Goal: Transaction & Acquisition: Purchase product/service

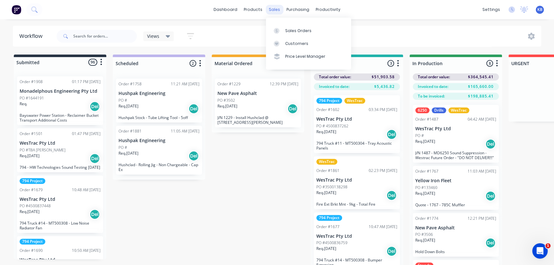
click at [274, 10] on div "sales" at bounding box center [275, 10] width 18 height 10
click at [288, 30] on div "Sales Orders" at bounding box center [298, 31] width 26 height 6
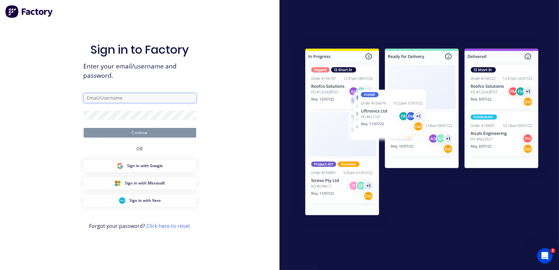
type input "kaysee.browne@hushpak.com.au"
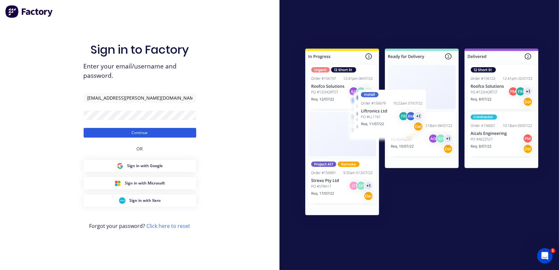
click at [154, 133] on button "Continue" at bounding box center [140, 133] width 112 height 10
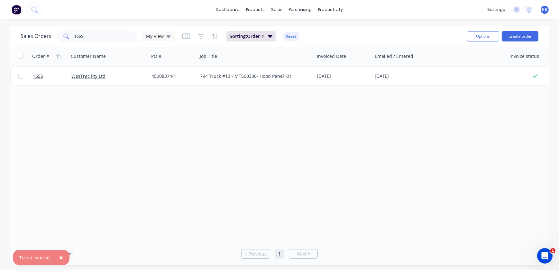
click at [62, 258] on button "×" at bounding box center [61, 257] width 17 height 15
drag, startPoint x: 124, startPoint y: 36, endPoint x: 48, endPoint y: 34, distance: 76.5
click at [55, 34] on div "Sales Orders 1655 My View" at bounding box center [98, 36] width 154 height 13
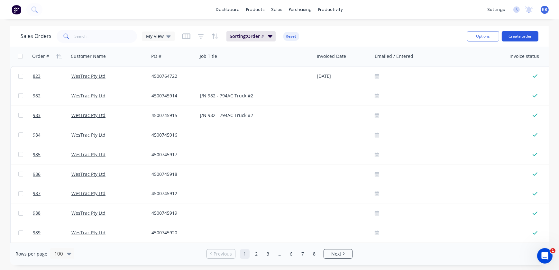
click at [517, 33] on button "Create order" at bounding box center [519, 36] width 37 height 10
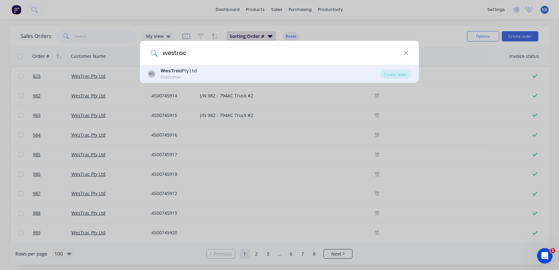
type input "westrac"
click at [236, 77] on div "WL WesTrac Pty Ltd Customer" at bounding box center [264, 73] width 232 height 13
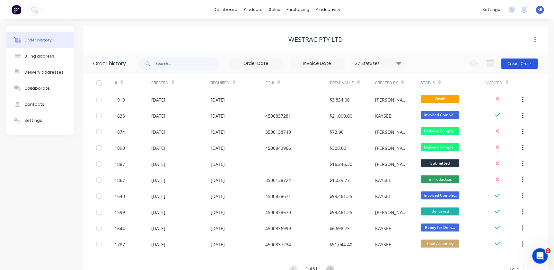
click at [527, 63] on button "Create Order" at bounding box center [519, 63] width 37 height 10
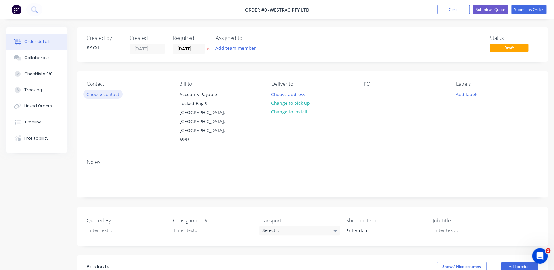
click at [98, 90] on button "Choose contact" at bounding box center [103, 94] width 40 height 9
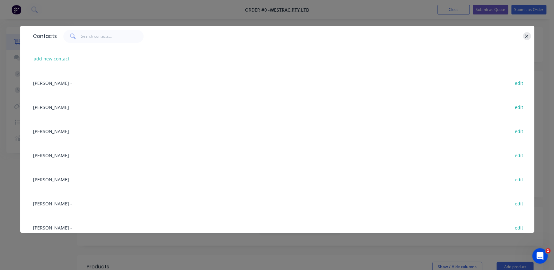
click at [526, 33] on icon "button" at bounding box center [527, 36] width 4 height 6
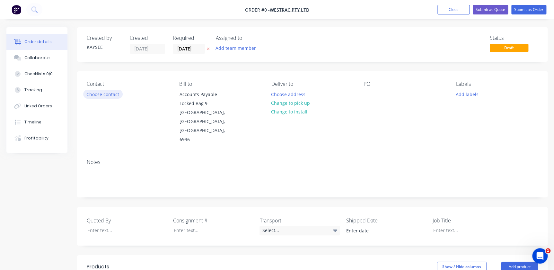
click at [98, 95] on button "Choose contact" at bounding box center [103, 94] width 40 height 9
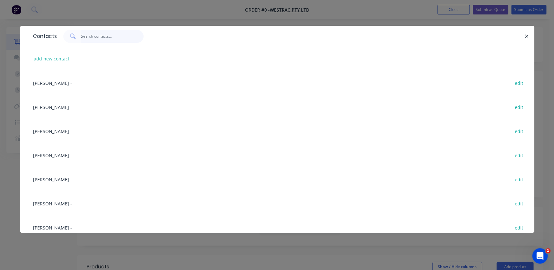
click at [91, 35] on input "text" at bounding box center [112, 36] width 63 height 13
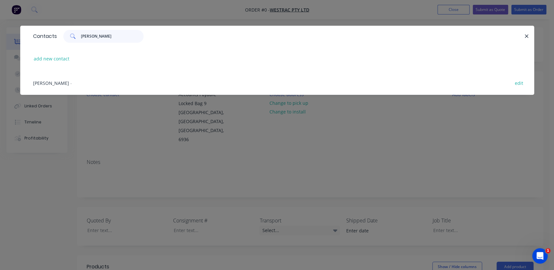
type input "eric"
click at [53, 87] on div "Eric Patterson - edit" at bounding box center [277, 83] width 495 height 24
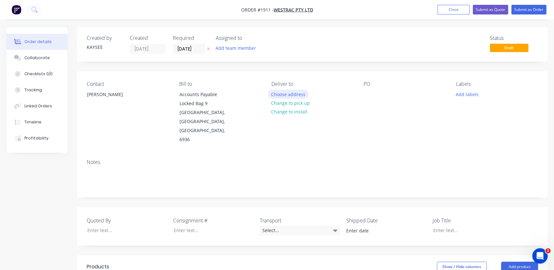
click at [292, 93] on button "Choose address" at bounding box center [288, 94] width 41 height 9
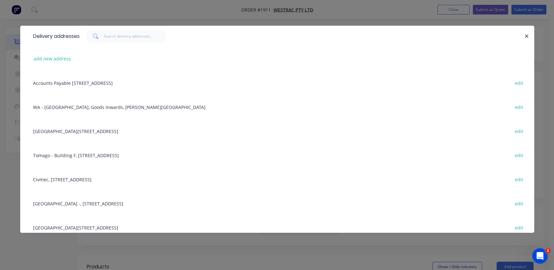
click at [58, 205] on div "Sydney -, 280 Beach Road, Casula, New South Wales, Australia, 2170 edit" at bounding box center [277, 203] width 495 height 24
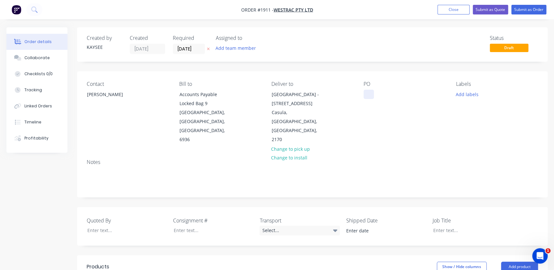
click at [369, 90] on div at bounding box center [369, 94] width 10 height 9
click at [469, 94] on button "Add labels" at bounding box center [468, 94] width 30 height 9
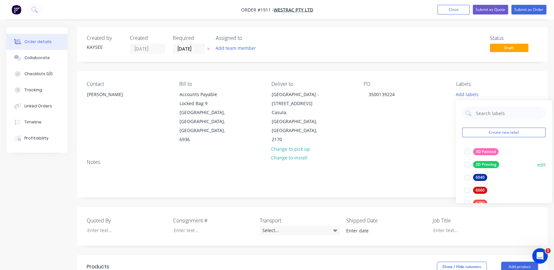
click at [466, 167] on div at bounding box center [467, 164] width 13 height 13
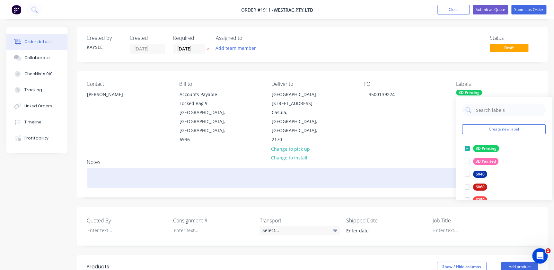
click at [370, 168] on div at bounding box center [313, 178] width 452 height 20
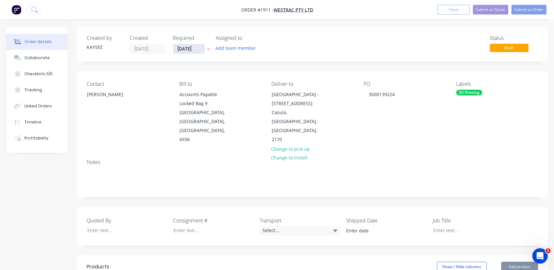
click at [184, 49] on input "[DATE]" at bounding box center [188, 49] width 31 height 10
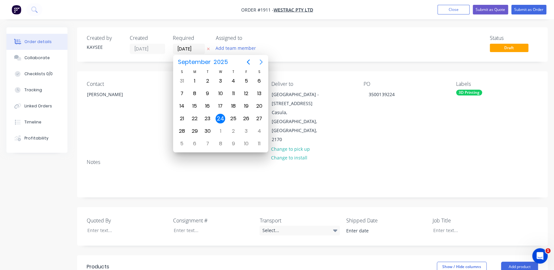
click at [262, 58] on button "Next page" at bounding box center [261, 62] width 13 height 13
click at [206, 108] on div "14" at bounding box center [208, 106] width 10 height 10
type input "[DATE]"
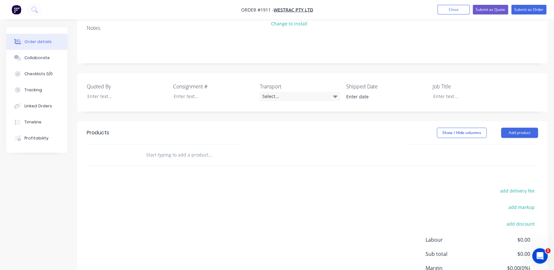
scroll to position [146, 0]
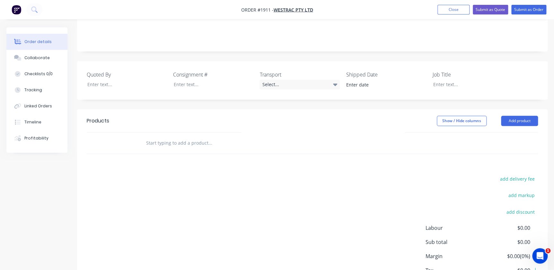
click at [183, 137] on input "text" at bounding box center [210, 143] width 129 height 13
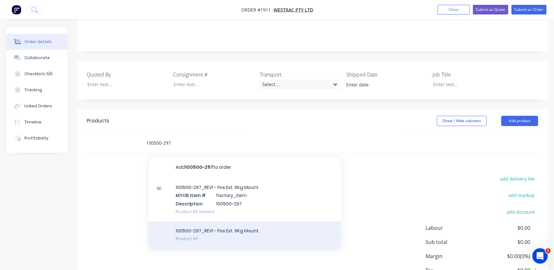
type input "100500-297"
click at [211, 221] on div "100500-297_REV1 - Fire Ext. 9Kg Mount Product Kit" at bounding box center [244, 235] width 193 height 29
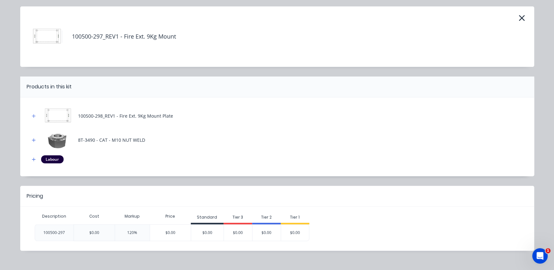
scroll to position [28, 0]
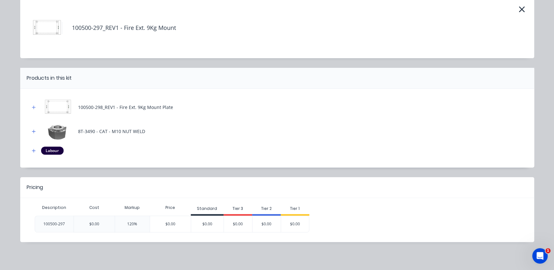
drag, startPoint x: 527, startPoint y: 9, endPoint x: 517, endPoint y: 10, distance: 10.7
click at [527, 10] on header "100500-297_REV1 - Fire Ext. 9Kg Mount" at bounding box center [277, 28] width 514 height 60
click at [517, 10] on button "button" at bounding box center [522, 9] width 10 height 10
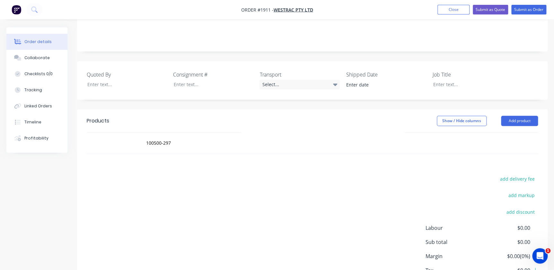
click at [203, 112] on header "Products Show / Hide columns Add product" at bounding box center [312, 120] width 471 height 23
click at [199, 137] on input "100500-297" at bounding box center [210, 143] width 129 height 13
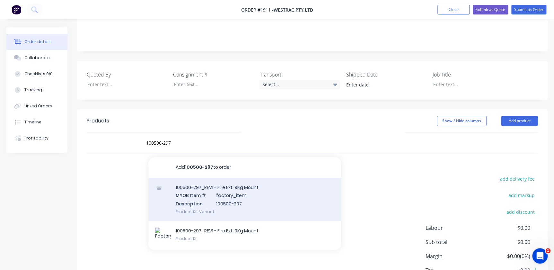
click at [205, 178] on div "100500-297_REV1 - Fire Ext. 9Kg Mount MYOB Item # factory_item Description 1005…" at bounding box center [244, 199] width 193 height 43
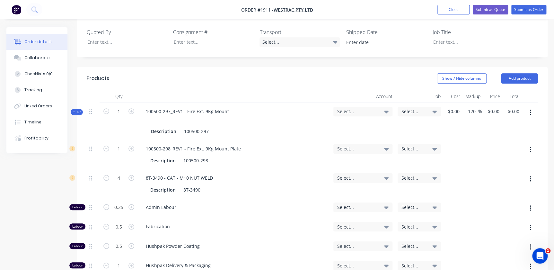
scroll to position [175, 0]
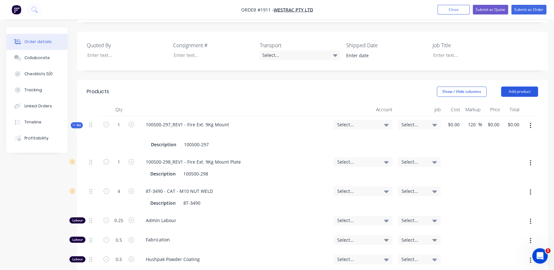
click at [517, 86] on button "Add product" at bounding box center [519, 91] width 37 height 10
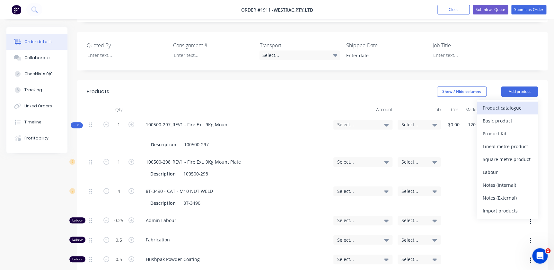
click at [488, 103] on div "Product catalogue" at bounding box center [507, 107] width 49 height 9
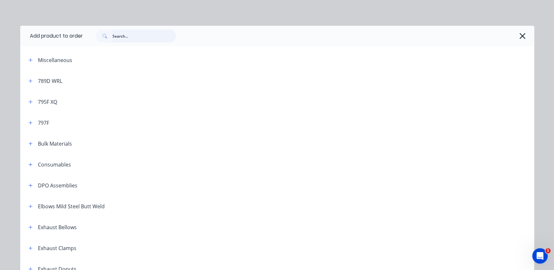
click at [128, 37] on input "text" at bounding box center [144, 36] width 64 height 13
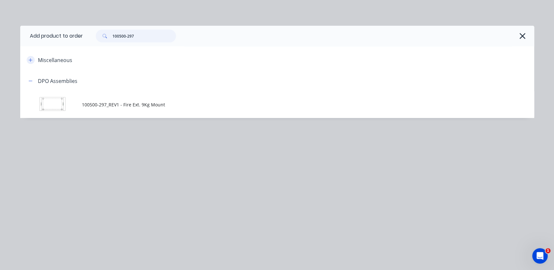
type input "100500-297"
click at [29, 58] on icon "button" at bounding box center [31, 60] width 4 height 4
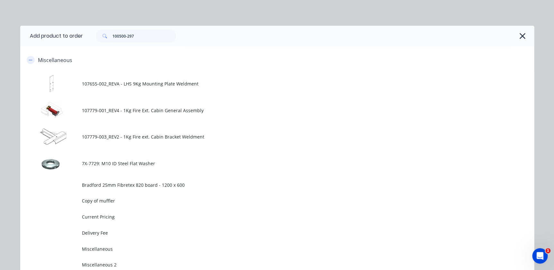
click at [29, 58] on icon "button" at bounding box center [31, 60] width 4 height 4
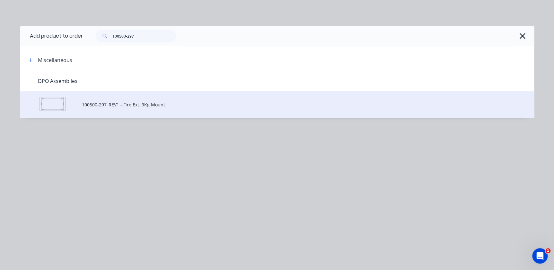
click at [90, 111] on td "100500-297_REV1 - Fire Ext. 9Kg Mount" at bounding box center [308, 104] width 453 height 27
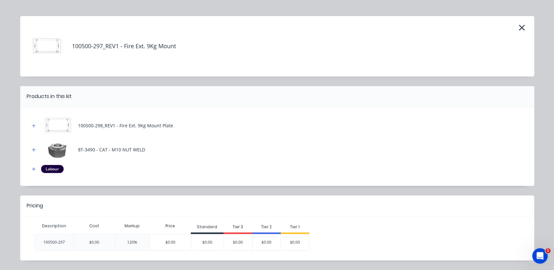
scroll to position [0, 0]
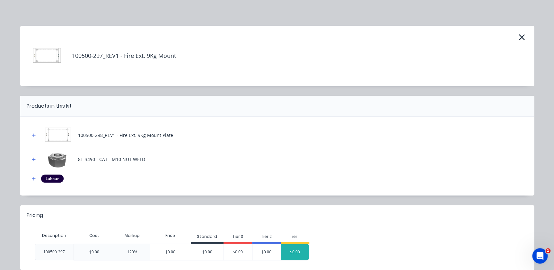
click at [302, 251] on div "$0.00" at bounding box center [295, 252] width 28 height 16
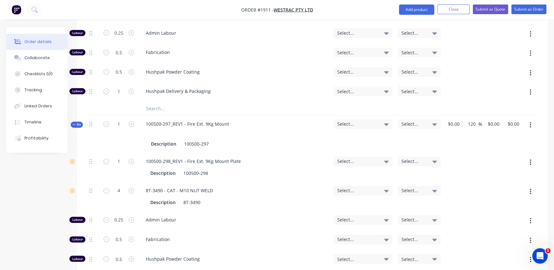
scroll to position [234, 0]
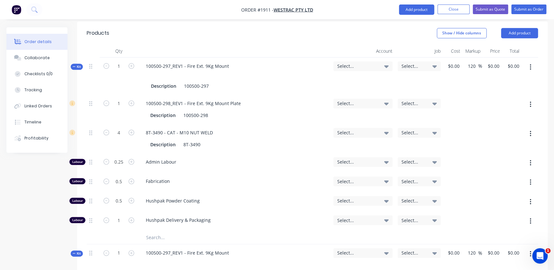
click at [533, 61] on button "button" at bounding box center [530, 67] width 15 height 12
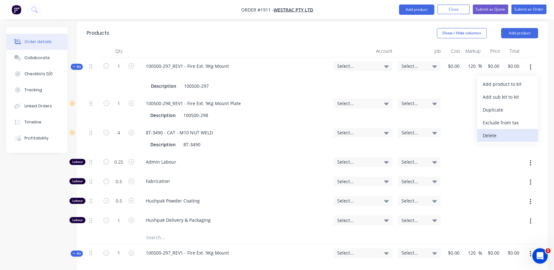
click at [501, 131] on div "Delete" at bounding box center [507, 135] width 49 height 9
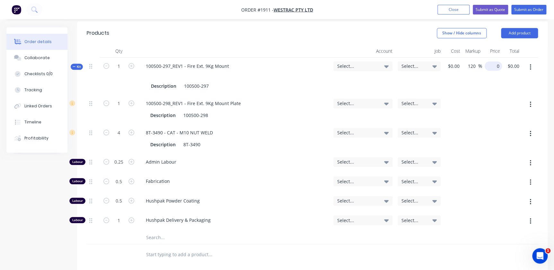
click at [494, 61] on div "0 $0.00" at bounding box center [493, 65] width 17 height 9
type input "$439.00"
click at [126, 61] on input "1" at bounding box center [119, 66] width 17 height 10
type input "$432.08"
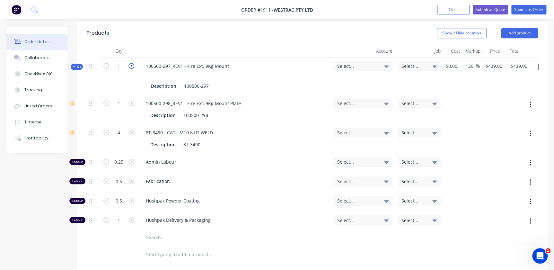
type input "$432.08"
click at [129, 63] on icon "button" at bounding box center [132, 66] width 6 height 6
type input "2"
type input "$864.16"
type input "2"
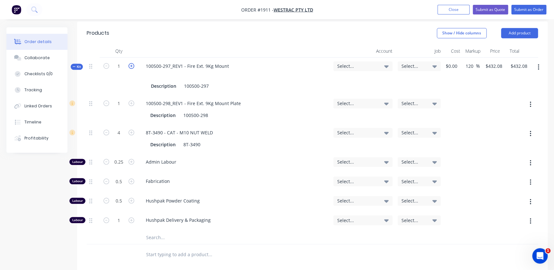
type input "8"
type input "0.5"
type input "1"
type input "2"
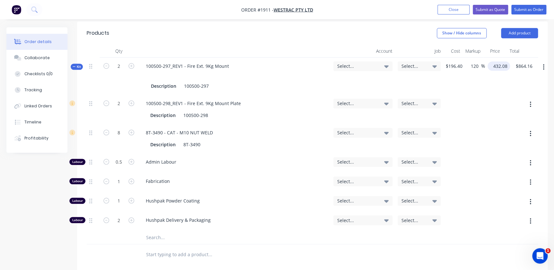
click at [492, 61] on input "432.08" at bounding box center [500, 65] width 20 height 9
type input "219.50"
type input "11.76"
type input "$219.50"
type input "$439.00"
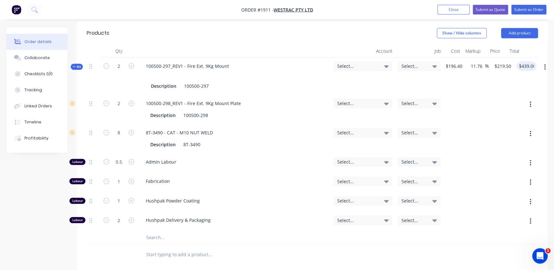
click at [483, 73] on div "11.76 11.76 %" at bounding box center [477, 76] width 24 height 37
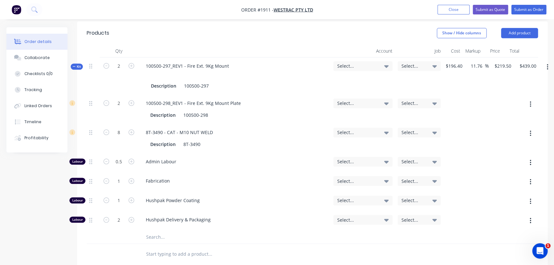
click at [73, 65] on icon at bounding box center [74, 66] width 3 height 3
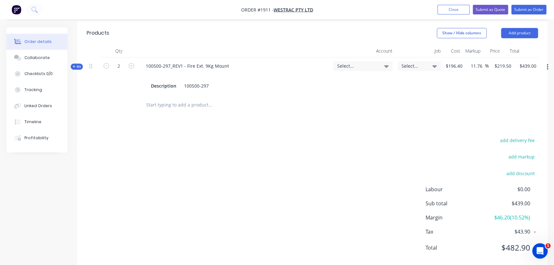
scroll to position [229, 0]
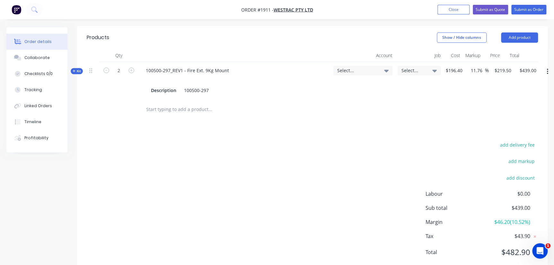
click at [147, 103] on input "text" at bounding box center [210, 109] width 129 height 13
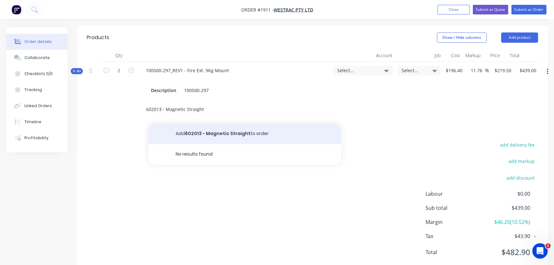
type input "602013 - Magnetic Straight"
click at [241, 124] on button "Add 602013 - Magnetic Straight to order" at bounding box center [244, 134] width 193 height 21
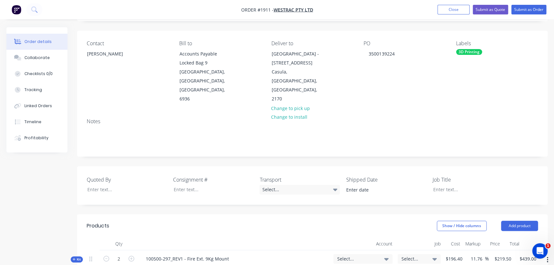
scroll to position [0, 0]
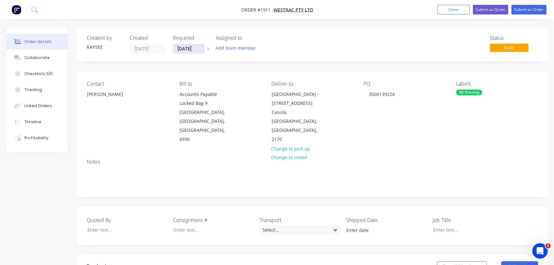
click at [183, 50] on input "14/10/25" at bounding box center [188, 49] width 31 height 10
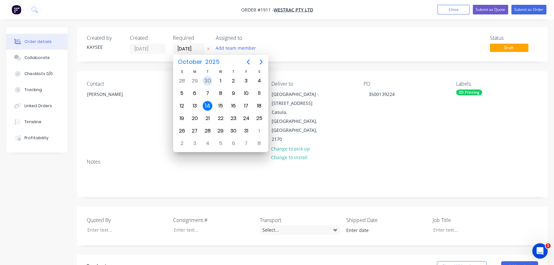
click at [209, 81] on div "30" at bounding box center [208, 81] width 10 height 10
type input "30/09/25"
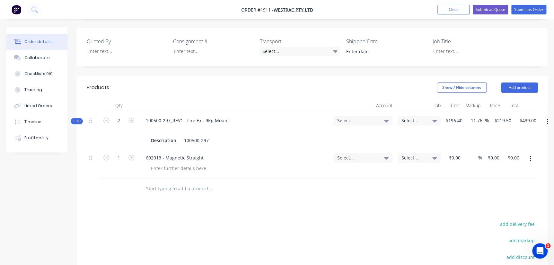
scroll to position [204, 0]
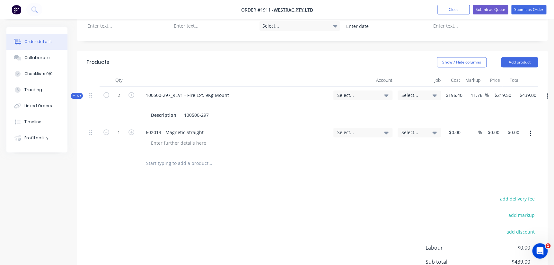
click at [363, 92] on span "Select..." at bounding box center [357, 95] width 40 height 7
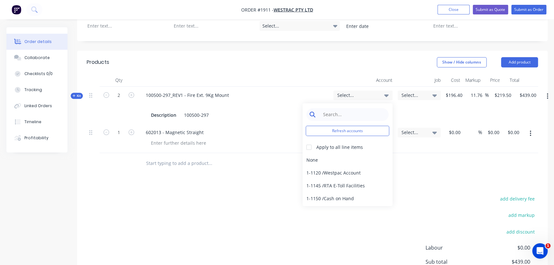
click at [351, 108] on input at bounding box center [353, 114] width 66 height 13
type input "5"
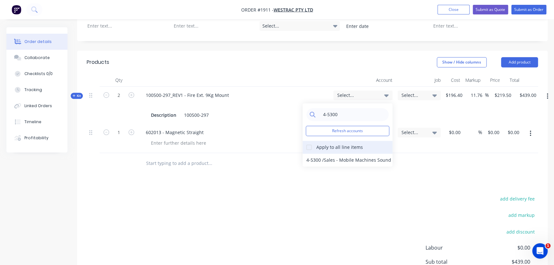
type input "4-5300"
click at [307, 141] on div at bounding box center [309, 147] width 13 height 13
click at [311, 154] on div "4-5300 / Sales - Mobile Machines Sound - Interco" at bounding box center [348, 160] width 90 height 13
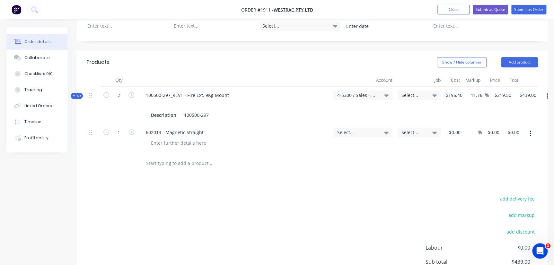
click at [346, 129] on span "Select..." at bounding box center [357, 132] width 40 height 7
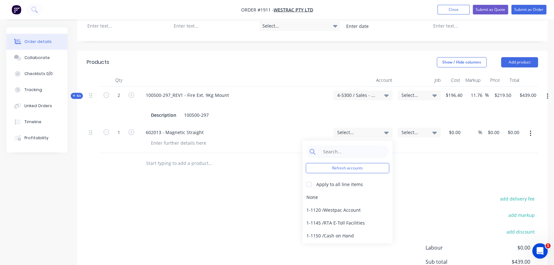
click at [338, 146] on input at bounding box center [353, 152] width 66 height 13
type input "4-1300"
drag, startPoint x: 345, startPoint y: 135, endPoint x: 328, endPoint y: 134, distance: 17.7
click at [328, 146] on input "4-1300" at bounding box center [353, 152] width 66 height 13
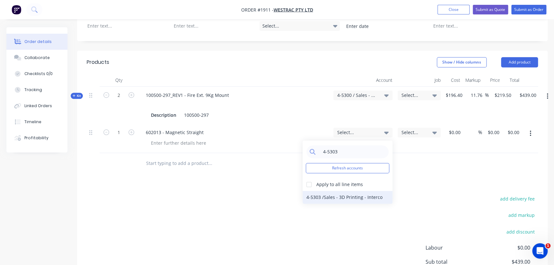
type input "4-5303"
click at [312, 191] on div "4-5303 / Sales - 3D Printing - Interco" at bounding box center [348, 197] width 90 height 13
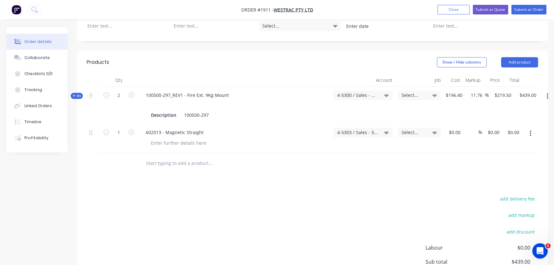
click at [415, 92] on span "Select..." at bounding box center [414, 95] width 24 height 7
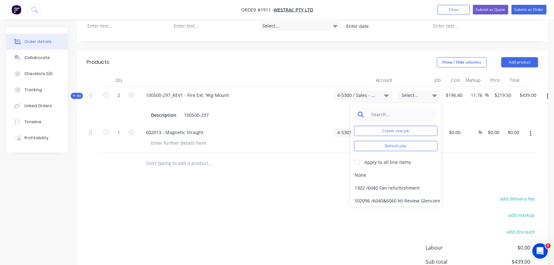
click at [407, 108] on input at bounding box center [401, 114] width 66 height 13
click at [355, 126] on button "Create new job" at bounding box center [396, 131] width 84 height 10
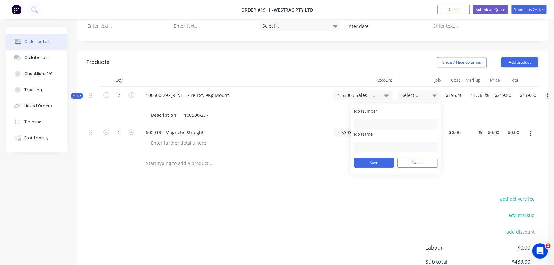
click at [380, 108] on div "Job Number" at bounding box center [396, 118] width 84 height 21
click at [381, 119] on input "Job Number" at bounding box center [396, 124] width 84 height 10
type input "1911"
click at [375, 142] on input "Job Name" at bounding box center [396, 147] width 84 height 10
drag, startPoint x: 408, startPoint y: 128, endPoint x: 374, endPoint y: 126, distance: 33.8
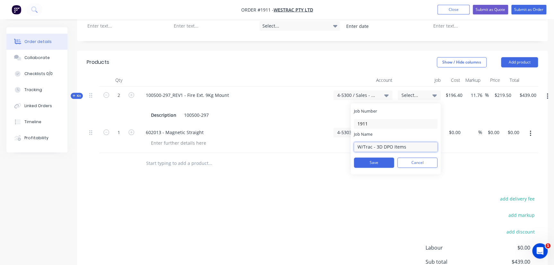
click at [374, 142] on input "W/Trac - 3D DPO Items" at bounding box center [396, 147] width 84 height 10
click at [382, 142] on input "W/Trac - 3D DPO Items" at bounding box center [396, 147] width 84 height 10
drag, startPoint x: 382, startPoint y: 129, endPoint x: 376, endPoint y: 130, distance: 6.7
click at [376, 142] on input "W/Trac - 3D DPO Items" at bounding box center [396, 147] width 84 height 10
type input "W/Trac - DPO Items"
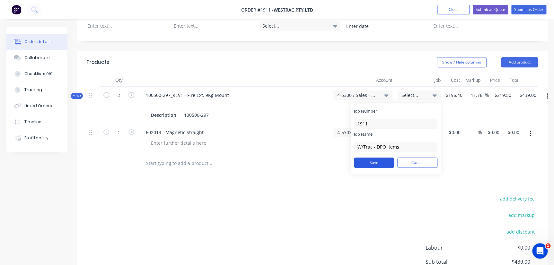
click at [389, 158] on button "Save" at bounding box center [374, 163] width 40 height 10
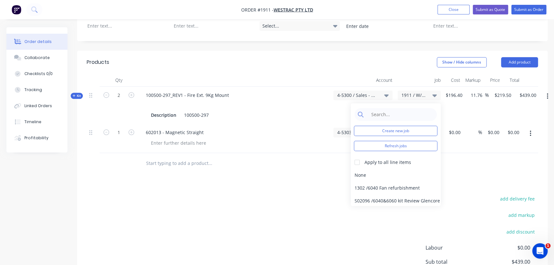
drag, startPoint x: 465, startPoint y: 159, endPoint x: 454, endPoint y: 149, distance: 15.5
click at [465, 159] on div "Products Show / Hide columns Add product Qty Account Job Cost Markup Price Tota…" at bounding box center [312, 190] width 471 height 278
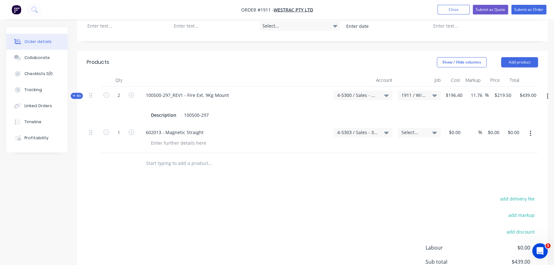
click at [407, 129] on span "Select..." at bounding box center [414, 132] width 24 height 7
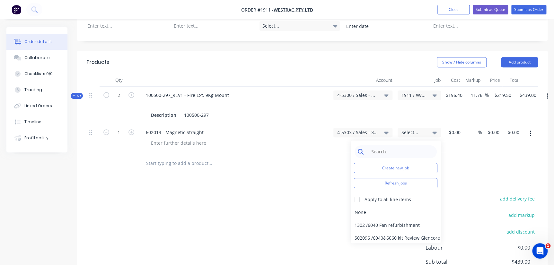
click at [400, 146] on input at bounding box center [401, 152] width 66 height 13
type input "1911"
click at [364, 206] on div "1911 / W/Trac - DPO Items" at bounding box center [396, 212] width 90 height 13
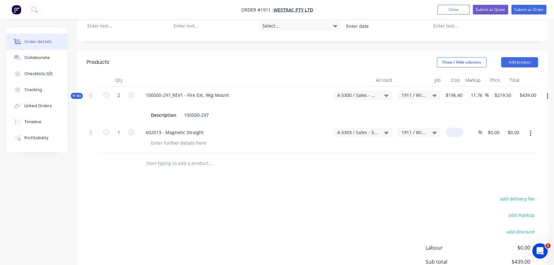
click at [460, 128] on input at bounding box center [456, 132] width 15 height 9
type input "$253.08"
click at [129, 130] on icon "button" at bounding box center [132, 133] width 6 height 6
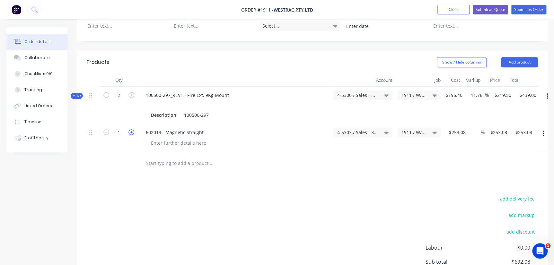
type input "2"
type input "$506.16"
click at [162, 170] on div "Products Show / Hide columns Add product Qty Account Job Cost Markup Price Tota…" at bounding box center [312, 190] width 471 height 278
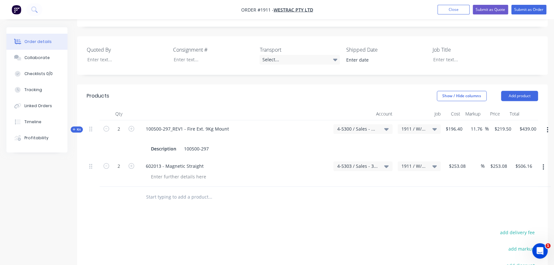
scroll to position [175, 0]
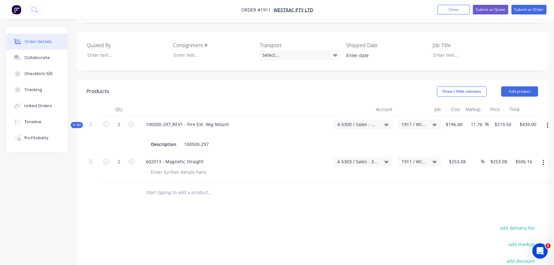
click at [168, 186] on input "text" at bounding box center [210, 192] width 129 height 13
click at [511, 86] on button "Add product" at bounding box center [519, 91] width 37 height 10
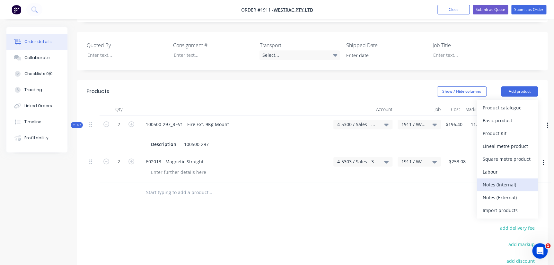
click at [495, 180] on div "Notes (Internal)" at bounding box center [507, 184] width 49 height 9
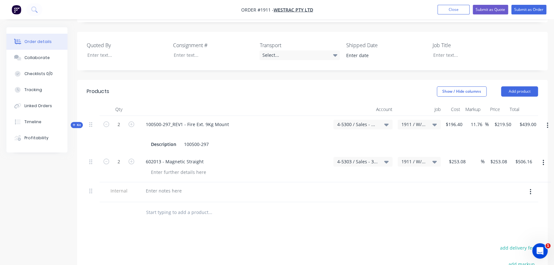
click at [197, 183] on div at bounding box center [234, 193] width 193 height 20
click at [190, 186] on div at bounding box center [235, 190] width 188 height 9
click at [145, 186] on div at bounding box center [164, 190] width 46 height 9
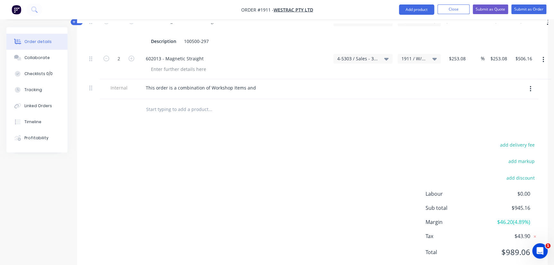
click at [255, 79] on div "This order is a combination of Workshop Items and" at bounding box center [234, 89] width 193 height 20
click at [258, 83] on div "This order is a combination of Workshop Items and" at bounding box center [235, 87] width 188 height 9
click at [256, 83] on div "This order is a combination of Workshop Items and" at bounding box center [201, 87] width 121 height 9
click at [144, 100] on div at bounding box center [253, 109] width 231 height 21
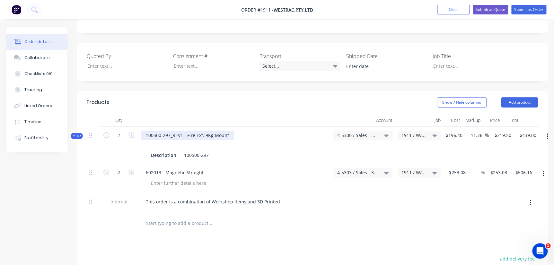
scroll to position [161, 0]
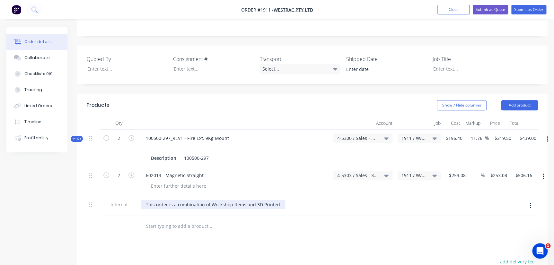
click at [169, 200] on div "This order is a combination of Workshop Items and 3D Printed" at bounding box center [213, 204] width 145 height 9
click at [205, 220] on input "text" at bounding box center [210, 226] width 129 height 13
click at [279, 200] on div "This order is a combination of Workshop Items and 3D Printed" at bounding box center [213, 204] width 145 height 9
click at [322, 225] on div "Products Show / Hide columns Add product Qty Account Job Cost Markup Price Tota…" at bounding box center [312, 243] width 471 height 298
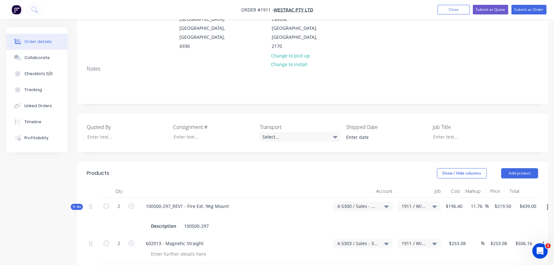
scroll to position [175, 0]
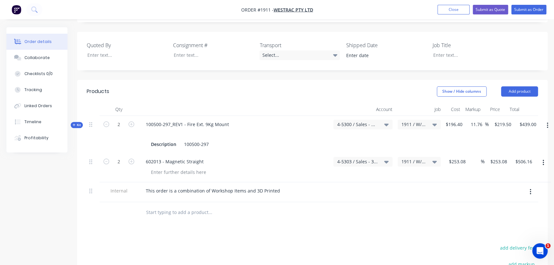
click at [170, 211] on div "Products Show / Hide columns Add product Qty Account Job Cost Markup Price Tota…" at bounding box center [312, 229] width 471 height 298
click at [167, 206] on input "text" at bounding box center [210, 212] width 129 height 13
click at [276, 211] on div "Products Show / Hide columns Add product Qty Account Job Cost Markup Price Tota…" at bounding box center [312, 229] width 471 height 298
click at [276, 186] on div "This order is a combination of Workshop Items and 3D Printed" at bounding box center [213, 190] width 145 height 9
click at [167, 206] on input "text" at bounding box center [210, 212] width 129 height 13
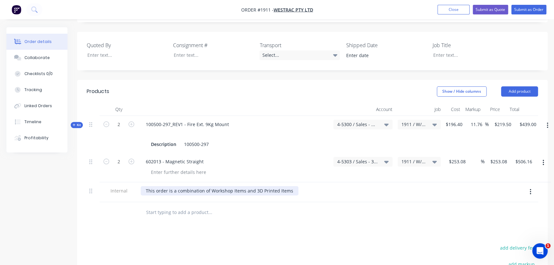
click at [294, 186] on div "This order is a combination of Workshop Items and 3D Printed Items" at bounding box center [220, 190] width 158 height 9
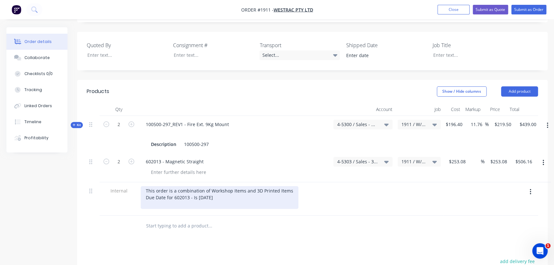
click at [146, 186] on div "This order is a combination of Workshop Items and 3D Printed Items Due Date for…" at bounding box center [220, 197] width 158 height 23
click at [200, 186] on div "This order is a combination of Workshop Items and 3D Printed Items With 2 Diffe…" at bounding box center [220, 197] width 158 height 23
drag, startPoint x: 212, startPoint y: 181, endPoint x: 206, endPoint y: 183, distance: 6.0
click at [206, 186] on div "This order is a combination of Workshop Items and 3D Printed Items With 2 Diffe…" at bounding box center [220, 197] width 158 height 23
drag, startPoint x: 210, startPoint y: 180, endPoint x: 204, endPoint y: 181, distance: 6.1
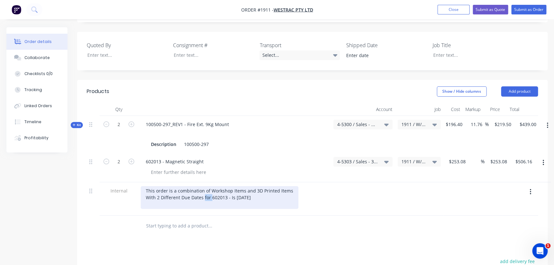
click at [204, 186] on div "This order is a combination of Workshop Items and 3D Printed Items With 2 Diffe…" at bounding box center [220, 197] width 158 height 23
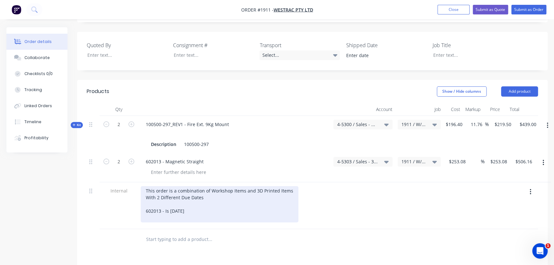
click at [166, 188] on div "This order is a combination of Workshop Items and 3D Printed Items With 2 Diffe…" at bounding box center [220, 204] width 158 height 36
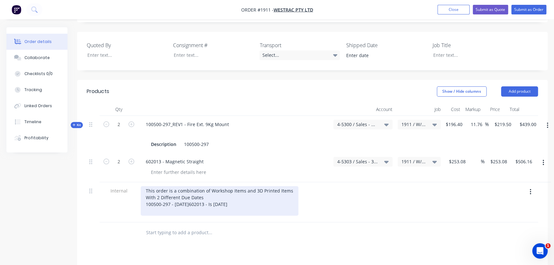
click at [174, 195] on div "This order is a combination of Workshop Items and 3D Printed Items With 2 Diffe…" at bounding box center [220, 201] width 158 height 30
click at [167, 193] on div "This order is a combination of Workshop Items and 3D Printed Items With 2 Diffe…" at bounding box center [220, 201] width 158 height 30
click at [199, 193] on div "This order is a combination of Workshop Items and 3D Printed Items With 2 Diffe…" at bounding box center [220, 201] width 158 height 30
click at [146, 186] on div "This order is a combination of Workshop Items and 3D Printed Items With 2 Diffe…" at bounding box center [220, 201] width 158 height 30
click at [239, 186] on div "This order is a combination of Workshop Items and 3D Printed Items With 2 Diffe…" at bounding box center [220, 201] width 158 height 30
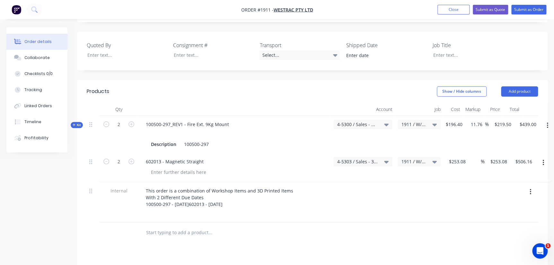
click at [235, 210] on div "Qty Account Job Cost Markup Price Total Kit 2 100500-297_REV1 - Fire Ext. 9Kg M…" at bounding box center [312, 173] width 471 height 140
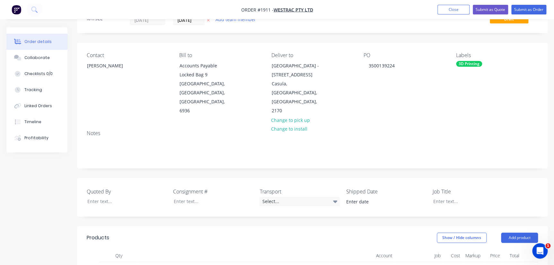
scroll to position [0, 0]
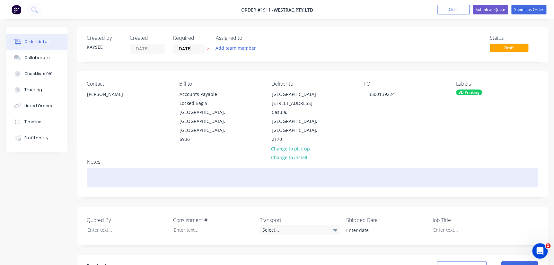
click at [93, 168] on div at bounding box center [313, 178] width 452 height 20
drag, startPoint x: 119, startPoint y: 160, endPoint x: 89, endPoint y: 160, distance: 29.6
click at [89, 168] on div "DPO Items" at bounding box center [313, 178] width 452 height 20
copy div "DPO Items"
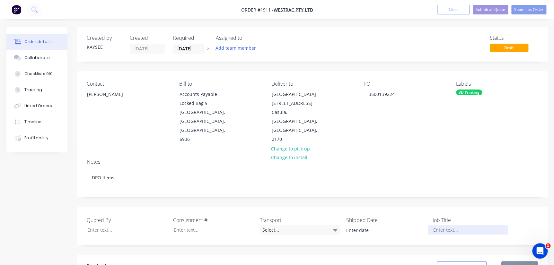
click at [457, 226] on div at bounding box center [468, 230] width 80 height 9
paste div
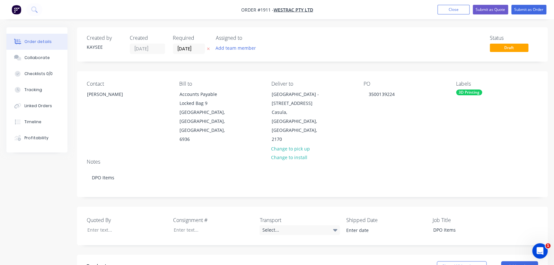
click at [459, 159] on div "Notes" at bounding box center [313, 162] width 452 height 6
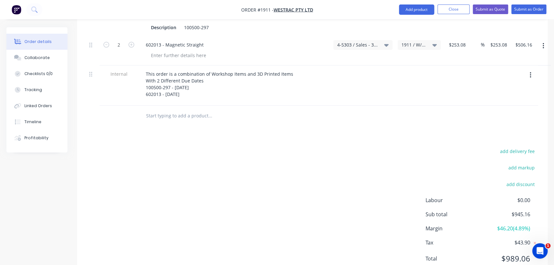
scroll to position [299, 0]
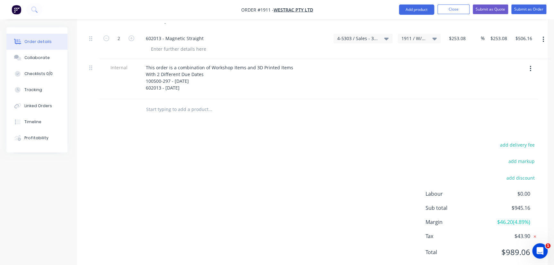
click at [536, 234] on icon at bounding box center [535, 237] width 6 height 6
click at [530, 11] on button "Submit as Order" at bounding box center [529, 9] width 35 height 10
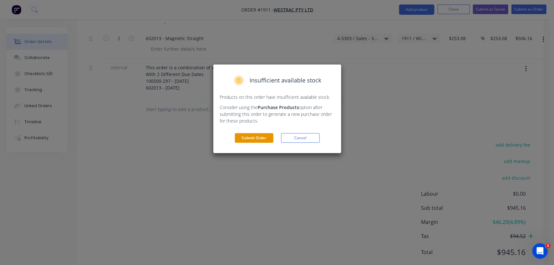
click at [257, 139] on button "Submit Order" at bounding box center [254, 138] width 39 height 10
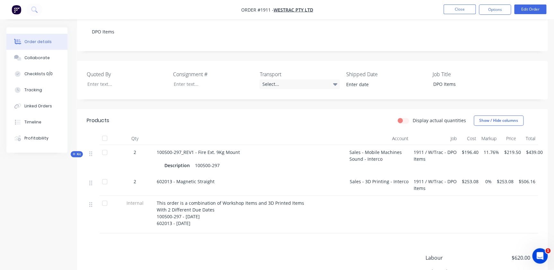
scroll to position [49, 0]
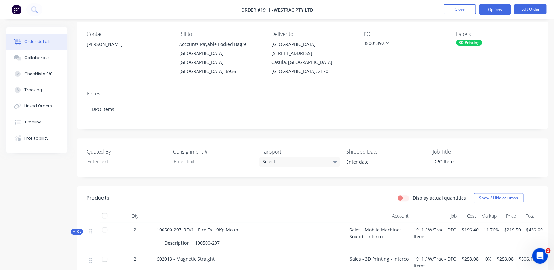
click at [499, 11] on button "Options" at bounding box center [495, 9] width 32 height 10
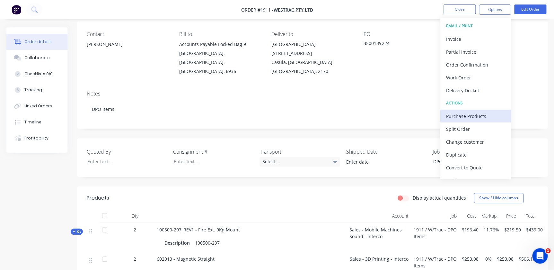
click at [461, 118] on div "Purchase Products" at bounding box center [475, 116] width 59 height 9
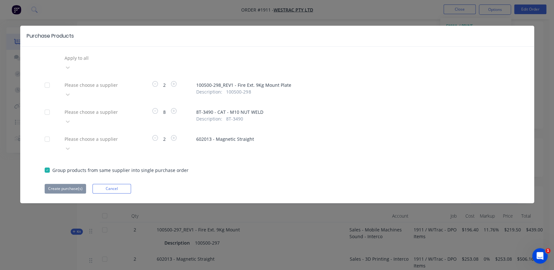
click at [49, 79] on div at bounding box center [47, 85] width 13 height 13
click at [48, 106] on div at bounding box center [47, 112] width 13 height 13
click at [125, 80] on div "Please choose a supplier" at bounding box center [110, 85] width 96 height 10
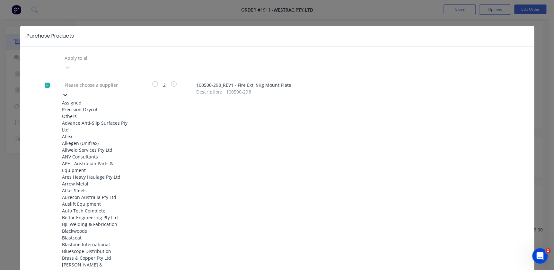
click at [125, 80] on div "Please choose a supplier" at bounding box center [110, 85] width 96 height 10
click at [111, 81] on div at bounding box center [110, 85] width 93 height 8
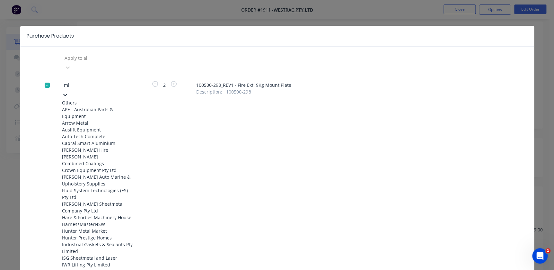
type input "mlh"
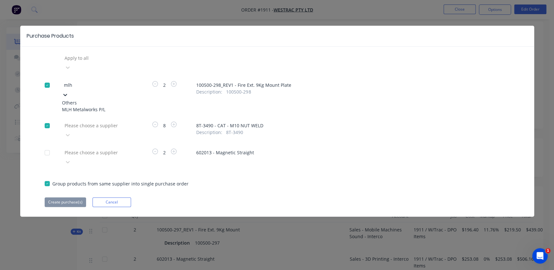
click at [107, 106] on div "MLH Metalworks P/L" at bounding box center [97, 109] width 71 height 7
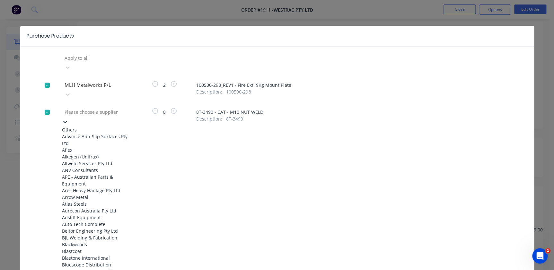
click at [99, 108] on div at bounding box center [110, 112] width 93 height 8
click at [50, 106] on div at bounding box center [47, 112] width 13 height 13
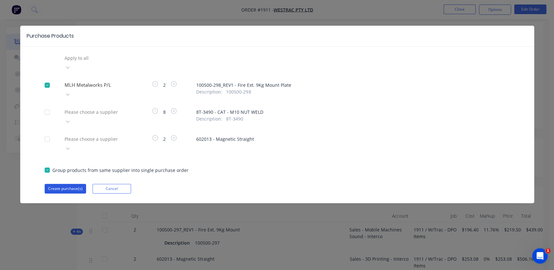
click at [74, 184] on button "Create purchase(s)" at bounding box center [65, 189] width 41 height 10
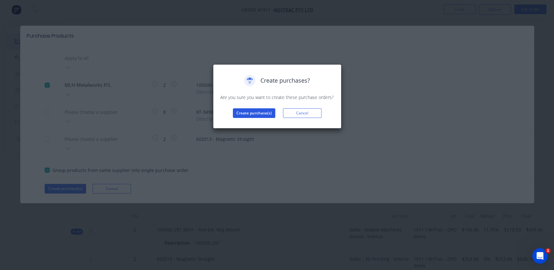
click at [259, 115] on button "Create purchase(s)" at bounding box center [254, 113] width 42 height 10
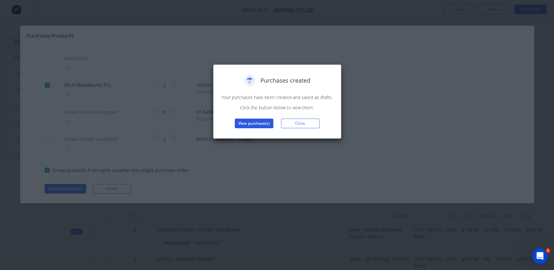
click at [254, 125] on button "View purchase(s)" at bounding box center [254, 124] width 39 height 10
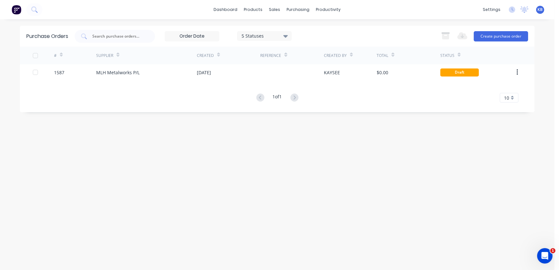
click at [284, 150] on div "Purchase Orders 5 Statuses 5 Statuses Export to Excel (XLSX) Create purchase or…" at bounding box center [277, 145] width 514 height 238
click at [291, 9] on div "purchasing" at bounding box center [297, 10] width 29 height 10
click at [310, 34] on link "Purchase Orders" at bounding box center [325, 30] width 85 height 13
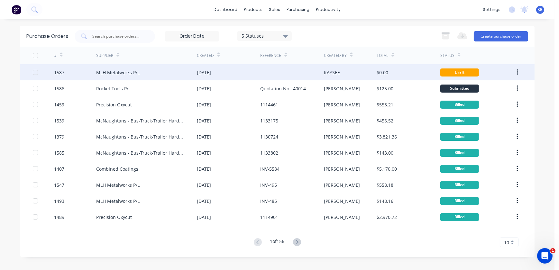
click at [147, 69] on div "MLH Metalworks P/L" at bounding box center [146, 72] width 101 height 16
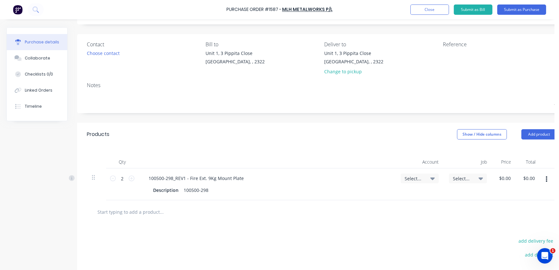
scroll to position [58, 0]
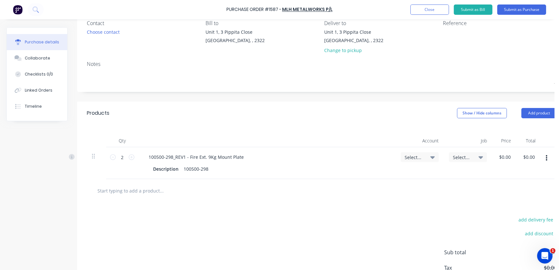
click at [417, 156] on span "Select..." at bounding box center [413, 157] width 19 height 7
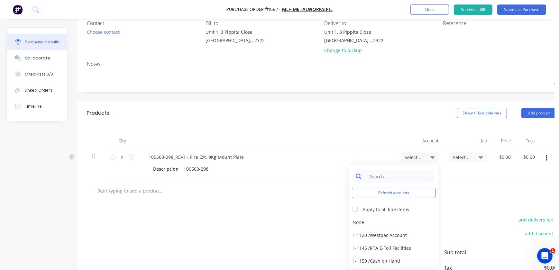
click at [379, 178] on input at bounding box center [398, 176] width 66 height 13
type input "5-3100"
click at [394, 224] on div "5-3100 / COS - Materials - Manufacturing Other" at bounding box center [393, 222] width 90 height 13
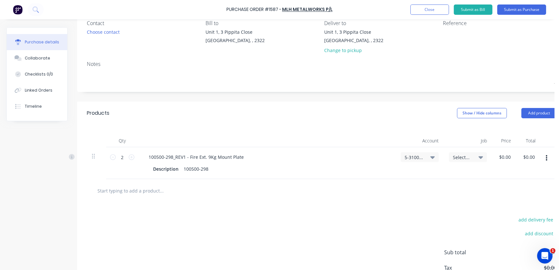
click at [467, 157] on span "Select..." at bounding box center [462, 157] width 19 height 7
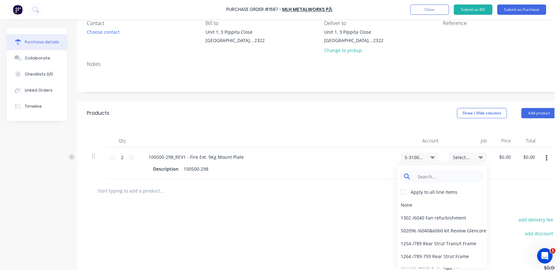
click at [455, 175] on input at bounding box center [447, 176] width 66 height 13
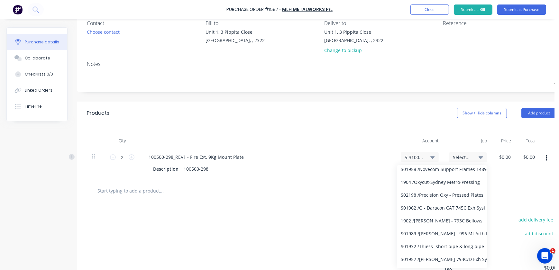
scroll to position [563, 0]
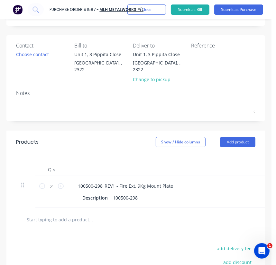
type input "19"
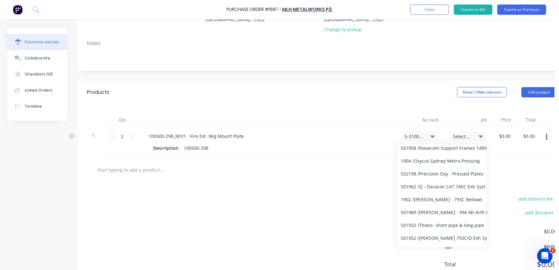
scroll to position [107, 0]
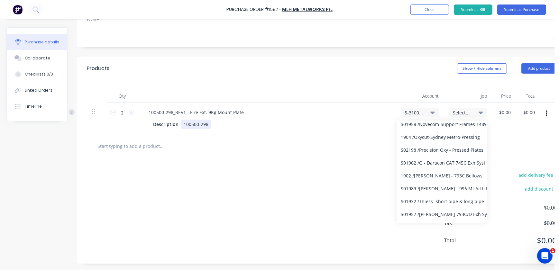
drag, startPoint x: 283, startPoint y: 124, endPoint x: 305, endPoint y: 118, distance: 23.0
click at [283, 124] on div "Description 100500-298" at bounding box center [265, 124] width 230 height 9
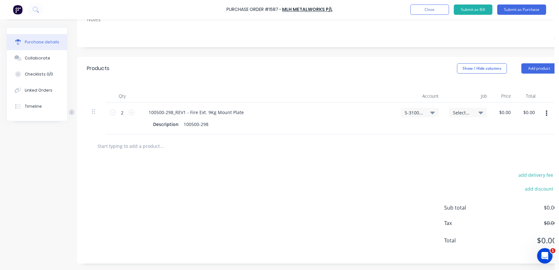
click at [421, 109] on span "5-3100 / COS - Materials - Manufacturing Other" at bounding box center [413, 112] width 19 height 7
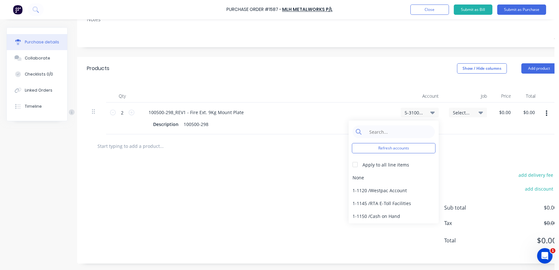
click at [449, 134] on div at bounding box center [322, 145] width 470 height 23
click at [462, 109] on span "Select..." at bounding box center [462, 112] width 19 height 7
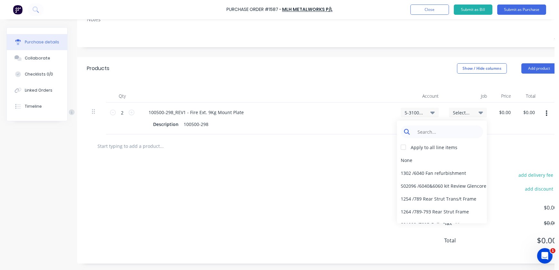
click at [448, 126] on input at bounding box center [447, 131] width 66 height 13
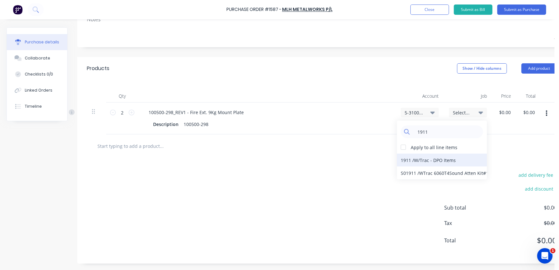
type input "1911"
click at [421, 158] on div "1911 / W/Trac - DPO Items" at bounding box center [442, 160] width 90 height 13
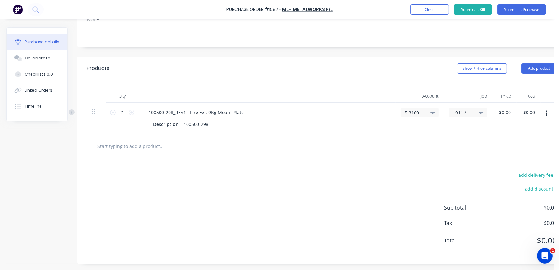
click at [515, 107] on div "$0.00 $0.00" at bounding box center [504, 119] width 24 height 32
click at [512, 109] on div "$0.00 $0.00" at bounding box center [505, 112] width 17 height 9
click at [503, 109] on input "0.00" at bounding box center [503, 112] width 12 height 9
type input "$0.00"
click at [527, 108] on input "0.00" at bounding box center [527, 112] width 12 height 9
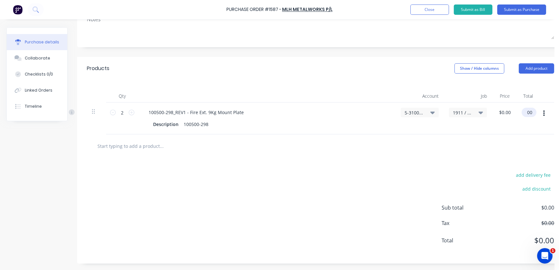
type input "0"
type input "63.38"
type input "$31.69"
type input "$63.38"
click at [511, 109] on input "31.69" at bounding box center [505, 112] width 17 height 9
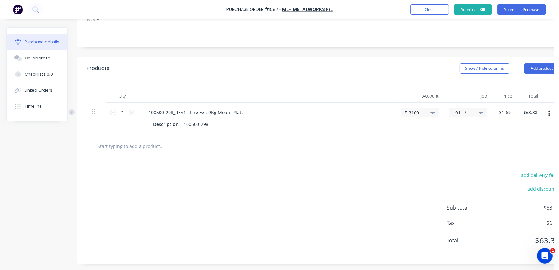
drag, startPoint x: 511, startPoint y: 109, endPoint x: 467, endPoint y: 111, distance: 43.7
click at [476, 109] on div "2 2 100500-298_REV1 - Fire Ext. 9Kg Mount Plate Description 100500-298 5-3100 /…" at bounding box center [323, 119] width 472 height 32
type input "$63.38"
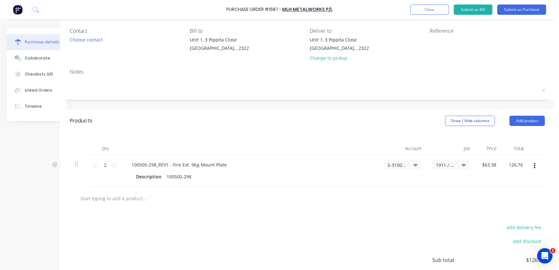
scroll to position [0, 21]
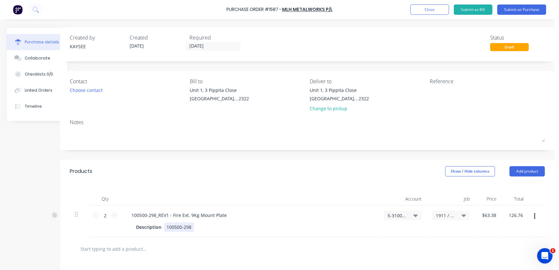
type input "$126.76"
drag, startPoint x: 186, startPoint y: 227, endPoint x: 142, endPoint y: 228, distance: 44.0
click at [142, 228] on div "Description 100500-298" at bounding box center [246, 226] width 230 height 9
click at [155, 227] on div "Description" at bounding box center [146, 226] width 31 height 9
click at [156, 226] on div "Description" at bounding box center [146, 226] width 31 height 9
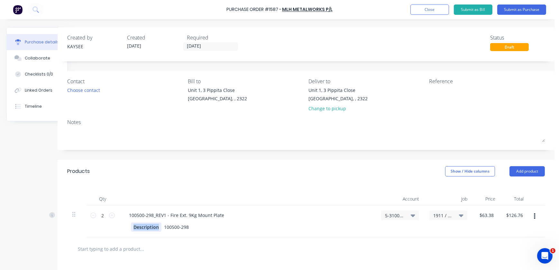
drag, startPoint x: 157, startPoint y: 227, endPoint x: 123, endPoint y: 227, distance: 33.4
click at [124, 227] on div "Description 100500-298" at bounding box center [247, 226] width 247 height 9
drag, startPoint x: 150, startPoint y: 227, endPoint x: 175, endPoint y: 226, distance: 24.8
drag, startPoint x: 175, startPoint y: 226, endPoint x: 149, endPoint y: 227, distance: 25.7
click at [150, 227] on div "100500-298" at bounding box center [165, 226] width 30 height 9
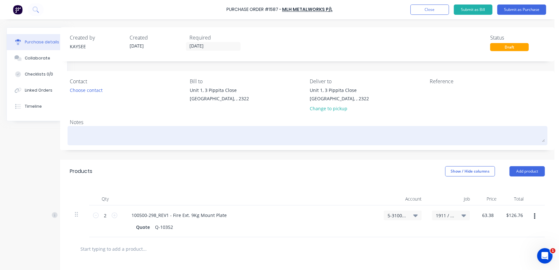
type input "$63.38"
click at [86, 139] on textarea at bounding box center [307, 135] width 475 height 14
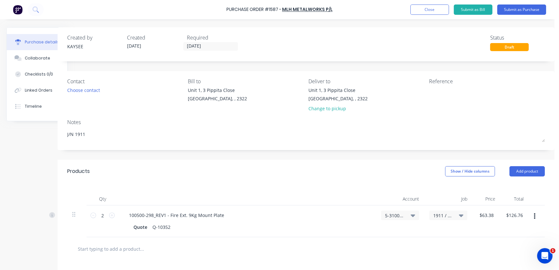
click at [47, 146] on div "Created by KAYSEE Created 24/09/25 Required 23/09/25 Status Draft Contact Choos…" at bounding box center [270, 196] width 567 height 339
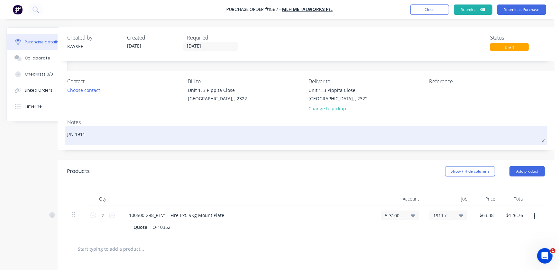
click at [67, 133] on div "J/N 1911" at bounding box center [305, 136] width 477 height 16
click at [67, 134] on textarea "J/N 1911" at bounding box center [305, 135] width 477 height 14
click at [179, 128] on textarea "Fire Ext Brkt Mnt - J/N 1911" at bounding box center [305, 135] width 477 height 14
type textarea "Fire Ext Brkt Mnt - J/N 1911"
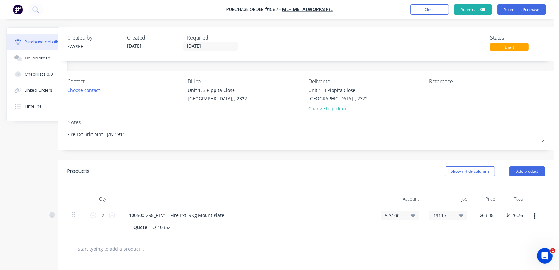
drag, startPoint x: 96, startPoint y: 131, endPoint x: 155, endPoint y: 111, distance: 62.3
click at [155, 111] on div "Contact Choose contact" at bounding box center [125, 96] width 116 height 38
click at [89, 88] on div "Choose contact" at bounding box center [83, 90] width 33 height 7
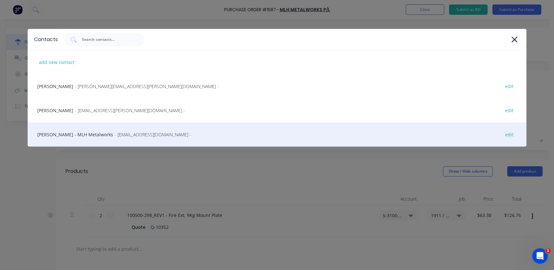
click at [81, 133] on div "Mitchell Hughes - MLH Metalworks - mlhmetalworks@hotmail.com - edit" at bounding box center [277, 134] width 499 height 24
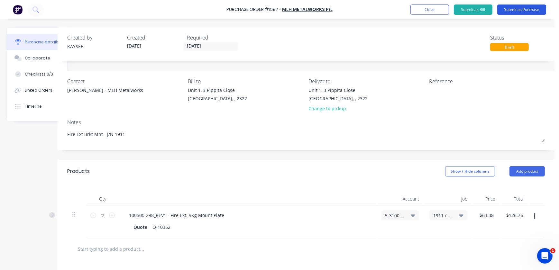
click at [525, 10] on button "Submit as Purchase" at bounding box center [521, 9] width 49 height 10
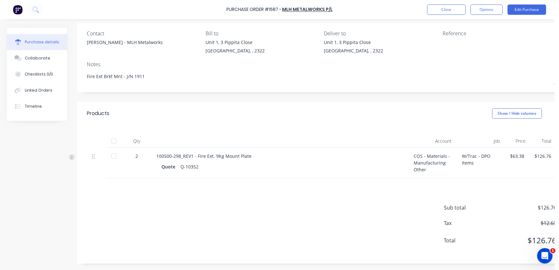
scroll to position [0, 0]
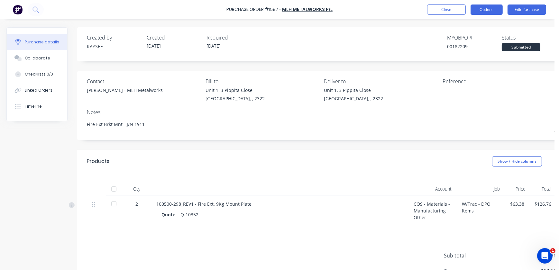
click at [494, 5] on button "Options" at bounding box center [486, 9] width 32 height 10
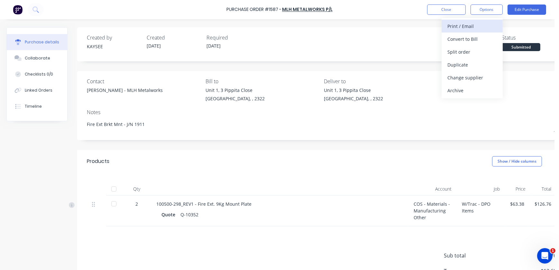
click at [463, 26] on div "Print / Email" at bounding box center [471, 26] width 49 height 9
click at [457, 37] on div "With pricing" at bounding box center [471, 38] width 49 height 9
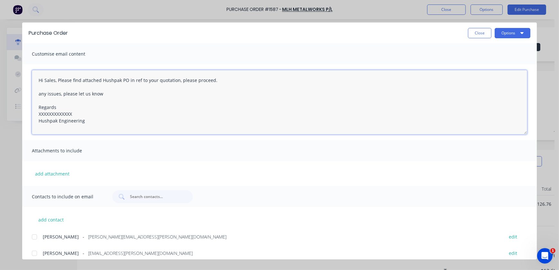
drag, startPoint x: 55, startPoint y: 81, endPoint x: 22, endPoint y: 80, distance: 33.4
click at [22, 80] on div "Purchase Order Close Options Customise email content Hi Sales, Please find atta…" at bounding box center [279, 135] width 559 height 270
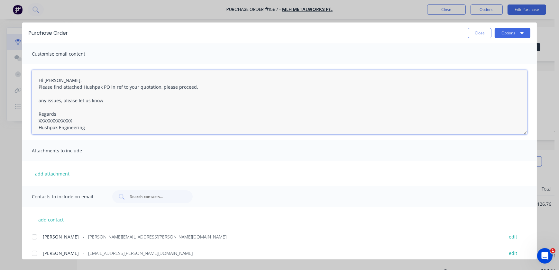
click at [40, 99] on textarea "Hi Mitch, Please find attached Hushpak PO in ref to your quotation, please proc…" at bounding box center [279, 102] width 495 height 64
click at [38, 103] on textarea "Hi Mitch, Please find attached Hushpak PO in ref to your quotation, please proc…" at bounding box center [279, 102] width 495 height 64
drag, startPoint x: 76, startPoint y: 113, endPoint x: 38, endPoint y: 116, distance: 38.0
click at [38, 116] on textarea "Hi Mitch, Please find attached Hushpak PO in ref to your quotation, please proc…" at bounding box center [279, 102] width 495 height 64
drag, startPoint x: 90, startPoint y: 88, endPoint x: 66, endPoint y: 83, distance: 25.3
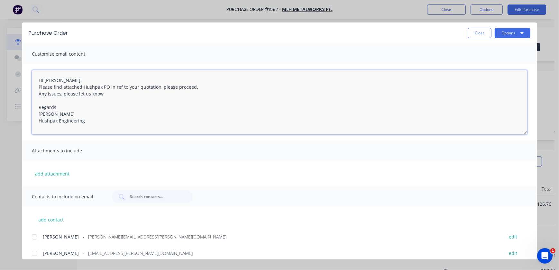
click at [66, 83] on textarea "Hi Mitch, Please find attached Hushpak PO in ref to your quotation, please proc…" at bounding box center [279, 102] width 495 height 64
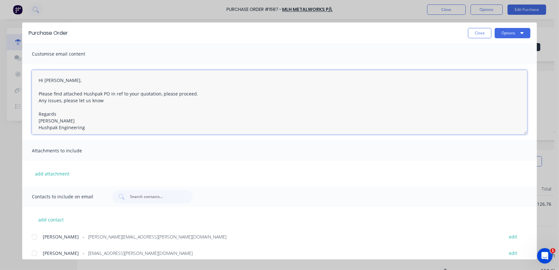
click at [40, 109] on textarea "Hi Mitch, Please find attached Hushpak PO in ref to your quotation, please proc…" at bounding box center [279, 102] width 495 height 64
click at [110, 112] on textarea "Hi Mitch, Please find attached Hushpak PO in ref to your quotation, please proc…" at bounding box center [279, 102] width 495 height 64
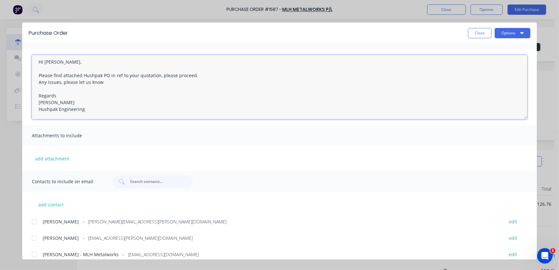
scroll to position [22, 0]
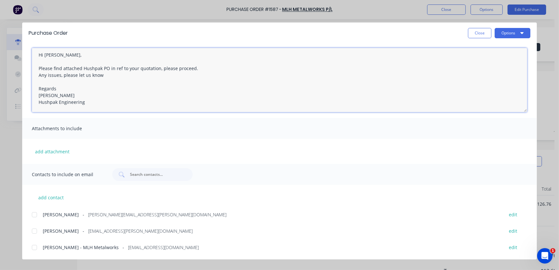
type textarea "Hi Mitch, Please find attached Hushpak PO in ref to your quotation, please proc…"
click at [62, 148] on button "add attachment" at bounding box center [52, 152] width 41 height 10
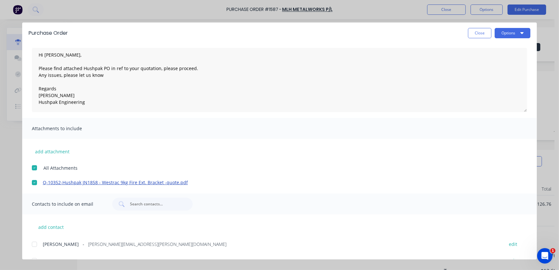
click at [142, 183] on link "Q-10352-Hushpak JN1858 - Westrac 9kg Fire Ext. Bracket -quote.pdf" at bounding box center [270, 182] width 454 height 7
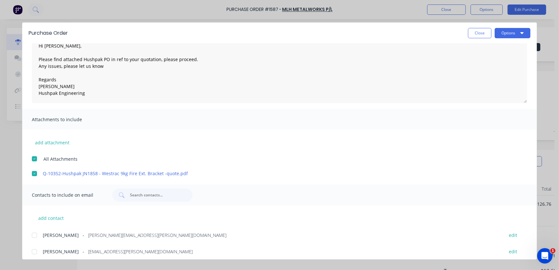
scroll to position [51, 0]
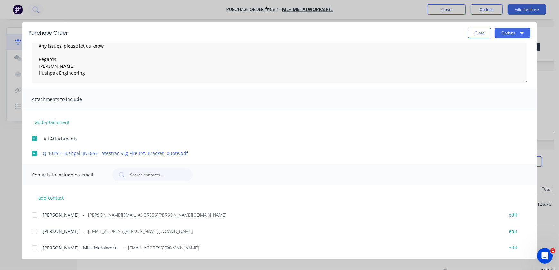
click at [32, 232] on div at bounding box center [34, 231] width 13 height 13
click at [36, 245] on div at bounding box center [34, 247] width 13 height 13
click at [504, 31] on button "Options" at bounding box center [512, 33] width 36 height 10
click at [485, 77] on div "Email" at bounding box center [499, 74] width 49 height 9
click at [482, 33] on button "Close" at bounding box center [479, 33] width 23 height 10
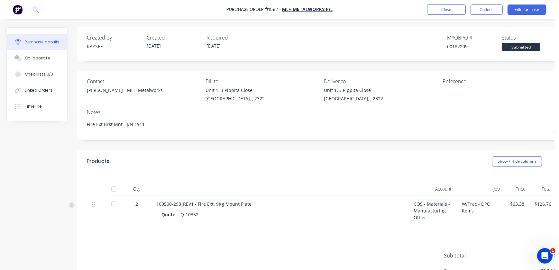
click at [443, 19] on div "Purchase details Collaborate Checklists 0/0 Linked Orders Timeline Created by K…" at bounding box center [277, 125] width 554 height 238
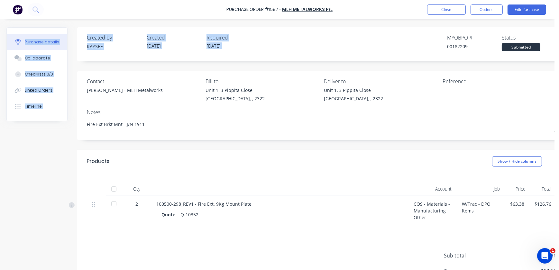
drag, startPoint x: 444, startPoint y: 16, endPoint x: 433, endPoint y: 18, distance: 10.7
click at [433, 18] on div "Purchase Order #1587 - MLH Metalworks P/L Close Options Edit Purchase" at bounding box center [279, 9] width 559 height 19
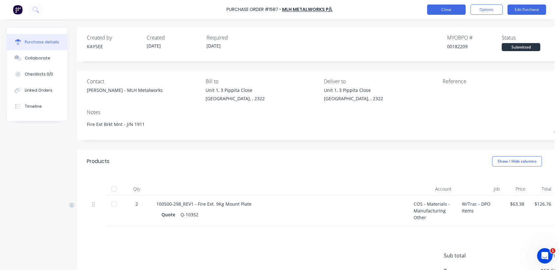
click at [438, 12] on button "Close" at bounding box center [446, 9] width 39 height 10
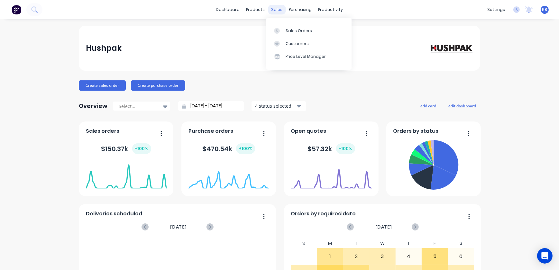
click at [274, 10] on div "sales" at bounding box center [277, 10] width 18 height 10
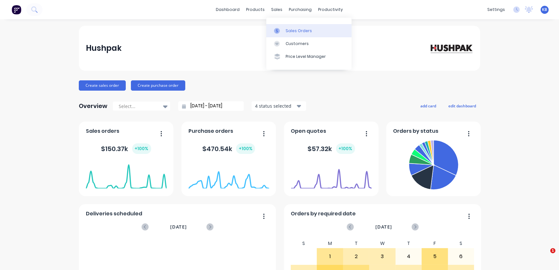
click at [288, 31] on div "Sales Orders" at bounding box center [298, 31] width 26 height 6
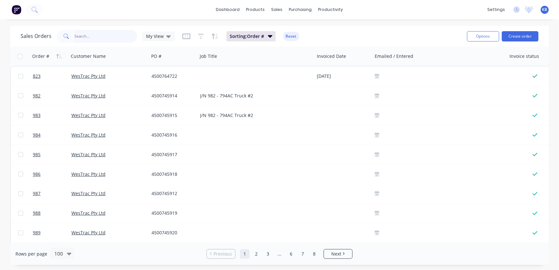
click at [104, 41] on input "text" at bounding box center [106, 36] width 63 height 13
type input "fire"
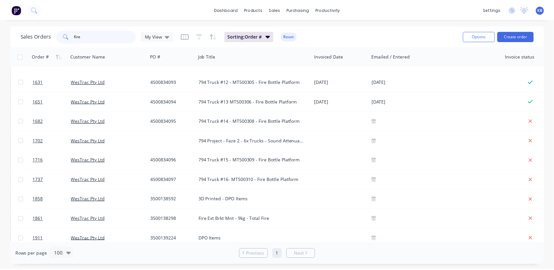
scroll to position [257, 0]
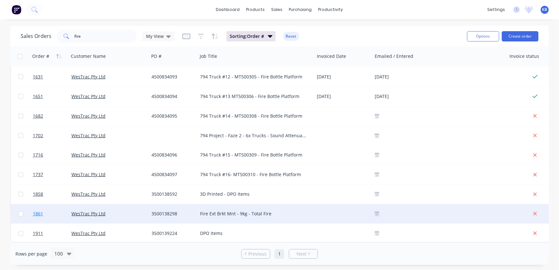
click at [39, 214] on link "1861" at bounding box center [52, 213] width 39 height 19
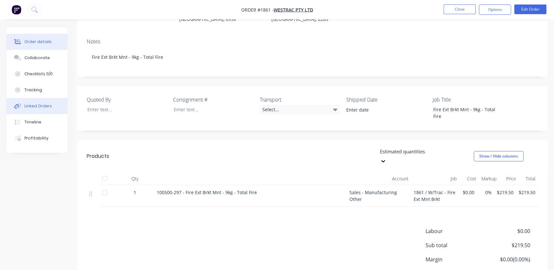
scroll to position [87, 0]
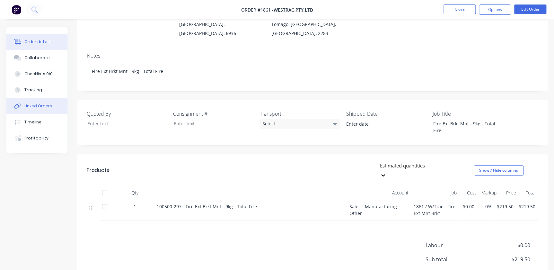
click at [46, 104] on div "Linked Orders" at bounding box center [38, 106] width 28 height 6
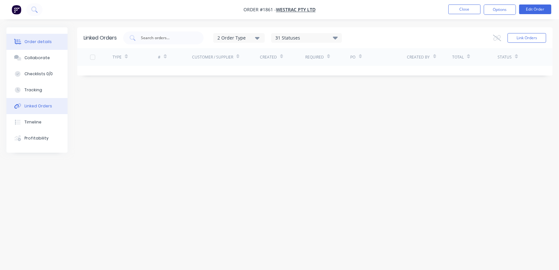
click at [45, 48] on button "Order details" at bounding box center [36, 42] width 61 height 16
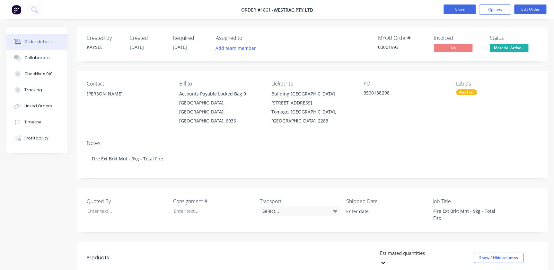
click at [456, 9] on button "Close" at bounding box center [460, 9] width 32 height 10
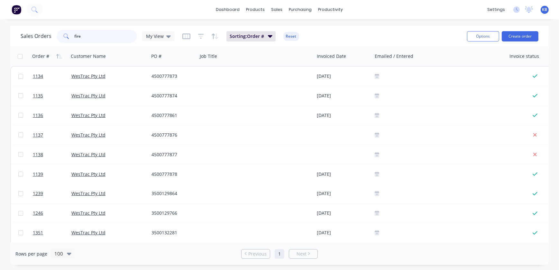
drag, startPoint x: 87, startPoint y: 33, endPoint x: 74, endPoint y: 33, distance: 12.9
click at [75, 33] on input "fire" at bounding box center [106, 36] width 63 height 13
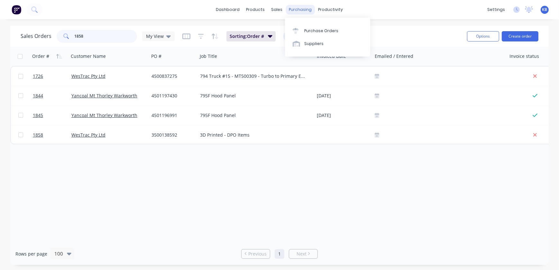
type input "1858"
click at [301, 6] on div "purchasing" at bounding box center [300, 10] width 29 height 10
click at [311, 26] on link "Purchase Orders" at bounding box center [327, 30] width 85 height 13
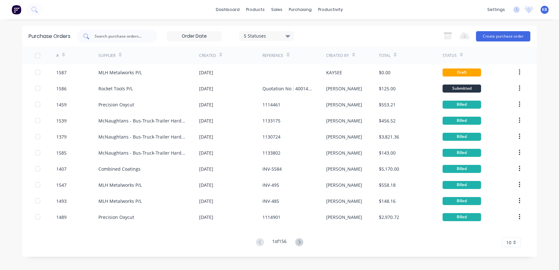
click at [123, 33] on input "text" at bounding box center [120, 36] width 53 height 6
type input "1858"
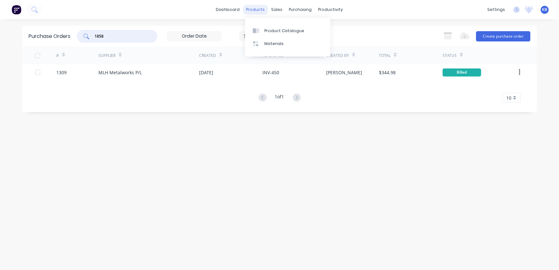
click at [267, 9] on div "products" at bounding box center [255, 10] width 25 height 10
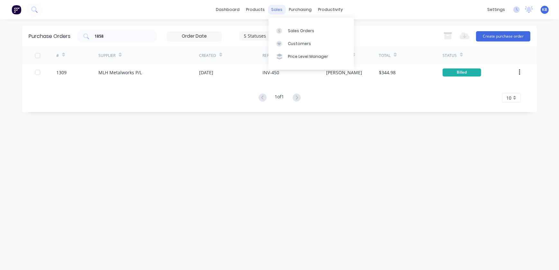
click at [274, 8] on div "sales" at bounding box center [277, 10] width 18 height 10
click at [284, 28] on div at bounding box center [281, 31] width 10 height 6
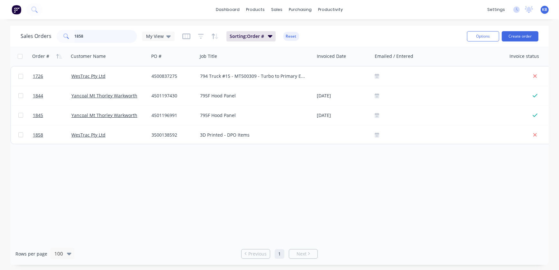
click at [131, 35] on input "1858" at bounding box center [106, 36] width 63 height 13
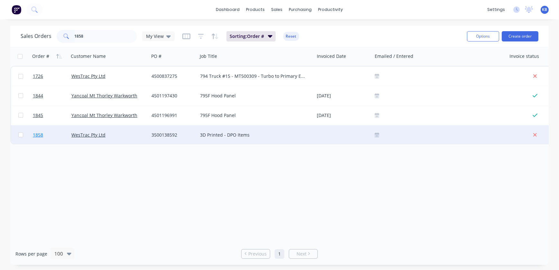
click at [49, 139] on link "1858" at bounding box center [52, 134] width 39 height 19
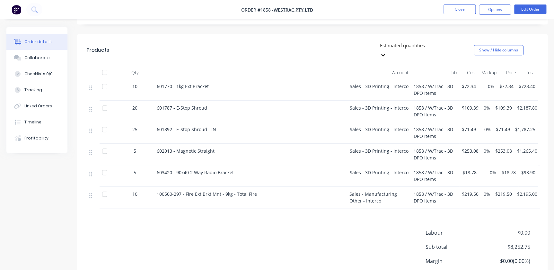
scroll to position [204, 0]
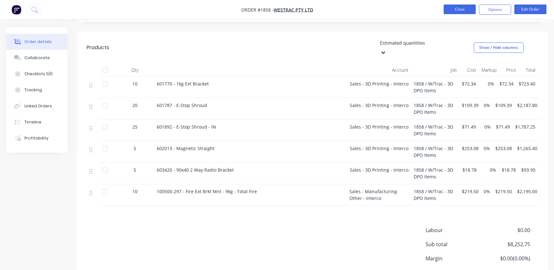
click at [448, 13] on button "Close" at bounding box center [460, 9] width 32 height 10
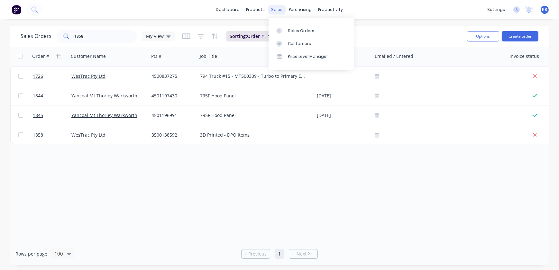
click at [283, 13] on div "sales" at bounding box center [277, 10] width 18 height 10
click at [295, 34] on link "Sales Orders" at bounding box center [310, 30] width 85 height 13
click at [306, 11] on div "purchasing" at bounding box center [300, 10] width 29 height 10
click at [319, 30] on div "Purchase Orders" at bounding box center [321, 31] width 34 height 6
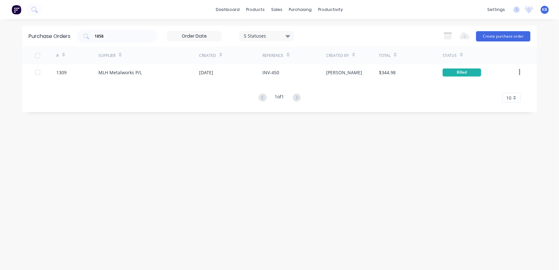
drag, startPoint x: 145, startPoint y: 33, endPoint x: 42, endPoint y: 42, distance: 103.2
click at [42, 42] on div "Purchase Orders 1858 5 Statuses 5 Statuses Export to Excel (XLSX) Create purcha…" at bounding box center [279, 36] width 514 height 21
click at [121, 40] on div "1858" at bounding box center [117, 36] width 80 height 13
drag, startPoint x: 121, startPoint y: 40, endPoint x: 67, endPoint y: 39, distance: 54.0
click at [80, 35] on div "1858" at bounding box center [117, 36] width 80 height 13
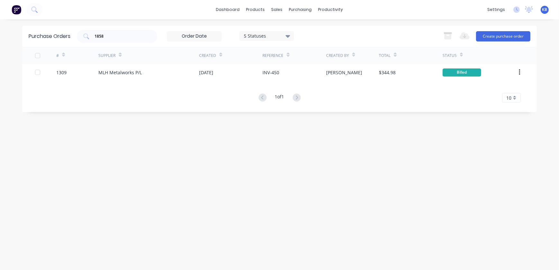
click at [75, 35] on div "Purchase Orders 1858 5 Statuses 5 Statuses Export to Excel (XLSX) Create purcha…" at bounding box center [279, 36] width 514 height 21
drag, startPoint x: 121, startPoint y: 38, endPoint x: 80, endPoint y: 38, distance: 41.5
click at [80, 38] on div "1858" at bounding box center [117, 36] width 80 height 13
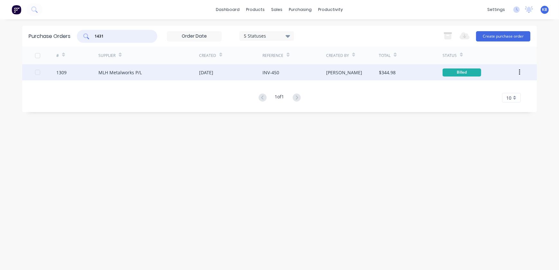
type input "1431"
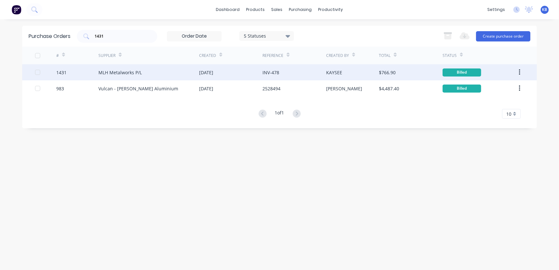
click at [125, 71] on div "MLH Metalworks P/L" at bounding box center [119, 72] width 43 height 7
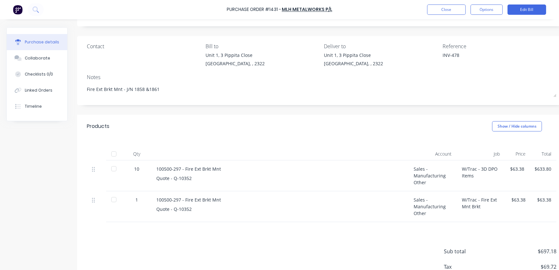
scroll to position [83, 0]
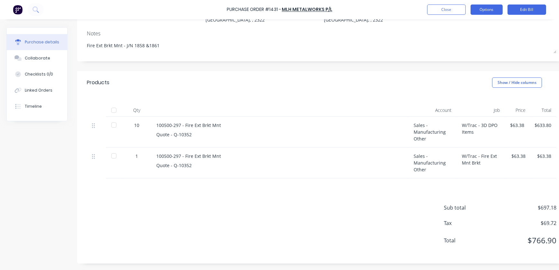
click at [497, 11] on button "Options" at bounding box center [486, 9] width 32 height 10
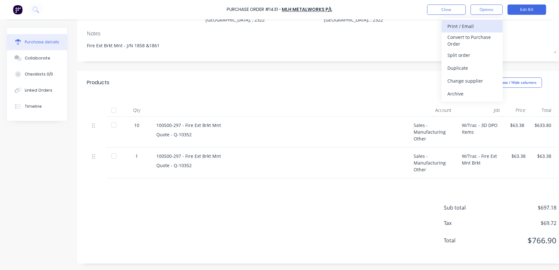
click at [463, 28] on div "Print / Email" at bounding box center [471, 26] width 49 height 9
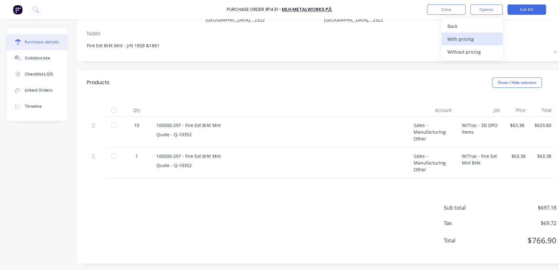
click at [456, 38] on div "With pricing" at bounding box center [471, 38] width 49 height 9
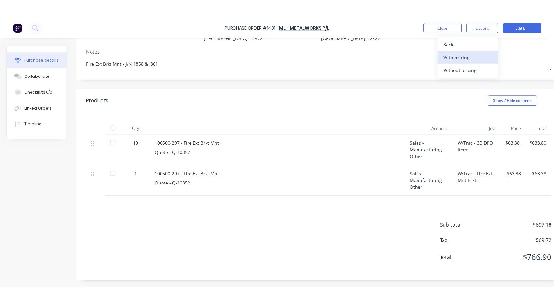
scroll to position [0, 0]
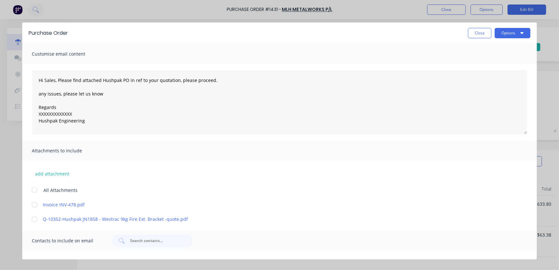
click at [505, 40] on div "Purchase Order Close Options" at bounding box center [279, 32] width 514 height 21
click at [509, 35] on button "Options" at bounding box center [512, 33] width 36 height 10
click at [506, 57] on button "Print" at bounding box center [499, 62] width 61 height 13
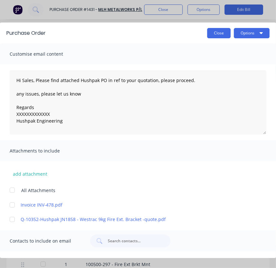
click at [215, 36] on button "Close" at bounding box center [218, 33] width 23 height 10
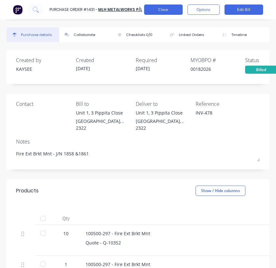
click at [164, 7] on button "Close" at bounding box center [163, 9] width 39 height 10
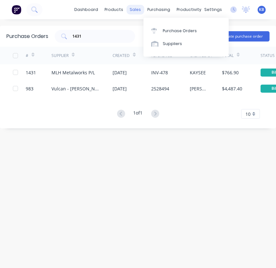
click at [134, 7] on div "sales" at bounding box center [136, 10] width 18 height 10
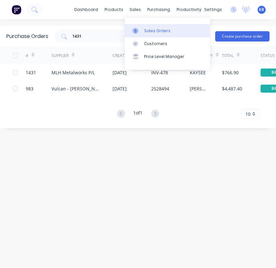
click at [145, 26] on link "Sales Orders" at bounding box center [167, 30] width 85 height 13
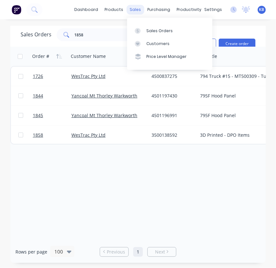
click at [139, 10] on div "sales" at bounding box center [136, 10] width 18 height 10
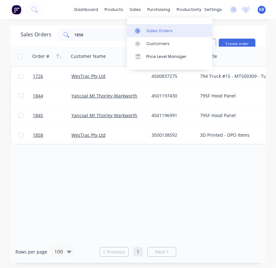
click at [140, 26] on link "Sales Orders" at bounding box center [169, 30] width 85 height 13
click at [113, 31] on input "1858" at bounding box center [106, 34] width 63 height 13
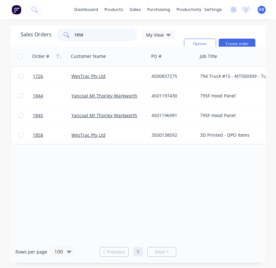
drag, startPoint x: 91, startPoint y: 25, endPoint x: 27, endPoint y: 3, distance: 68.4
click at [68, 14] on div "dashboard products sales purchasing productivity dashboard products Product Cat…" at bounding box center [138, 134] width 276 height 268
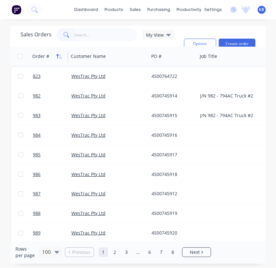
click at [56, 55] on icon "button" at bounding box center [57, 56] width 2 height 4
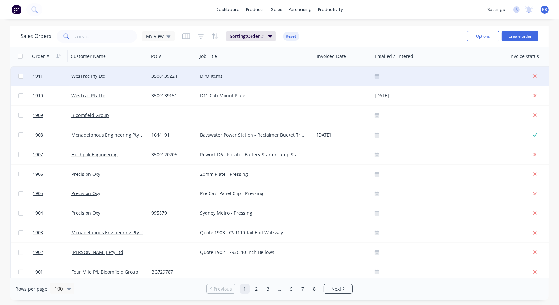
click at [148, 84] on div "WesTrac Pty Ltd" at bounding box center [109, 76] width 80 height 19
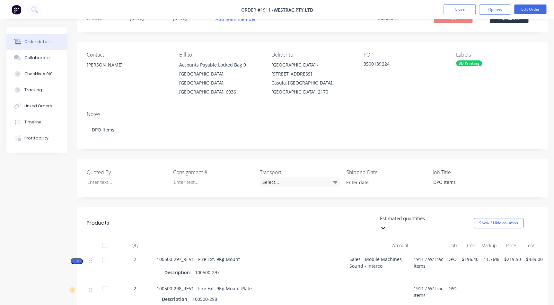
scroll to position [58, 0]
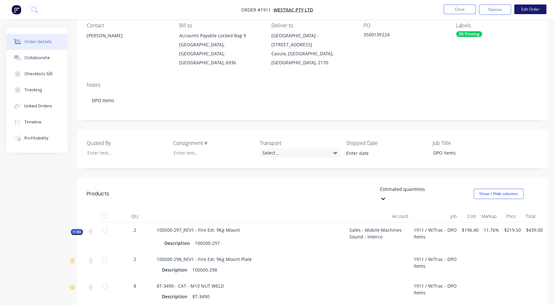
click at [527, 13] on button "Edit Order" at bounding box center [531, 9] width 32 height 10
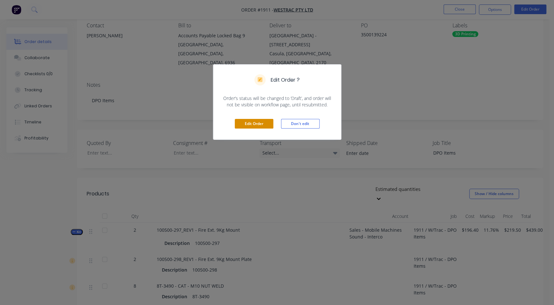
click at [263, 123] on button "Edit Order" at bounding box center [254, 124] width 39 height 10
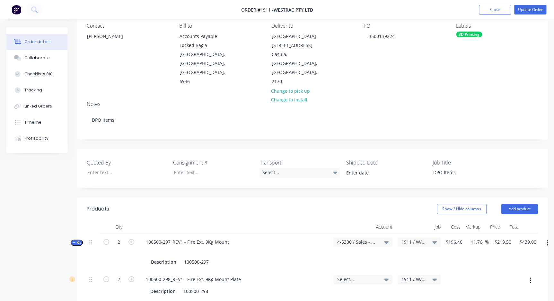
click at [365, 238] on span "4-5300 / Sales - Mobile Machines Sound - Interco" at bounding box center [357, 241] width 40 height 7
click at [350, 255] on input at bounding box center [353, 261] width 66 height 13
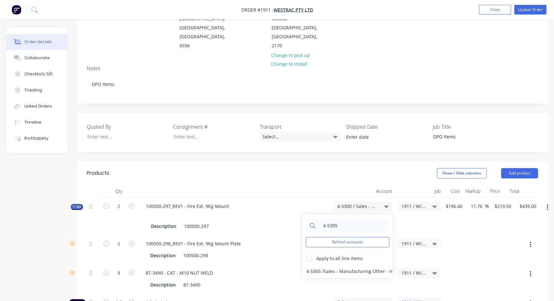
scroll to position [146, 0]
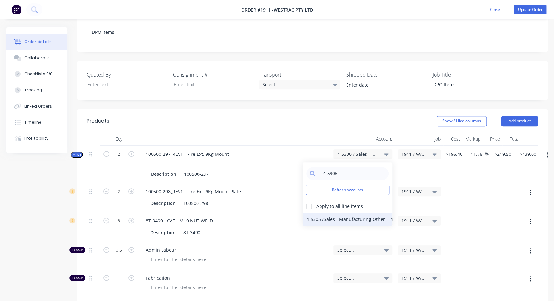
type input "4-5305"
click at [310, 212] on div "4-5305 / Sales - Manufacturing Other - Interco" at bounding box center [348, 218] width 90 height 13
click at [356, 145] on div "4-5305 / Sales - Manufacturing Other - Interco" at bounding box center [363, 163] width 64 height 37
click at [354, 183] on div "Select..." at bounding box center [363, 197] width 64 height 29
click at [354, 188] on span "Select..." at bounding box center [357, 191] width 40 height 7
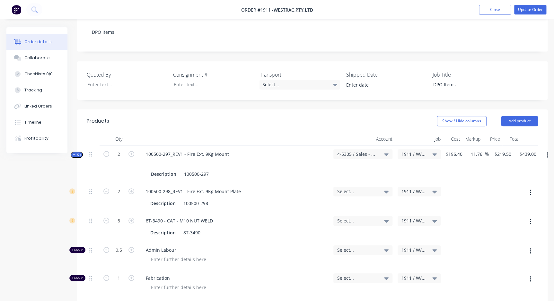
click at [354, 149] on div "4-5305 / Sales - Manufacturing Other - Interco" at bounding box center [363, 154] width 59 height 10
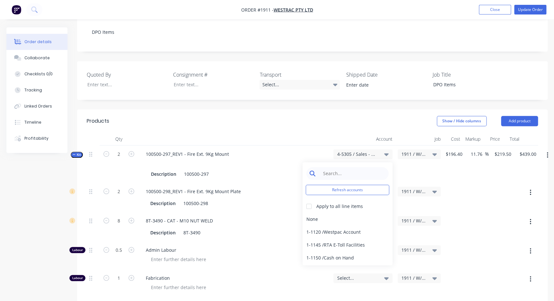
click at [330, 167] on input at bounding box center [353, 173] width 66 height 13
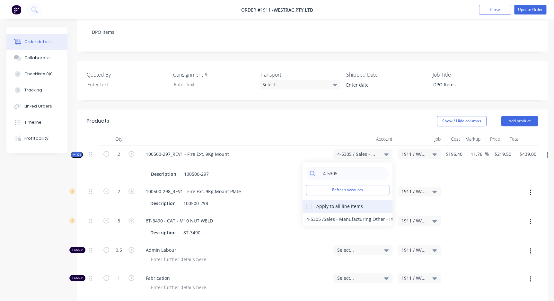
type input "4-5305"
click at [312, 200] on div at bounding box center [309, 206] width 13 height 13
click at [314, 212] on div "4-5305 / Sales - Manufacturing Other - Interco" at bounding box center [348, 218] width 90 height 13
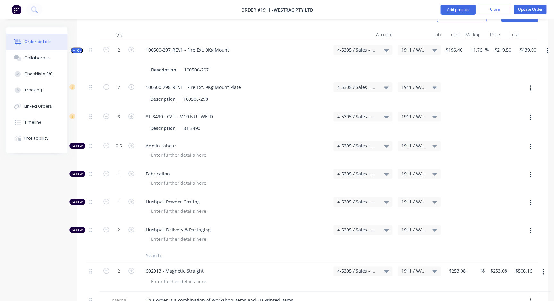
scroll to position [350, 0]
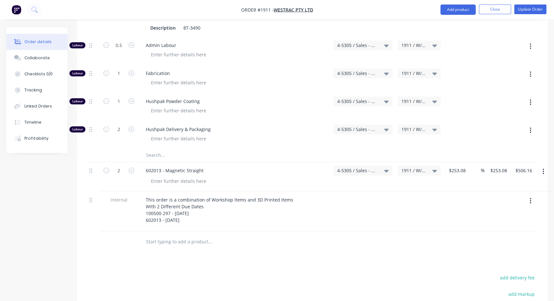
click at [354, 162] on div "4-5305 / Sales - Manufacturing Other - Interco" at bounding box center [363, 176] width 64 height 29
click at [356, 166] on div "4-5305 / Sales - Manufacturing Other - Interco" at bounding box center [363, 171] width 59 height 10
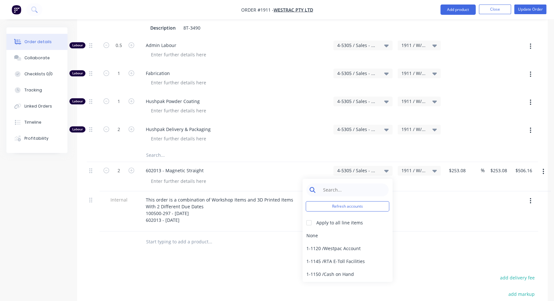
click at [361, 183] on input at bounding box center [353, 189] width 66 height 13
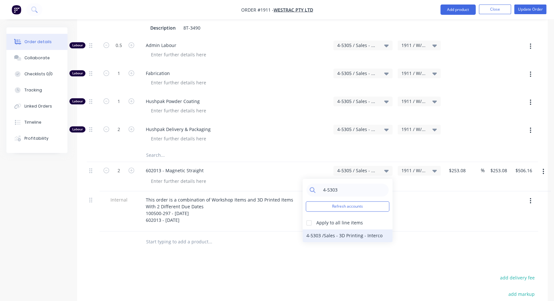
type input "4-5303"
click at [320, 229] on div "4-5303 / Sales - 3D Printing - Interco" at bounding box center [348, 235] width 90 height 13
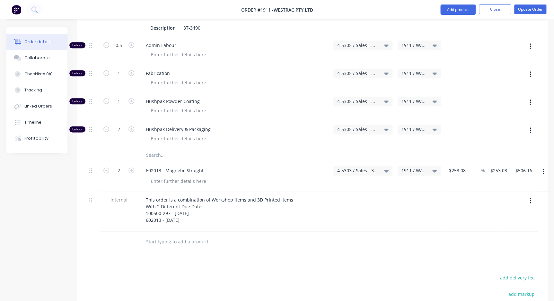
click at [377, 238] on div "Products Show / Hide columns Add product Qty Account Job Cost Markup Price Tota…" at bounding box center [312, 155] width 471 height 501
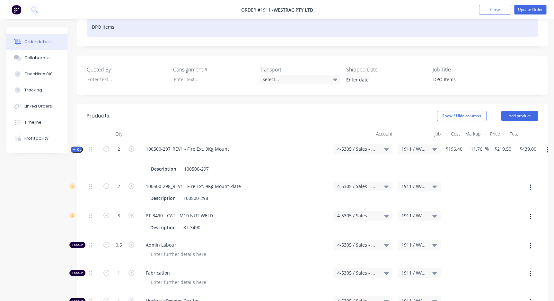
scroll to position [117, 0]
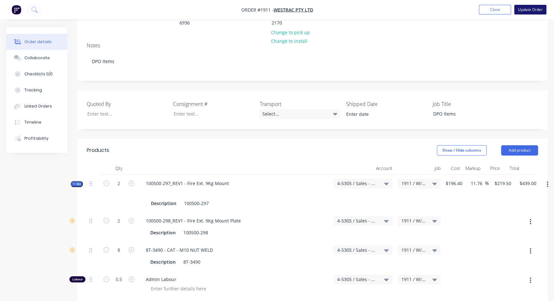
click at [525, 14] on button "Update Order" at bounding box center [531, 10] width 32 height 10
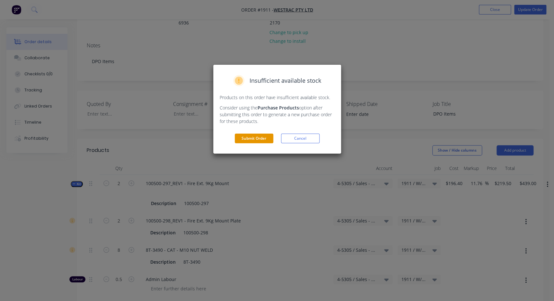
drag, startPoint x: 275, startPoint y: 137, endPoint x: 267, endPoint y: 139, distance: 8.7
click at [267, 139] on div "Submit Order Cancel" at bounding box center [277, 138] width 115 height 10
click at [266, 139] on button "Submit Order" at bounding box center [254, 138] width 39 height 10
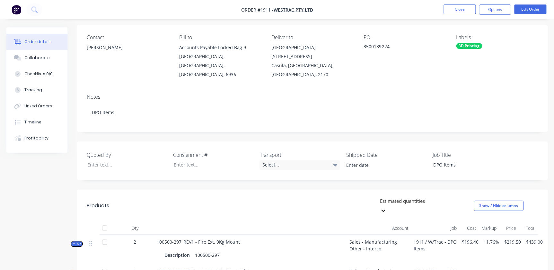
scroll to position [0, 0]
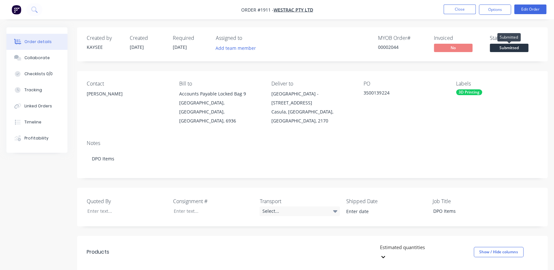
click at [506, 47] on span "Submitted" at bounding box center [509, 48] width 39 height 8
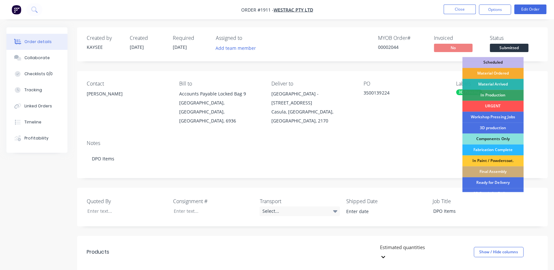
click at [499, 70] on div "Material Ordered" at bounding box center [493, 73] width 61 height 11
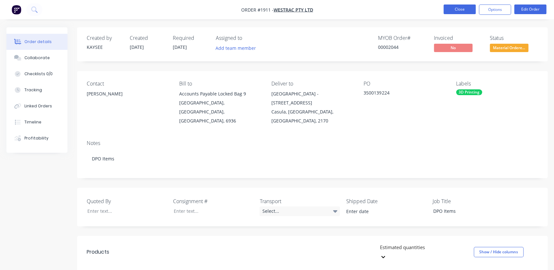
click at [455, 7] on button "Close" at bounding box center [460, 9] width 32 height 10
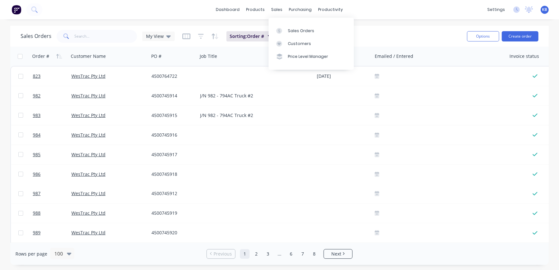
drag, startPoint x: 275, startPoint y: 11, endPoint x: 279, endPoint y: 19, distance: 8.9
click at [275, 11] on div "sales" at bounding box center [277, 10] width 18 height 10
click at [289, 28] on div "Sales Orders" at bounding box center [301, 31] width 26 height 6
click at [288, 31] on div "Sales Orders" at bounding box center [301, 31] width 26 height 6
click at [301, 31] on div "Sales Orders" at bounding box center [301, 31] width 26 height 6
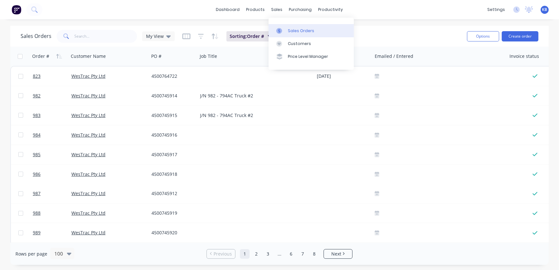
click at [286, 29] on link "Sales Orders" at bounding box center [310, 30] width 85 height 13
click at [56, 57] on icon "button" at bounding box center [59, 56] width 6 height 5
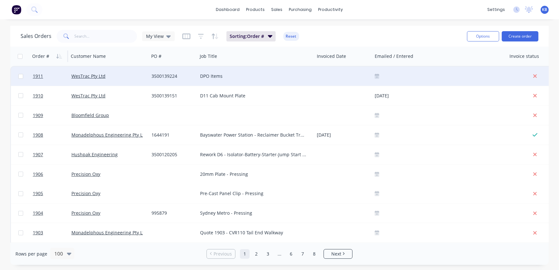
click at [211, 78] on div "DPO Items" at bounding box center [253, 76] width 106 height 6
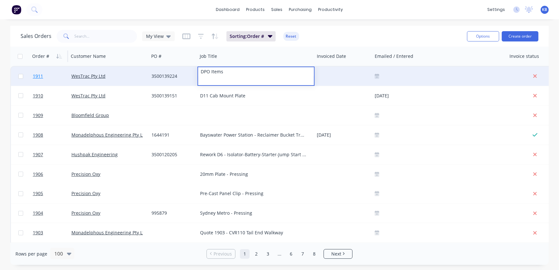
click at [34, 71] on link "1911" at bounding box center [52, 76] width 39 height 19
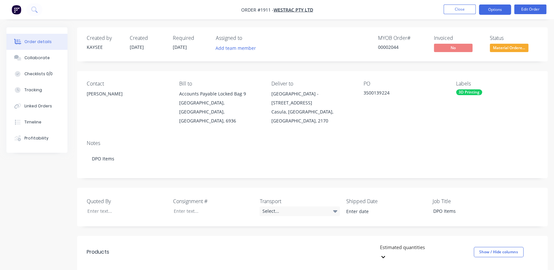
click at [498, 7] on button "Options" at bounding box center [495, 9] width 32 height 10
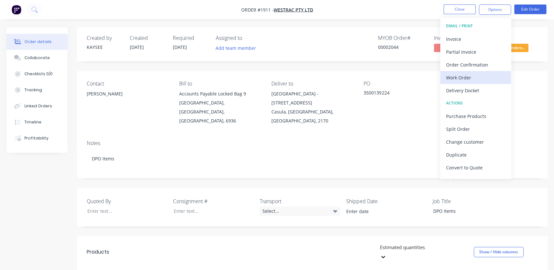
click at [469, 80] on div "Work Order" at bounding box center [475, 77] width 59 height 9
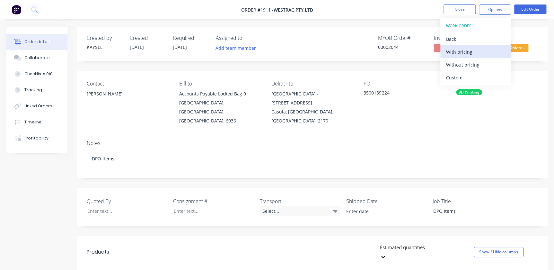
click at [466, 54] on div "With pricing" at bounding box center [475, 51] width 59 height 9
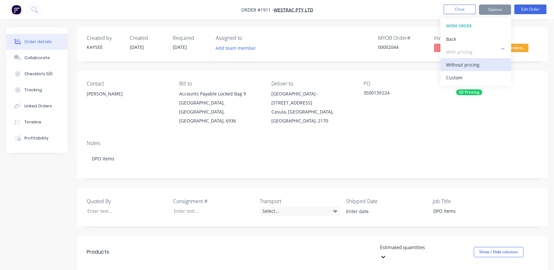
click at [469, 67] on div "Without pricing" at bounding box center [475, 64] width 59 height 9
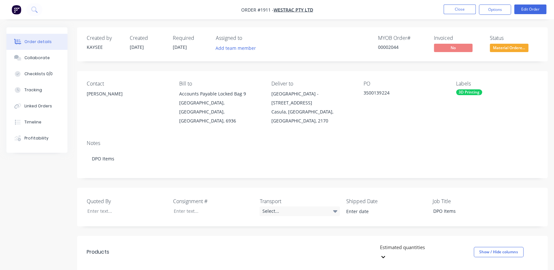
drag, startPoint x: 451, startPoint y: 10, endPoint x: 515, endPoint y: 88, distance: 101.2
click at [473, 92] on div "3D Printing" at bounding box center [469, 92] width 26 height 6
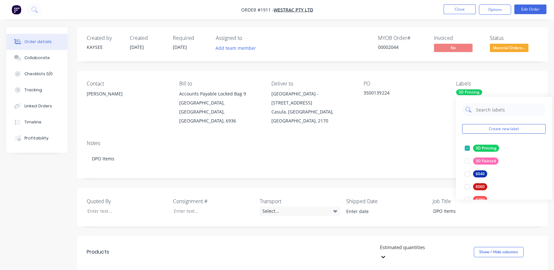
click at [488, 112] on input "text" at bounding box center [509, 109] width 67 height 13
type input "dpo"
click at [465, 145] on div at bounding box center [467, 148] width 13 height 13
click at [428, 119] on div "Contact Eric Patterson Bill to Accounts Payable Locked Bag 9 MIDLAND, Western A…" at bounding box center [312, 103] width 471 height 64
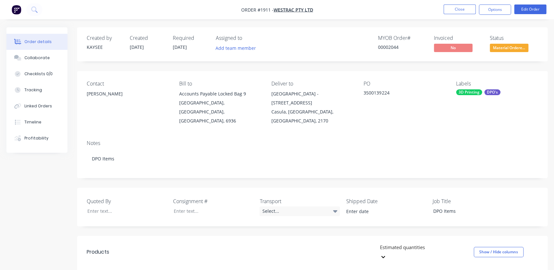
click at [505, 48] on span "Material Ordere..." at bounding box center [509, 48] width 39 height 8
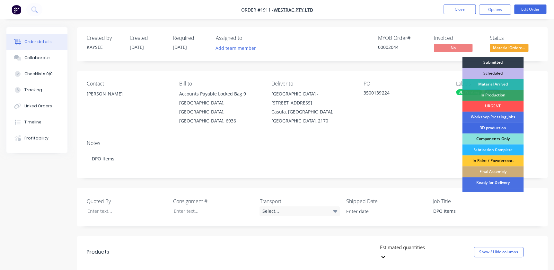
click at [491, 125] on div "3D production" at bounding box center [493, 127] width 61 height 11
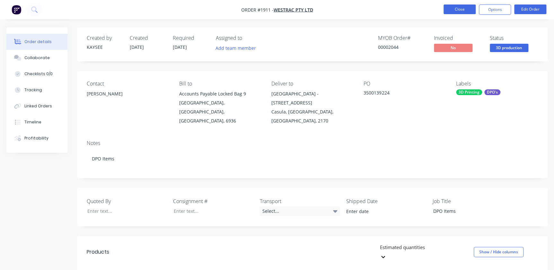
click at [447, 9] on button "Close" at bounding box center [460, 9] width 32 height 10
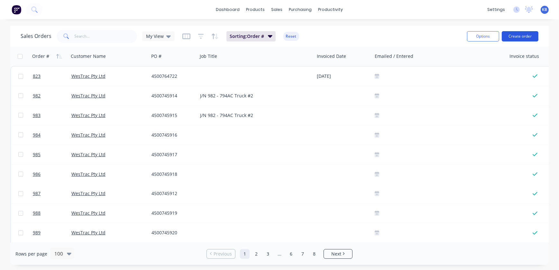
click at [522, 38] on button "Create order" at bounding box center [519, 36] width 37 height 10
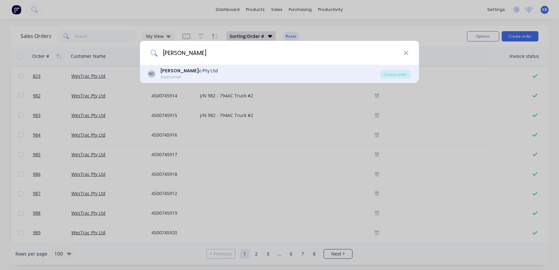
type input "westra"
click at [167, 75] on div "Customer" at bounding box center [189, 77] width 57 height 6
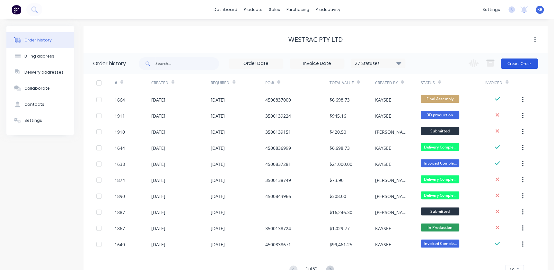
click at [506, 62] on button "Create Order" at bounding box center [519, 63] width 37 height 10
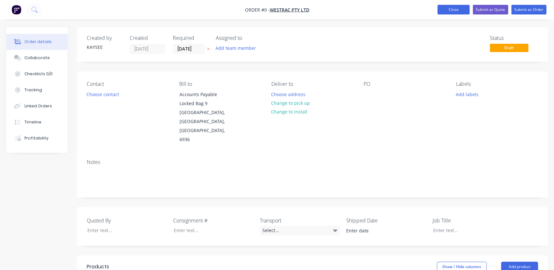
click at [452, 9] on button "Close" at bounding box center [454, 10] width 32 height 10
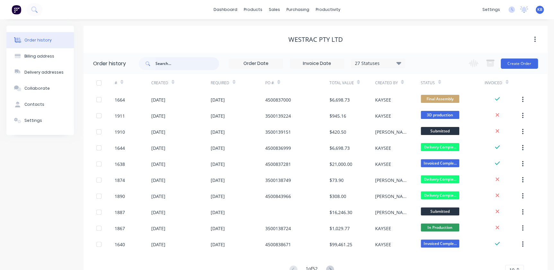
click at [165, 62] on input "text" at bounding box center [188, 63] width 64 height 13
type input "1"
click at [181, 66] on input "1" at bounding box center [188, 63] width 64 height 13
type input "1895"
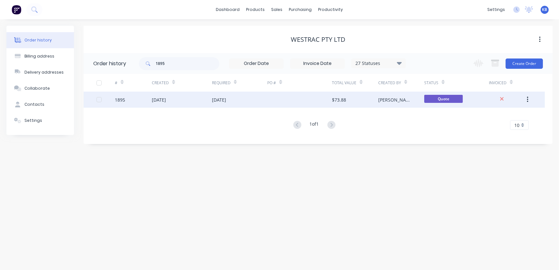
click at [267, 106] on div at bounding box center [299, 100] width 65 height 16
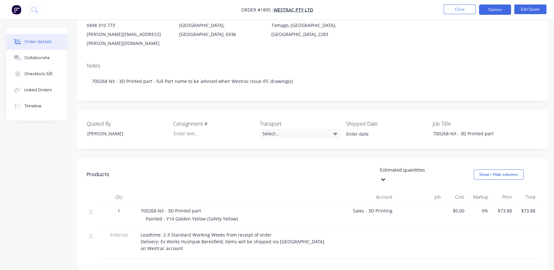
scroll to position [117, 0]
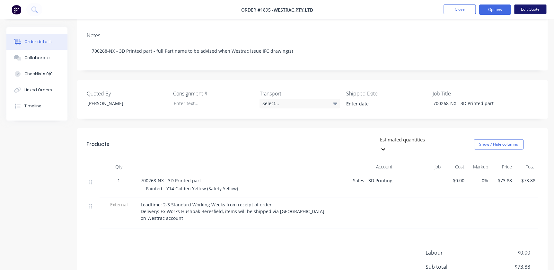
click at [525, 9] on button "Edit Quote" at bounding box center [531, 9] width 32 height 10
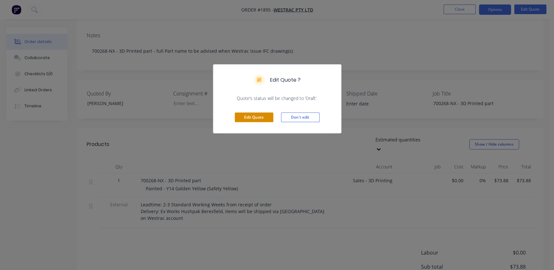
click at [264, 120] on button "Edit Quote" at bounding box center [254, 117] width 39 height 10
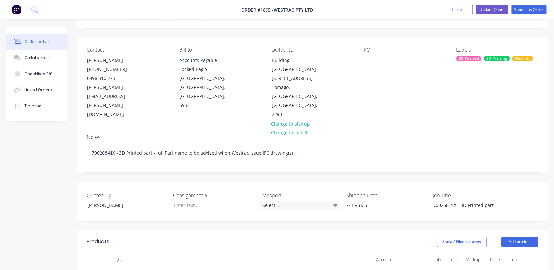
scroll to position [87, 0]
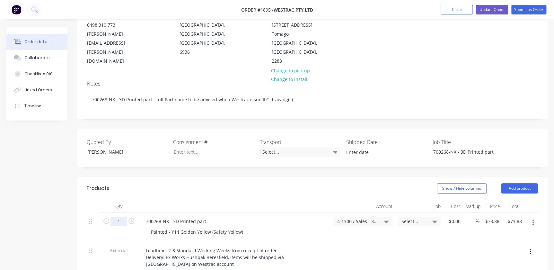
click at [121, 217] on input "1" at bounding box center [119, 222] width 17 height 10
type input "10"
type input "$738.80"
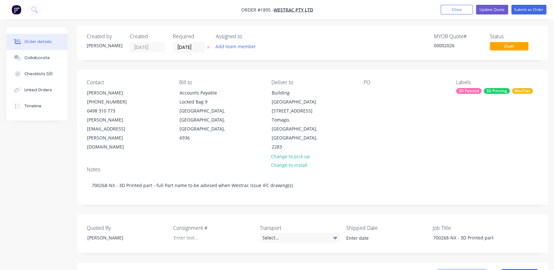
scroll to position [0, 0]
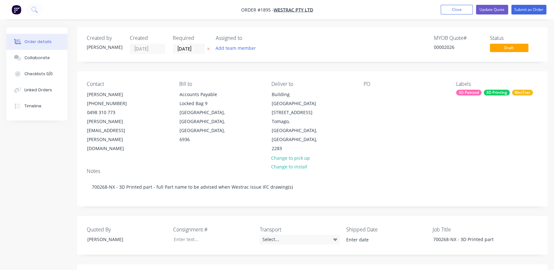
click at [376, 90] on div "PO" at bounding box center [405, 117] width 82 height 72
click at [365, 89] on div "PO" at bounding box center [405, 117] width 82 height 72
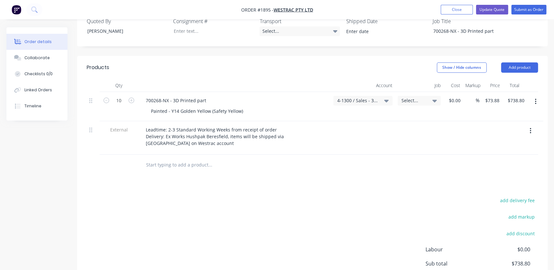
scroll to position [250, 0]
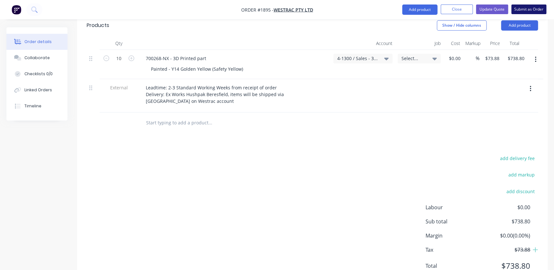
click at [530, 7] on button "Submit as Order" at bounding box center [529, 9] width 35 height 10
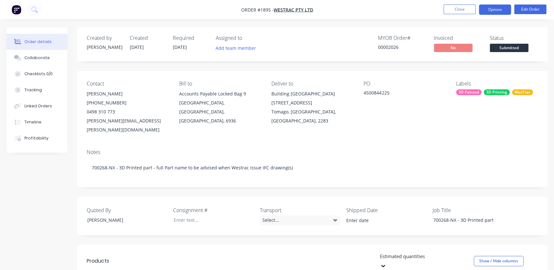
click at [507, 13] on button "Options" at bounding box center [495, 9] width 32 height 10
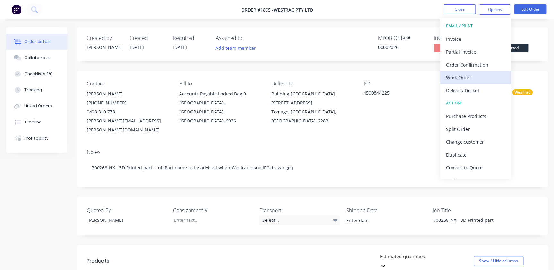
click at [468, 77] on div "Work Order" at bounding box center [475, 77] width 59 height 9
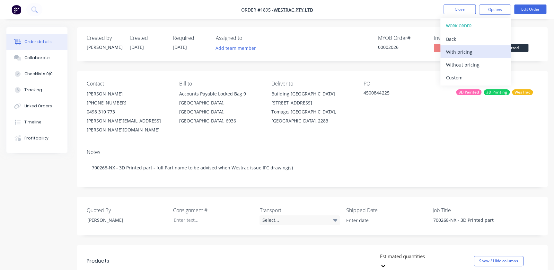
click at [454, 55] on div "With pricing" at bounding box center [475, 51] width 59 height 9
click at [185, 47] on span "19/09/25" at bounding box center [180, 47] width 14 height 6
click at [295, 97] on div "Building C 1 Westrac Drive" at bounding box center [313, 98] width 82 height 18
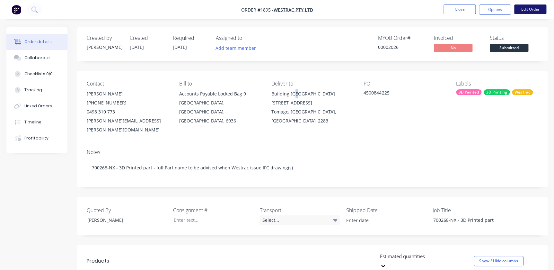
click at [519, 11] on button "Edit Order" at bounding box center [531, 9] width 32 height 10
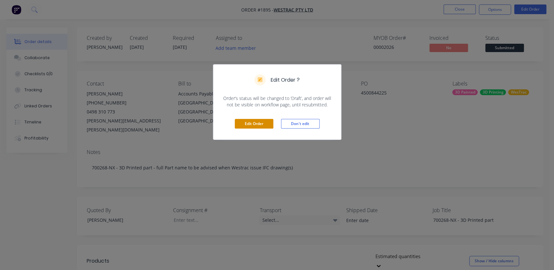
click at [244, 125] on button "Edit Order" at bounding box center [254, 124] width 39 height 10
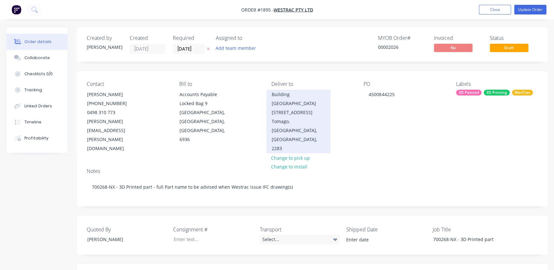
click at [275, 94] on div "Building C 1 Westrac Drive" at bounding box center [298, 103] width 53 height 27
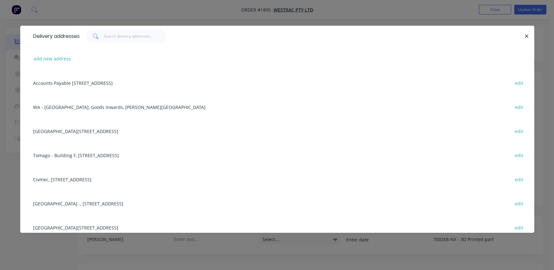
click at [64, 53] on div "add new address" at bounding box center [277, 59] width 495 height 24
click at [61, 56] on button "add new address" at bounding box center [53, 58] width 44 height 9
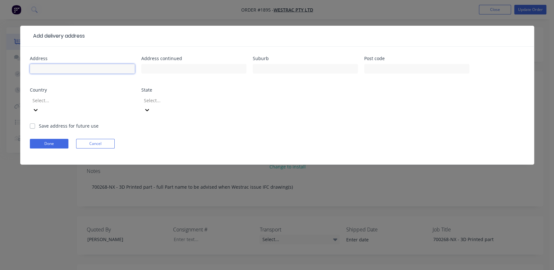
click at [59, 66] on input "text" at bounding box center [82, 69] width 105 height 10
type input "8 Purvis lane"
click at [175, 62] on div "Address continued Dubbp" at bounding box center [193, 68] width 105 height 25
click at [175, 63] on div "Dubbp" at bounding box center [193, 71] width 105 height 19
click at [164, 75] on div "Dubbp" at bounding box center [193, 71] width 105 height 19
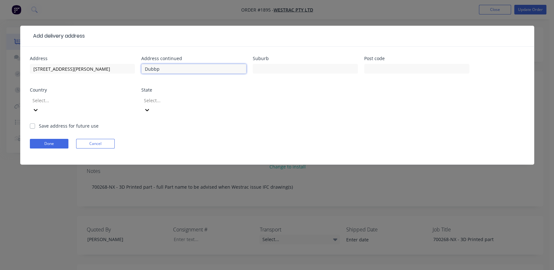
click at [168, 67] on input "Dubbp" at bounding box center [193, 69] width 105 height 10
type input "Dubbo"
click at [34, 67] on input "8 Purvis lane" at bounding box center [82, 69] width 105 height 10
type input "Dubbo - 8 Purvis lane"
click at [202, 68] on input "Dubbo" at bounding box center [193, 69] width 105 height 10
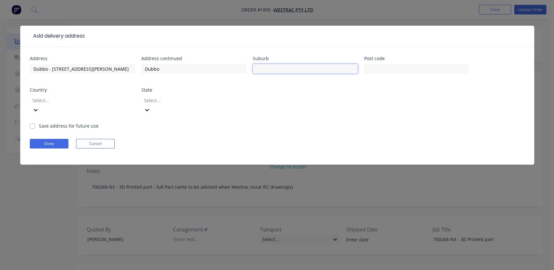
click at [311, 67] on input "text" at bounding box center [305, 69] width 105 height 10
drag, startPoint x: 166, startPoint y: 69, endPoint x: 128, endPoint y: 69, distance: 37.3
click at [128, 69] on div "Address Dubbo - 8 Purvis lane Address continued Dubbo Suburb Post code Country …" at bounding box center [277, 89] width 495 height 66
click at [252, 69] on div "Address Dubbo - 8 Purvis lane Address continued Suburb Post code Country Select…" at bounding box center [277, 89] width 495 height 66
click at [260, 69] on input "text" at bounding box center [305, 69] width 105 height 10
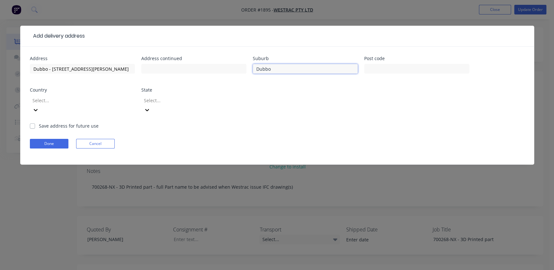
type input "Dubbo"
type input "2"
drag, startPoint x: 409, startPoint y: 74, endPoint x: 344, endPoint y: 72, distance: 65.0
click at [344, 72] on div "Address Dubbo - 8 Purvis lane Address continued Suburb Dubbo Post code 28230 Co…" at bounding box center [277, 89] width 495 height 66
drag, startPoint x: 395, startPoint y: 70, endPoint x: 354, endPoint y: 73, distance: 41.2
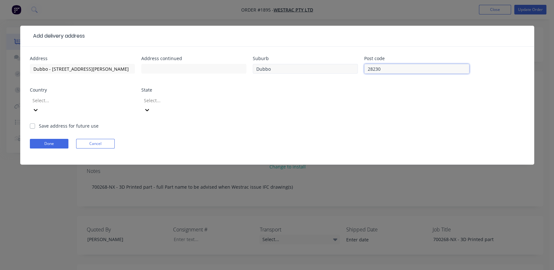
click at [365, 72] on input "28230" at bounding box center [416, 69] width 105 height 10
type input "2830"
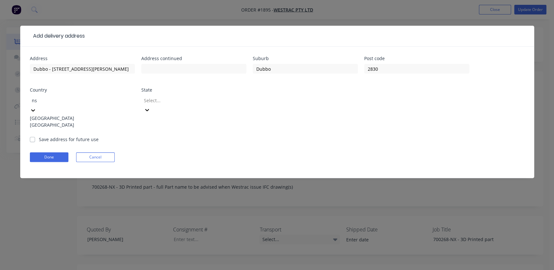
type input "n"
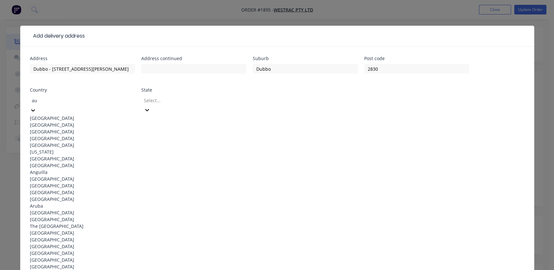
type input "aus"
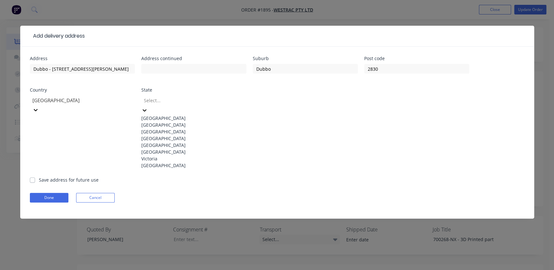
click at [221, 100] on div at bounding box center [189, 100] width 93 height 8
click at [165, 128] on div "New South Wales" at bounding box center [193, 124] width 105 height 7
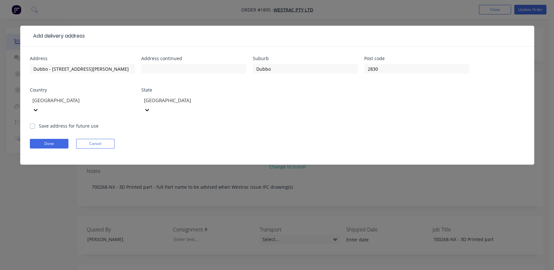
click at [39, 122] on label "Save address for future use" at bounding box center [69, 125] width 60 height 7
click at [33, 122] on input "Save address for future use" at bounding box center [32, 125] width 5 height 6
checkbox input "true"
click at [48, 140] on form "Address Dubbo - 8 Purvis lane Address continued Suburb Dubbo Post code 2830 Cou…" at bounding box center [277, 110] width 495 height 108
click at [49, 139] on button "Done" at bounding box center [49, 144] width 39 height 10
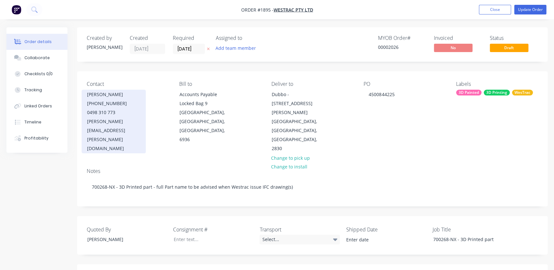
click at [102, 105] on div "(02) 4964 5263" at bounding box center [113, 103] width 53 height 9
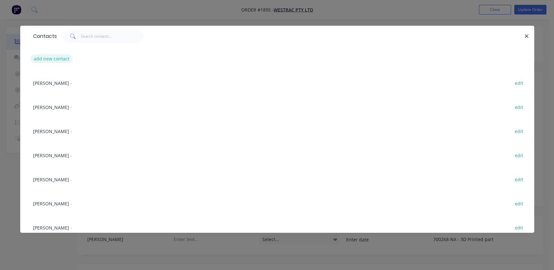
click at [60, 57] on button "add new contact" at bounding box center [52, 58] width 42 height 9
select select "AU"
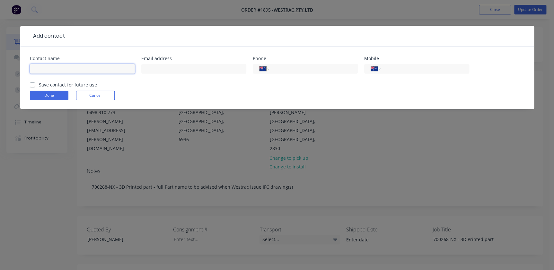
click at [61, 68] on input "text" at bounding box center [82, 69] width 105 height 10
type input "L"
click at [98, 105] on form "Contact name Email address Phone International Afghanistan Åland Islands Albani…" at bounding box center [277, 82] width 495 height 53
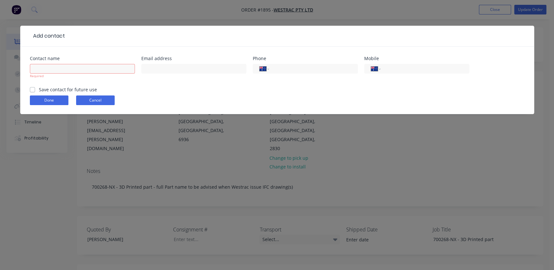
click at [100, 101] on button "Cancel" at bounding box center [95, 100] width 39 height 10
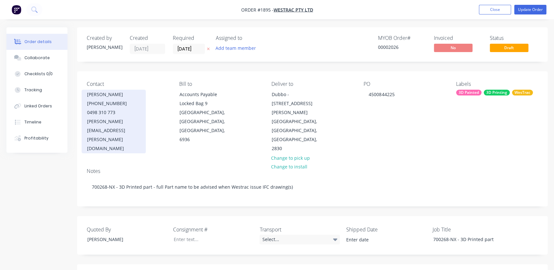
click at [96, 119] on div "Daniel.James@westrac.com.au" at bounding box center [113, 135] width 53 height 36
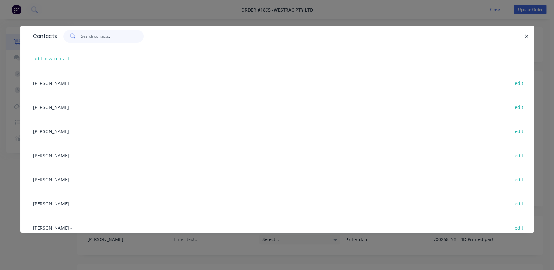
click at [99, 38] on input "text" at bounding box center [112, 36] width 63 height 13
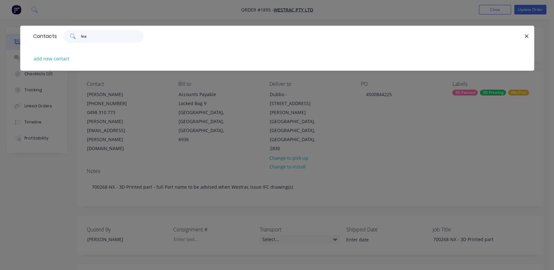
type input "lea"
click at [61, 52] on div "add new contact" at bounding box center [277, 59] width 495 height 24
click at [61, 54] on button "add new contact" at bounding box center [52, 58] width 42 height 9
select select "AU"
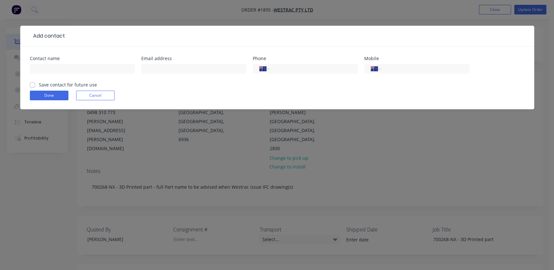
click at [58, 63] on div at bounding box center [82, 71] width 105 height 19
click at [58, 67] on input "text" at bounding box center [82, 69] width 105 height 10
type input "l"
type input "Leeanne Hollier"
click at [212, 67] on input "text" at bounding box center [193, 69] width 105 height 10
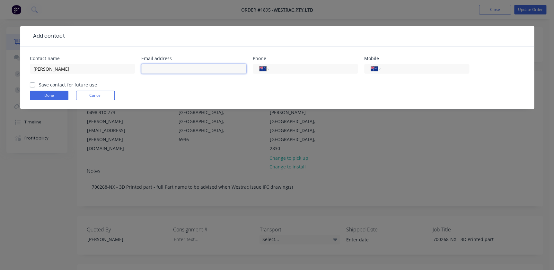
paste input "leanne.hollier@westrac.com.au"
type input "leanne.hollier@westrac.com.au"
click at [275, 72] on input "tel" at bounding box center [312, 68] width 77 height 7
paste input "(02) 6885 8001"
type input "(02) 6885 8001"
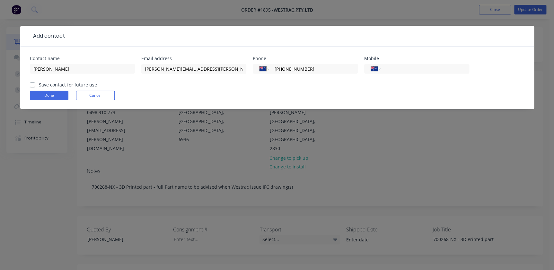
click at [39, 83] on label "Save contact for future use" at bounding box center [68, 84] width 58 height 7
click at [30, 83] on input "Save contact for future use" at bounding box center [32, 84] width 5 height 6
checkbox input "true"
click at [37, 91] on button "Done" at bounding box center [49, 96] width 39 height 10
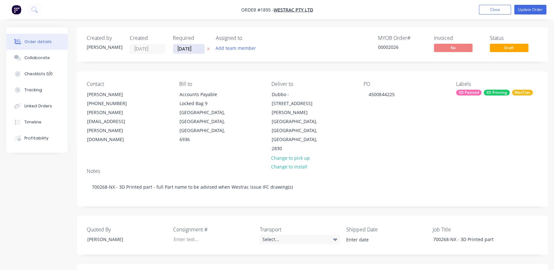
click at [194, 50] on input "19/09/25" at bounding box center [188, 49] width 31 height 10
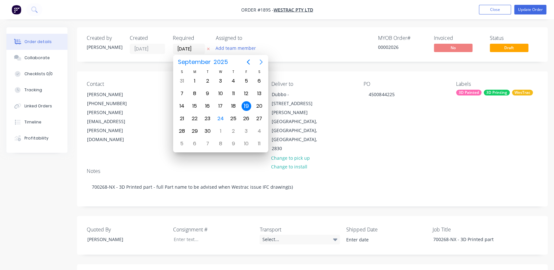
click at [259, 64] on icon "Next page" at bounding box center [261, 62] width 8 height 8
click at [192, 105] on div "13" at bounding box center [195, 106] width 10 height 10
type input "13/10/25"
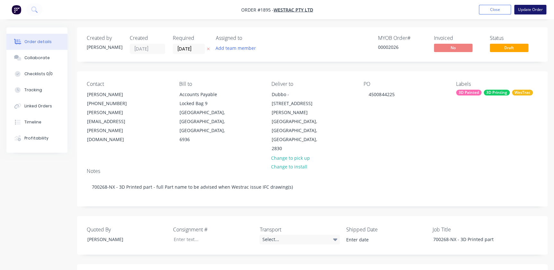
click at [523, 8] on button "Update Order" at bounding box center [531, 10] width 32 height 10
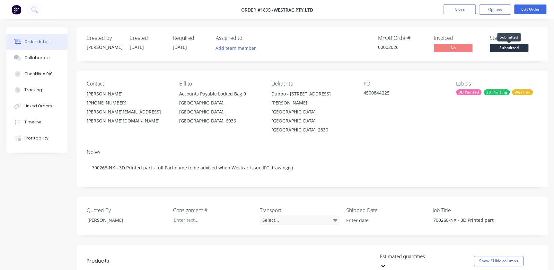
click at [503, 48] on span "Submitted" at bounding box center [509, 48] width 39 height 8
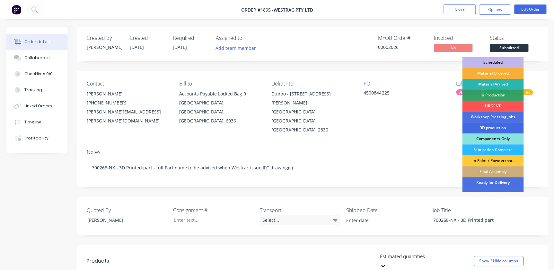
click at [499, 130] on div "3D production" at bounding box center [493, 127] width 61 height 11
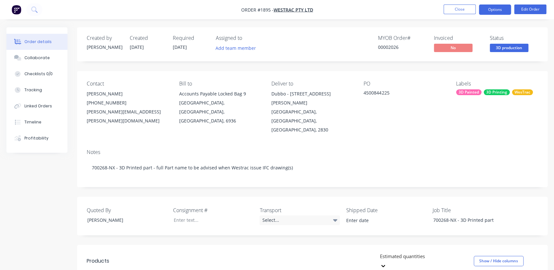
click at [487, 11] on button "Options" at bounding box center [495, 9] width 32 height 10
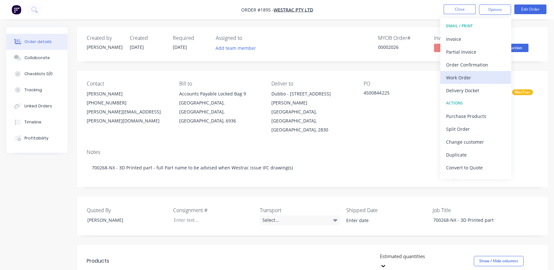
click at [468, 74] on div "Work Order" at bounding box center [475, 77] width 59 height 9
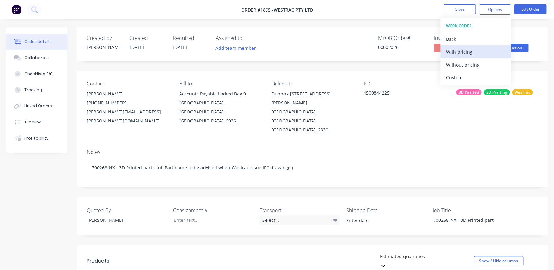
click at [465, 54] on div "With pricing" at bounding box center [475, 51] width 59 height 9
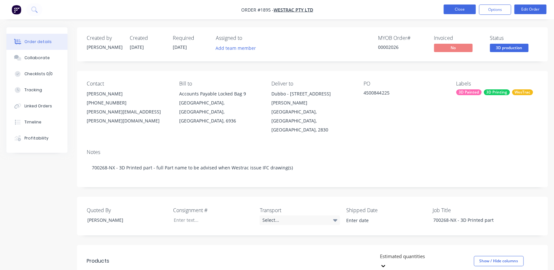
click at [454, 9] on button "Close" at bounding box center [460, 9] width 32 height 10
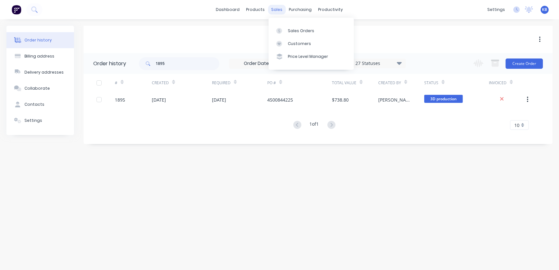
click at [271, 9] on div "sales" at bounding box center [277, 10] width 18 height 10
click at [290, 27] on link "Sales Orders" at bounding box center [310, 30] width 85 height 13
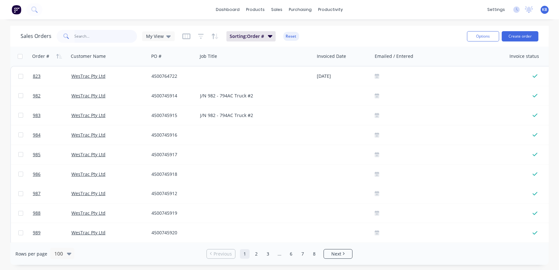
click at [102, 31] on input "text" at bounding box center [106, 36] width 63 height 13
type input "1890"
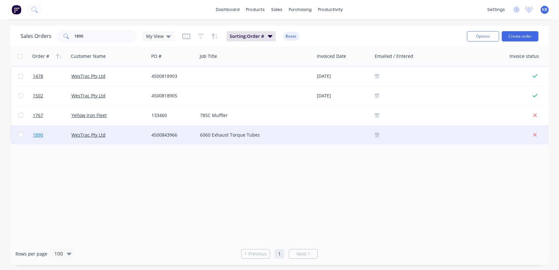
click at [39, 137] on span "1890" at bounding box center [38, 135] width 10 height 6
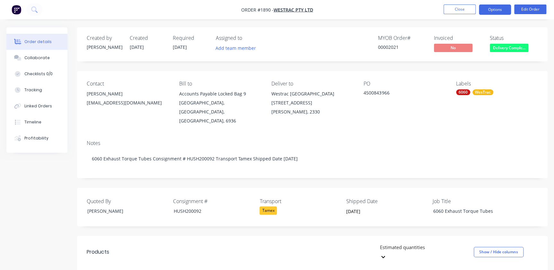
click at [497, 14] on button "Options" at bounding box center [495, 9] width 32 height 10
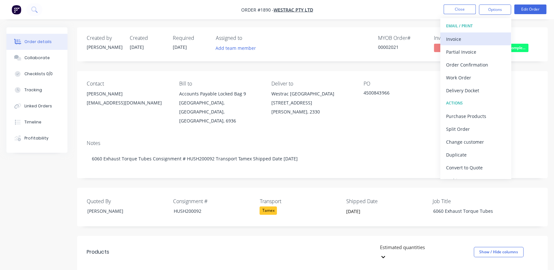
click at [474, 41] on div "Invoice" at bounding box center [475, 38] width 59 height 9
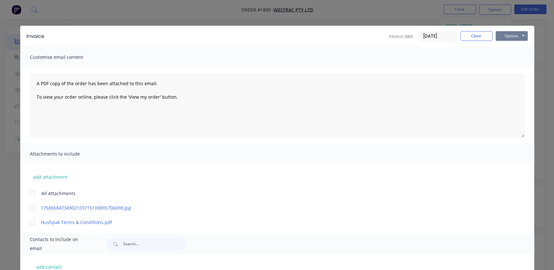
click at [512, 36] on button "Options" at bounding box center [512, 36] width 32 height 10
click at [508, 60] on button "Print" at bounding box center [516, 58] width 41 height 11
click at [463, 37] on button "Close" at bounding box center [477, 36] width 32 height 10
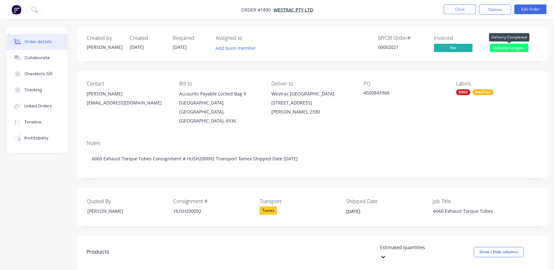
click at [508, 50] on span "Delivery Comple..." at bounding box center [509, 48] width 39 height 8
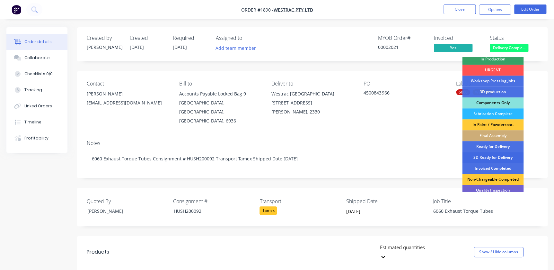
scroll to position [58, 0]
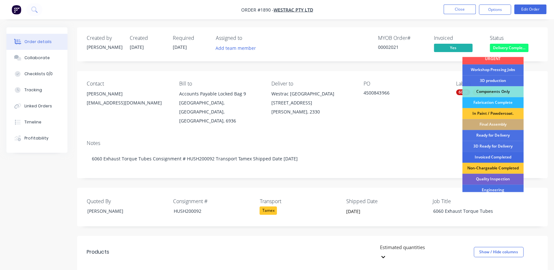
click at [485, 157] on div "Invoiced Completed" at bounding box center [493, 157] width 61 height 11
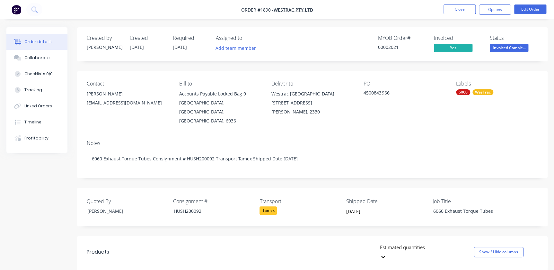
drag, startPoint x: 468, startPoint y: 9, endPoint x: 400, endPoint y: -31, distance: 78.8
click at [400, 0] on html "Order #1890 - WesTrac Pty Ltd Close Options Edit Order Order details Collaborat…" at bounding box center [277, 217] width 554 height 434
click at [31, 60] on div "Collaborate" at bounding box center [36, 58] width 25 height 6
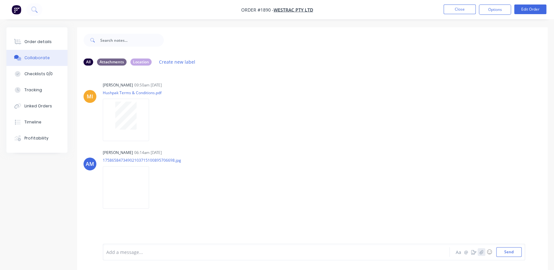
click at [480, 253] on icon "button" at bounding box center [482, 252] width 4 height 4
click at [517, 254] on button "Send" at bounding box center [509, 252] width 25 height 10
click at [474, 8] on button "Close" at bounding box center [460, 9] width 32 height 10
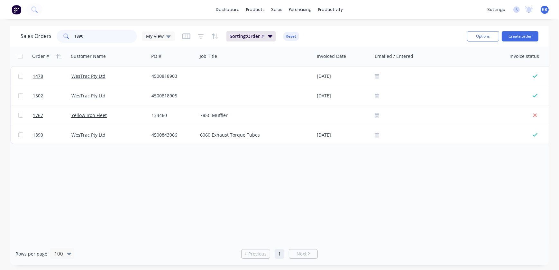
drag, startPoint x: 111, startPoint y: 35, endPoint x: -92, endPoint y: 4, distance: 205.5
click at [0, 4] on html "dashboard products sales purchasing productivity dashboard products Product Cat…" at bounding box center [279, 135] width 559 height 270
type input "1911"
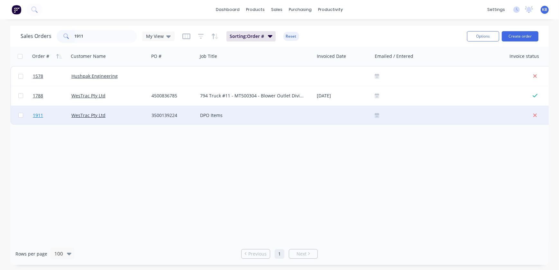
click at [38, 115] on span "1911" at bounding box center [38, 115] width 10 height 6
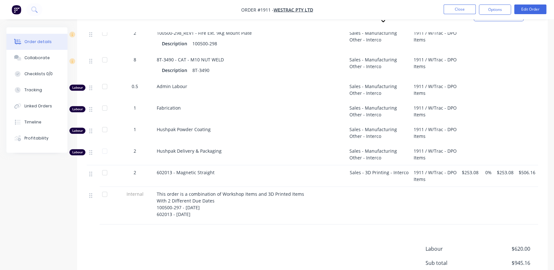
scroll to position [204, 0]
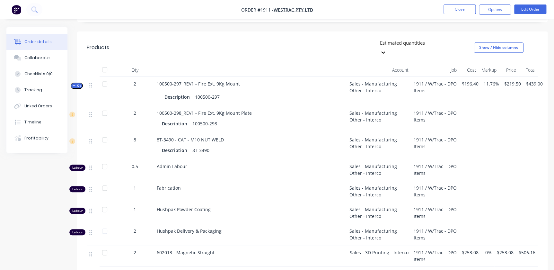
click at [78, 83] on span "Kit" at bounding box center [77, 85] width 8 height 5
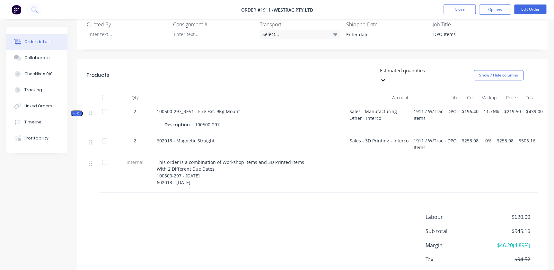
scroll to position [166, 0]
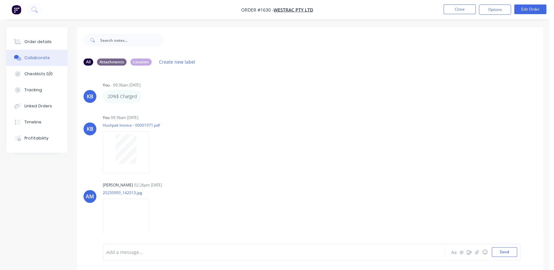
scroll to position [432, 0]
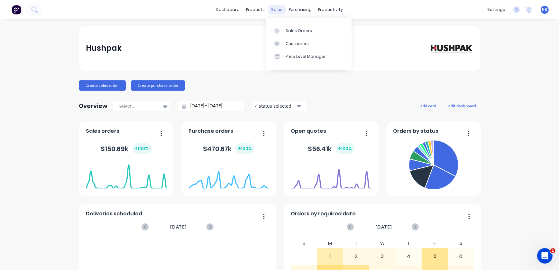
click at [274, 12] on div "sales" at bounding box center [277, 10] width 18 height 10
click at [287, 29] on div "Sales Orders" at bounding box center [298, 31] width 26 height 6
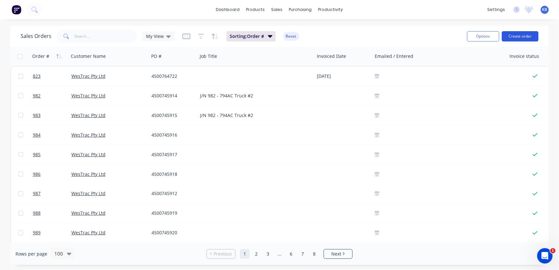
click at [504, 39] on button "Create order" at bounding box center [519, 36] width 37 height 10
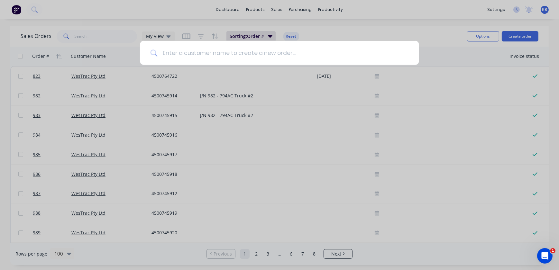
click at [262, 64] on input at bounding box center [282, 53] width 251 height 24
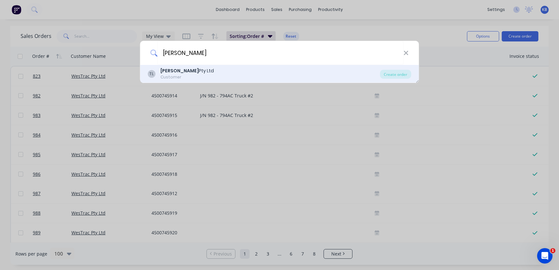
type input "thiess"
click at [172, 68] on b "[PERSON_NAME]" at bounding box center [180, 70] width 38 height 6
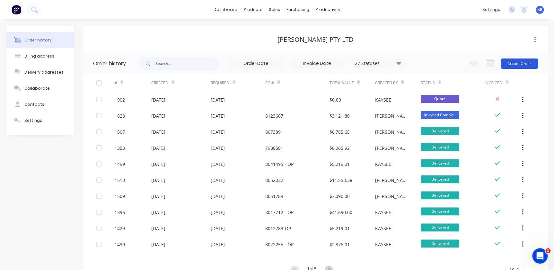
click at [517, 66] on button "Create Order" at bounding box center [519, 63] width 37 height 10
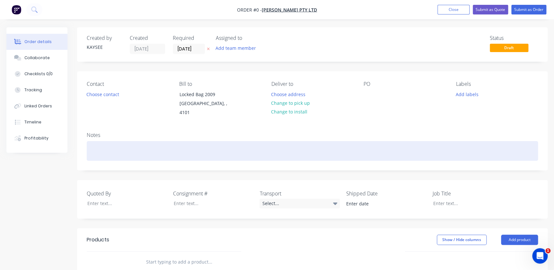
click at [106, 143] on div at bounding box center [313, 151] width 452 height 20
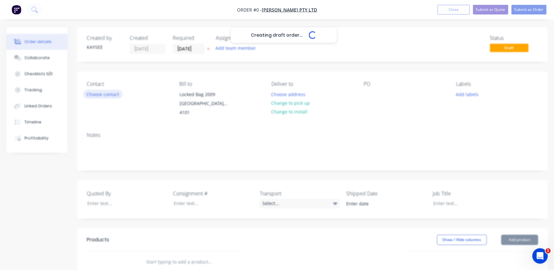
click at [103, 97] on div "Creating draft order... Loading... Order details Collaborate Checklists 0/0 Tra…" at bounding box center [277, 231] width 554 height 409
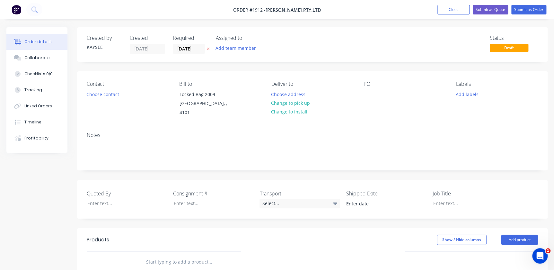
click at [103, 97] on button "Choose contact" at bounding box center [103, 94] width 40 height 9
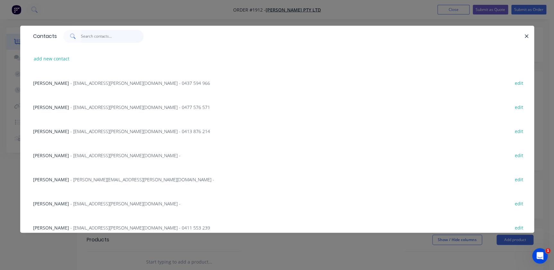
click at [125, 32] on input "text" at bounding box center [112, 36] width 63 height 13
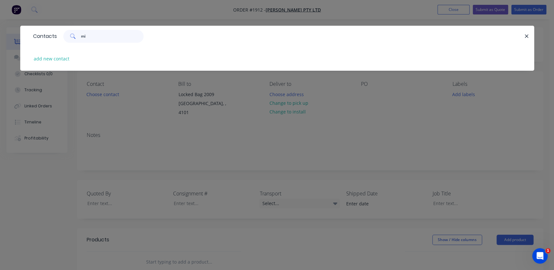
type input "m"
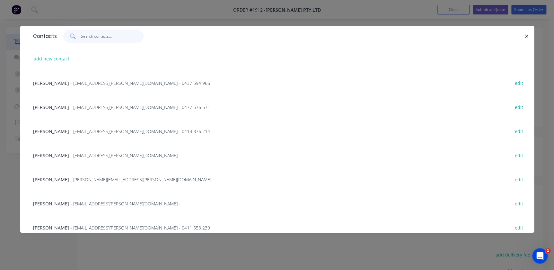
scroll to position [117, 0]
click at [75, 125] on div "Tim Shepherd - TShepherd@thiess.com - 0413 876 214 edit" at bounding box center [277, 131] width 495 height 24
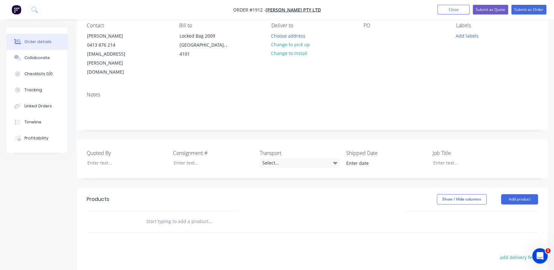
scroll to position [0, 0]
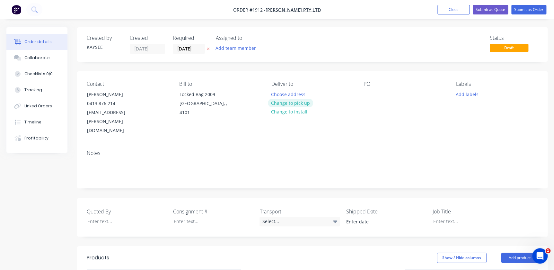
click at [289, 102] on button "Change to pick up" at bounding box center [291, 103] width 46 height 9
click at [376, 94] on div "PO" at bounding box center [405, 108] width 82 height 54
click at [371, 96] on div at bounding box center [369, 94] width 10 height 9
click at [472, 95] on button "Add labels" at bounding box center [468, 94] width 30 height 9
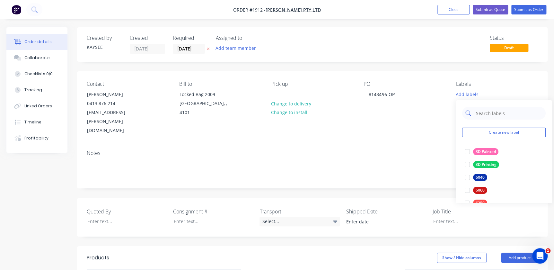
click at [490, 107] on input "text" at bounding box center [509, 113] width 67 height 13
click at [468, 152] on div at bounding box center [467, 151] width 13 height 13
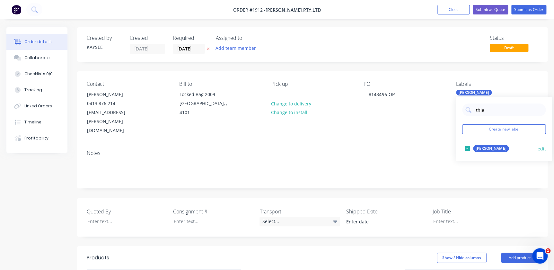
type input "thie"
click at [478, 147] on div "[PERSON_NAME]" at bounding box center [491, 148] width 36 height 7
drag, startPoint x: 479, startPoint y: 149, endPoint x: 476, endPoint y: 149, distance: 3.6
click at [479, 149] on div "[PERSON_NAME]" at bounding box center [491, 151] width 36 height 7
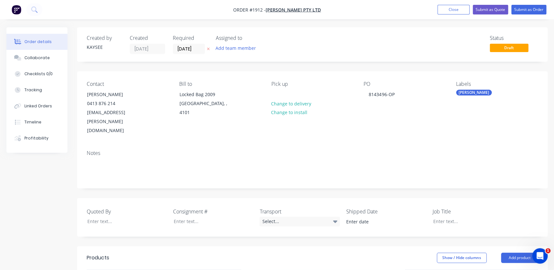
click at [398, 145] on div "Notes" at bounding box center [312, 166] width 471 height 43
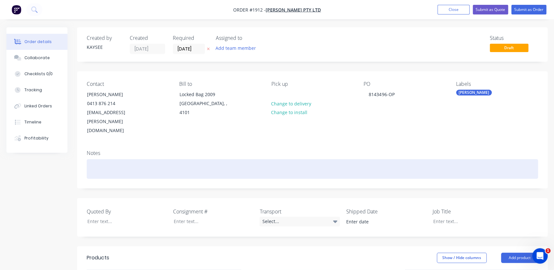
click at [102, 159] on div at bounding box center [313, 169] width 452 height 20
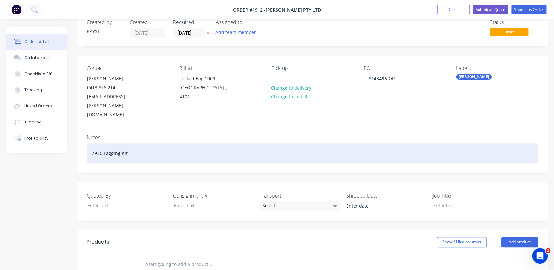
scroll to position [29, 0]
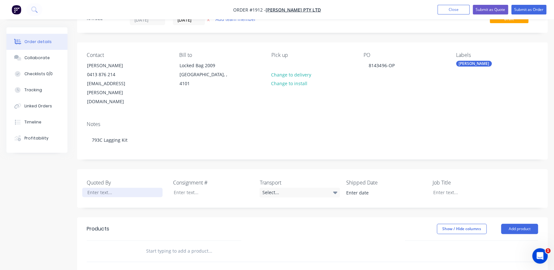
click at [102, 188] on div at bounding box center [122, 192] width 80 height 9
click at [150, 245] on input "text" at bounding box center [210, 251] width 129 height 13
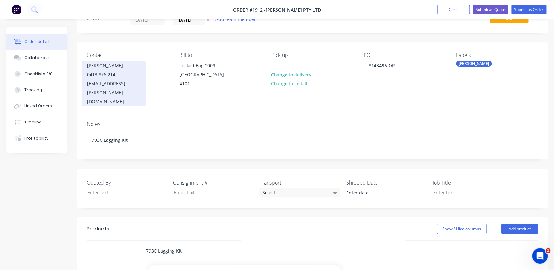
type input "793C Lagging Kit"
click at [102, 77] on div "0413 876 214" at bounding box center [113, 74] width 53 height 9
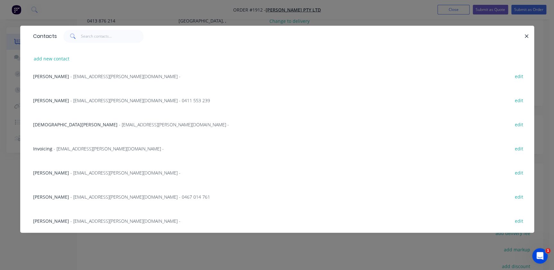
scroll to position [87, 0]
click at [84, 218] on span "- bneuss@thiess.com -" at bounding box center [125, 221] width 110 height 6
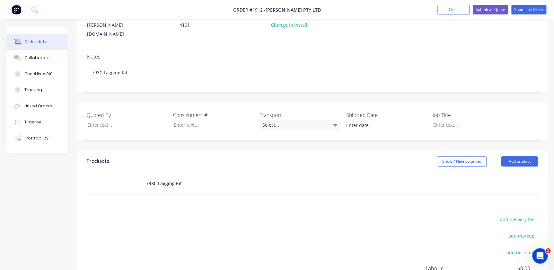
click at [152, 177] on input "793C Lagging Kit" at bounding box center [210, 183] width 129 height 13
click at [409, 173] on div "793C Lagging Kit" at bounding box center [313, 183] width 452 height 21
drag, startPoint x: 148, startPoint y: 171, endPoint x: 152, endPoint y: 169, distance: 4.5
click at [148, 177] on input "793C Lagging Kit" at bounding box center [210, 183] width 129 height 13
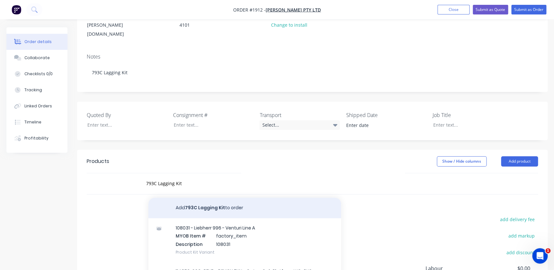
click at [206, 198] on button "Add 793C Lagging Kit to order" at bounding box center [244, 208] width 193 height 21
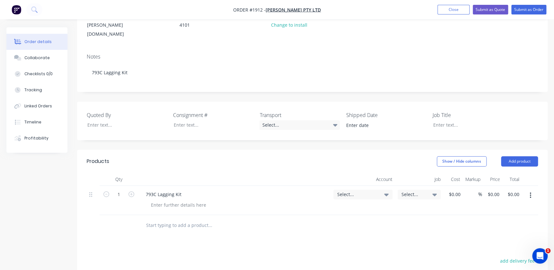
click at [370, 191] on span "Select..." at bounding box center [357, 194] width 40 height 7
click at [355, 202] on div "Refresh accounts Apply to all line items None 1-1120 / Westpac Account 1-1145 /…" at bounding box center [348, 253] width 90 height 103
click at [354, 207] on input at bounding box center [353, 213] width 66 height 13
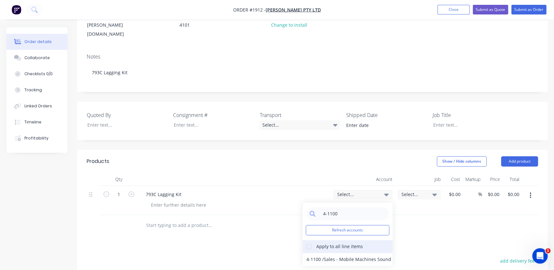
type input "4-1100"
click at [311, 240] on div at bounding box center [309, 246] width 13 height 13
click at [318, 253] on div "4-1100 / Sales - Mobile Machines Sound" at bounding box center [348, 259] width 90 height 13
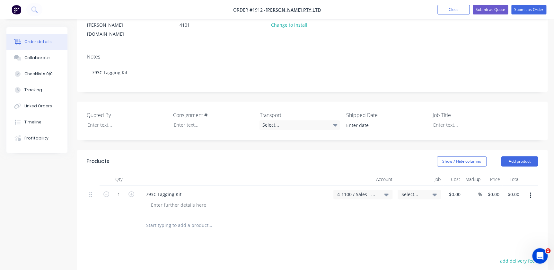
click at [410, 190] on div "Select..." at bounding box center [419, 195] width 43 height 10
click at [403, 220] on div "Create new job Refresh jobs Apply to all line items None 1302 / 6040 Fan refurb…" at bounding box center [396, 253] width 90 height 103
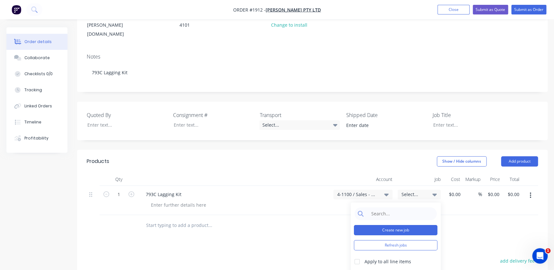
click at [402, 225] on button "Create new job" at bounding box center [396, 230] width 84 height 10
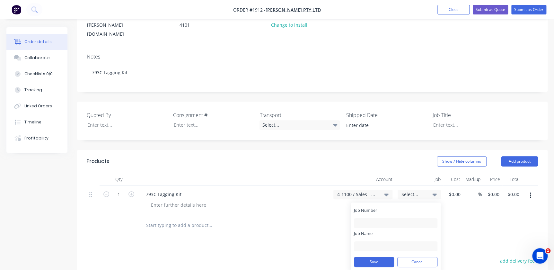
click at [415, 207] on div "Job Number" at bounding box center [396, 217] width 84 height 21
drag, startPoint x: 405, startPoint y: 209, endPoint x: 405, endPoint y: 206, distance: 3.6
click at [405, 218] on input "Job Number" at bounding box center [396, 223] width 84 height 10
type input "1912"
click at [381, 241] on input "Job Name" at bounding box center [396, 246] width 84 height 10
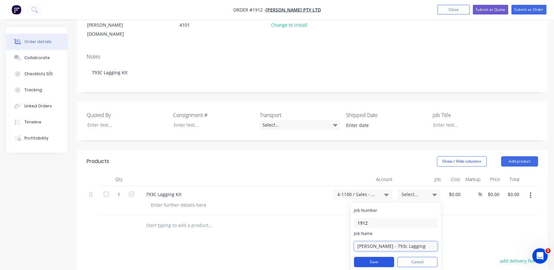
type input "[PERSON_NAME] - 793c Lagging"
drag, startPoint x: 385, startPoint y: 241, endPoint x: 385, endPoint y: 246, distance: 4.8
click at [385, 257] on button "Save" at bounding box center [374, 262] width 40 height 10
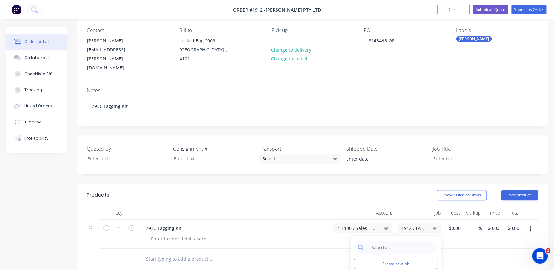
scroll to position [117, 0]
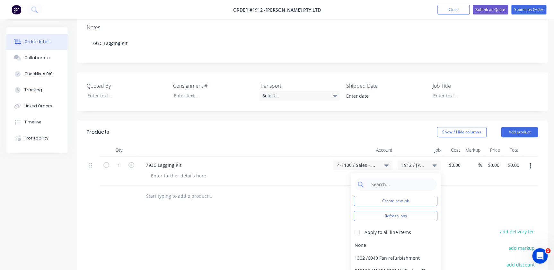
click at [469, 227] on div "add delivery fee" at bounding box center [498, 235] width 80 height 16
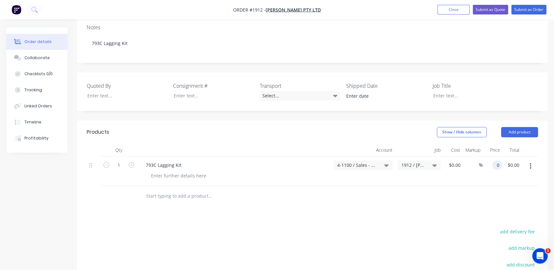
click at [498, 160] on input "0" at bounding box center [498, 164] width 7 height 9
type input "$5,000.00"
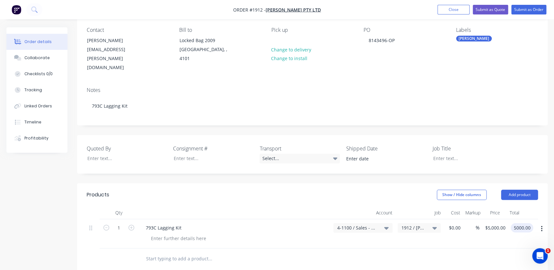
scroll to position [0, 0]
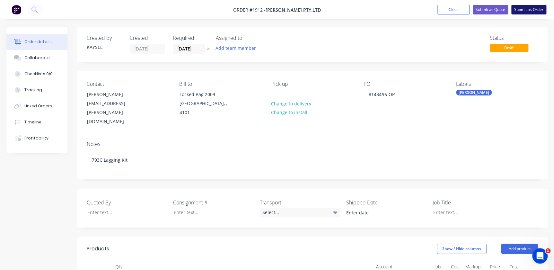
type input "$5,000.00"
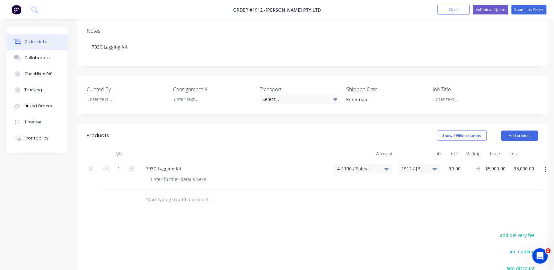
scroll to position [117, 0]
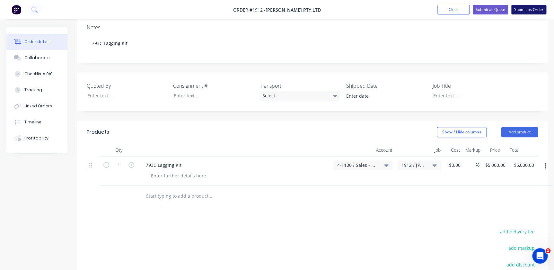
click at [534, 11] on button "Submit as Order" at bounding box center [529, 10] width 35 height 10
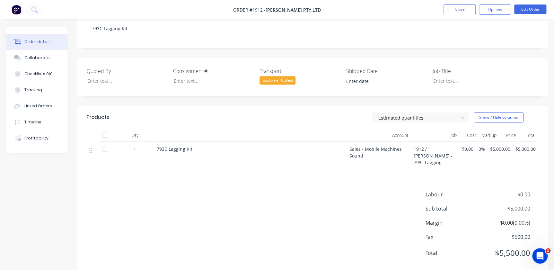
scroll to position [122, 0]
click at [96, 75] on div at bounding box center [122, 79] width 80 height 9
click at [430, 75] on div at bounding box center [468, 79] width 80 height 9
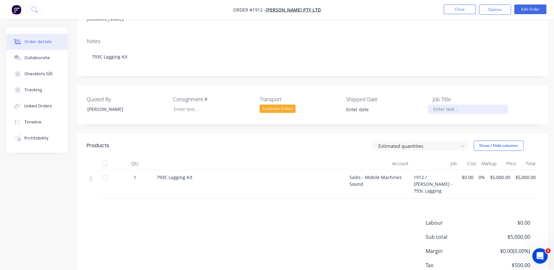
scroll to position [5, 0]
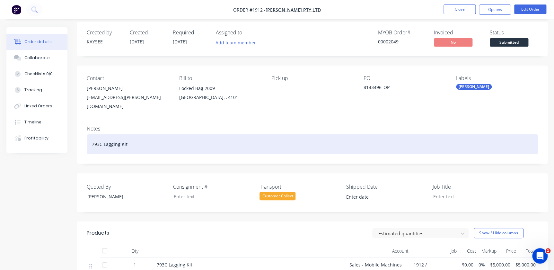
drag, startPoint x: 132, startPoint y: 137, endPoint x: 73, endPoint y: 139, distance: 58.9
click at [73, 139] on div "Order details Collaborate Checklists 0/0 Tracking Linked Orders Timeline Profit…" at bounding box center [277, 211] width 554 height 378
copy div "793C Lagging Kit"
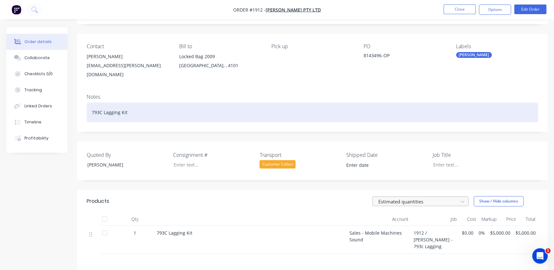
scroll to position [93, 0]
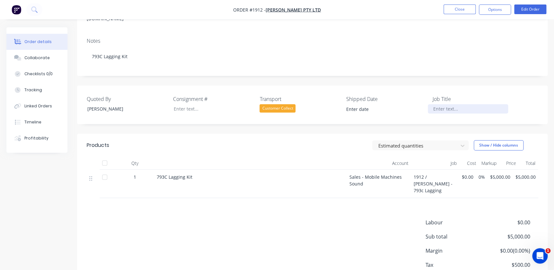
click at [447, 105] on div at bounding box center [468, 108] width 80 height 9
click at [446, 104] on div at bounding box center [468, 108] width 80 height 9
paste div
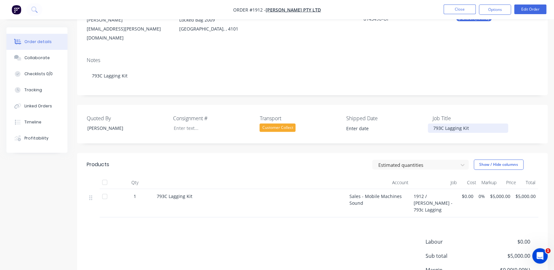
scroll to position [64, 0]
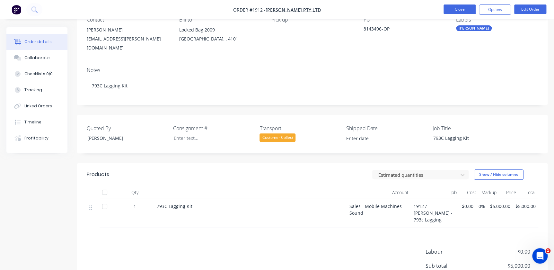
click at [466, 8] on button "Close" at bounding box center [460, 9] width 32 height 10
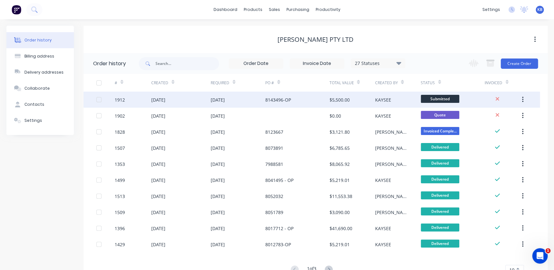
click at [261, 106] on div "[DATE]" at bounding box center [238, 100] width 55 height 16
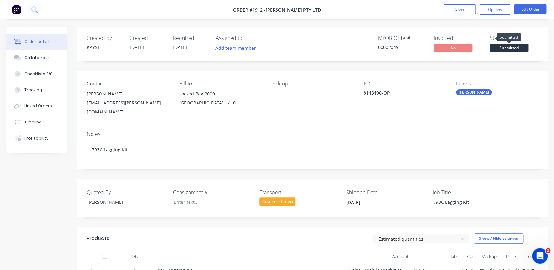
click at [510, 48] on span "Submitted" at bounding box center [509, 48] width 39 height 8
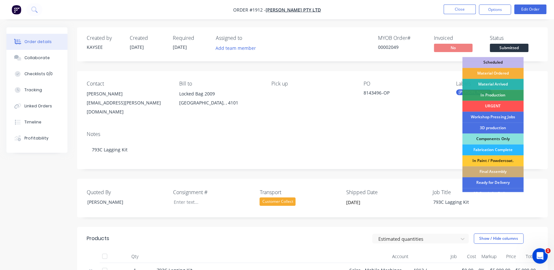
click at [391, 131] on div "Notes" at bounding box center [313, 134] width 452 height 6
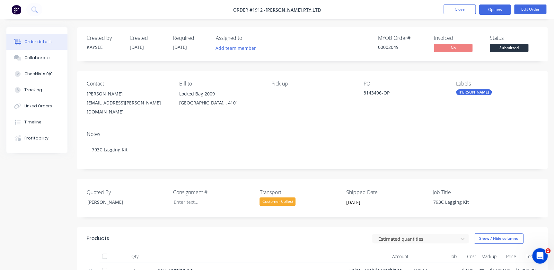
click at [491, 7] on button "Options" at bounding box center [495, 9] width 32 height 10
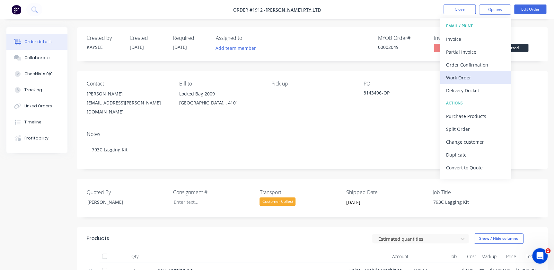
click at [474, 78] on div "Work Order" at bounding box center [475, 77] width 59 height 9
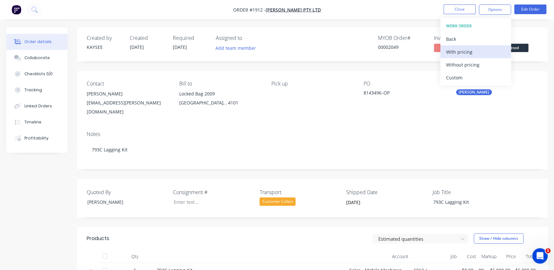
click at [465, 54] on div "With pricing" at bounding box center [475, 51] width 59 height 9
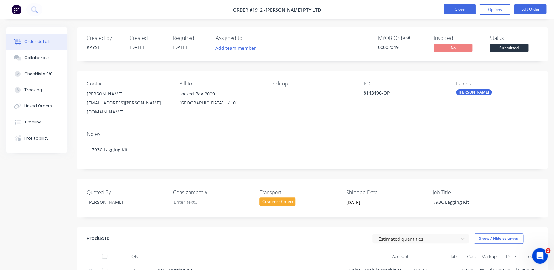
click at [454, 9] on button "Close" at bounding box center [460, 9] width 32 height 10
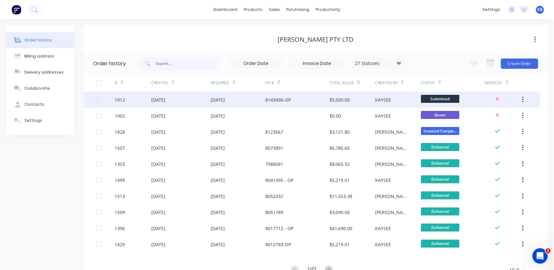
click at [243, 106] on div "[DATE]" at bounding box center [238, 100] width 55 height 16
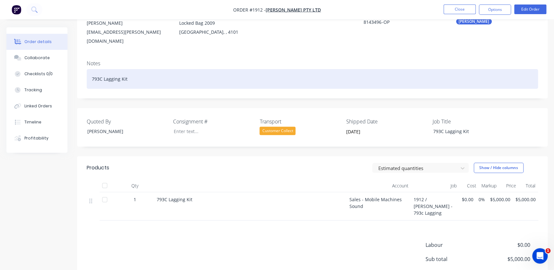
scroll to position [87, 0]
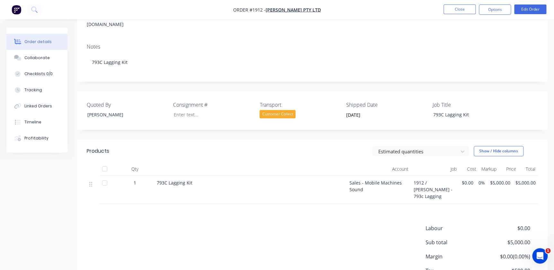
click at [514, 12] on ul "Close Options Edit Order" at bounding box center [495, 9] width 118 height 10
click at [506, 11] on button "Options" at bounding box center [495, 9] width 32 height 10
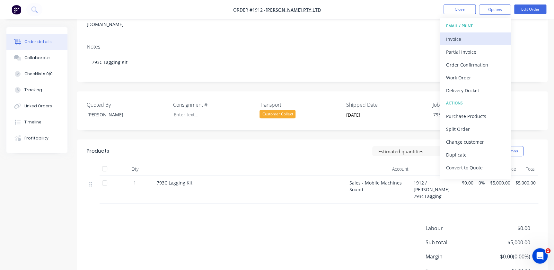
click at [471, 33] on button "Invoice" at bounding box center [476, 38] width 71 height 13
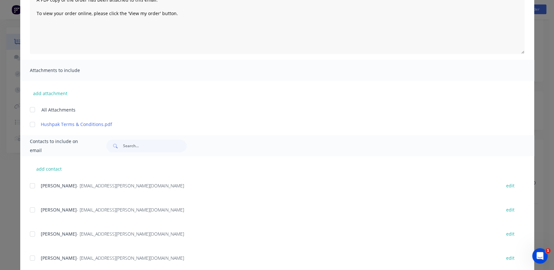
scroll to position [0, 0]
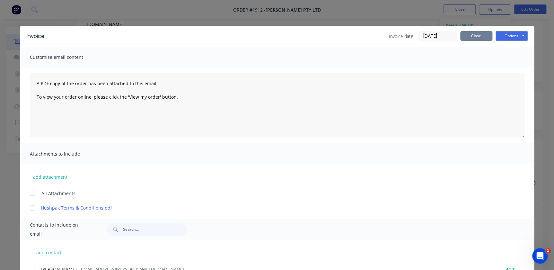
click at [466, 35] on button "Close" at bounding box center [477, 36] width 32 height 10
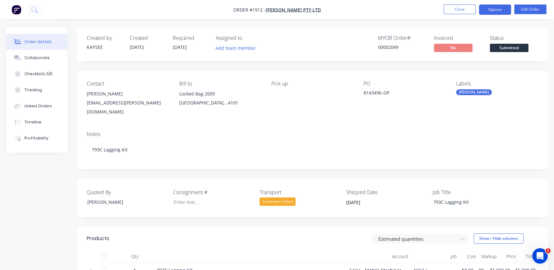
click at [502, 7] on button "Options" at bounding box center [495, 9] width 32 height 10
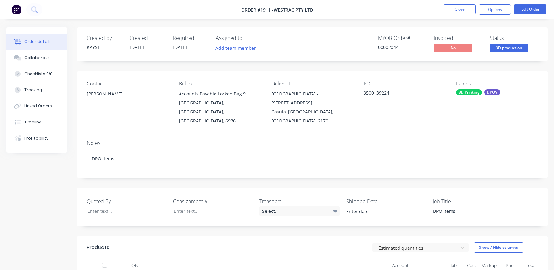
scroll to position [166, 0]
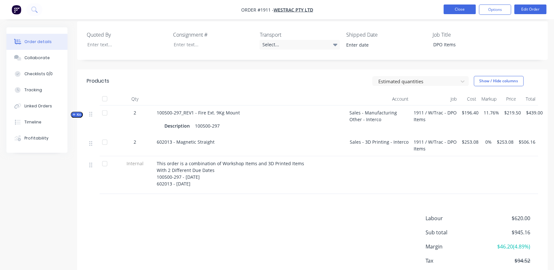
click at [461, 11] on button "Close" at bounding box center [460, 9] width 32 height 10
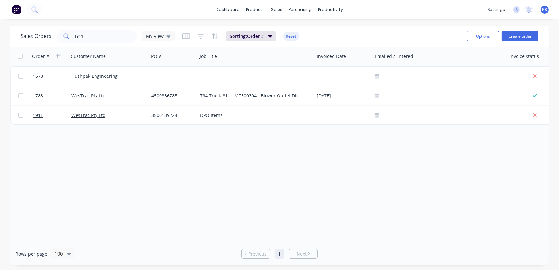
click at [180, 136] on div "Order # Customer Name PO # Job Title Invoiced Date Emailed / Entered Invoice st…" at bounding box center [279, 145] width 538 height 196
drag, startPoint x: 113, startPoint y: 42, endPoint x: 103, endPoint y: 35, distance: 11.6
click at [110, 41] on div "Sales Orders 1911 My View Sorting: Order # Reset" at bounding box center [241, 36] width 441 height 16
drag, startPoint x: 103, startPoint y: 35, endPoint x: 6, endPoint y: 33, distance: 97.1
click at [58, 35] on div "1911" at bounding box center [97, 36] width 80 height 13
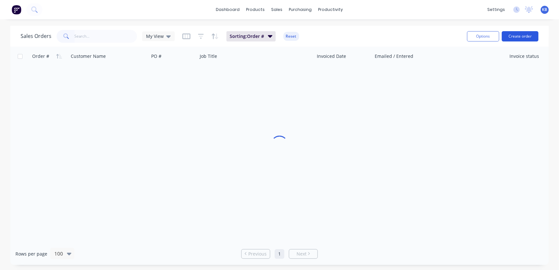
click at [527, 36] on button "Create order" at bounding box center [519, 36] width 37 height 10
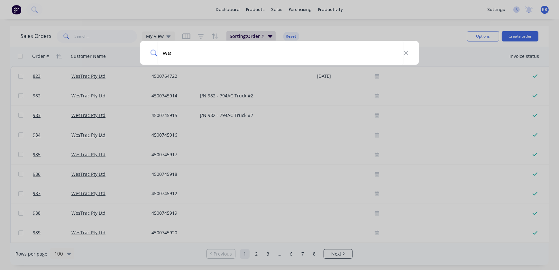
type input "w"
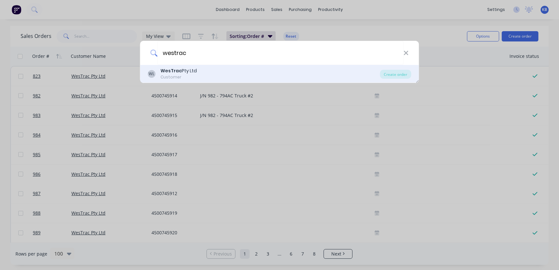
type input "westrac"
click at [165, 72] on b "WesTrac" at bounding box center [171, 70] width 21 height 6
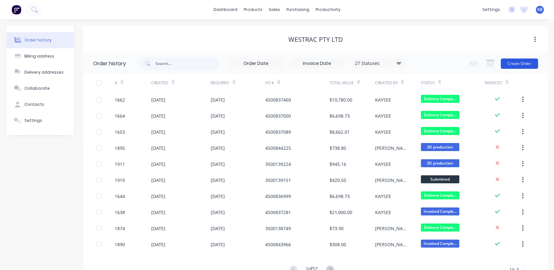
click at [506, 65] on button "Create Order" at bounding box center [519, 63] width 37 height 10
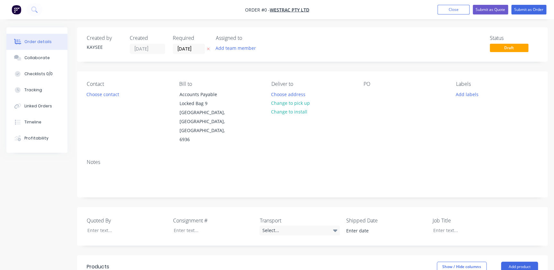
click at [379, 93] on div "PO" at bounding box center [405, 112] width 82 height 63
click at [373, 93] on div at bounding box center [369, 94] width 10 height 9
click at [467, 94] on div "Order details Collaborate Checklists 0/0 Tracking Linked Orders Timeline Profit…" at bounding box center [277, 245] width 554 height 436
click at [467, 98] on button "Add labels" at bounding box center [468, 94] width 30 height 9
click at [467, 95] on button "Add labels" at bounding box center [468, 94] width 30 height 9
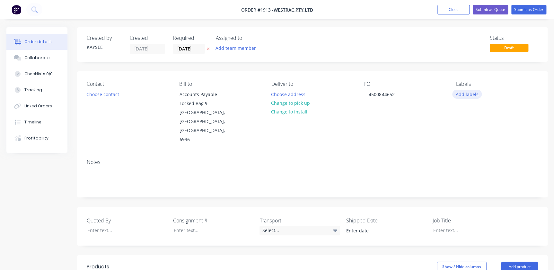
click at [467, 95] on button "Add labels" at bounding box center [468, 94] width 30 height 9
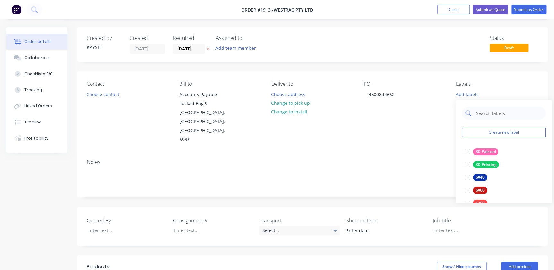
click at [475, 111] on div at bounding box center [505, 113] width 84 height 13
drag, startPoint x: 484, startPoint y: 119, endPoint x: 486, endPoint y: 112, distance: 6.7
click at [484, 119] on input "text" at bounding box center [509, 113] width 67 height 13
type input "dpo"
click at [486, 114] on input "dpo" at bounding box center [509, 113] width 67 height 13
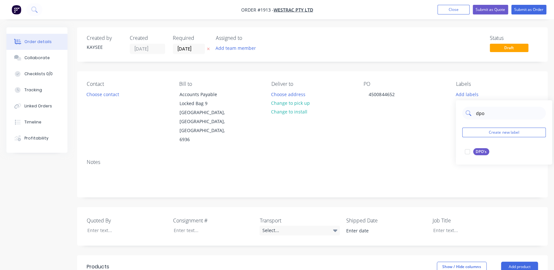
click at [486, 114] on input "dpo" at bounding box center [509, 113] width 67 height 13
click at [448, 129] on div "Contact Choose contact [PERSON_NAME] to Accounts Payable [STREET_ADDRESS] Deliv…" at bounding box center [312, 112] width 471 height 83
click at [483, 112] on div "Labels Add labels" at bounding box center [497, 112] width 82 height 63
click at [466, 90] on button "Add labels" at bounding box center [468, 94] width 30 height 9
click at [470, 150] on div at bounding box center [467, 151] width 13 height 13
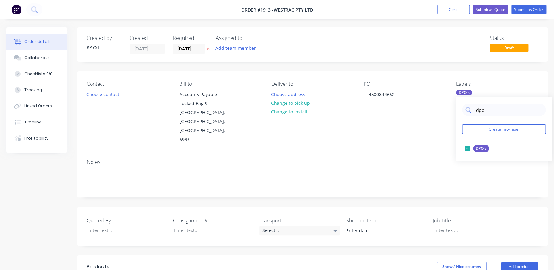
drag, startPoint x: 493, startPoint y: 112, endPoint x: 463, endPoint y: 111, distance: 29.9
click at [463, 111] on div "dpo" at bounding box center [505, 109] width 84 height 13
type input "westrac"
click at [465, 147] on div at bounding box center [467, 148] width 13 height 13
click at [382, 133] on div "Contact Choose contact [PERSON_NAME] to Accounts Payable [STREET_ADDRESS] Deliv…" at bounding box center [312, 112] width 471 height 83
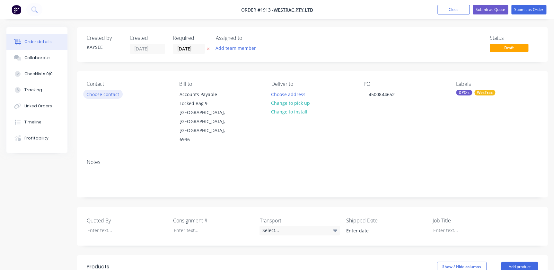
click at [89, 92] on button "Choose contact" at bounding box center [103, 94] width 40 height 9
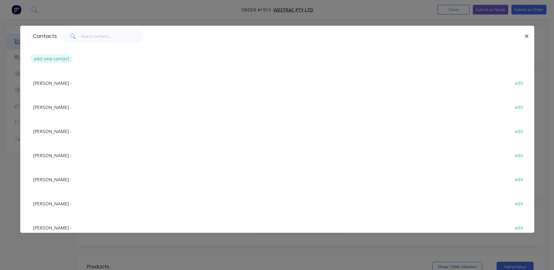
click at [57, 59] on button "add new contact" at bounding box center [52, 58] width 42 height 9
select select "AU"
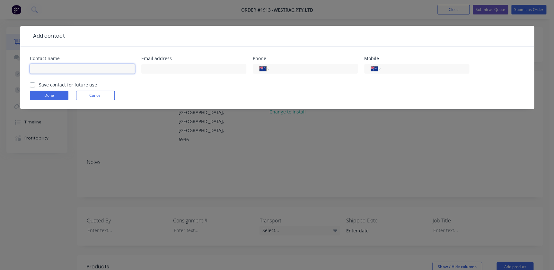
click at [70, 70] on input "text" at bounding box center [82, 69] width 105 height 10
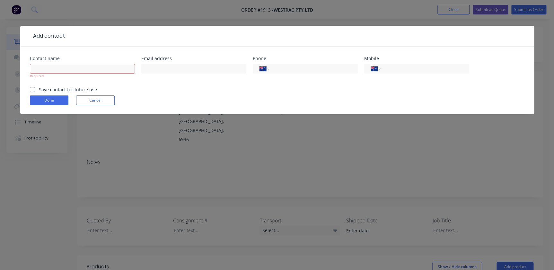
drag, startPoint x: 96, startPoint y: 102, endPoint x: 98, endPoint y: 95, distance: 7.5
click at [98, 97] on form "Contact name Required Email address Phone International [GEOGRAPHIC_DATA] [GEOG…" at bounding box center [277, 85] width 495 height 58
click at [57, 99] on button "Done" at bounding box center [49, 100] width 39 height 10
click at [87, 99] on button "Cancel" at bounding box center [95, 100] width 39 height 10
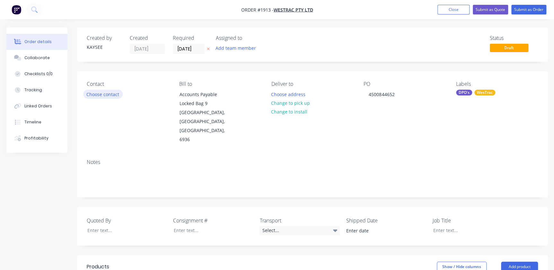
click at [103, 96] on button "Choose contact" at bounding box center [103, 94] width 40 height 9
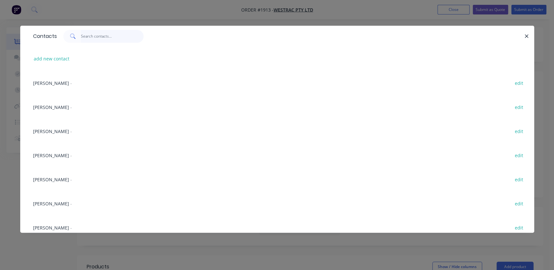
click at [87, 41] on input "text" at bounding box center [112, 36] width 63 height 13
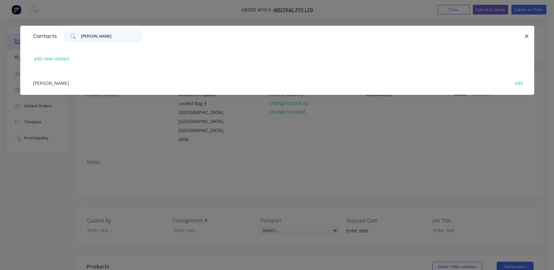
type input "[PERSON_NAME]"
click at [44, 75] on div "[PERSON_NAME] - edit" at bounding box center [277, 83] width 495 height 24
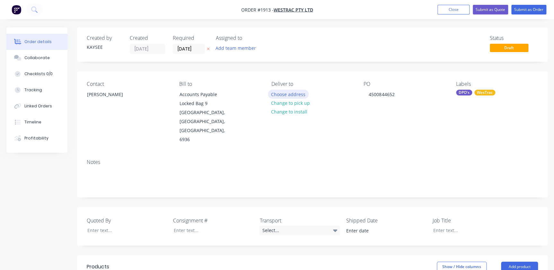
click at [293, 96] on button "Choose address" at bounding box center [288, 94] width 41 height 9
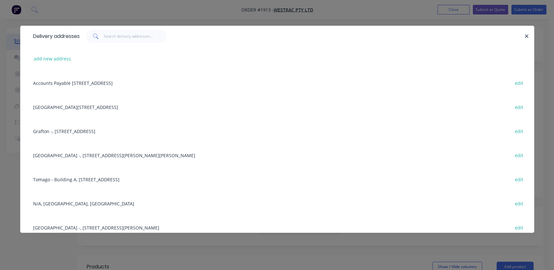
click at [75, 104] on div "[GEOGRAPHIC_DATA][STREET_ADDRESS][GEOGRAPHIC_DATA] edit" at bounding box center [277, 107] width 495 height 24
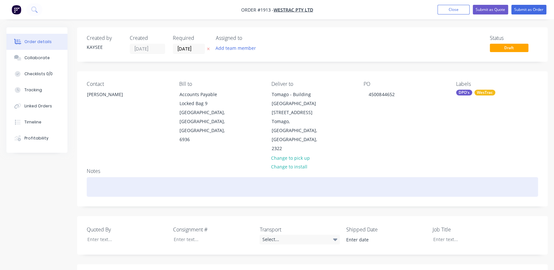
drag, startPoint x: 88, startPoint y: 151, endPoint x: 90, endPoint y: 155, distance: 4.9
click at [88, 177] on div at bounding box center [313, 187] width 452 height 20
click at [175, 177] on div "DPO Items - Ripper Cylinder Bracket" at bounding box center [313, 187] width 452 height 20
drag, startPoint x: 173, startPoint y: 164, endPoint x: 81, endPoint y: 161, distance: 92.6
click at [81, 163] on div "Notes DPO Items - Ripper Cylinder Bracket" at bounding box center [312, 184] width 471 height 43
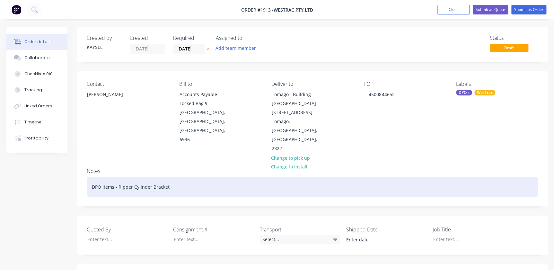
copy div "DPO Items - Ripper Cylinder Bracket"
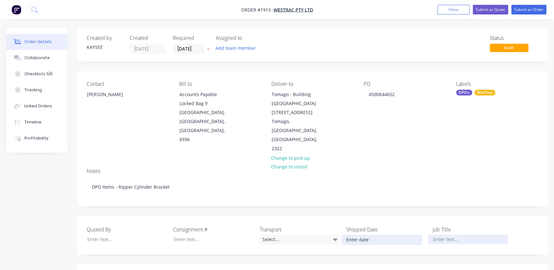
click at [453, 235] on div at bounding box center [468, 239] width 80 height 9
paste div
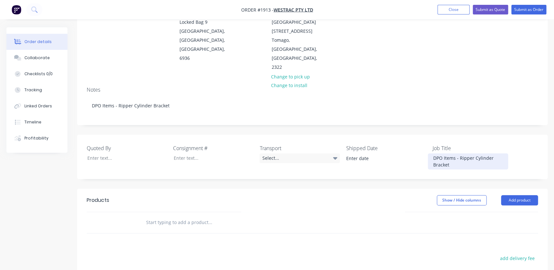
scroll to position [87, 0]
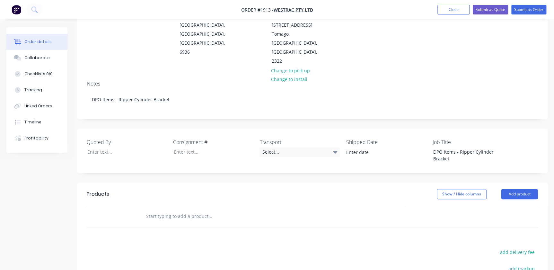
click at [184, 210] on input "text" at bounding box center [210, 216] width 129 height 13
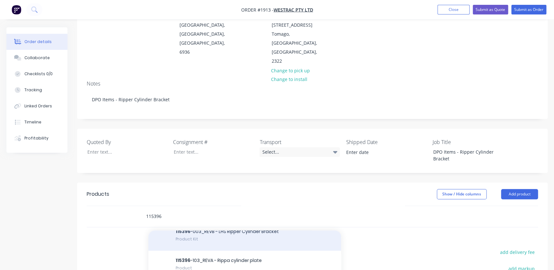
type input "115396"
click at [243, 222] on div "115396 -003_REVB - LHS Ripper Cylinder Bracket Product Kit" at bounding box center [244, 236] width 193 height 29
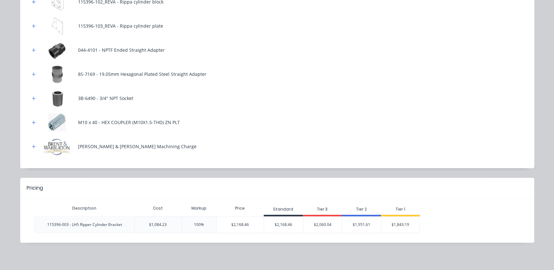
scroll to position [173, 0]
click at [402, 226] on div "$1,843.19" at bounding box center [401, 224] width 39 height 16
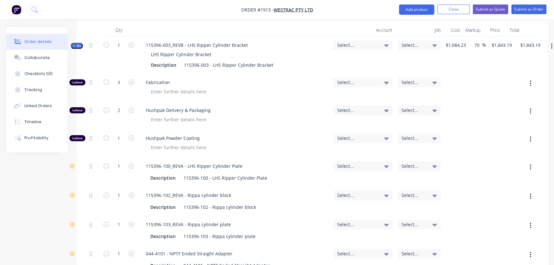
scroll to position [175, 0]
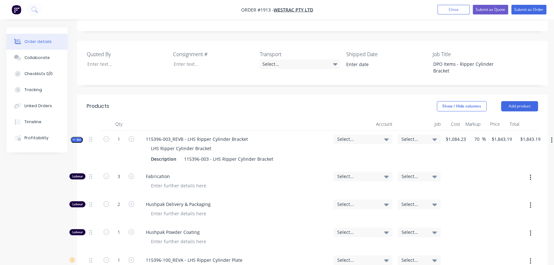
click at [381, 137] on div "Select..." at bounding box center [362, 140] width 51 height 6
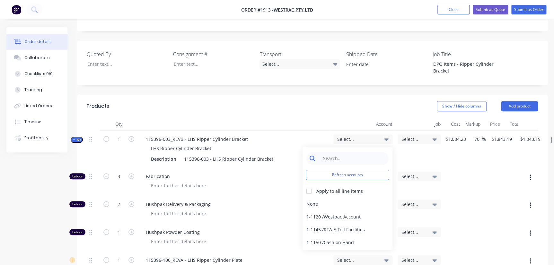
click at [335, 152] on input at bounding box center [353, 158] width 66 height 13
type input "4-1700"
click at [301, 168] on div "Fabrication" at bounding box center [234, 182] width 193 height 28
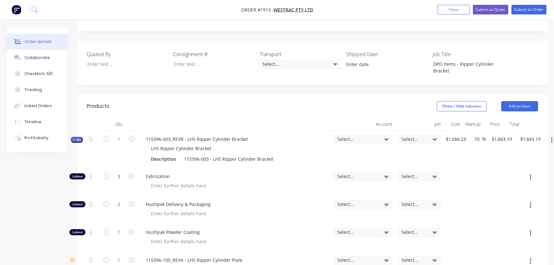
click at [357, 135] on div "Select..." at bounding box center [363, 140] width 59 height 10
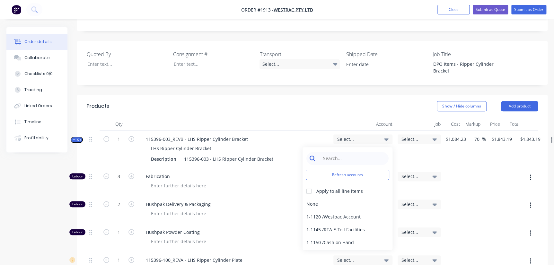
click at [347, 152] on input at bounding box center [353, 158] width 66 height 13
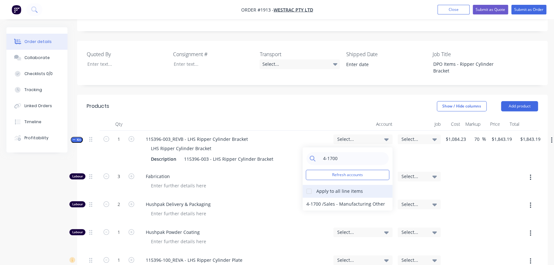
type input "4-1700"
click at [309, 185] on div at bounding box center [309, 191] width 13 height 13
click at [317, 198] on div "4-1700 / Sales - Manufacturing Other" at bounding box center [348, 204] width 90 height 13
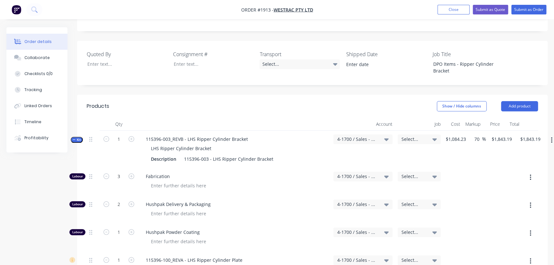
click at [407, 136] on span "Select..." at bounding box center [414, 139] width 24 height 7
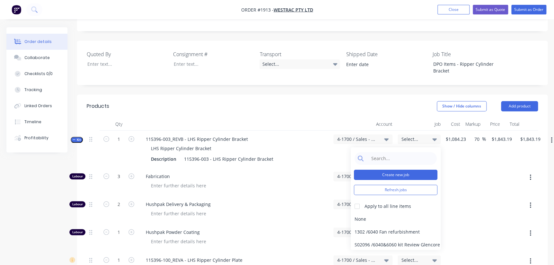
click at [391, 170] on button "Create new job" at bounding box center [396, 175] width 84 height 10
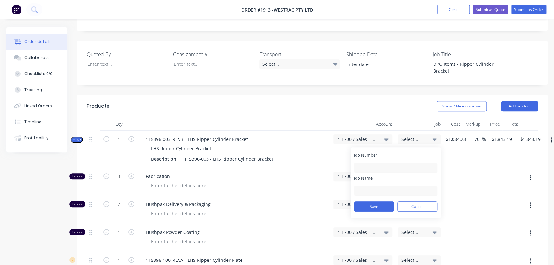
click at [386, 152] on div "Job Number" at bounding box center [396, 162] width 84 height 21
click at [386, 163] on input "Job Number" at bounding box center [396, 168] width 84 height 10
type input "1913"
click at [374, 186] on input "Job Name" at bounding box center [396, 191] width 84 height 10
type input "W/Trac - DPO Items"
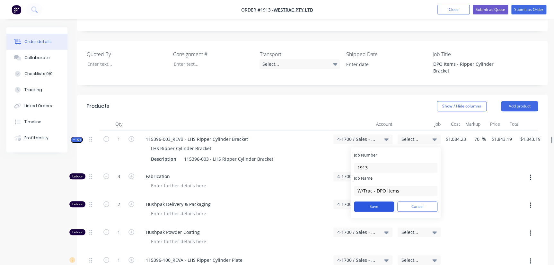
click at [373, 202] on button "Save" at bounding box center [374, 207] width 40 height 10
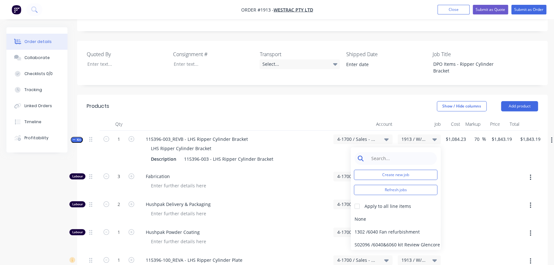
click at [380, 152] on input at bounding box center [401, 158] width 66 height 13
type input "1913"
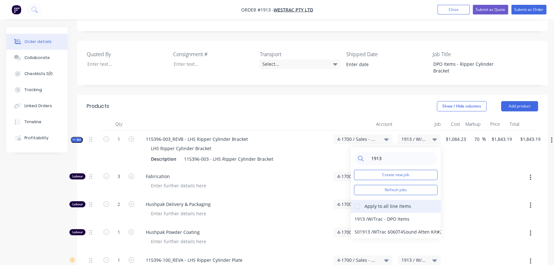
click at [355, 200] on div at bounding box center [357, 206] width 13 height 13
click at [357, 200] on div at bounding box center [357, 206] width 13 height 13
click at [360, 213] on div "1913 / W/Trac - DPO Items" at bounding box center [396, 219] width 90 height 13
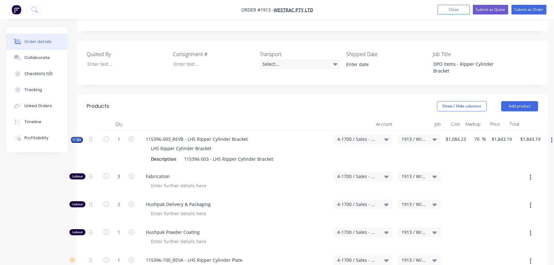
click at [465, 134] on div "$1,084.23" at bounding box center [456, 149] width 25 height 37
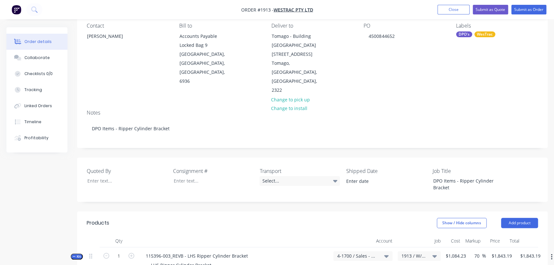
scroll to position [0, 0]
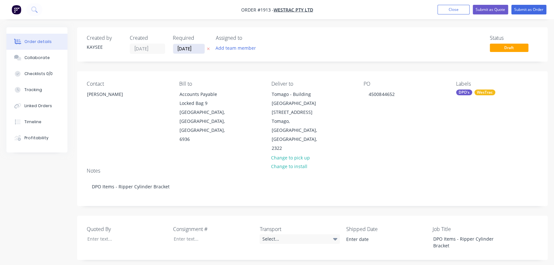
click at [195, 51] on input "[DATE]" at bounding box center [188, 49] width 31 height 10
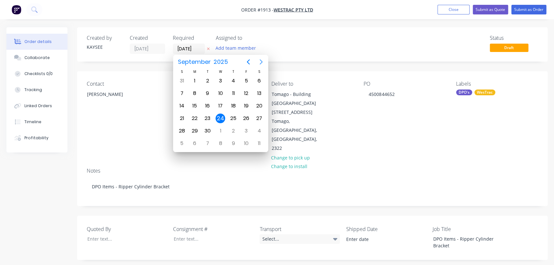
click at [258, 57] on button "Next page" at bounding box center [261, 62] width 13 height 13
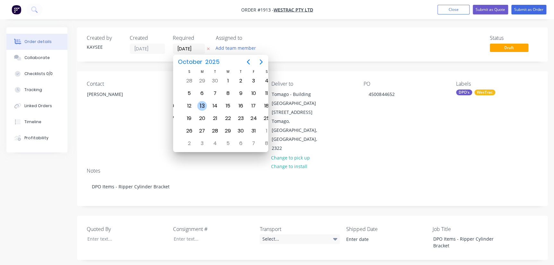
drag, startPoint x: 199, startPoint y: 109, endPoint x: 206, endPoint y: 103, distance: 9.2
click at [206, 103] on div "13" at bounding box center [202, 106] width 13 height 12
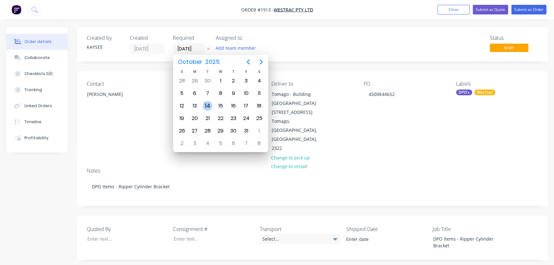
click at [208, 104] on div "14" at bounding box center [208, 106] width 10 height 10
type input "[DATE]"
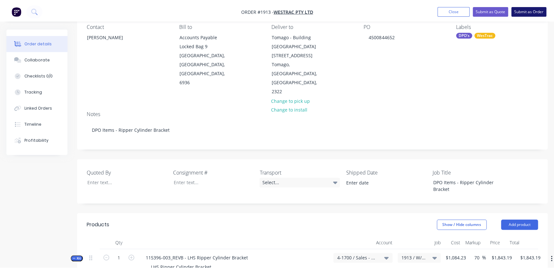
scroll to position [58, 0]
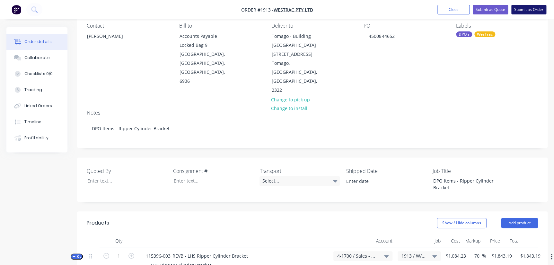
click at [538, 9] on button "Submit as Order" at bounding box center [529, 10] width 35 height 10
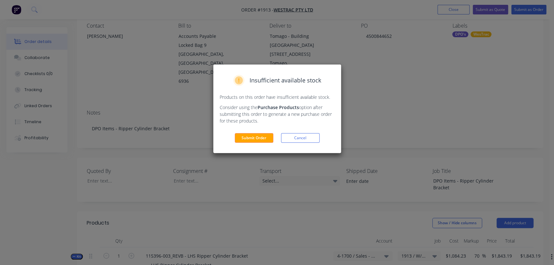
click at [269, 132] on div "Insufficient available stock Products on this order have insufficient available…" at bounding box center [277, 109] width 128 height 89
click at [269, 133] on button "Submit Order" at bounding box center [254, 138] width 39 height 10
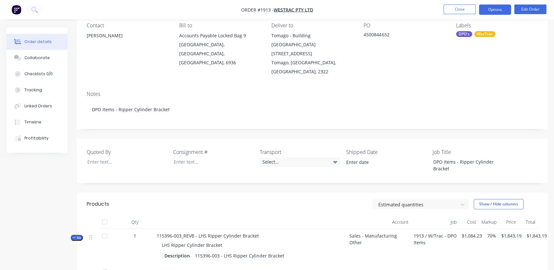
click at [506, 10] on button "Options" at bounding box center [495, 9] width 32 height 10
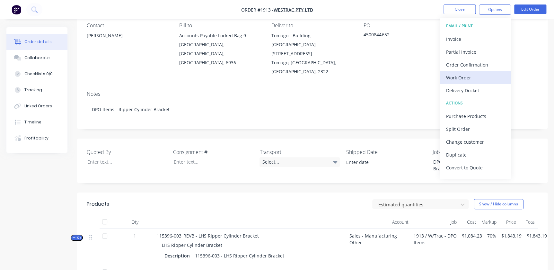
click at [464, 80] on div "Work Order" at bounding box center [475, 77] width 59 height 9
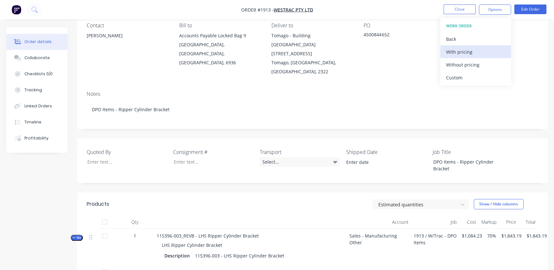
click at [462, 52] on div "With pricing" at bounding box center [475, 51] width 59 height 9
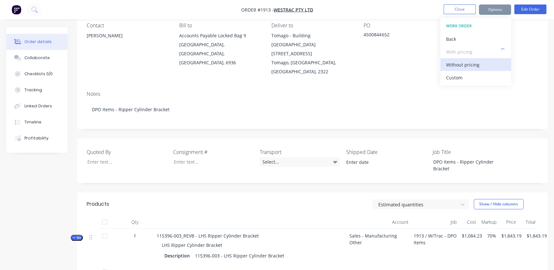
click at [462, 65] on div "Without pricing" at bounding box center [475, 64] width 59 height 9
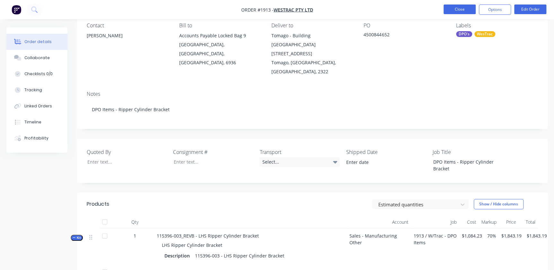
click at [459, 10] on button "Close" at bounding box center [460, 9] width 32 height 10
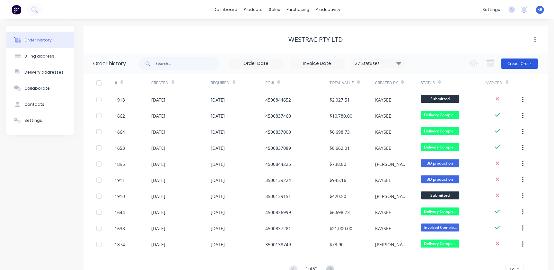
click at [514, 61] on button "Create Order" at bounding box center [519, 63] width 37 height 10
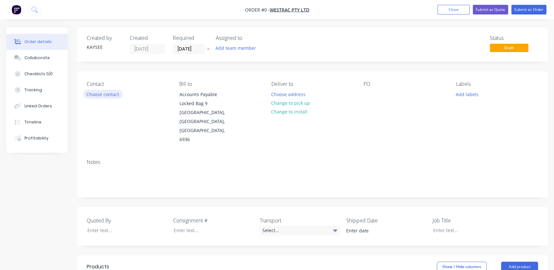
click at [106, 97] on button "Choose contact" at bounding box center [103, 94] width 40 height 9
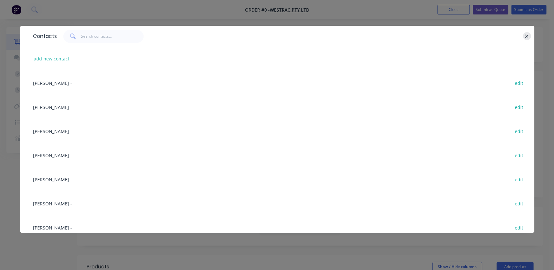
click at [527, 36] on icon "button" at bounding box center [528, 36] width 4 height 4
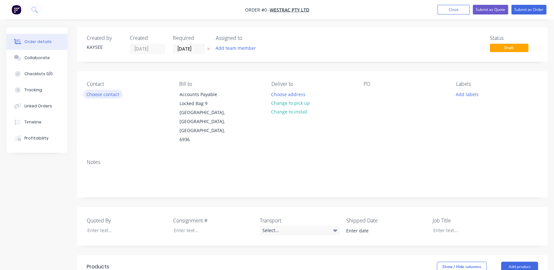
click at [118, 97] on button "Choose contact" at bounding box center [103, 94] width 40 height 9
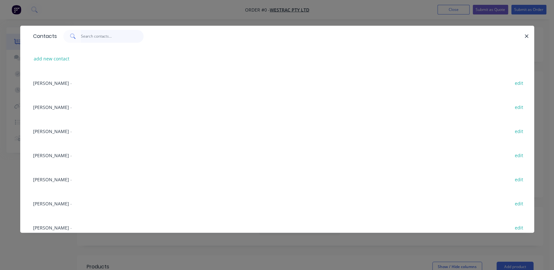
click at [103, 38] on input "text" at bounding box center [112, 36] width 63 height 13
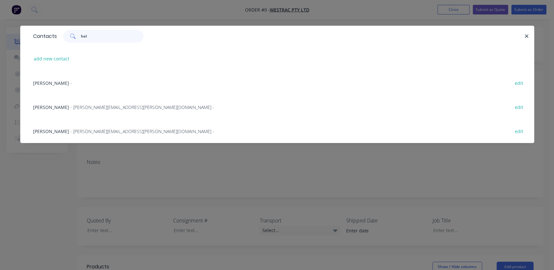
type input "hel"
click at [59, 76] on div "[PERSON_NAME] - edit" at bounding box center [277, 83] width 495 height 24
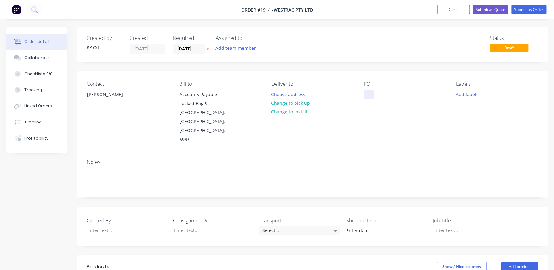
click at [365, 93] on div at bounding box center [369, 94] width 10 height 9
click at [464, 89] on div "Labels Add labels" at bounding box center [497, 112] width 82 height 63
click at [465, 93] on button "Add labels" at bounding box center [468, 94] width 30 height 9
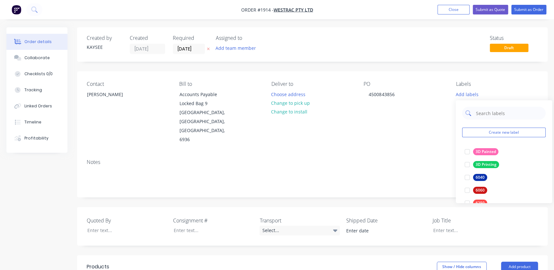
click at [477, 112] on input "text" at bounding box center [509, 113] width 67 height 13
click at [466, 150] on div at bounding box center [467, 151] width 13 height 13
click at [485, 112] on input "dpo" at bounding box center [509, 109] width 67 height 13
drag, startPoint x: 494, startPoint y: 109, endPoint x: 449, endPoint y: 103, distance: 46.0
click at [456, 104] on body "Order #1914 - WesTrac Pty Ltd Add product Close Submit as Quote Submit as Order…" at bounding box center [277, 232] width 554 height 464
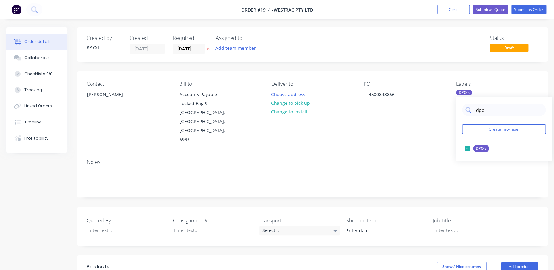
drag, startPoint x: 505, startPoint y: 113, endPoint x: 466, endPoint y: 111, distance: 38.6
click at [466, 111] on div "dpo" at bounding box center [505, 109] width 84 height 13
type input "westrac"
click at [470, 148] on div at bounding box center [467, 148] width 13 height 13
click at [441, 159] on div "Notes" at bounding box center [313, 162] width 452 height 6
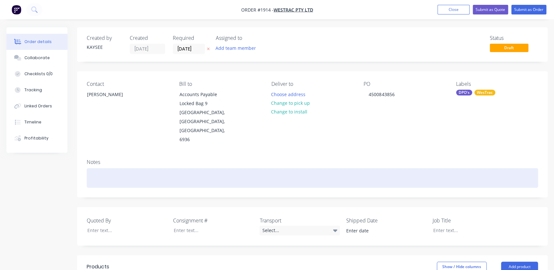
click at [91, 168] on div at bounding box center [313, 178] width 452 height 20
drag, startPoint x: 216, startPoint y: 160, endPoint x: 47, endPoint y: 155, distance: 168.8
click at [47, 155] on div "Created by KAYSEE Created [DATE] Required [DATE] Assigned to Add team member St…" at bounding box center [277, 245] width 542 height 436
copy div "DPO Item - Track Slack Plate"
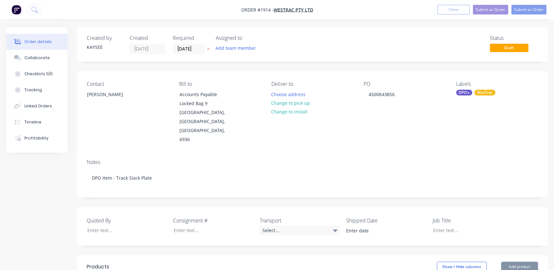
click at [450, 217] on label "Job Title" at bounding box center [473, 221] width 80 height 8
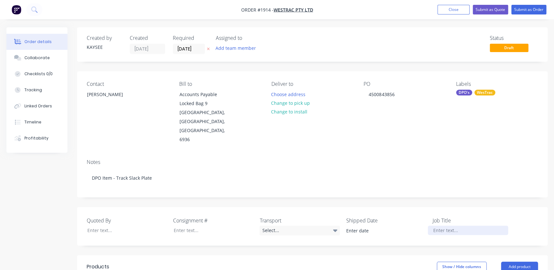
click at [450, 226] on div at bounding box center [468, 230] width 80 height 9
paste div
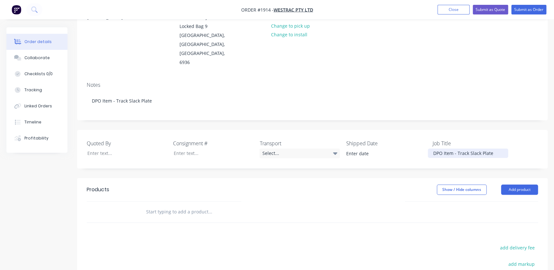
scroll to position [87, 0]
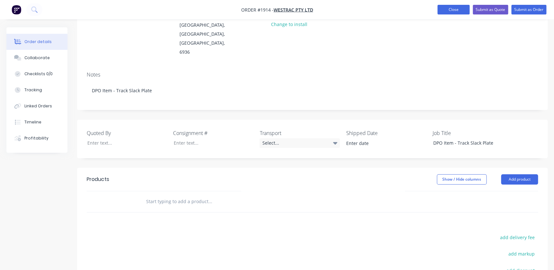
click at [453, 8] on button "Close" at bounding box center [454, 10] width 32 height 10
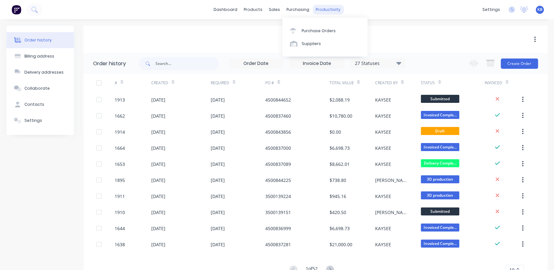
click at [338, 13] on div "productivity" at bounding box center [328, 10] width 31 height 10
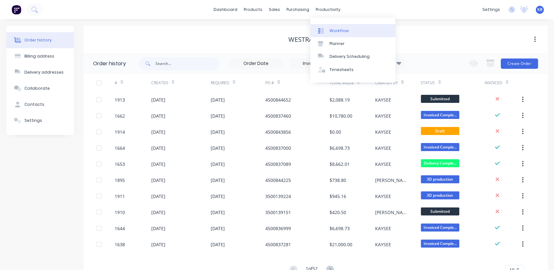
click at [328, 34] on link "Workflow" at bounding box center [352, 30] width 85 height 13
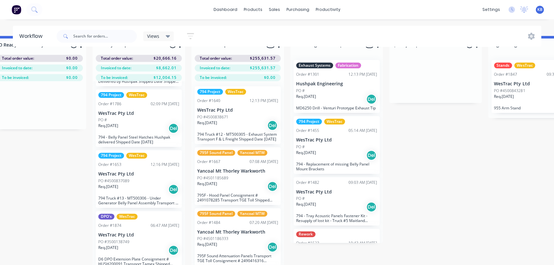
scroll to position [27, 1307]
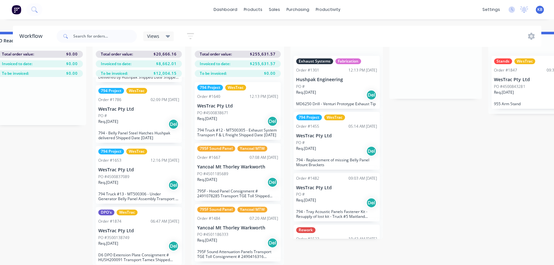
click at [137, 180] on div "Req. [DATE] Del" at bounding box center [138, 185] width 81 height 11
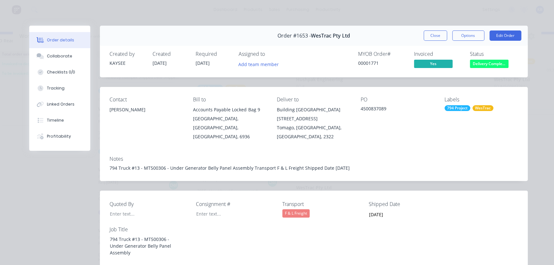
click at [496, 60] on span "Delivery Comple..." at bounding box center [489, 64] width 39 height 8
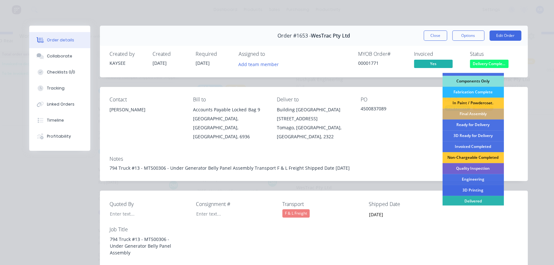
scroll to position [87, 0]
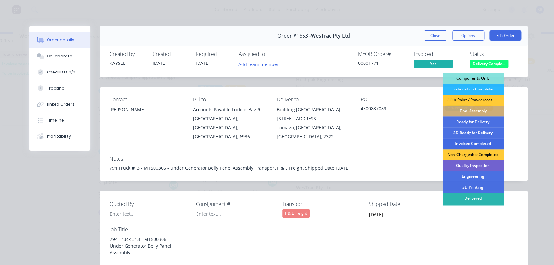
click at [467, 141] on div "Invoiced Completed" at bounding box center [473, 144] width 61 height 11
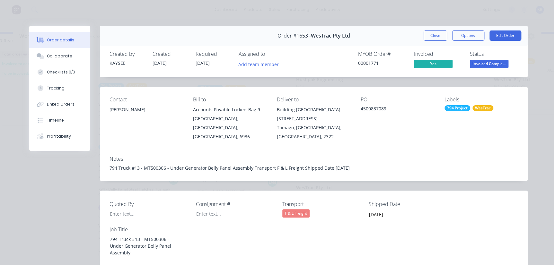
scroll to position [53, 0]
click at [439, 33] on button "Close" at bounding box center [435, 36] width 23 height 10
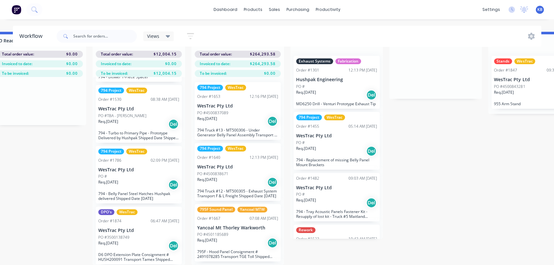
click at [147, 235] on div "PO #3500138749" at bounding box center [138, 238] width 81 height 6
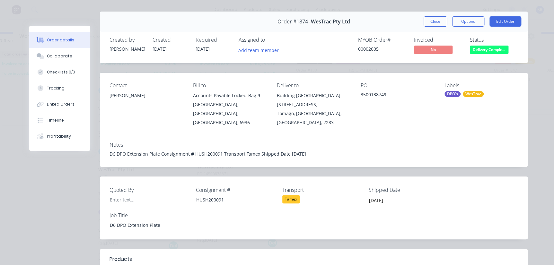
scroll to position [0, 0]
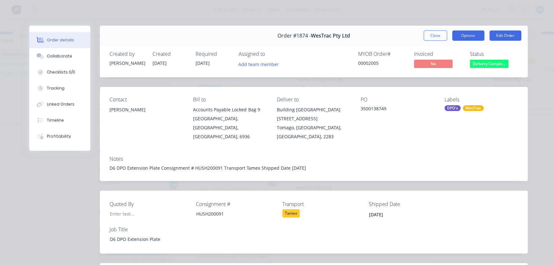
click at [470, 34] on button "Options" at bounding box center [469, 36] width 32 height 10
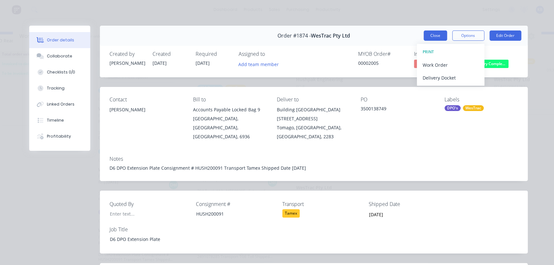
click at [439, 37] on button "Close" at bounding box center [435, 36] width 23 height 10
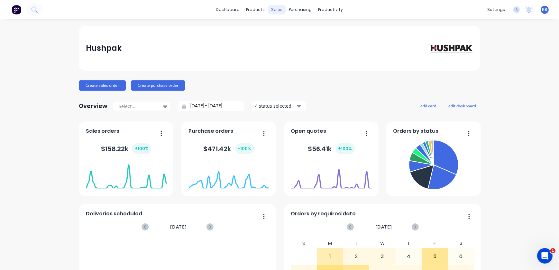
click at [279, 14] on div "sales" at bounding box center [277, 10] width 18 height 10
click at [286, 28] on div "Sales Orders" at bounding box center [298, 31] width 26 height 6
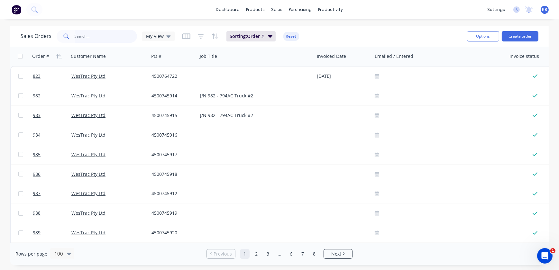
click at [94, 38] on input "text" at bounding box center [106, 36] width 63 height 13
click at [94, 35] on input "text" at bounding box center [106, 36] width 63 height 13
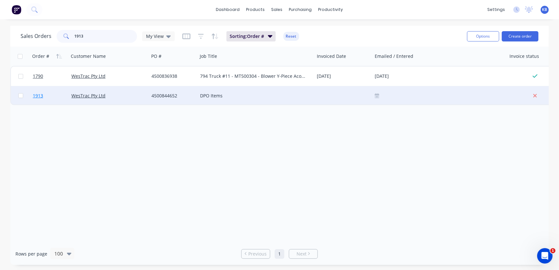
type input "1913"
click at [41, 92] on link "1913" at bounding box center [52, 95] width 39 height 19
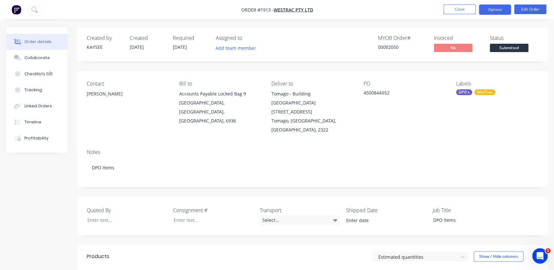
click at [496, 11] on button "Options" at bounding box center [495, 9] width 32 height 10
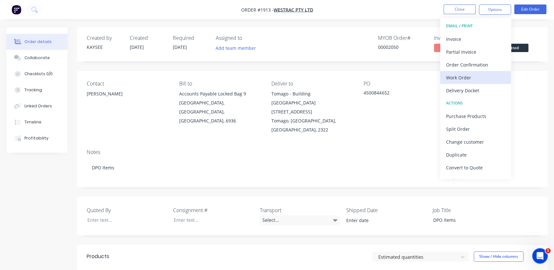
click at [464, 79] on div "Work Order" at bounding box center [475, 77] width 59 height 9
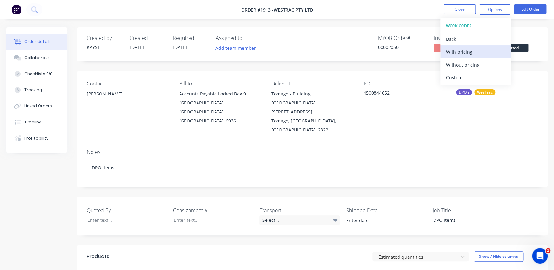
click at [464, 54] on div "With pricing" at bounding box center [475, 51] width 59 height 9
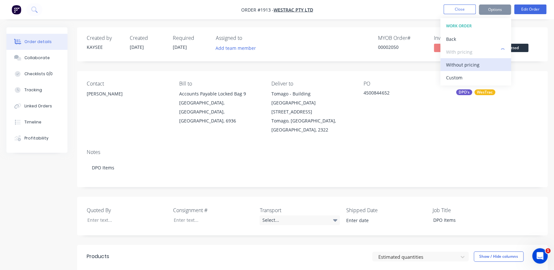
click at [463, 62] on div "Without pricing" at bounding box center [475, 64] width 59 height 9
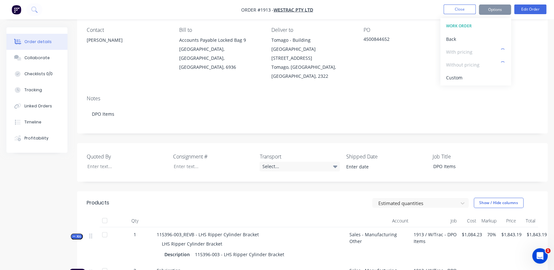
scroll to position [117, 0]
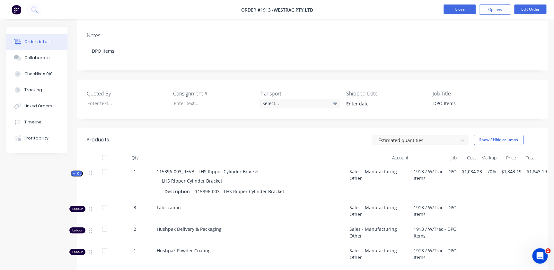
click at [459, 8] on button "Close" at bounding box center [460, 9] width 32 height 10
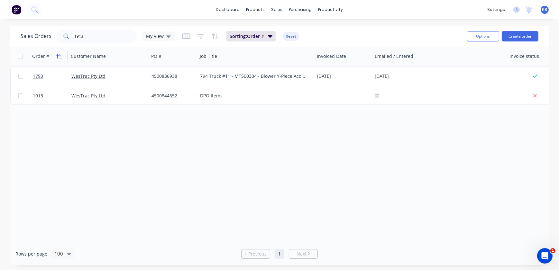
click at [58, 54] on icon "button" at bounding box center [57, 56] width 2 height 4
drag, startPoint x: 92, startPoint y: 37, endPoint x: 18, endPoint y: 25, distance: 75.6
click at [59, 32] on div "1913" at bounding box center [97, 36] width 80 height 13
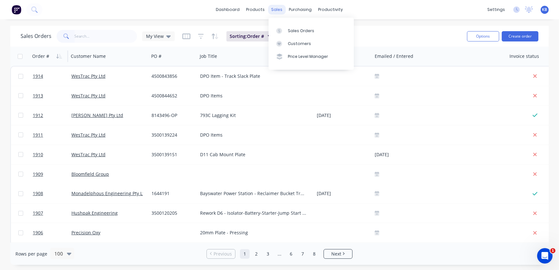
click at [280, 9] on div "sales" at bounding box center [277, 10] width 18 height 10
click at [288, 29] on div "Sales Orders" at bounding box center [301, 31] width 26 height 6
click at [130, 33] on input "text" at bounding box center [106, 36] width 63 height 13
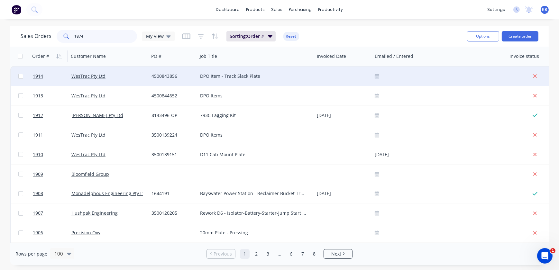
type input "1874"
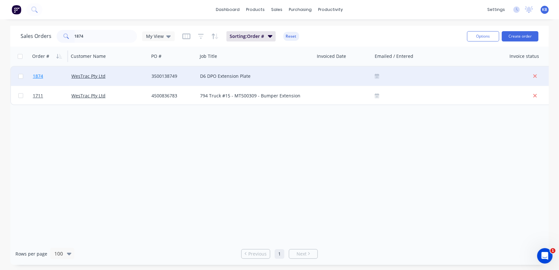
click at [39, 75] on span "1874" at bounding box center [38, 76] width 10 height 6
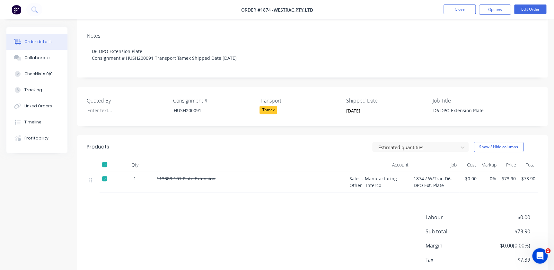
scroll to position [19, 0]
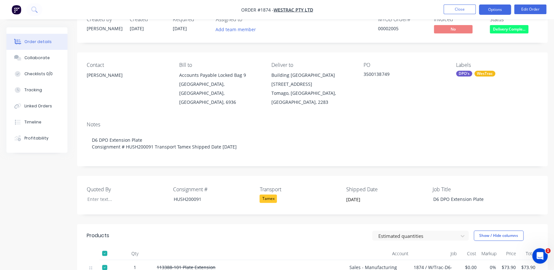
click at [501, 13] on button "Options" at bounding box center [495, 9] width 32 height 10
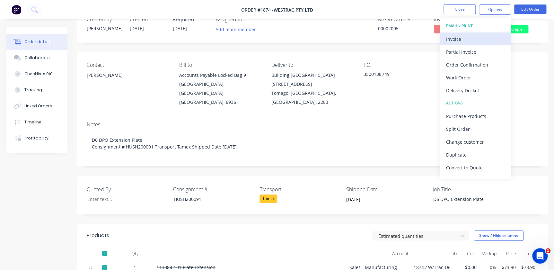
click at [462, 38] on div "Invoice" at bounding box center [475, 38] width 59 height 9
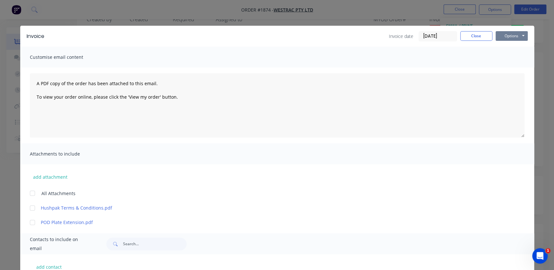
click at [509, 40] on button "Options" at bounding box center [512, 36] width 32 height 10
click at [509, 58] on button "Print" at bounding box center [516, 58] width 41 height 11
click at [472, 35] on button "Close" at bounding box center [477, 36] width 32 height 10
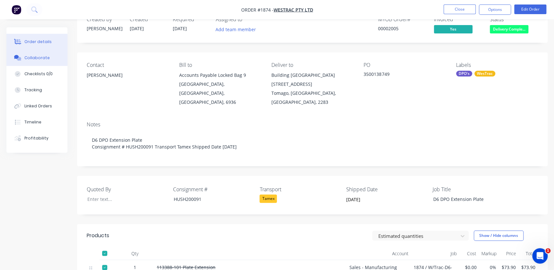
click at [46, 58] on div "Collaborate" at bounding box center [36, 58] width 25 height 6
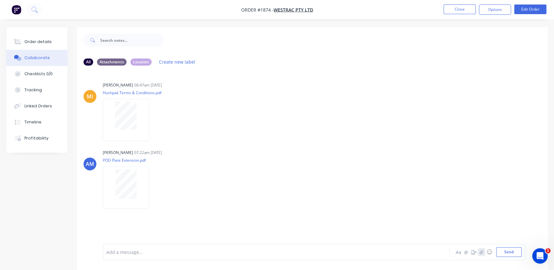
click at [481, 251] on icon "button" at bounding box center [482, 252] width 4 height 4
click at [500, 254] on button "Send" at bounding box center [509, 252] width 25 height 10
click at [458, 11] on button "Close" at bounding box center [460, 9] width 32 height 10
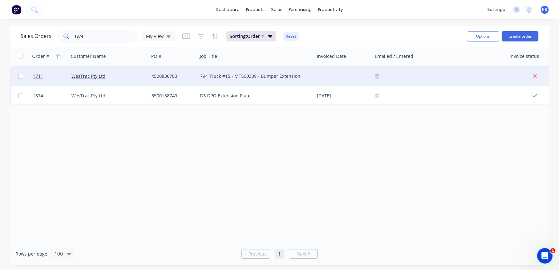
click at [31, 75] on div at bounding box center [49, 76] width 39 height 19
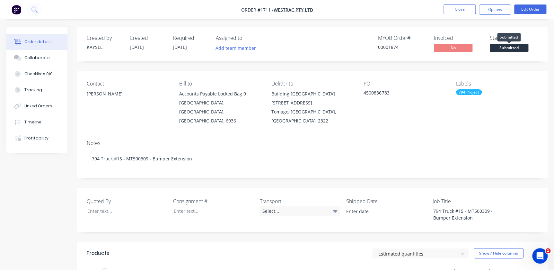
click at [494, 47] on span "Submitted" at bounding box center [509, 48] width 39 height 8
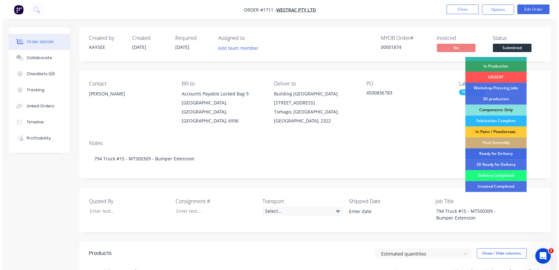
scroll to position [58, 0]
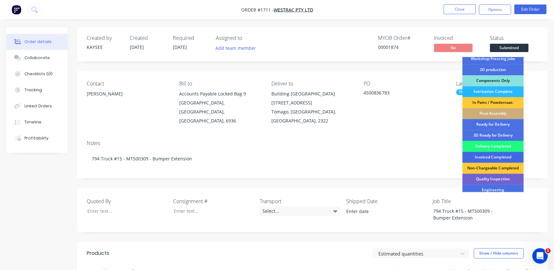
click at [494, 155] on div "Invoiced Completed" at bounding box center [493, 157] width 61 height 11
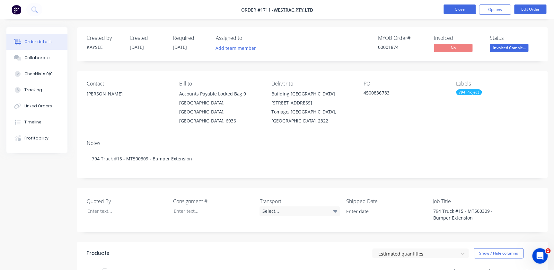
click at [470, 11] on button "Close" at bounding box center [460, 9] width 32 height 10
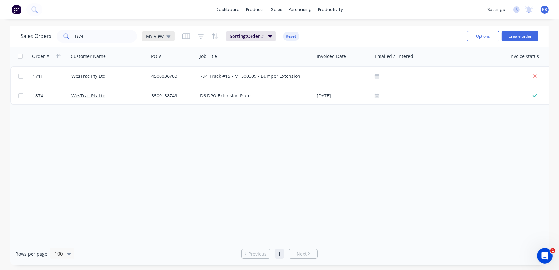
click at [170, 36] on div "My View" at bounding box center [158, 36] width 32 height 10
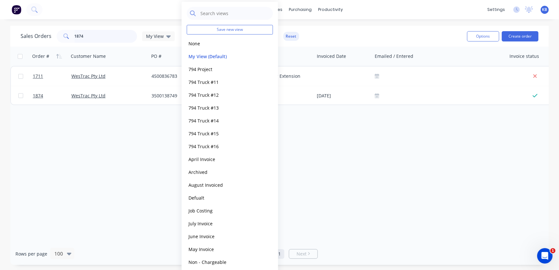
click at [119, 35] on input "1874" at bounding box center [106, 36] width 63 height 13
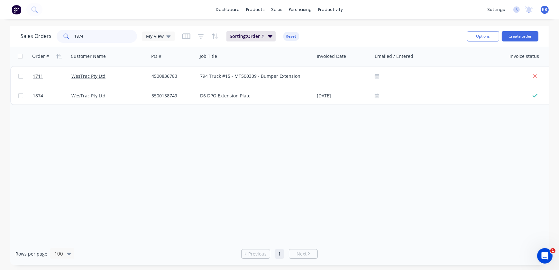
drag, startPoint x: 119, startPoint y: 35, endPoint x: 85, endPoint y: 31, distance: 34.6
click at [85, 31] on input "1874" at bounding box center [106, 36] width 63 height 13
type input "1"
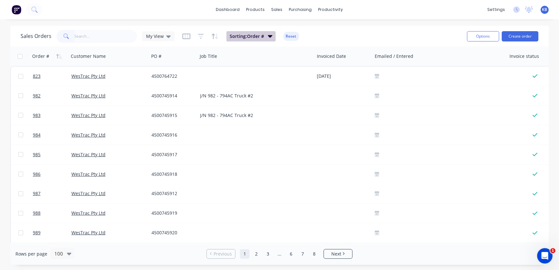
click at [247, 38] on span "Sorting: Order #" at bounding box center [246, 36] width 34 height 6
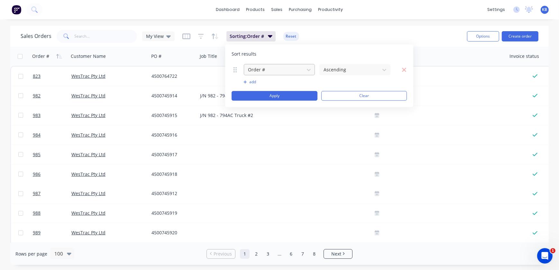
click at [277, 69] on div at bounding box center [274, 70] width 54 height 8
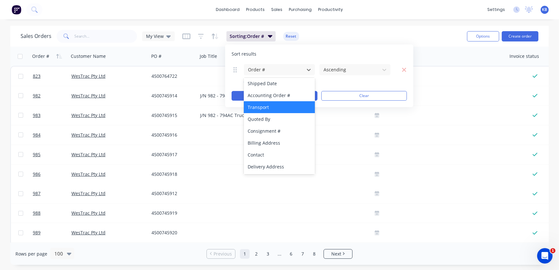
scroll to position [134, 0]
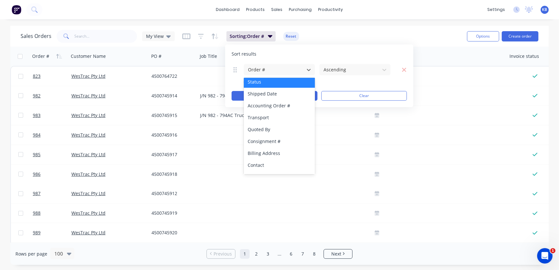
click at [273, 86] on div "Status" at bounding box center [279, 82] width 71 height 12
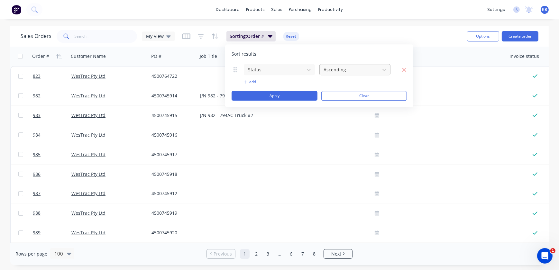
click at [355, 67] on div at bounding box center [350, 70] width 54 height 8
click at [366, 74] on div "Ascending" at bounding box center [350, 69] width 58 height 11
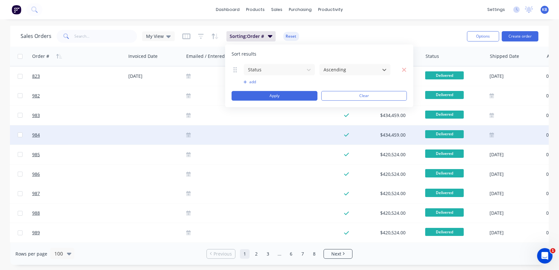
scroll to position [0, 188]
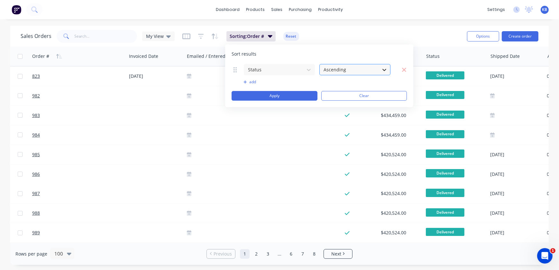
click at [389, 71] on div at bounding box center [384, 70] width 12 height 12
click at [404, 71] on icon "button" at bounding box center [403, 70] width 5 height 6
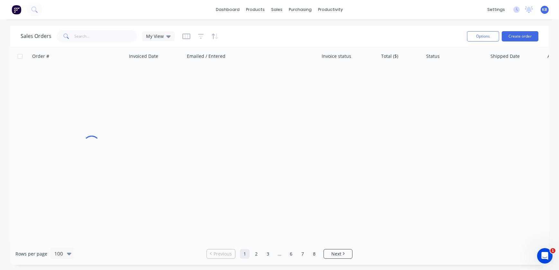
click at [418, 41] on div "Sales Orders My View" at bounding box center [241, 36] width 441 height 16
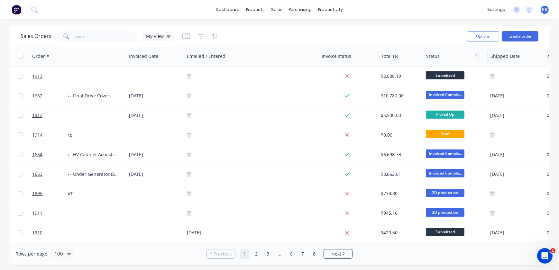
click at [446, 55] on div at bounding box center [454, 56] width 56 height 13
click at [478, 58] on button "button" at bounding box center [477, 56] width 10 height 10
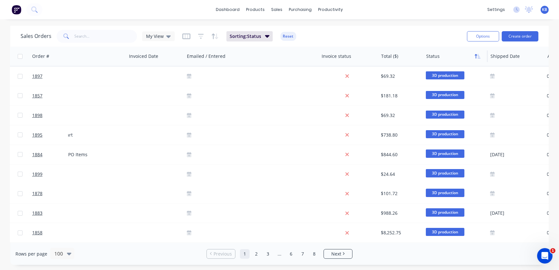
click at [477, 58] on icon "button" at bounding box center [478, 56] width 3 height 4
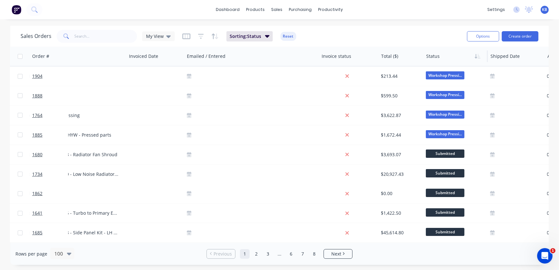
click at [477, 58] on icon "button" at bounding box center [478, 56] width 3 height 4
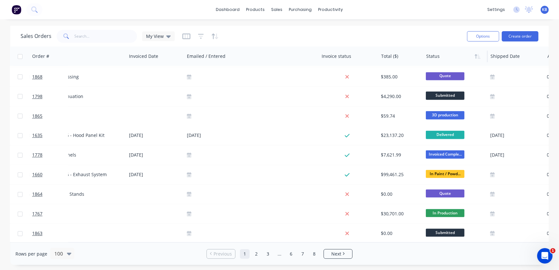
scroll to position [1784, 188]
click at [337, 257] on li "Next" at bounding box center [337, 254] width 29 height 10
click at [338, 254] on span "Next" at bounding box center [336, 254] width 10 height 6
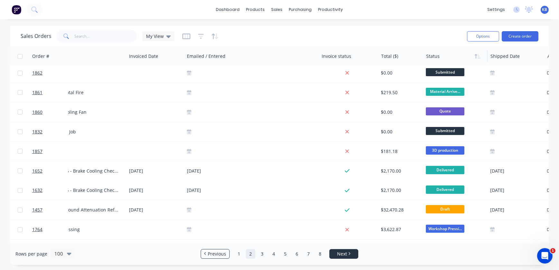
scroll to position [0, 188]
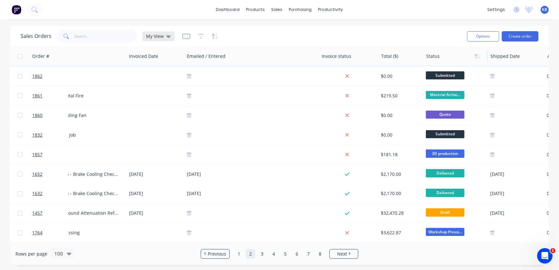
click at [162, 36] on span "My View" at bounding box center [155, 36] width 18 height 7
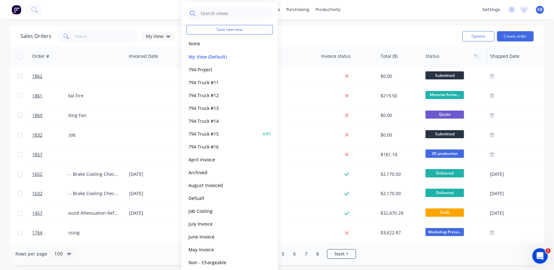
click at [217, 133] on button "794 Truck #15" at bounding box center [223, 133] width 73 height 7
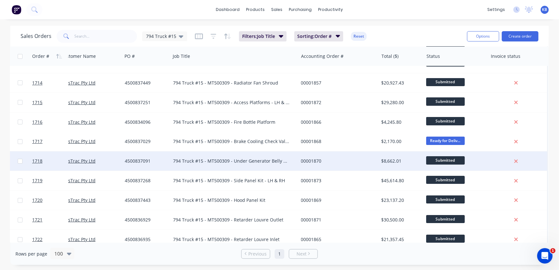
scroll to position [0, 10]
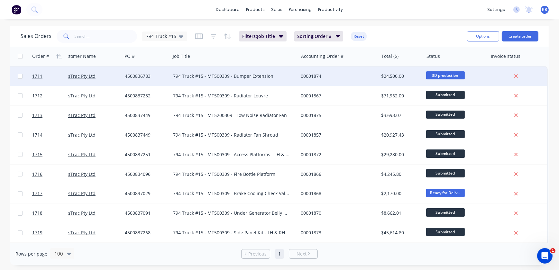
click at [437, 74] on span "3D production" at bounding box center [445, 75] width 39 height 8
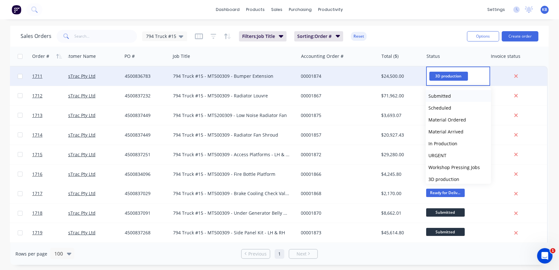
click at [445, 98] on span "Submitted" at bounding box center [439, 96] width 22 height 6
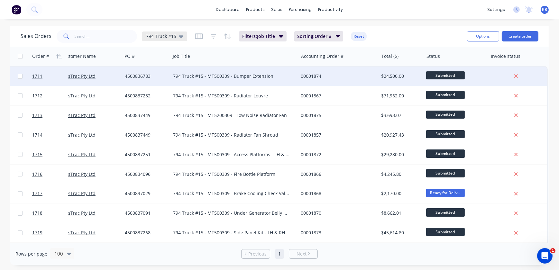
click at [179, 34] on icon at bounding box center [181, 36] width 4 height 7
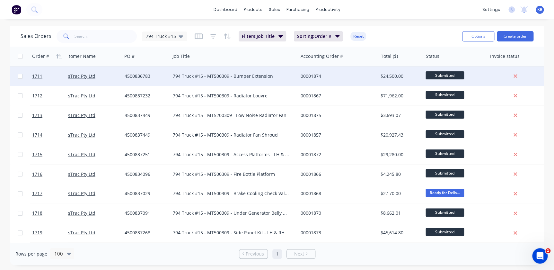
click at [107, 25] on div "dashboard products sales purchasing productivity dashboard products Product Cat…" at bounding box center [277, 135] width 554 height 270
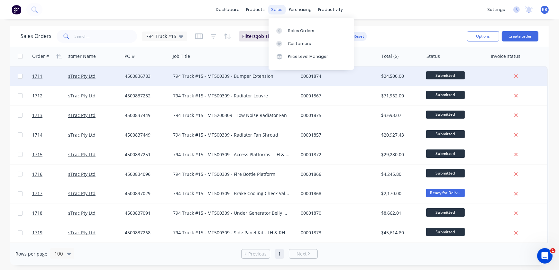
click at [280, 9] on div "sales" at bounding box center [277, 10] width 18 height 10
click at [298, 25] on link "Sales Orders" at bounding box center [310, 30] width 85 height 13
click at [118, 35] on input "text" at bounding box center [106, 36] width 63 height 13
type input "1738"
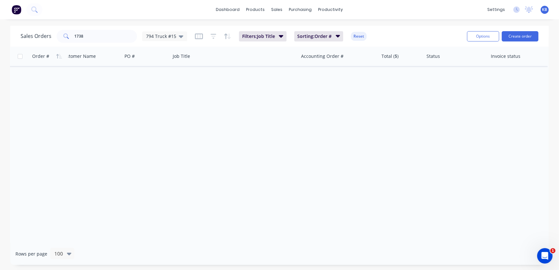
drag, startPoint x: 93, startPoint y: 44, endPoint x: 91, endPoint y: 40, distance: 5.0
click at [91, 41] on div "Sales Orders 1738 794 Truck #15 Filters: Job Title Sorting: Order # Reset Optio…" at bounding box center [279, 36] width 538 height 21
drag, startPoint x: 91, startPoint y: 39, endPoint x: 52, endPoint y: 35, distance: 38.7
click at [83, 38] on input "1738" at bounding box center [106, 36] width 63 height 13
click at [162, 38] on span "794 Truck #15" at bounding box center [161, 36] width 30 height 7
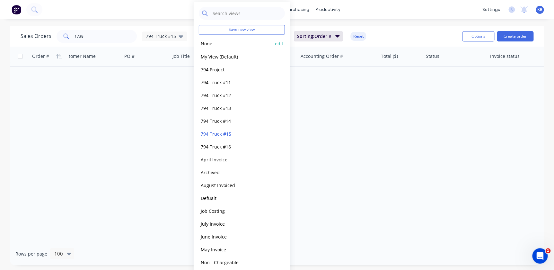
click at [215, 47] on div "None edit" at bounding box center [242, 43] width 86 height 13
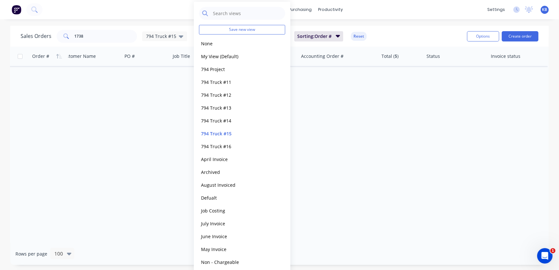
click at [495, 170] on div "Order # Customer Name PO # Job Title Accounting Order # Total ($) Status Invoic…" at bounding box center [279, 145] width 538 height 196
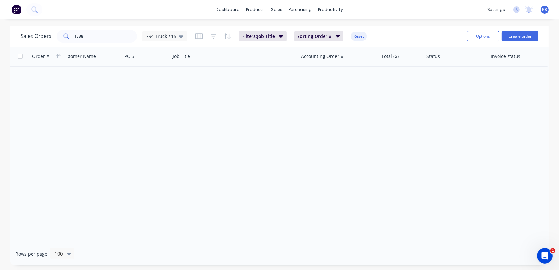
click at [267, 163] on div "Order # Customer Name PO # Job Title Accounting Order # Total ($) Status Invoic…" at bounding box center [279, 145] width 538 height 196
drag, startPoint x: 109, startPoint y: 35, endPoint x: 50, endPoint y: 32, distance: 59.2
click at [64, 33] on div "1738" at bounding box center [97, 36] width 80 height 13
click at [148, 39] on div "794 Truck #15" at bounding box center [164, 36] width 45 height 10
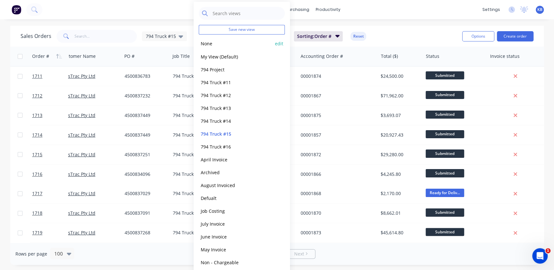
click at [222, 49] on div "None edit" at bounding box center [242, 43] width 86 height 13
click at [212, 45] on button "None" at bounding box center [235, 43] width 73 height 7
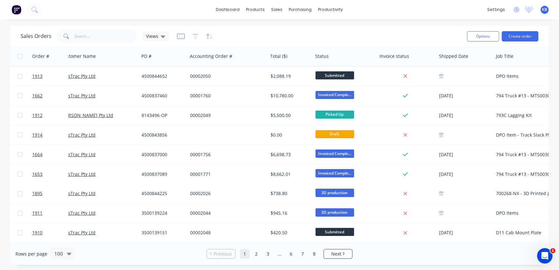
click at [353, 40] on div "Sales Orders Views" at bounding box center [241, 36] width 441 height 16
click at [163, 35] on icon at bounding box center [163, 36] width 4 height 3
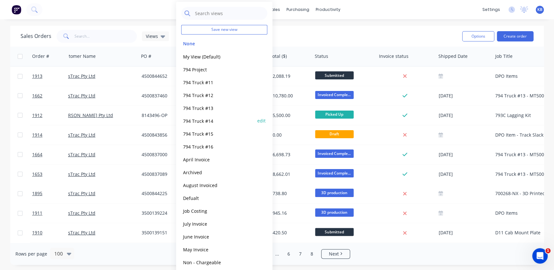
click at [198, 124] on div "794 Truck #14 edit" at bounding box center [224, 120] width 86 height 13
click at [198, 122] on button "794 Truck #14" at bounding box center [217, 120] width 73 height 7
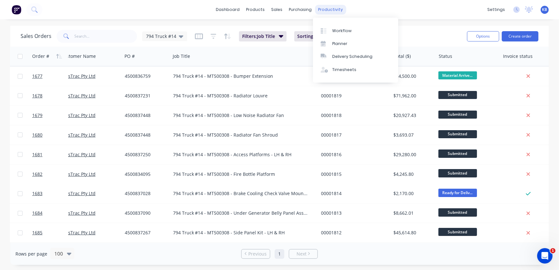
click at [327, 12] on div "productivity" at bounding box center [330, 10] width 31 height 10
click at [337, 36] on link "Workflow" at bounding box center [355, 30] width 85 height 13
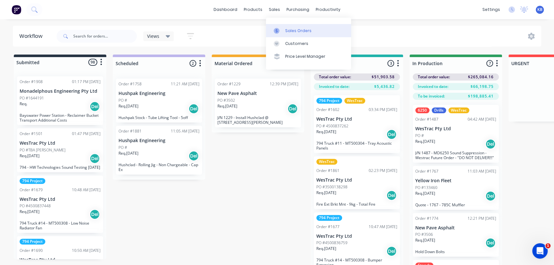
click at [286, 31] on div "Sales Orders" at bounding box center [298, 31] width 26 height 6
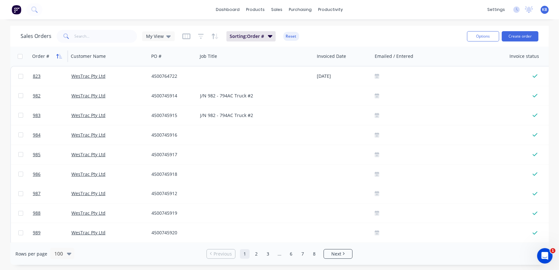
click at [56, 59] on button "button" at bounding box center [59, 56] width 10 height 10
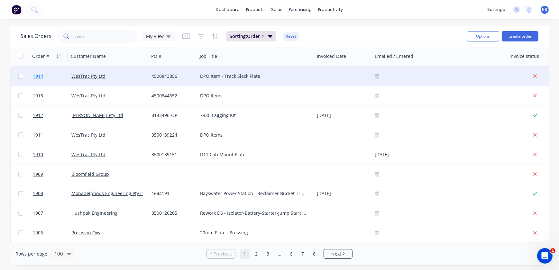
click at [44, 79] on link "1914" at bounding box center [52, 76] width 39 height 19
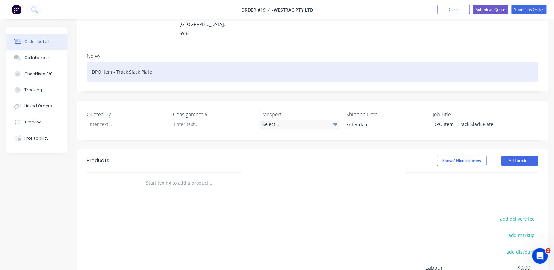
scroll to position [117, 0]
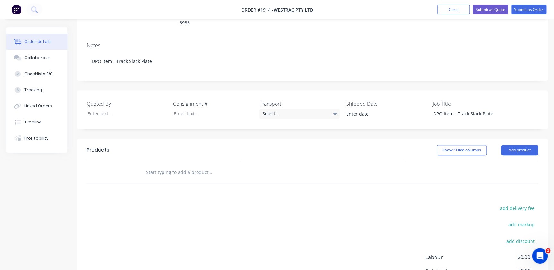
click at [157, 166] on input "text" at bounding box center [210, 172] width 129 height 13
click at [146, 166] on input "text" at bounding box center [210, 172] width 129 height 13
type input "2"
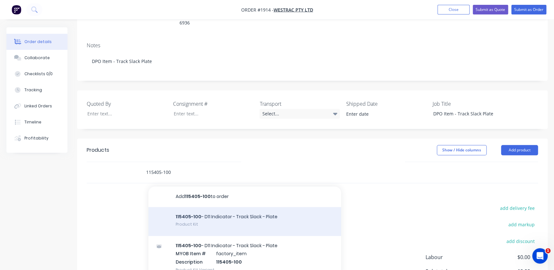
type input "115405-100"
click at [220, 207] on div "115405-100 - D11 Indicator - Track Slack - Plate Product Kit" at bounding box center [244, 221] width 193 height 29
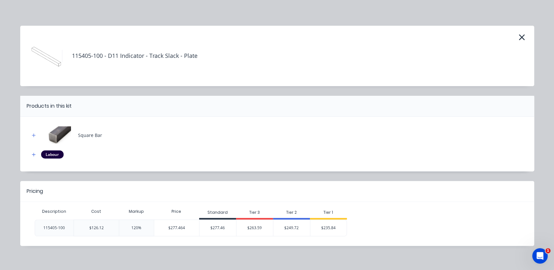
click at [522, 37] on icon "button" at bounding box center [522, 37] width 7 height 9
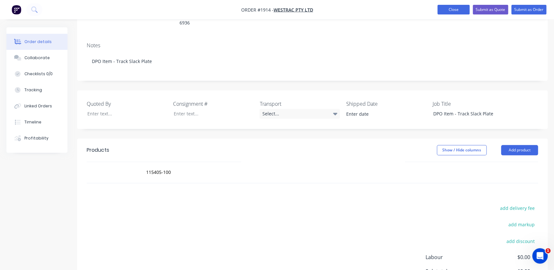
click at [455, 10] on button "Close" at bounding box center [454, 10] width 32 height 10
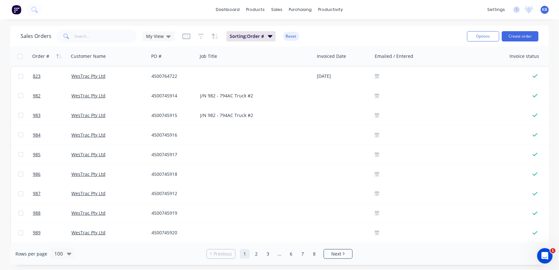
click at [104, 43] on div "Sales Orders My View Sorting: Order # Reset" at bounding box center [241, 36] width 441 height 16
click at [105, 37] on input "text" at bounding box center [106, 36] width 63 height 13
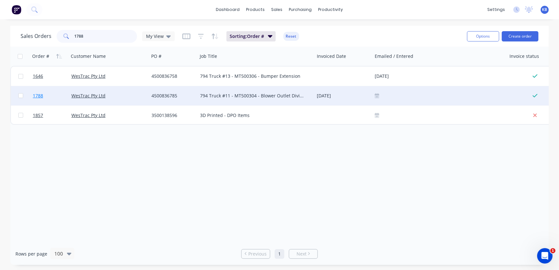
type input "1788"
click at [40, 99] on link "1788" at bounding box center [52, 95] width 39 height 19
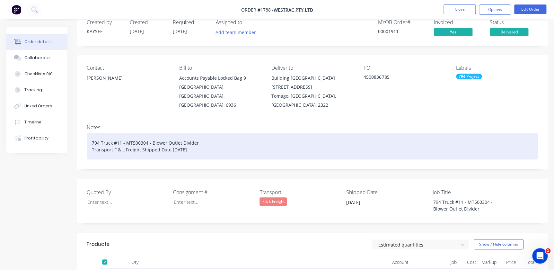
scroll to position [29, 0]
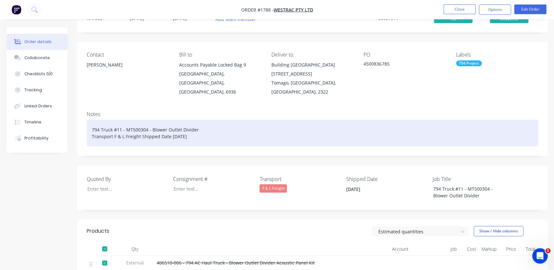
drag, startPoint x: 198, startPoint y: 127, endPoint x: 79, endPoint y: 129, distance: 119.6
click at [79, 129] on div "Notes 794 Truck #11 - MT500304 - Blower Outlet Divider Transport F & L Freight …" at bounding box center [312, 131] width 471 height 50
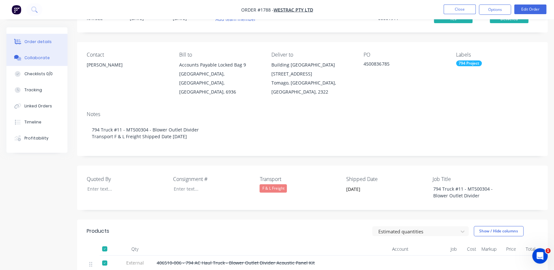
click at [44, 61] on button "Collaborate" at bounding box center [36, 58] width 61 height 16
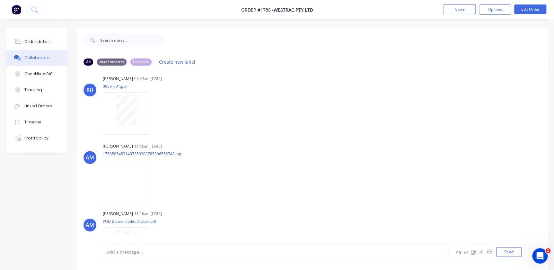
scroll to position [170, 0]
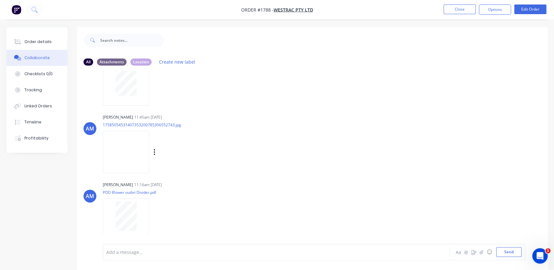
click at [129, 155] on img at bounding box center [126, 152] width 46 height 42
click at [130, 148] on img at bounding box center [126, 152] width 46 height 42
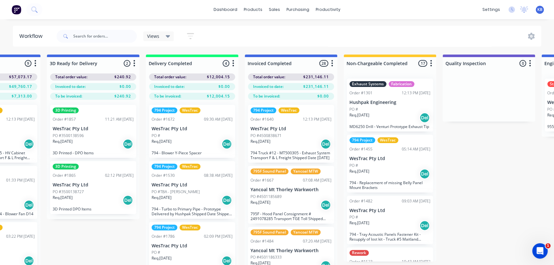
scroll to position [292, 0]
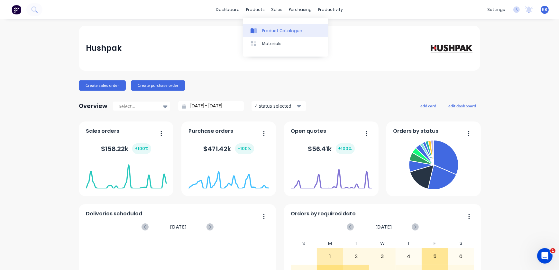
click at [265, 27] on link "Product Catalogue" at bounding box center [285, 30] width 85 height 13
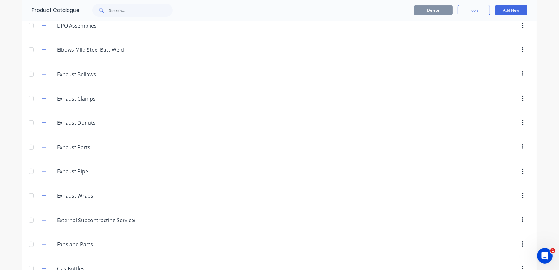
scroll to position [204, 0]
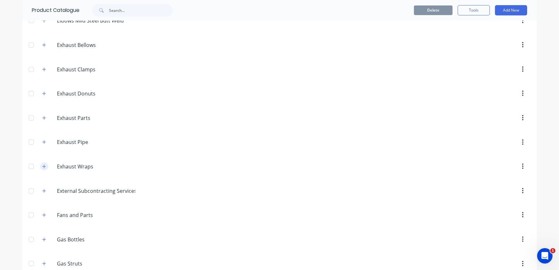
click at [45, 166] on button "button" at bounding box center [44, 166] width 8 height 8
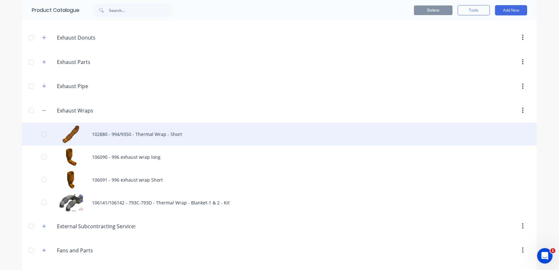
scroll to position [263, 0]
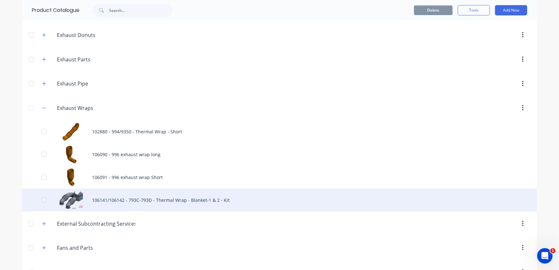
click at [130, 200] on div "106141/106142 - 793C-793D - Thermal Wrap - Blanket-1 & 2 - Kit" at bounding box center [279, 200] width 514 height 23
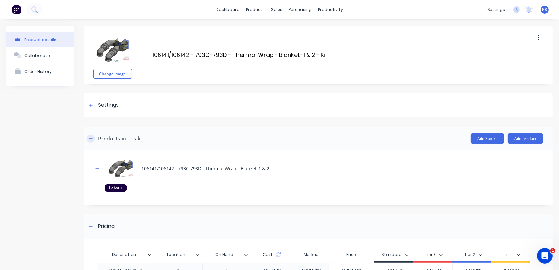
click at [92, 139] on icon "button" at bounding box center [91, 138] width 4 height 4
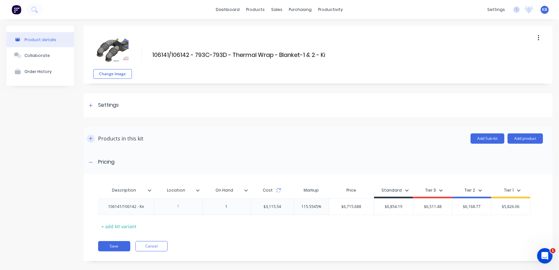
click at [92, 139] on icon "button" at bounding box center [91, 138] width 4 height 4
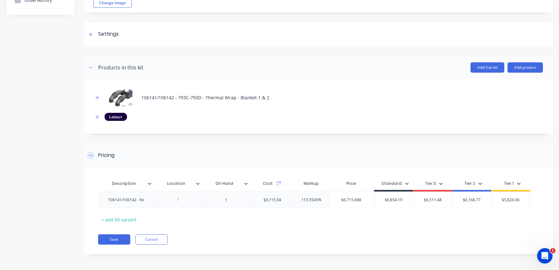
click at [97, 157] on div "Pricing" at bounding box center [101, 155] width 28 height 8
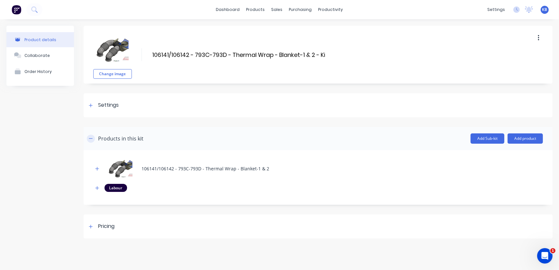
click at [93, 140] on icon "button" at bounding box center [91, 138] width 4 height 4
click at [93, 163] on div at bounding box center [91, 162] width 8 height 8
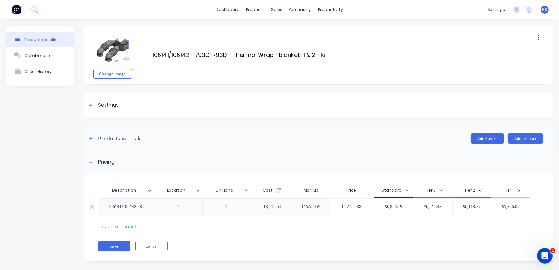
click at [122, 207] on div "106141/106142 - Kit" at bounding box center [126, 206] width 46 height 8
click at [92, 137] on icon "button" at bounding box center [91, 138] width 4 height 4
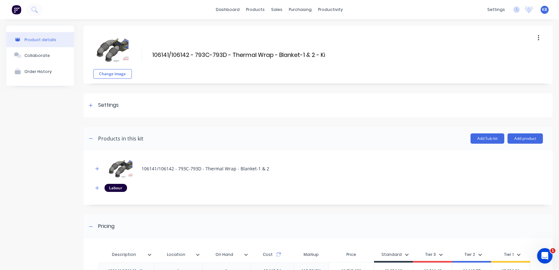
click at [170, 167] on div "106141/106142 - 793C-793D - Thermal Wrap - Blanket-1 & 2" at bounding box center [205, 168] width 128 height 7
click at [100, 170] on button "button" at bounding box center [97, 169] width 8 height 8
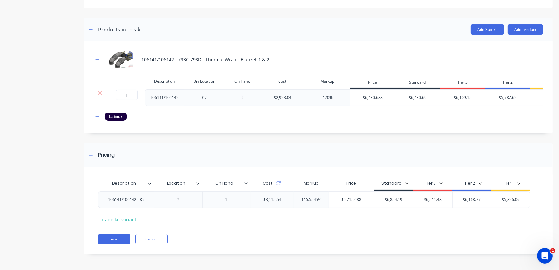
scroll to position [113, 0]
drag, startPoint x: 431, startPoint y: 107, endPoint x: 449, endPoint y: 105, distance: 18.0
click at [275, 105] on div "106141/106142 - 793C-793D - Thermal Wrap - Blanket-1 & 2 Description Bin Locati…" at bounding box center [317, 86] width 449 height 70
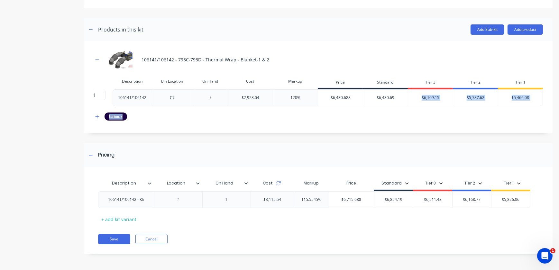
click at [275, 123] on div "106141/106142 - 793C-793D - Thermal Wrap - Blanket-1 & 2 Description Bin Locati…" at bounding box center [317, 89] width 449 height 76
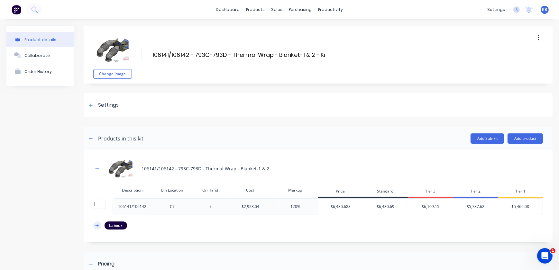
click at [98, 228] on icon "button" at bounding box center [97, 225] width 4 height 4
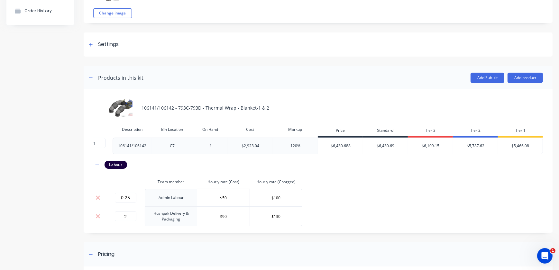
scroll to position [18, 0]
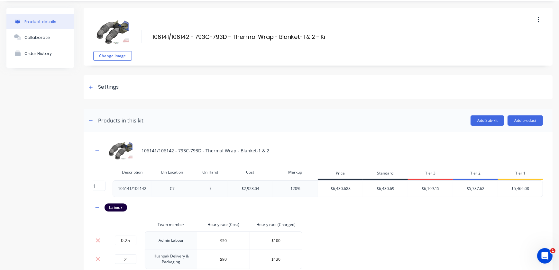
click at [204, 188] on div at bounding box center [210, 188] width 32 height 8
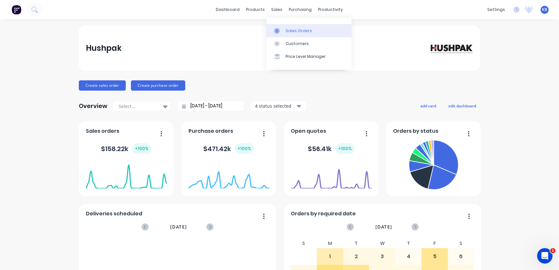
click at [283, 29] on div at bounding box center [279, 31] width 10 height 6
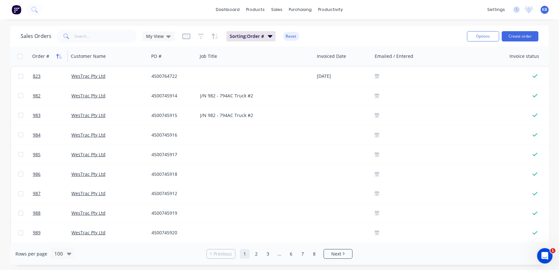
click at [55, 57] on button "button" at bounding box center [59, 56] width 10 height 10
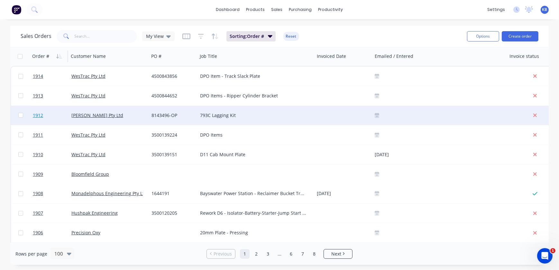
click at [42, 116] on span "1912" at bounding box center [38, 115] width 10 height 6
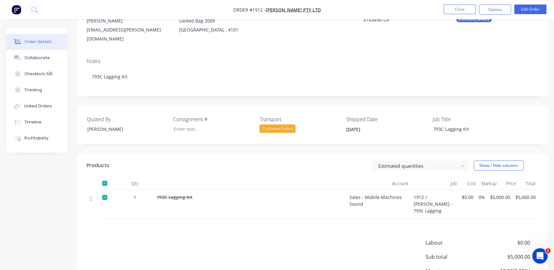
scroll to position [87, 0]
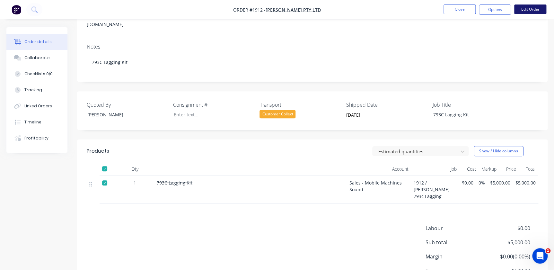
click at [539, 13] on button "Edit Order" at bounding box center [531, 9] width 32 height 10
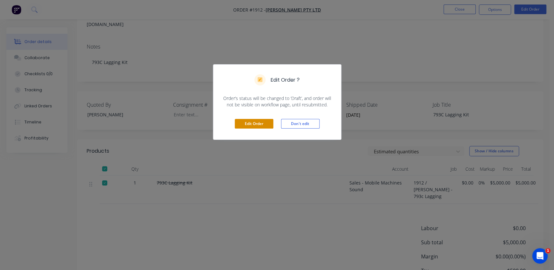
click at [247, 126] on button "Edit Order" at bounding box center [254, 124] width 39 height 10
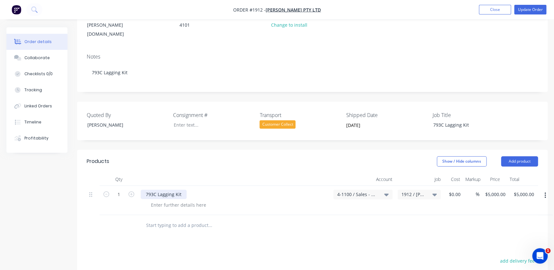
click at [175, 190] on div "793C Lagging Kit" at bounding box center [164, 194] width 46 height 9
drag, startPoint x: 185, startPoint y: 175, endPoint x: 119, endPoint y: 170, distance: 66.1
click at [119, 186] on div "1 793C Lagging Kit 4-1100 / Sales - Mobile Machines Sound 1912 / [PERSON_NAME] …" at bounding box center [313, 200] width 452 height 29
drag, startPoint x: 161, startPoint y: 180, endPoint x: 126, endPoint y: 181, distance: 35.4
click at [126, 186] on div "[PHONE_NUMBER] / Sales - Mobile Machines Sound 1912 / [PERSON_NAME] - 793c Lagg…" at bounding box center [313, 200] width 452 height 29
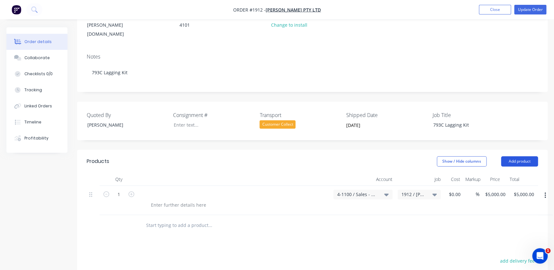
click at [530, 156] on button "Add product" at bounding box center [519, 161] width 37 height 10
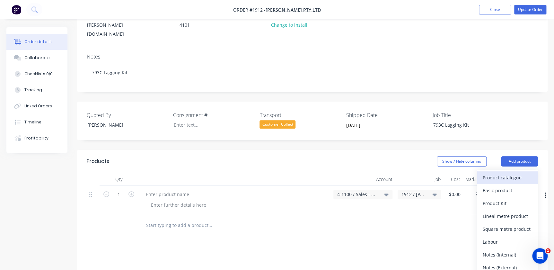
click at [505, 173] on div "Product catalogue" at bounding box center [507, 177] width 49 height 9
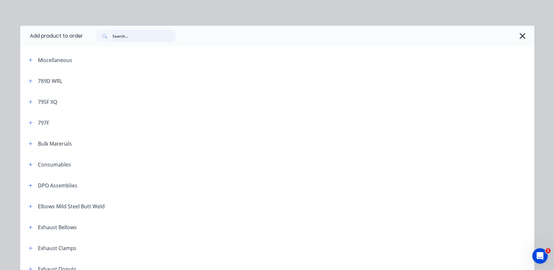
click at [118, 36] on input "text" at bounding box center [144, 36] width 64 height 13
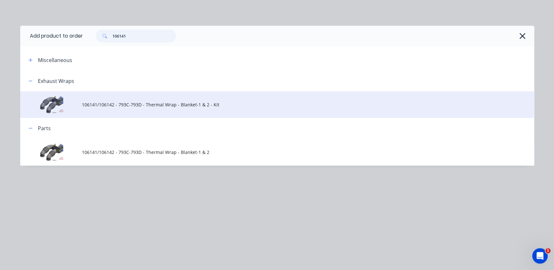
type input "106141"
click at [165, 104] on span "106141/106142 - 793C-793D - Thermal Wrap - Blanket-1 & 2 - Kit" at bounding box center [263, 104] width 362 height 7
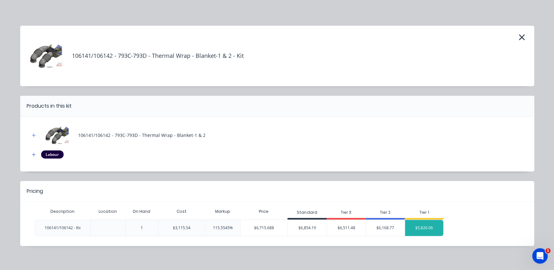
click at [429, 235] on div "$5,826.06" at bounding box center [424, 228] width 39 height 16
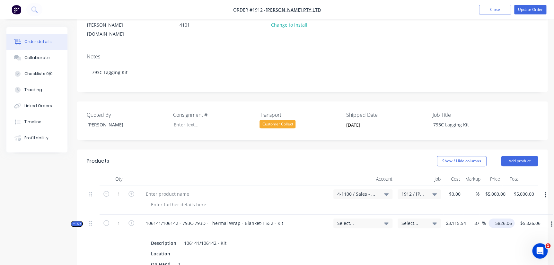
click at [503, 219] on input "5826.06" at bounding box center [502, 223] width 23 height 9
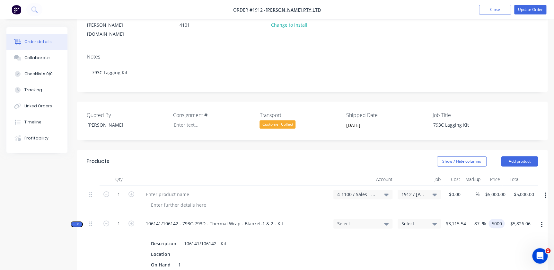
type input "5000"
type input "60.49"
type input "$5,000.00"
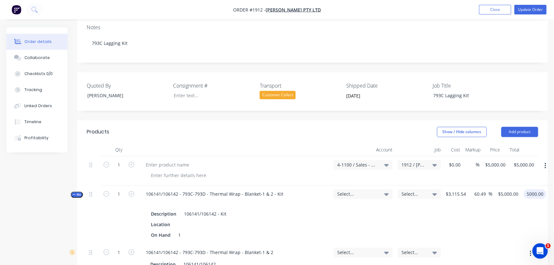
scroll to position [146, 0]
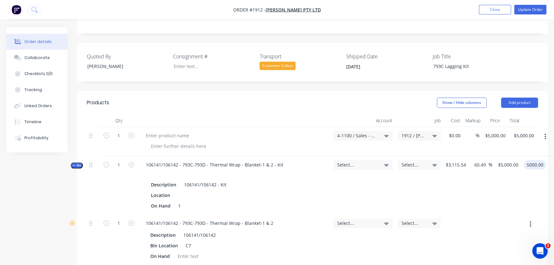
type input "$5,000.00"
click at [499, 171] on div "$5,000.00 $5,000.00" at bounding box center [507, 186] width 29 height 58
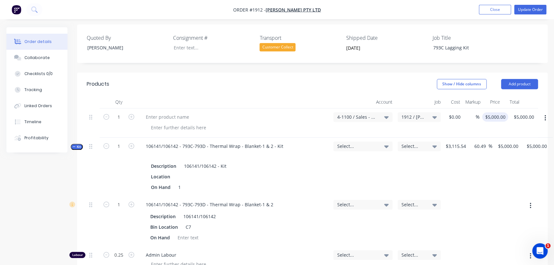
scroll to position [175, 0]
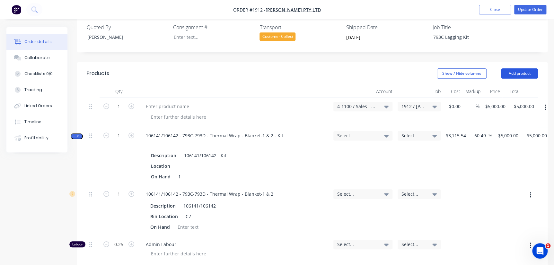
click at [524, 68] on button "Add product" at bounding box center [519, 73] width 37 height 10
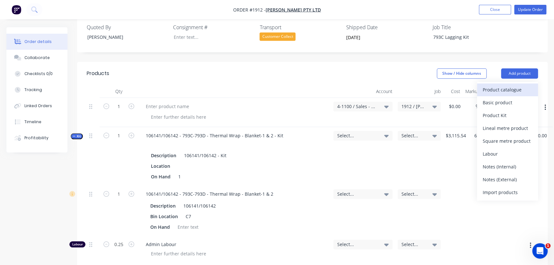
click at [514, 85] on div "Product catalogue" at bounding box center [507, 89] width 49 height 9
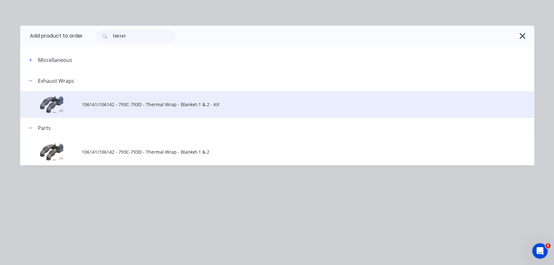
click at [112, 106] on span "106141/106142 - 793C-793D - Thermal Wrap - Blanket-1 & 2 - Kit" at bounding box center [263, 104] width 362 height 7
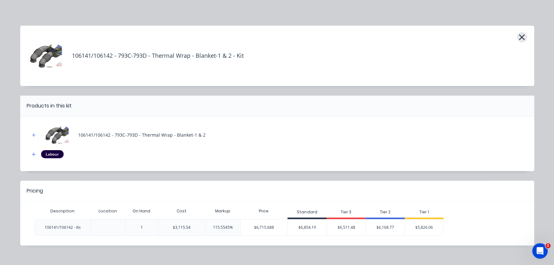
click at [521, 36] on icon "button" at bounding box center [522, 37] width 6 height 6
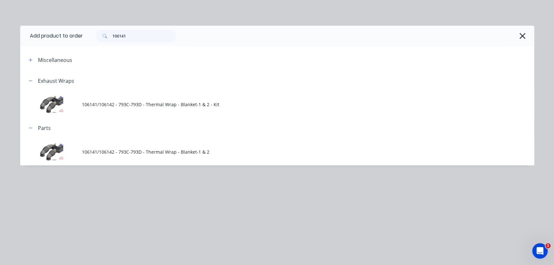
click at [520, 35] on icon "button" at bounding box center [522, 35] width 7 height 9
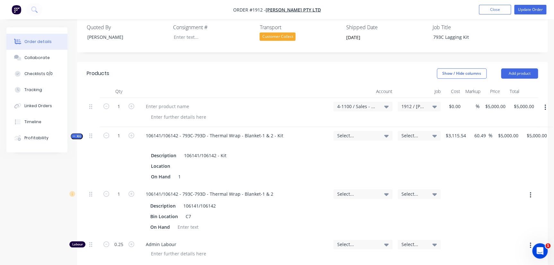
click at [404, 132] on span "Select..." at bounding box center [414, 135] width 24 height 7
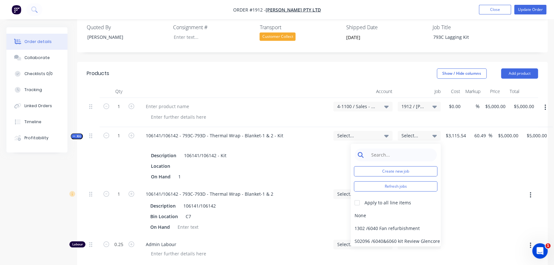
click at [401, 149] on input at bounding box center [401, 155] width 66 height 13
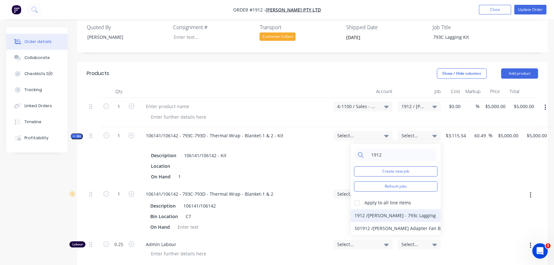
type input "1912"
click at [365, 210] on div "1912 / Thiess - 793c Lagging" at bounding box center [396, 216] width 90 height 13
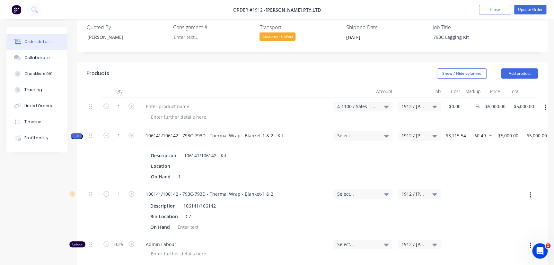
drag, startPoint x: 359, startPoint y: 125, endPoint x: 358, endPoint y: 120, distance: 4.8
click at [359, 127] on div "Select..." at bounding box center [363, 156] width 64 height 58
click at [358, 132] on span "Select..." at bounding box center [357, 135] width 40 height 7
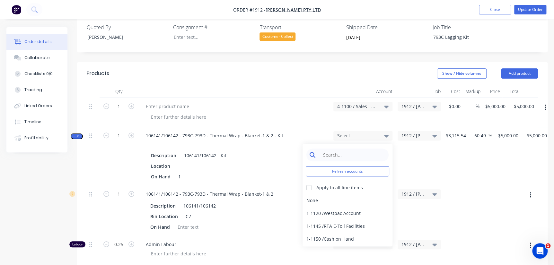
click at [350, 149] on input at bounding box center [353, 155] width 66 height 13
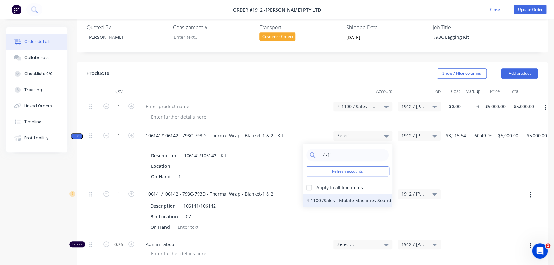
type input "4-11"
click at [315, 194] on div "4-1100 / Sales - Mobile Machines Sound" at bounding box center [348, 200] width 90 height 13
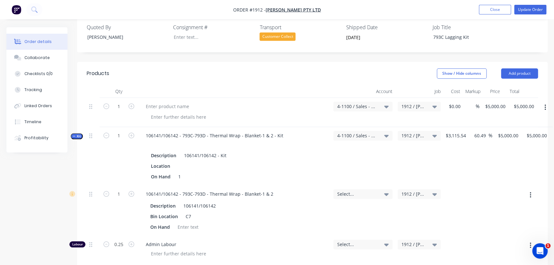
click at [384, 135] on icon at bounding box center [386, 136] width 4 height 3
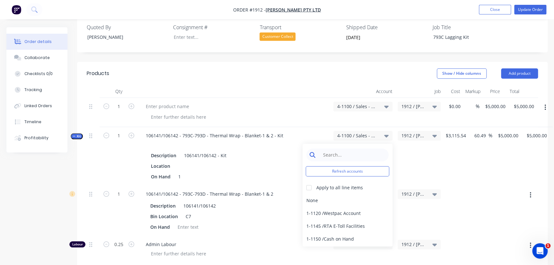
click at [351, 149] on input at bounding box center [353, 155] width 66 height 13
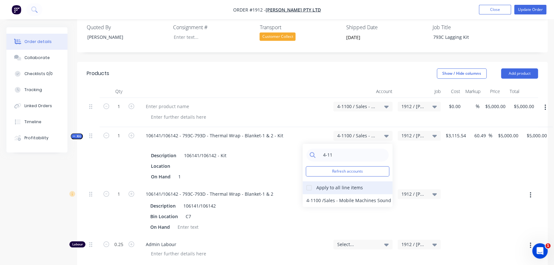
type input "4-11"
click at [310, 182] on div at bounding box center [309, 188] width 13 height 13
click at [315, 194] on div "4-1100 / Sales - Mobile Machines Sound" at bounding box center [348, 200] width 90 height 13
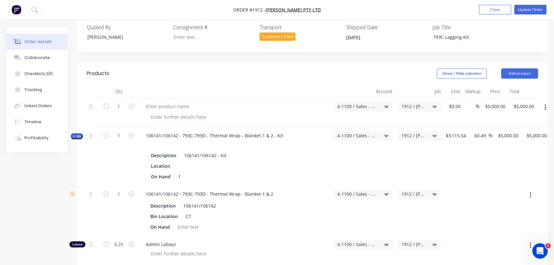
click at [546, 104] on icon "button" at bounding box center [546, 107] width 2 height 7
click at [508, 158] on div "Delete" at bounding box center [522, 162] width 49 height 9
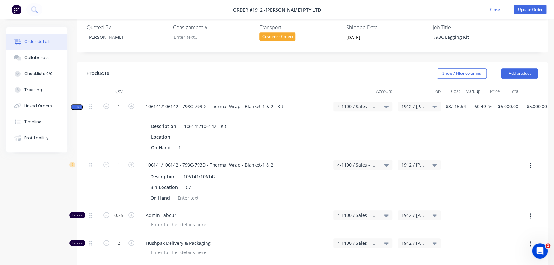
click at [491, 165] on div at bounding box center [493, 182] width 20 height 50
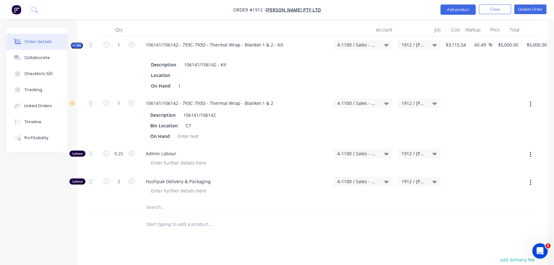
scroll to position [149, 0]
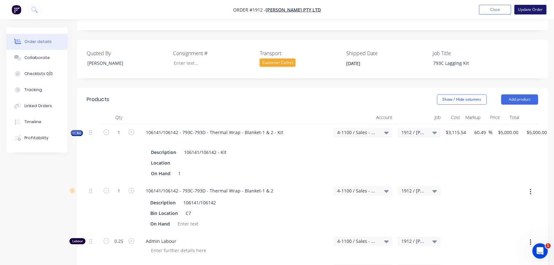
click at [529, 5] on button "Update Order" at bounding box center [531, 10] width 32 height 10
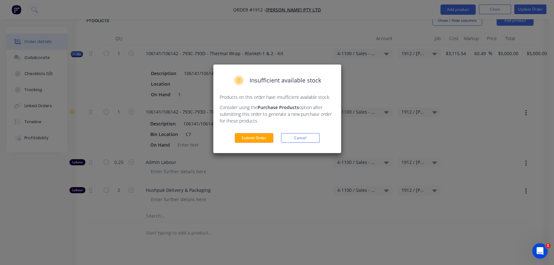
scroll to position [208, 0]
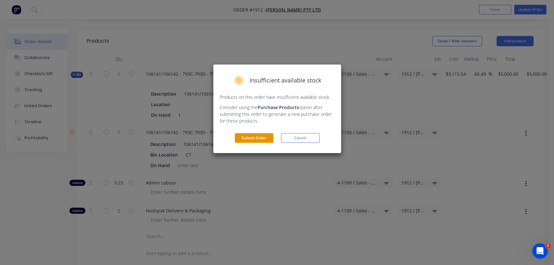
click at [265, 141] on button "Submit Order" at bounding box center [254, 138] width 39 height 10
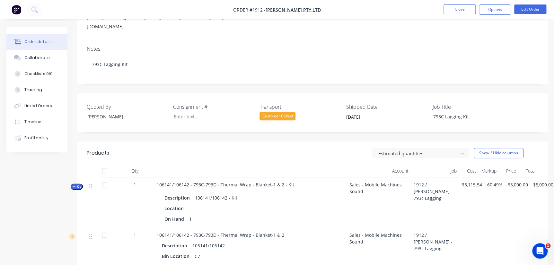
scroll to position [3, 0]
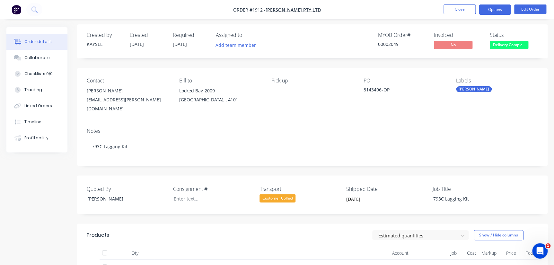
click at [491, 4] on button "Options" at bounding box center [495, 9] width 32 height 10
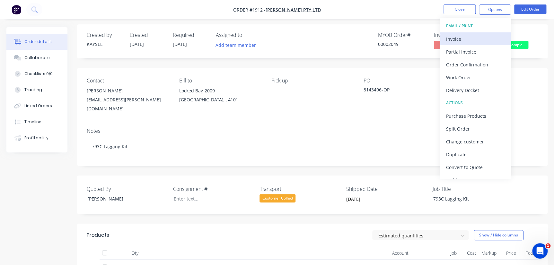
click at [477, 38] on div "Invoice" at bounding box center [475, 38] width 59 height 9
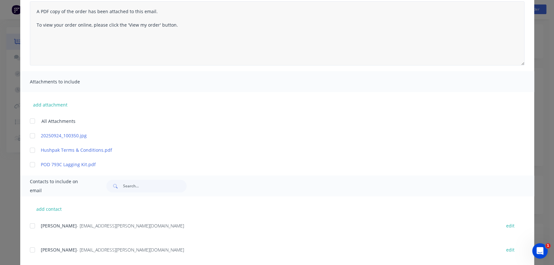
scroll to position [0, 0]
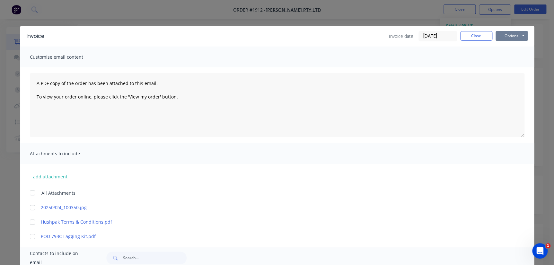
click at [504, 37] on button "Options" at bounding box center [512, 36] width 32 height 10
click at [503, 56] on button "Print" at bounding box center [516, 58] width 41 height 11
click at [475, 39] on button "Close" at bounding box center [477, 36] width 32 height 10
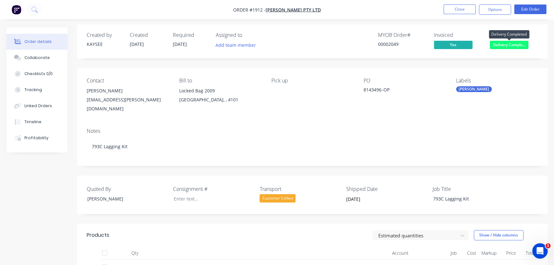
click at [502, 44] on span "Delivery Comple..." at bounding box center [509, 45] width 39 height 8
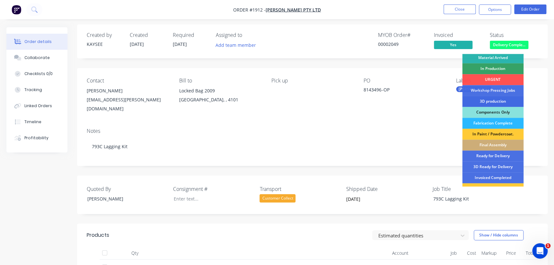
scroll to position [87, 0]
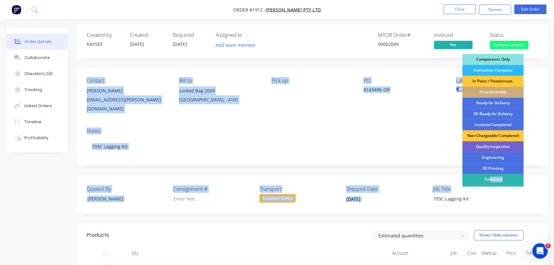
drag, startPoint x: 491, startPoint y: 179, endPoint x: 540, endPoint y: 168, distance: 50.2
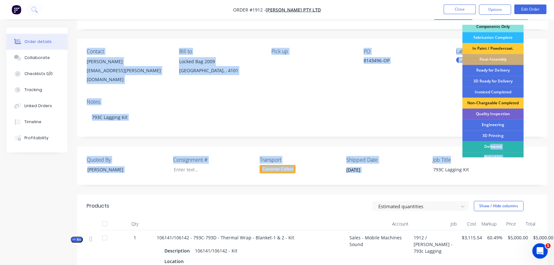
scroll to position [94, 0]
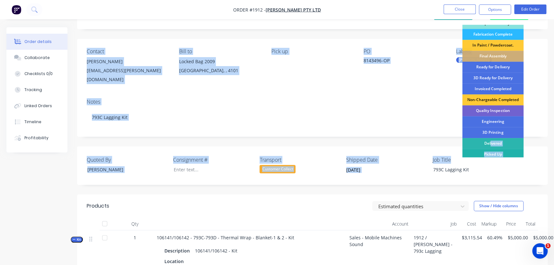
click at [497, 151] on div "Picked Up" at bounding box center [493, 154] width 61 height 11
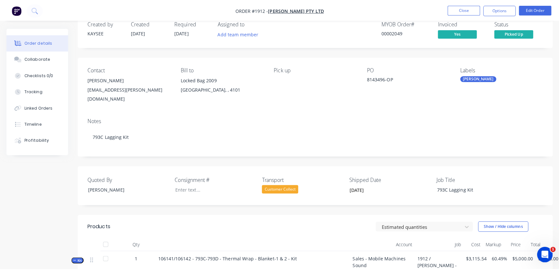
scroll to position [0, 0]
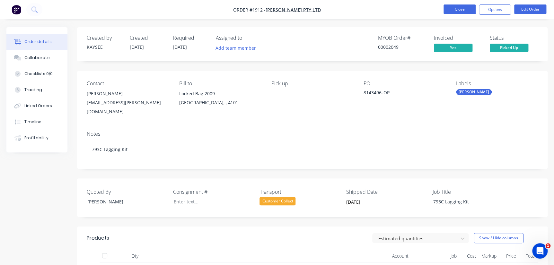
click at [466, 9] on button "Close" at bounding box center [460, 9] width 32 height 10
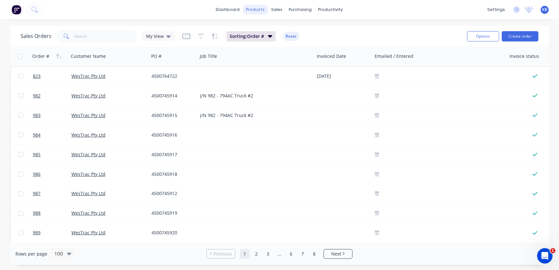
click at [250, 12] on div "products" at bounding box center [255, 10] width 25 height 10
click at [267, 32] on div "Product Catalogue" at bounding box center [284, 31] width 40 height 6
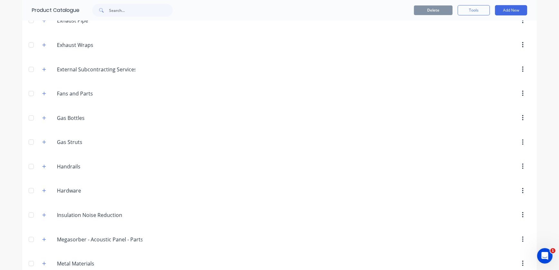
scroll to position [297, 0]
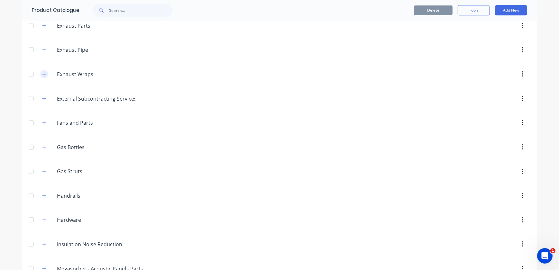
click at [42, 76] on button "button" at bounding box center [44, 74] width 8 height 8
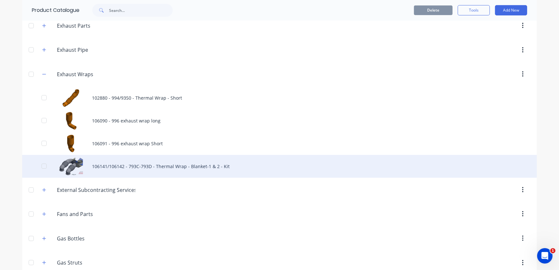
click at [113, 168] on div "106141/106142 - 793C-793D - Thermal Wrap - Blanket-1 & 2 - Kit" at bounding box center [279, 166] width 514 height 23
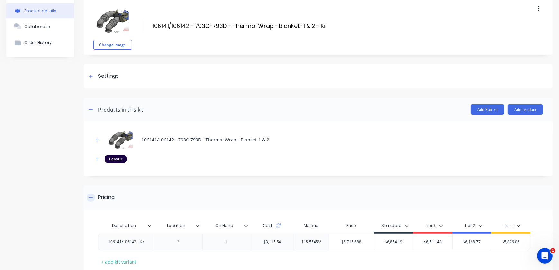
scroll to position [58, 0]
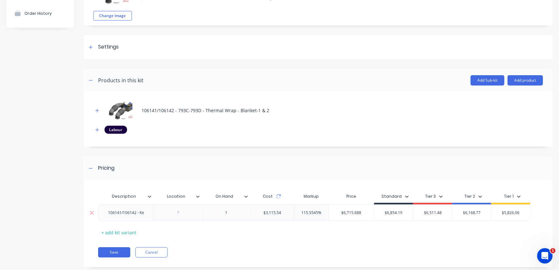
click at [233, 215] on div "1" at bounding box center [226, 213] width 32 height 8
click at [246, 197] on icon at bounding box center [246, 196] width 4 height 2
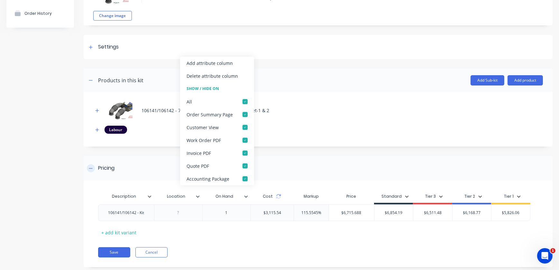
click at [341, 160] on div "Pricing" at bounding box center [318, 168] width 469 height 24
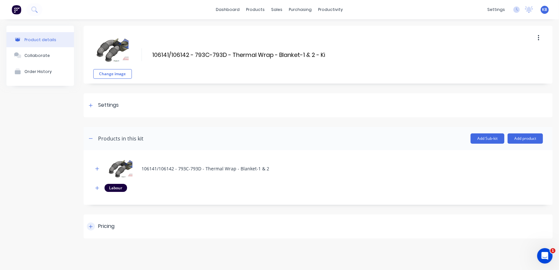
scroll to position [0, 0]
click at [93, 228] on div at bounding box center [91, 226] width 8 height 8
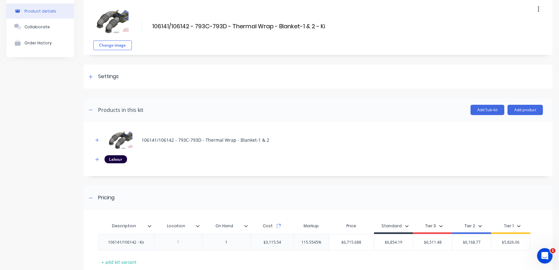
scroll to position [71, 0]
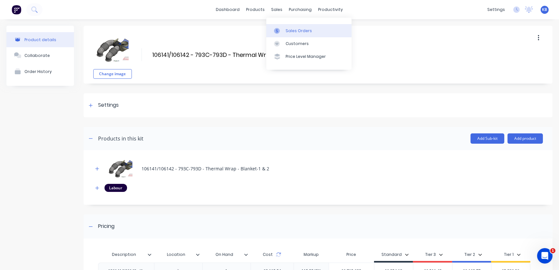
click at [287, 30] on div "Sales Orders" at bounding box center [298, 31] width 26 height 6
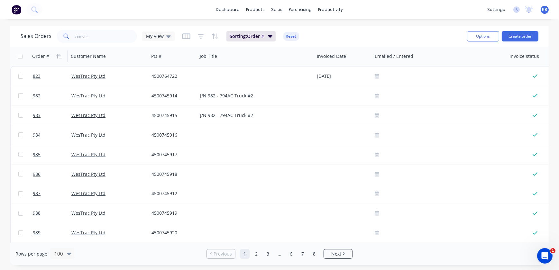
click at [53, 56] on div "Order #" at bounding box center [48, 56] width 32 height 13
click at [56, 54] on icon "button" at bounding box center [59, 56] width 6 height 5
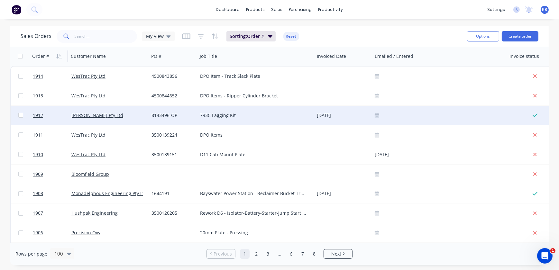
click at [30, 113] on div at bounding box center [20, 115] width 19 height 19
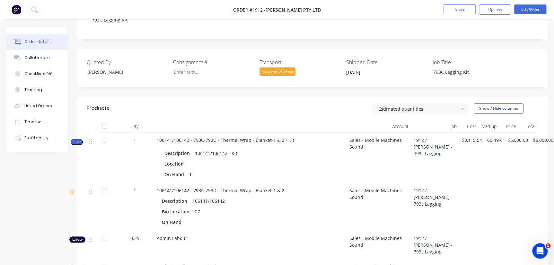
scroll to position [130, 0]
click at [230, 184] on div "106141/106142 - 793C-793D - Thermal Wrap - Blanket-1 & 2 Description 106141/106…" at bounding box center [250, 208] width 193 height 48
click at [240, 188] on span "106141/106142 - 793C-793D - Thermal Wrap - Blanket-1 & 2" at bounding box center [221, 191] width 128 height 6
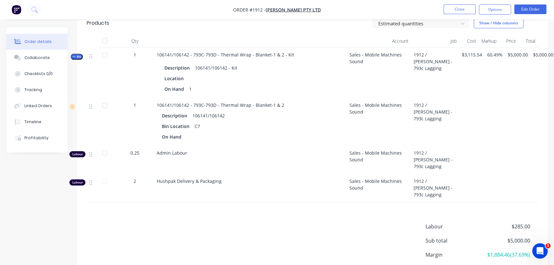
scroll to position [217, 0]
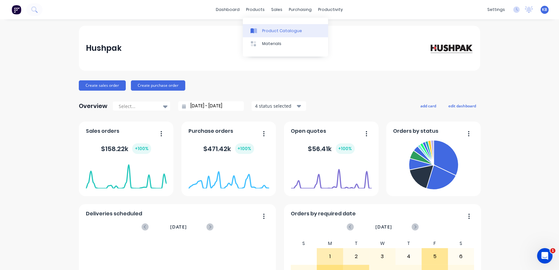
click at [264, 32] on div "Product Catalogue" at bounding box center [282, 31] width 40 height 6
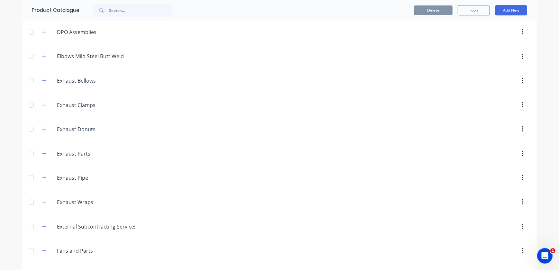
scroll to position [175, 0]
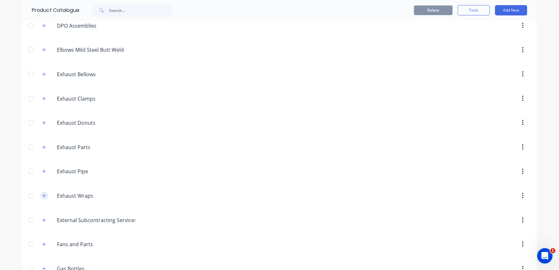
click at [45, 194] on button "button" at bounding box center [44, 196] width 8 height 8
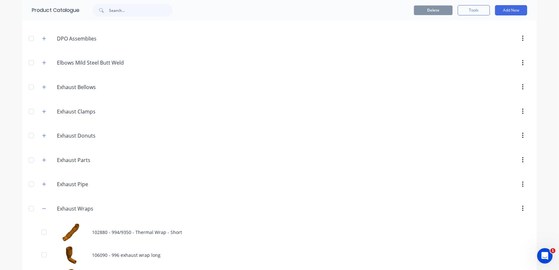
scroll to position [146, 0]
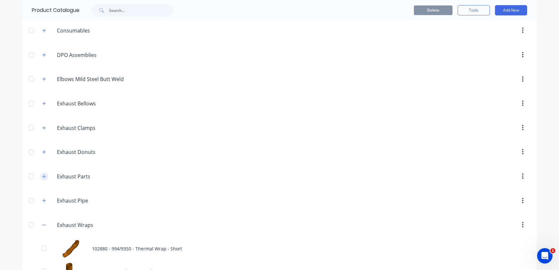
click at [43, 175] on icon "button" at bounding box center [44, 176] width 4 height 4
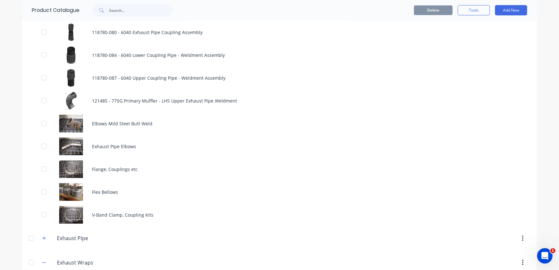
scroll to position [555, 0]
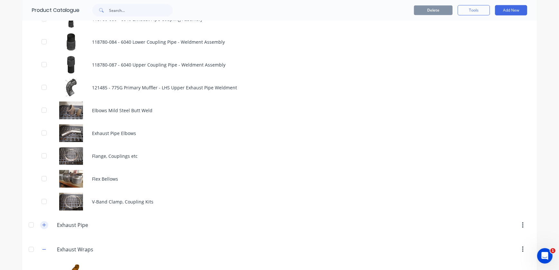
click at [42, 224] on icon "button" at bounding box center [44, 225] width 4 height 4
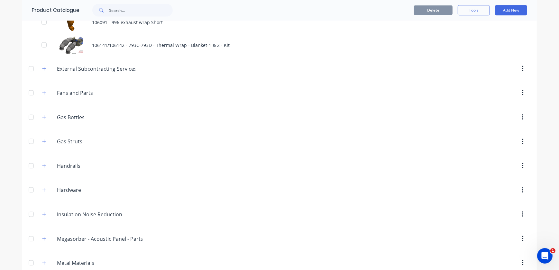
scroll to position [942, 0]
click at [42, 214] on icon "button" at bounding box center [44, 215] width 4 height 4
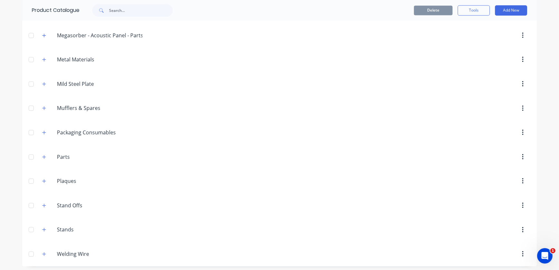
scroll to position [1580, 0]
click at [45, 154] on button "button" at bounding box center [44, 156] width 8 height 8
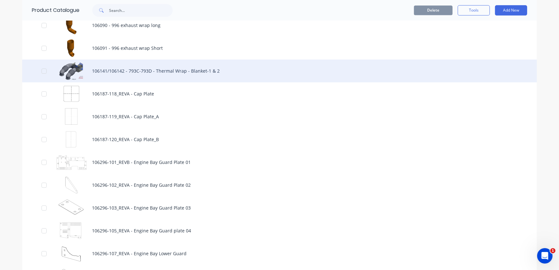
scroll to position [2340, 0]
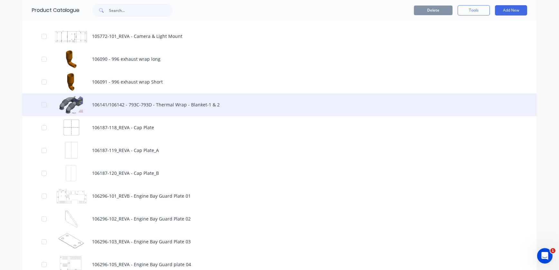
click at [189, 99] on div "106141/106142 - 793C-793D - Thermal Wrap - Blanket-1 & 2" at bounding box center [279, 104] width 514 height 23
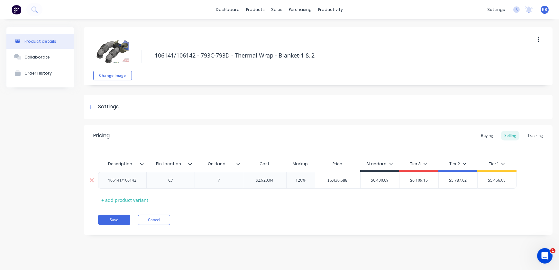
click at [219, 182] on div at bounding box center [219, 180] width 32 height 8
type textarea "x"
click at [235, 214] on div "Pricing Buying Selling Tracking Description Bin Location On Hand Cost Markup Pr…" at bounding box center [318, 179] width 469 height 109
click at [486, 135] on div "Buying" at bounding box center [486, 136] width 19 height 10
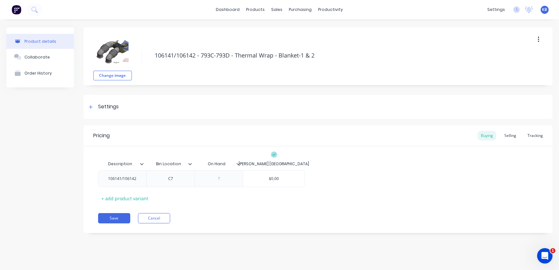
click at [243, 162] on div "James Walker Australia" at bounding box center [274, 163] width 62 height 13
type input "On Hand"
click at [238, 166] on input "On Hand" at bounding box center [216, 164] width 44 height 6
click at [238, 163] on icon at bounding box center [238, 164] width 4 height 4
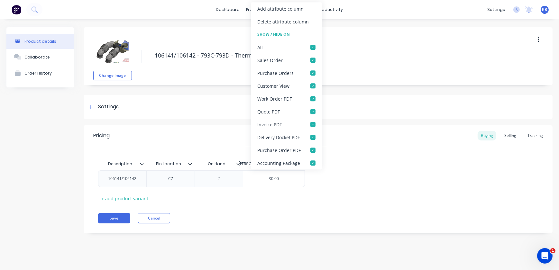
click at [238, 163] on icon at bounding box center [238, 164] width 4 height 4
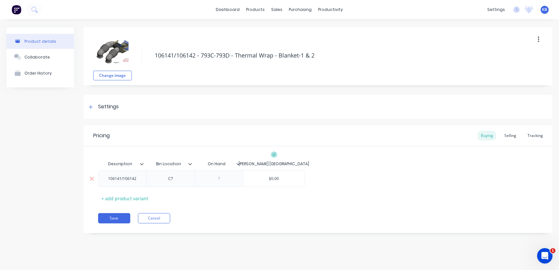
click at [225, 180] on div at bounding box center [219, 179] width 32 height 8
type textarea "x"
click at [531, 135] on div "Tracking" at bounding box center [535, 136] width 22 height 10
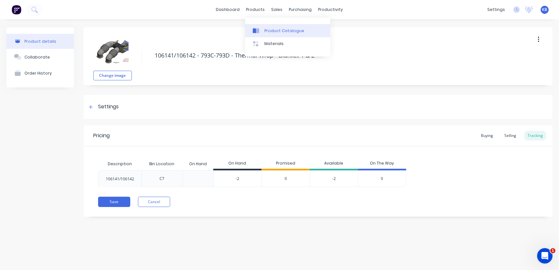
click at [265, 34] on link "Product Catalogue" at bounding box center [287, 30] width 85 height 13
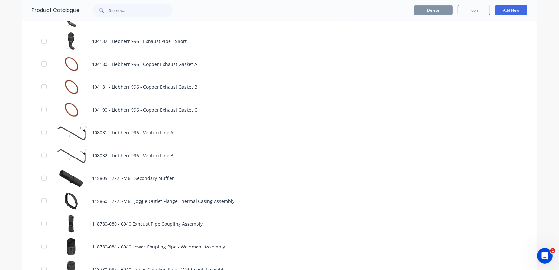
scroll to position [204, 0]
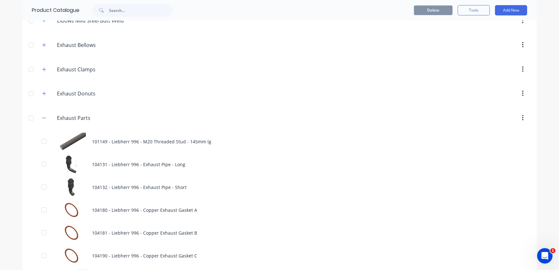
click at [37, 118] on div "Exhaust.Parts Exhaust Parts" at bounding box center [87, 118] width 101 height 12
click at [40, 117] on button "button" at bounding box center [44, 118] width 8 height 8
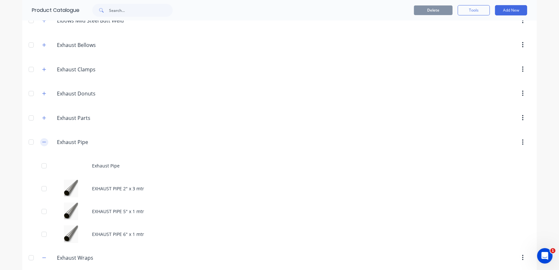
click at [42, 140] on icon "button" at bounding box center [44, 142] width 4 height 4
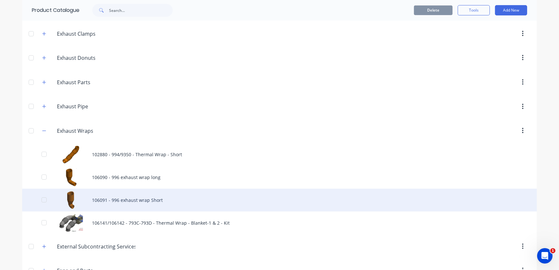
scroll to position [263, 0]
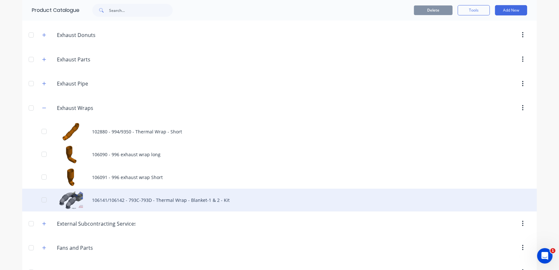
click at [128, 199] on div "106141/106142 - 793C-793D - Thermal Wrap - Blanket-1 & 2 - Kit" at bounding box center [279, 200] width 514 height 23
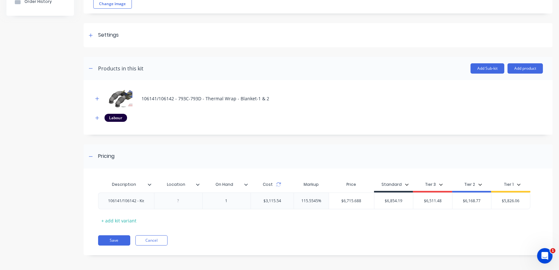
scroll to position [71, 0]
click at [227, 188] on div "On Hand" at bounding box center [224, 183] width 44 height 16
type input "On Hand"
click at [244, 182] on icon at bounding box center [246, 184] width 4 height 4
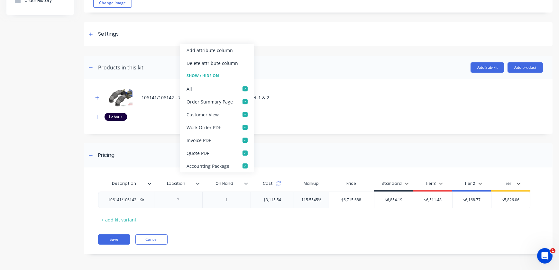
click at [244, 182] on icon at bounding box center [246, 184] width 4 height 4
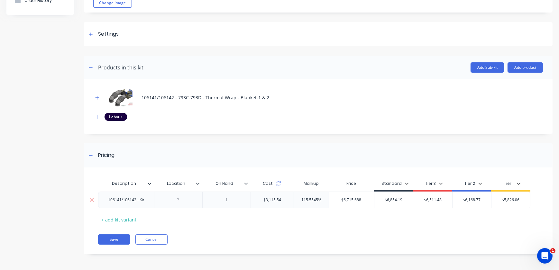
click at [226, 206] on div "1" at bounding box center [226, 200] width 48 height 17
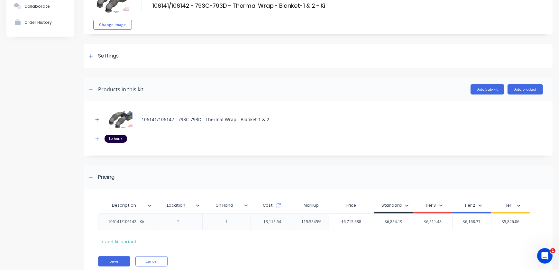
scroll to position [0, 0]
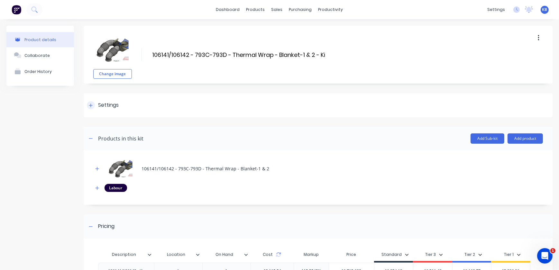
click at [86, 102] on div "Settings" at bounding box center [318, 105] width 469 height 24
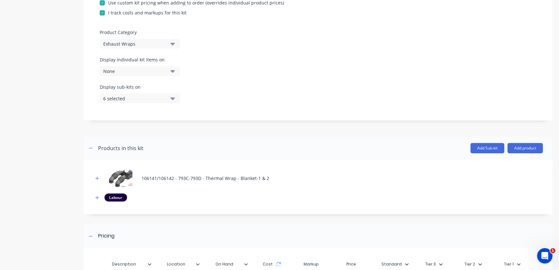
scroll to position [256, 0]
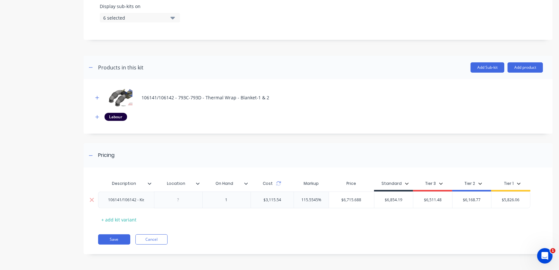
click at [232, 202] on div "1" at bounding box center [226, 200] width 32 height 8
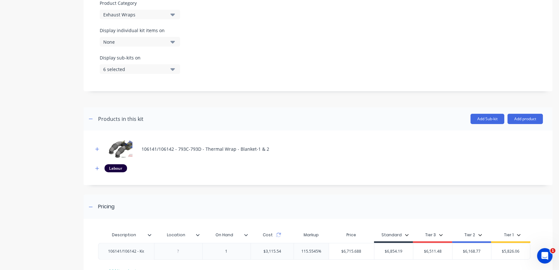
scroll to position [87, 0]
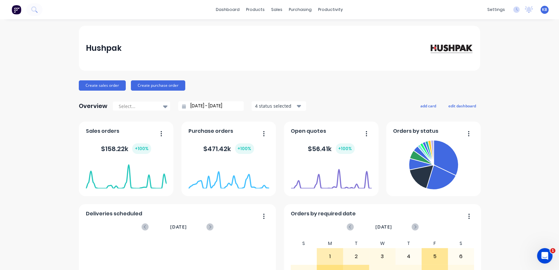
click at [300, 14] on div "dashboard products sales purchasing productivity dashboard products Product Cat…" at bounding box center [279, 9] width 559 height 19
click at [300, 13] on div "purchasing" at bounding box center [300, 10] width 29 height 10
click at [319, 29] on div "Purchase Orders" at bounding box center [319, 31] width 34 height 6
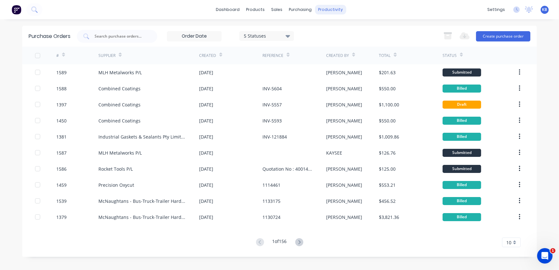
click at [324, 12] on div "productivity" at bounding box center [330, 10] width 31 height 10
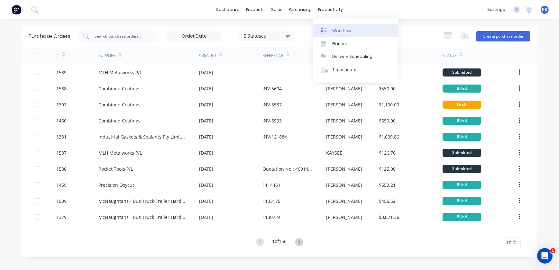
click at [341, 34] on link "Workflow" at bounding box center [355, 30] width 85 height 13
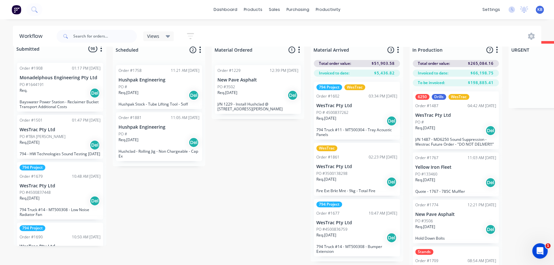
scroll to position [27, 0]
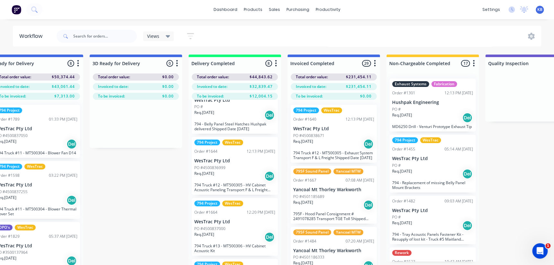
scroll to position [175, 0]
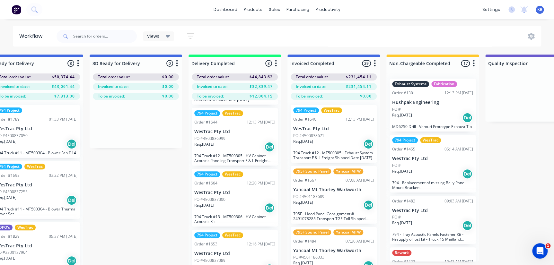
click at [232, 144] on div "Req. [DATE] Del" at bounding box center [234, 147] width 81 height 11
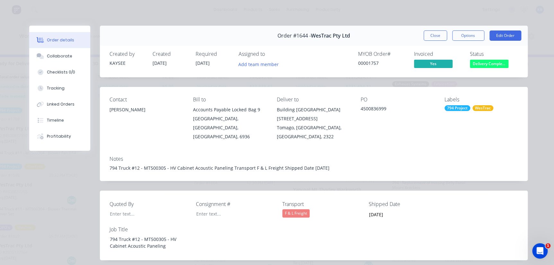
click at [492, 61] on span "Delivery Comple..." at bounding box center [489, 64] width 39 height 8
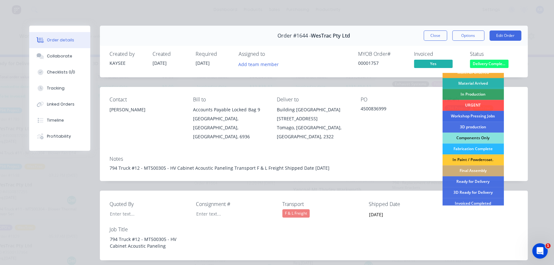
scroll to position [58, 0]
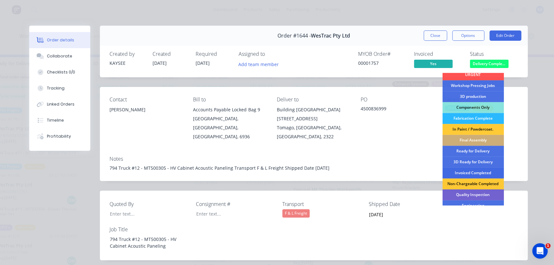
click at [478, 172] on div "Invoiced Completed" at bounding box center [473, 173] width 61 height 11
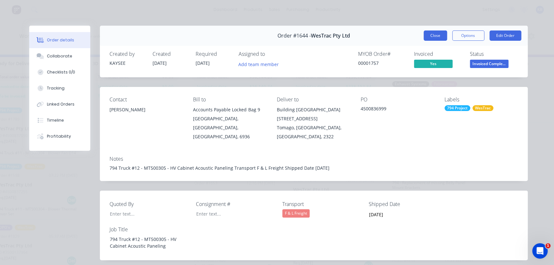
click at [437, 34] on button "Close" at bounding box center [435, 36] width 23 height 10
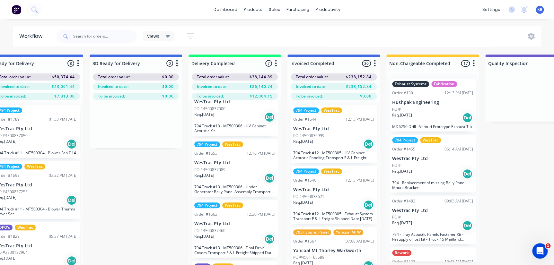
scroll to position [234, 0]
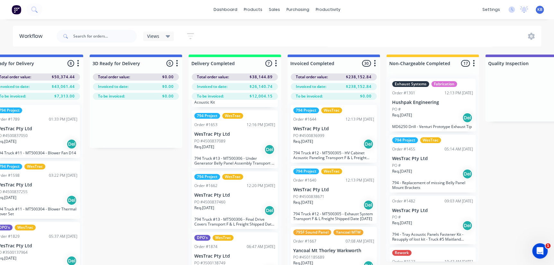
click at [246, 211] on div "Req. 01/10/25 Del" at bounding box center [234, 210] width 81 height 11
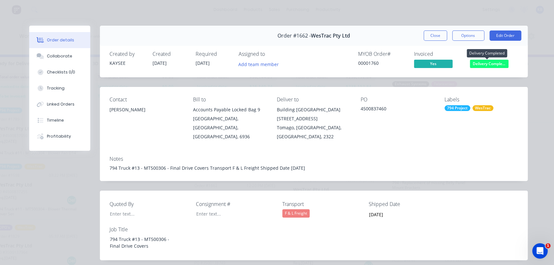
click at [482, 66] on span "Delivery Comple..." at bounding box center [489, 64] width 39 height 8
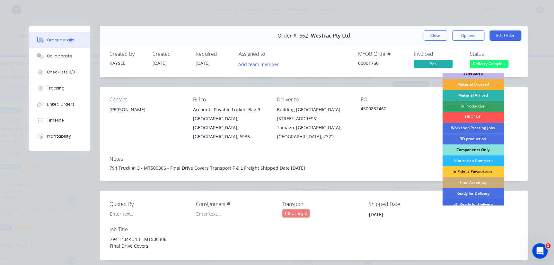
scroll to position [29, 0]
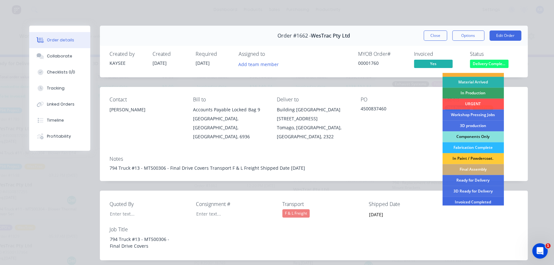
click at [463, 202] on div "Invoiced Completed" at bounding box center [473, 202] width 61 height 11
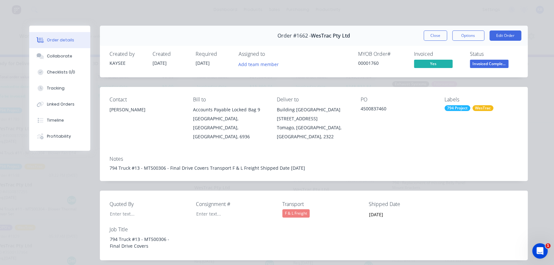
scroll to position [175, 0]
click at [436, 33] on button "Close" at bounding box center [435, 36] width 23 height 10
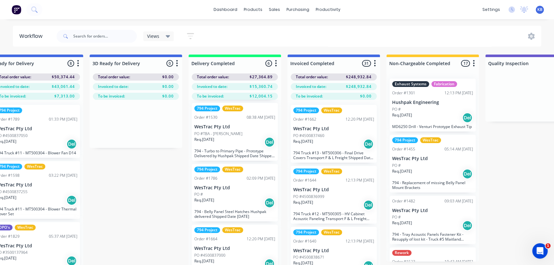
scroll to position [87, 0]
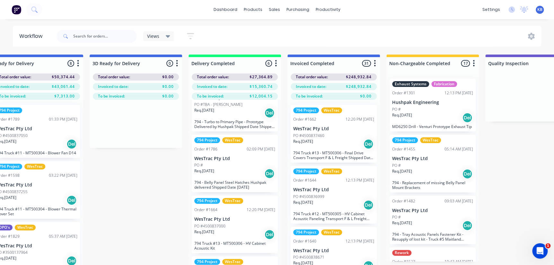
click at [230, 244] on p "794 Truck #13 - MT500306 - HV Cabinet Acoustic Kit" at bounding box center [234, 246] width 81 height 10
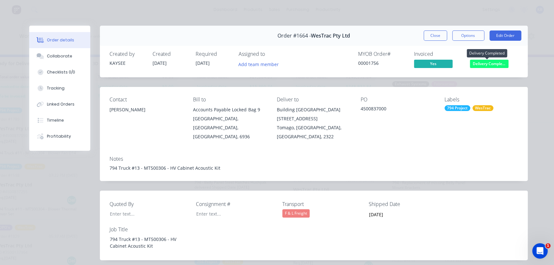
click at [490, 63] on span "Delivery Comple..." at bounding box center [489, 64] width 39 height 8
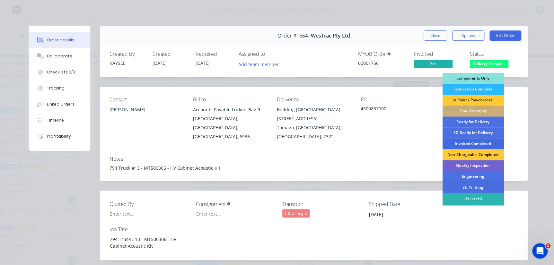
click at [469, 144] on div "Invoiced Completed" at bounding box center [473, 144] width 61 height 11
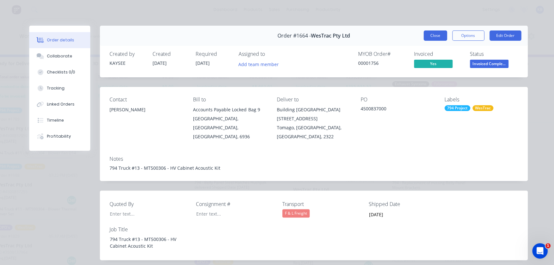
click at [429, 32] on button "Close" at bounding box center [435, 36] width 23 height 10
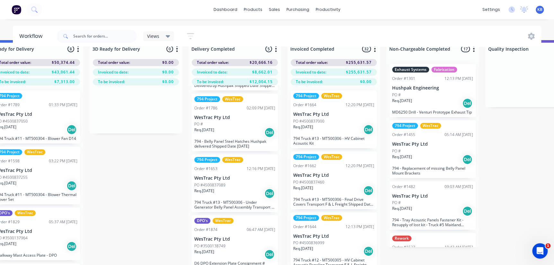
scroll to position [27, 1211]
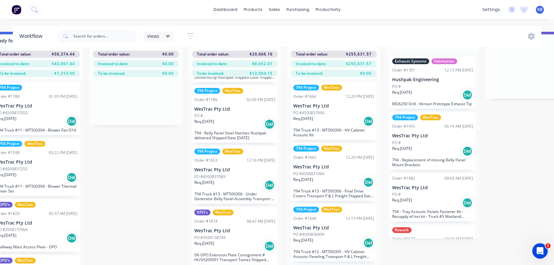
click at [231, 241] on div "Req. 01/10/25 Del" at bounding box center [234, 246] width 81 height 11
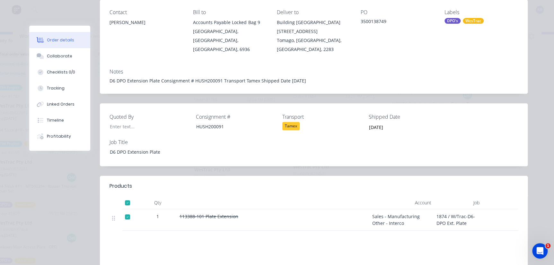
scroll to position [0, 0]
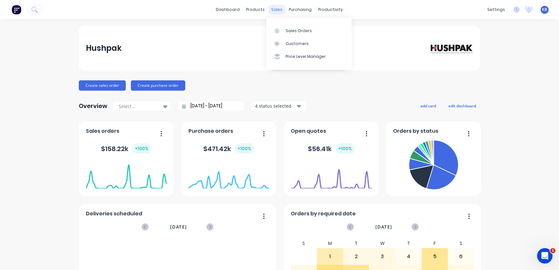
click at [273, 5] on div "sales" at bounding box center [277, 10] width 18 height 10
click at [279, 25] on link "Sales Orders" at bounding box center [308, 30] width 85 height 13
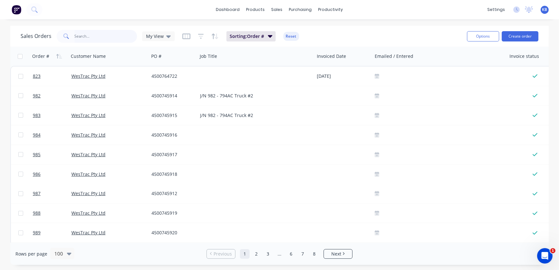
click at [99, 38] on input "text" at bounding box center [106, 36] width 63 height 13
type input "1"
type input "1874"
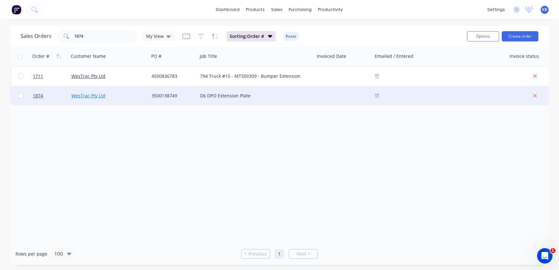
click at [99, 97] on link "WesTrac Pty Ltd" at bounding box center [88, 96] width 34 height 6
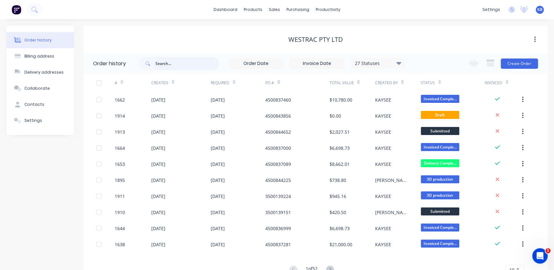
click at [208, 62] on input "text" at bounding box center [188, 63] width 64 height 13
type input "0"
type input "1874"
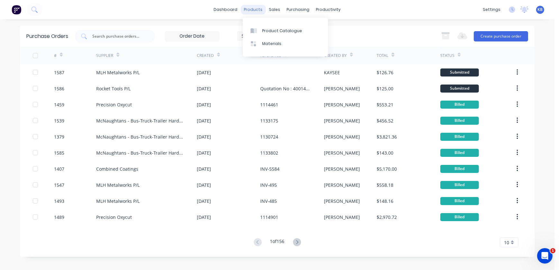
click at [265, 11] on div "products" at bounding box center [253, 10] width 25 height 10
click at [268, 10] on div "sales" at bounding box center [275, 10] width 18 height 10
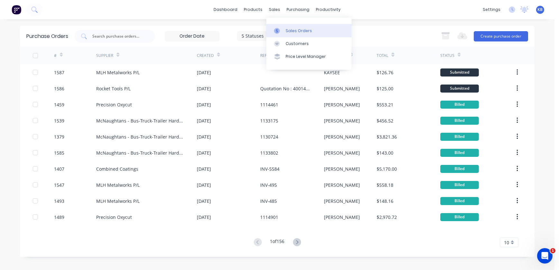
click at [284, 25] on link "Sales Orders" at bounding box center [308, 30] width 85 height 13
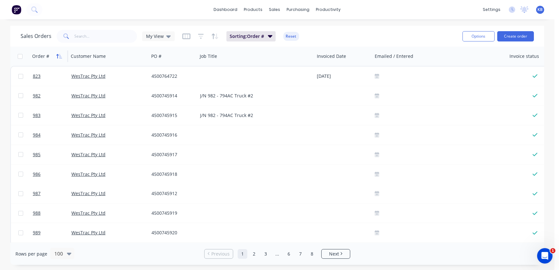
click at [58, 56] on icon "button" at bounding box center [59, 56] width 6 height 5
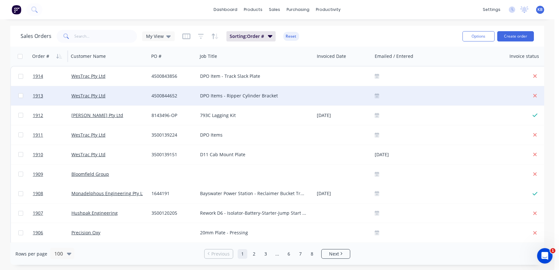
click at [215, 96] on div "DPO Items - Ripper Cylinder Bracket" at bounding box center [253, 96] width 106 height 6
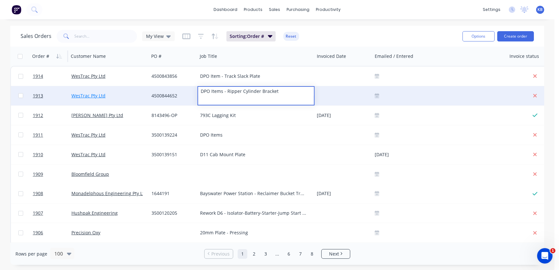
click at [80, 95] on link "WesTrac Pty Ltd" at bounding box center [88, 96] width 34 height 6
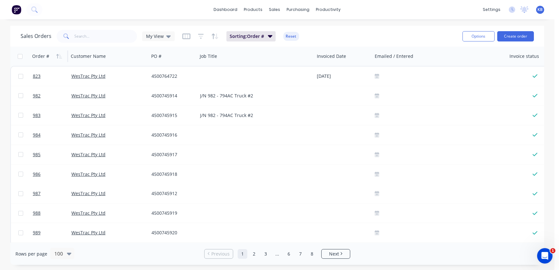
drag, startPoint x: 55, startPoint y: 58, endPoint x: 59, endPoint y: 64, distance: 7.5
click at [55, 58] on button "button" at bounding box center [59, 56] width 10 height 10
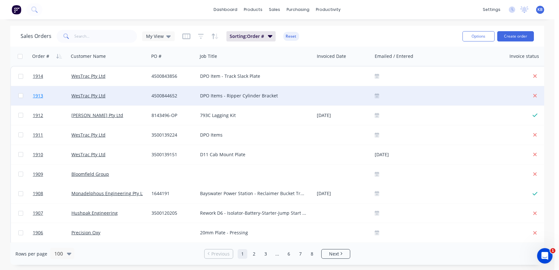
click at [36, 101] on link "1913" at bounding box center [52, 95] width 39 height 19
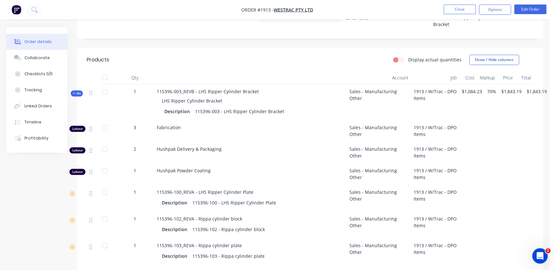
scroll to position [204, 0]
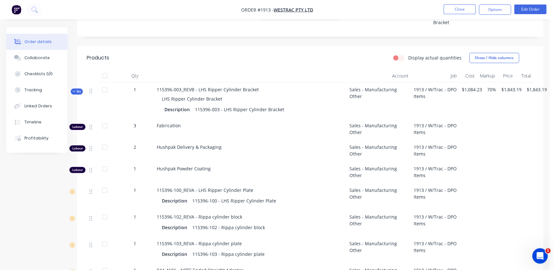
click at [77, 89] on span "Kit" at bounding box center [77, 91] width 8 height 5
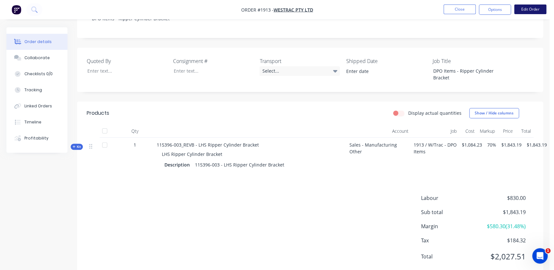
click at [528, 7] on button "Edit Order" at bounding box center [531, 9] width 32 height 10
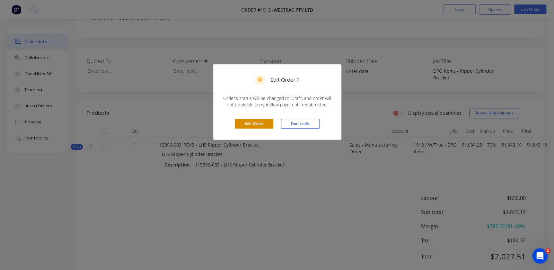
click at [264, 128] on button "Edit Order" at bounding box center [254, 124] width 39 height 10
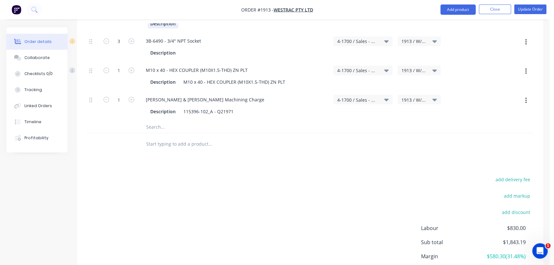
scroll to position [526, 0]
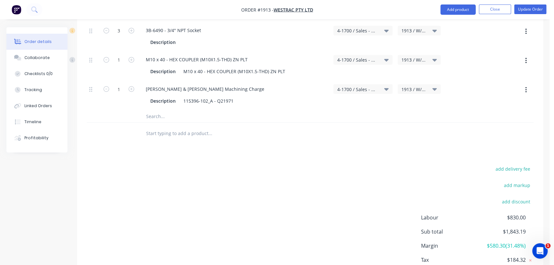
click at [157, 127] on input "text" at bounding box center [210, 133] width 129 height 13
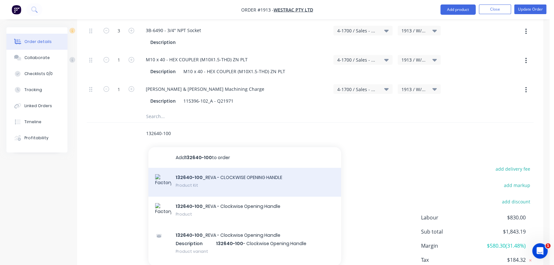
type input "132640-100"
click at [195, 168] on div "132640-100 _REVA - CLOCKWISE OPENING HANDLE Product Kit" at bounding box center [244, 182] width 193 height 29
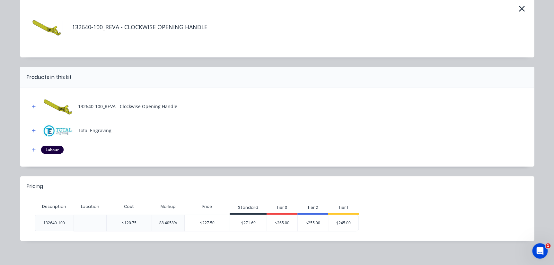
scroll to position [32, 0]
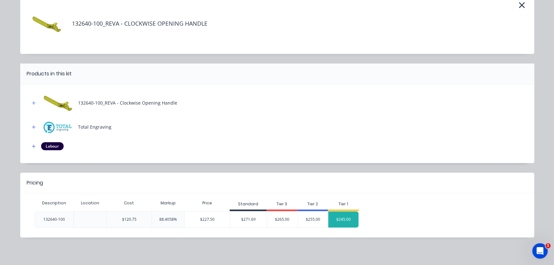
click at [334, 216] on div "$245.00" at bounding box center [343, 220] width 30 height 16
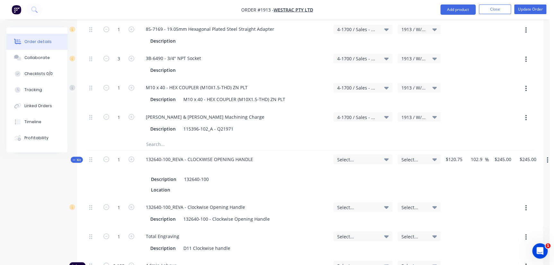
scroll to position [497, 0]
click at [371, 157] on span "Select..." at bounding box center [357, 160] width 40 height 7
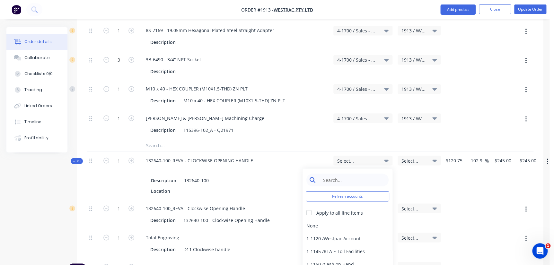
click at [354, 174] on input at bounding box center [353, 180] width 66 height 13
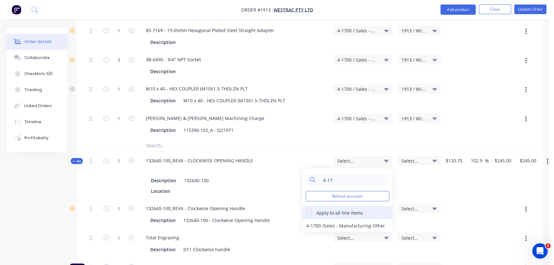
type input "4-17"
click at [307, 206] on div at bounding box center [309, 212] width 13 height 13
click at [315, 219] on div "4-1700 / Sales - Manufacturing Other" at bounding box center [348, 225] width 90 height 13
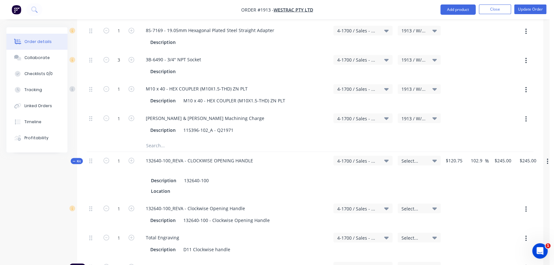
click at [414, 157] on span "Select..." at bounding box center [414, 160] width 24 height 7
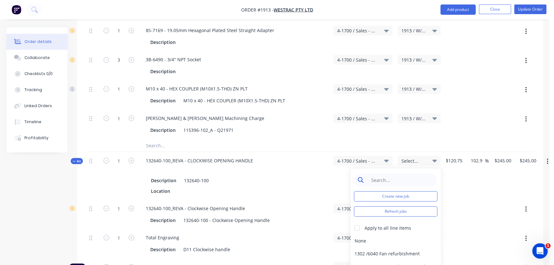
click at [402, 174] on input at bounding box center [401, 180] width 66 height 13
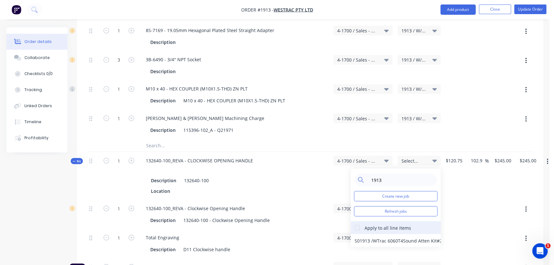
click at [359, 221] on div at bounding box center [357, 227] width 13 height 13
click at [394, 174] on input "1913" at bounding box center [401, 180] width 66 height 13
click at [399, 174] on input "1913" at bounding box center [401, 180] width 66 height 13
type input "1"
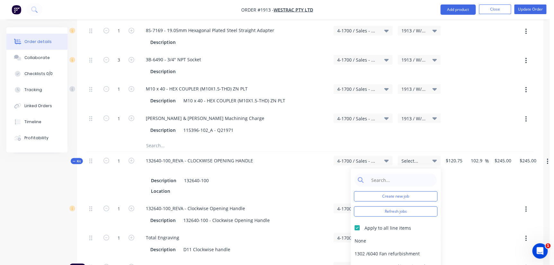
click at [467, 110] on div at bounding box center [471, 124] width 19 height 29
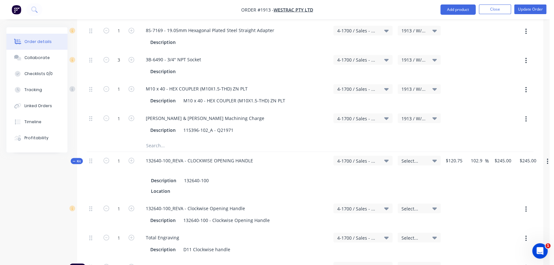
click at [467, 200] on div at bounding box center [471, 214] width 19 height 29
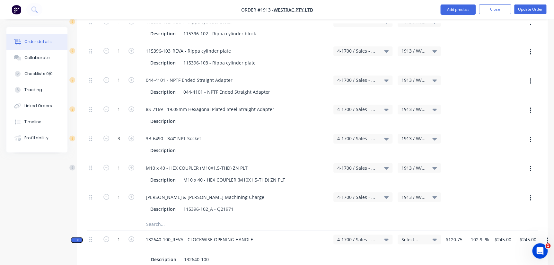
scroll to position [497, 0]
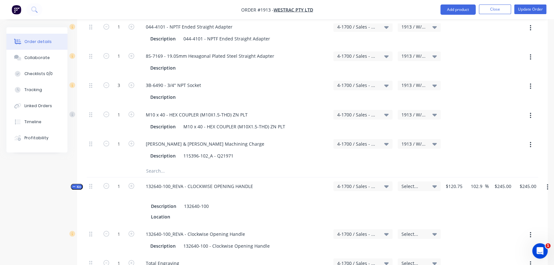
click at [419, 183] on span "Select..." at bounding box center [414, 186] width 24 height 7
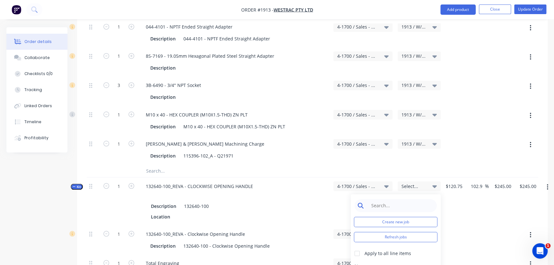
click at [405, 199] on input at bounding box center [401, 205] width 66 height 13
type input "1913"
click at [361, 260] on div "1913 / W/Trac - DPO Items" at bounding box center [396, 266] width 90 height 13
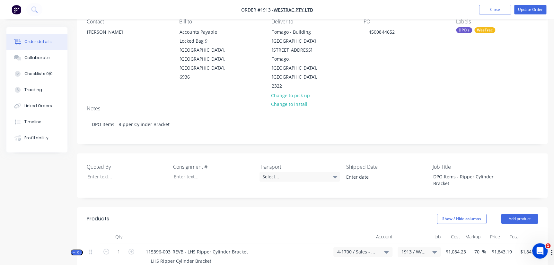
scroll to position [0, 0]
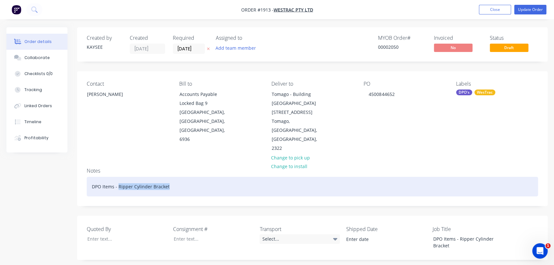
drag, startPoint x: 167, startPoint y: 162, endPoint x: 119, endPoint y: 163, distance: 48.5
click at [119, 177] on div "DPO Items - Ripper Cylinder Bracket" at bounding box center [313, 187] width 452 height 20
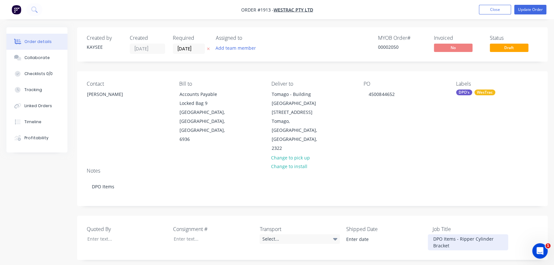
drag, startPoint x: 457, startPoint y: 220, endPoint x: 458, endPoint y: 208, distance: 12.3
click at [458, 235] on div "DPO Items - Ripper Cylinder Bracket" at bounding box center [468, 243] width 80 height 16
drag, startPoint x: 451, startPoint y: 221, endPoint x: 456, endPoint y: 206, distance: 16.7
click at [456, 226] on div "Job Title DPO Items Ripper Cylinder Bracket" at bounding box center [473, 238] width 80 height 25
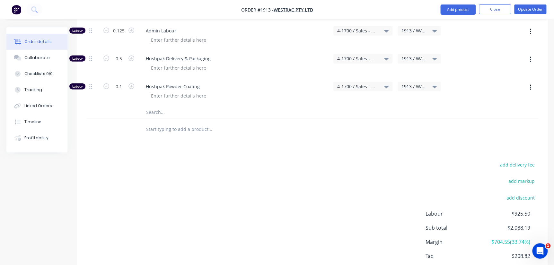
scroll to position [760, 0]
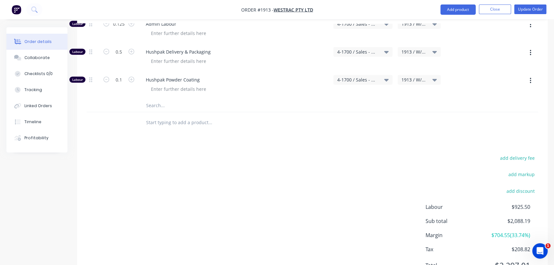
click at [535, 247] on icon at bounding box center [535, 250] width 6 height 6
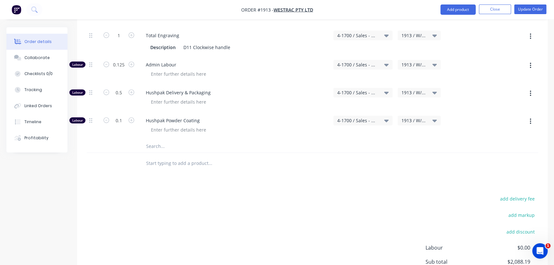
scroll to position [584, 0]
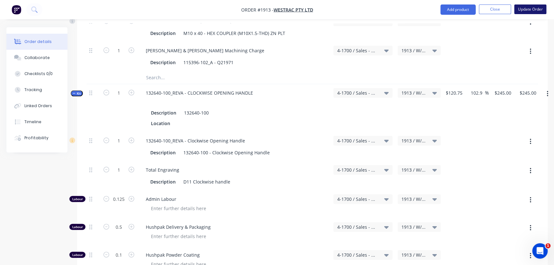
click at [541, 11] on button "Update Order" at bounding box center [531, 9] width 32 height 10
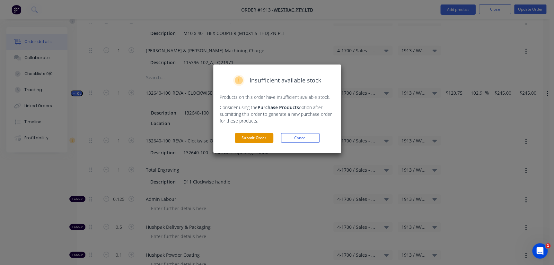
click at [263, 134] on button "Submit Order" at bounding box center [254, 138] width 39 height 10
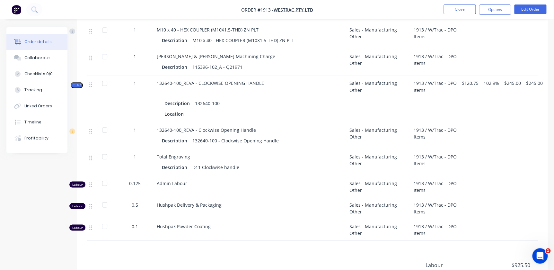
scroll to position [399, 0]
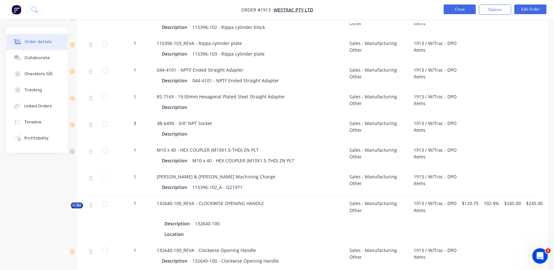
click at [460, 8] on button "Close" at bounding box center [460, 9] width 32 height 10
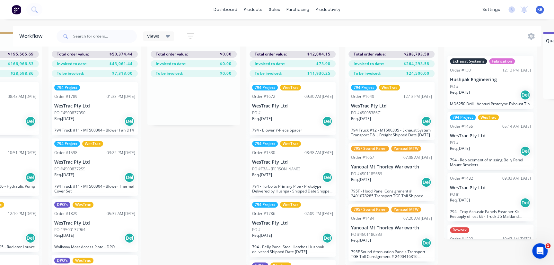
click at [391, 121] on div "Req. 27/07/25 Del" at bounding box center [391, 121] width 81 height 11
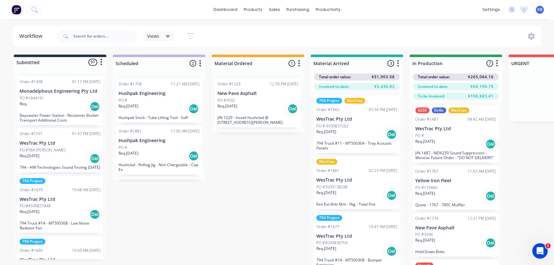
scroll to position [27, 0]
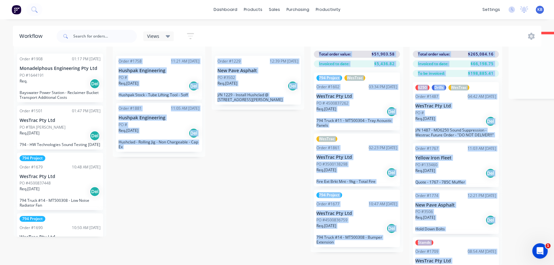
drag, startPoint x: 130, startPoint y: 265, endPoint x: 447, endPoint y: 281, distance: 318.3
click at [447, 204] on html "dashboard products sales purchasing productivity dashboard products Product Cat…" at bounding box center [277, 90] width 554 height 227
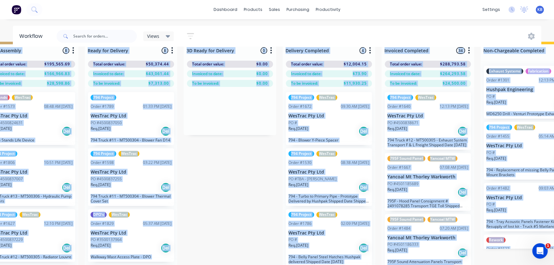
scroll to position [0, 1117]
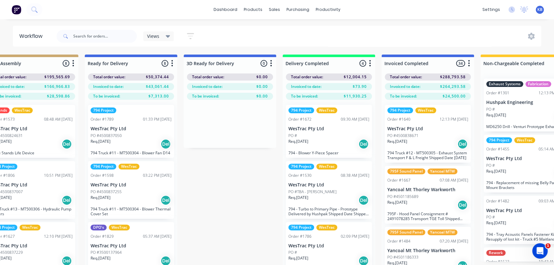
click at [373, 32] on div "Views Save new view None (Default) edit 3D only edit Show/Hide statuses Show li…" at bounding box center [298, 36] width 487 height 19
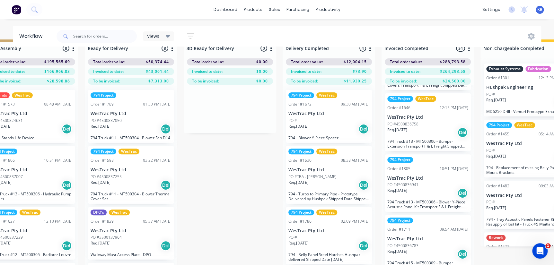
scroll to position [27, 1117]
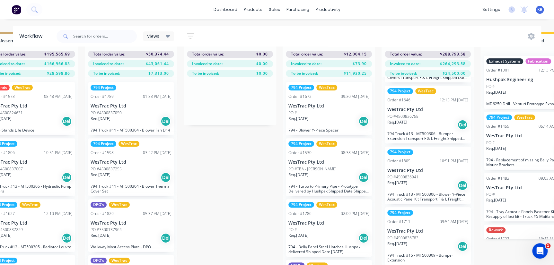
click at [410, 236] on p "PO #4500836783" at bounding box center [403, 239] width 31 height 6
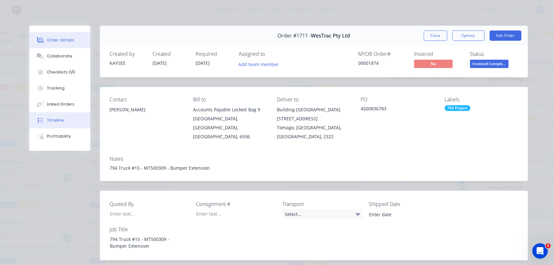
click at [43, 121] on button "Timeline" at bounding box center [59, 120] width 61 height 16
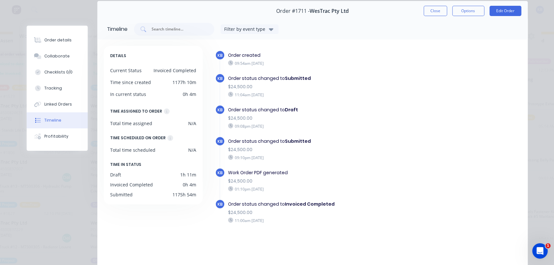
scroll to position [0, 0]
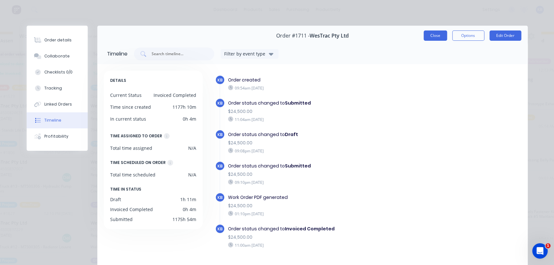
click at [432, 31] on button "Close" at bounding box center [435, 36] width 23 height 10
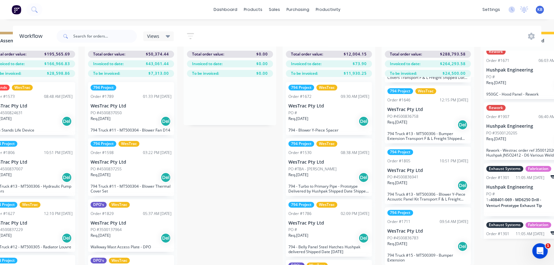
scroll to position [788, 0]
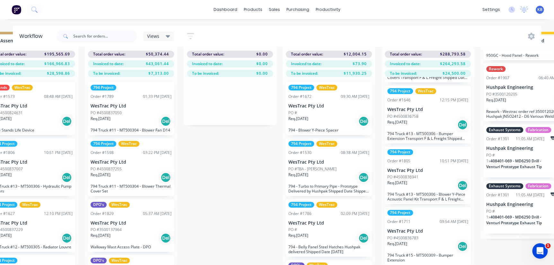
click at [428, 236] on div "PO #4500836783" at bounding box center [428, 239] width 81 height 6
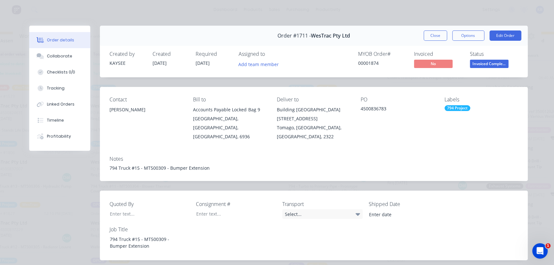
click at [499, 66] on span "Invoiced Comple..." at bounding box center [489, 64] width 39 height 8
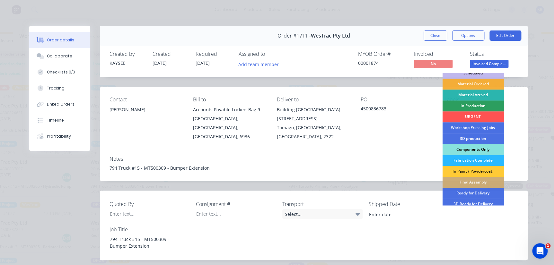
scroll to position [29, 0]
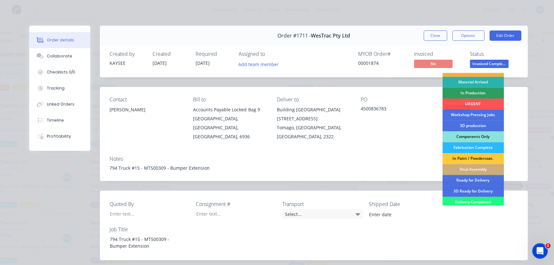
click at [469, 121] on div "3D production" at bounding box center [473, 126] width 61 height 11
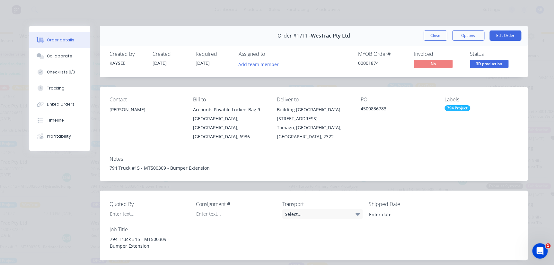
scroll to position [1827, 0]
click at [469, 121] on div "Labels 794 Project" at bounding box center [482, 119] width 74 height 45
click at [478, 67] on span "3D production" at bounding box center [489, 64] width 39 height 8
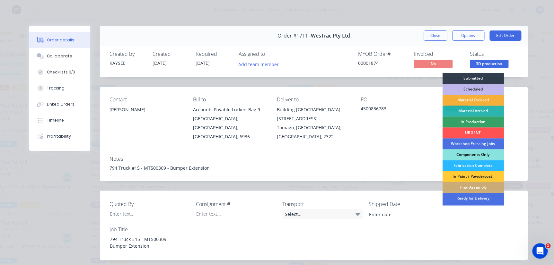
click at [471, 126] on div "In Production" at bounding box center [473, 122] width 61 height 11
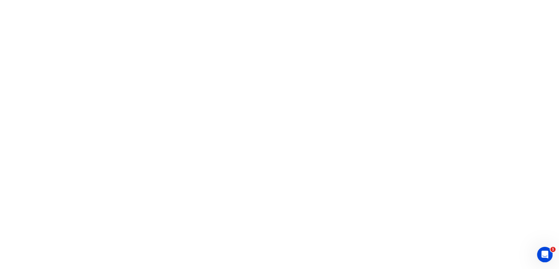
scroll to position [0, 0]
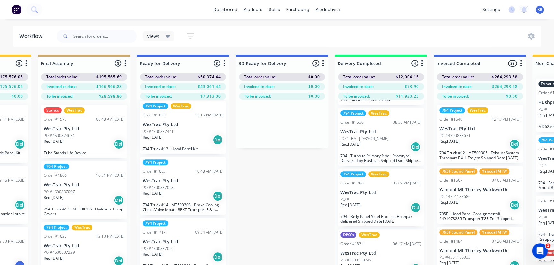
scroll to position [27, 1065]
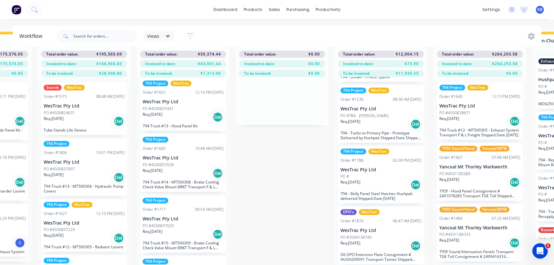
click at [363, 230] on div "DPO's WesTrac Order #1874 06:47 AM [DATE] WesTrac Pty Ltd PO #3500138749 Req. […" at bounding box center [381, 236] width 86 height 58
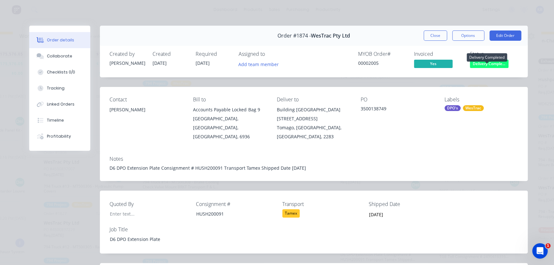
click at [487, 64] on span "Delivery Comple..." at bounding box center [489, 64] width 39 height 8
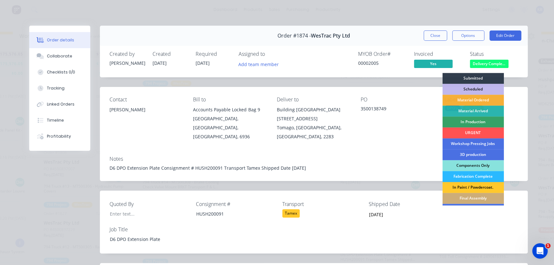
scroll to position [29, 0]
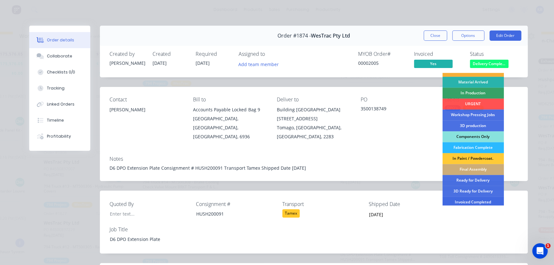
click at [460, 201] on div "Invoiced Completed" at bounding box center [473, 202] width 61 height 11
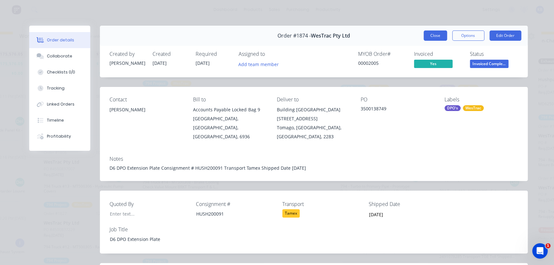
click at [430, 35] on button "Close" at bounding box center [435, 36] width 23 height 10
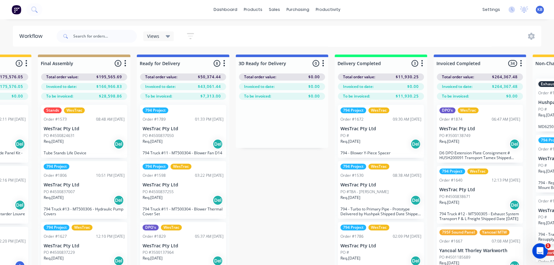
click at [157, 138] on p "PO #4500837050" at bounding box center [158, 136] width 31 height 6
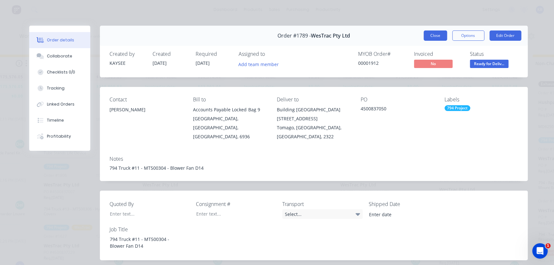
click at [436, 34] on button "Close" at bounding box center [435, 36] width 23 height 10
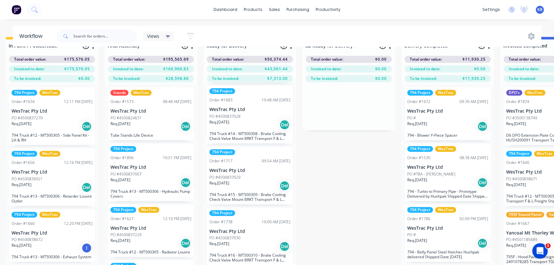
scroll to position [27, 998]
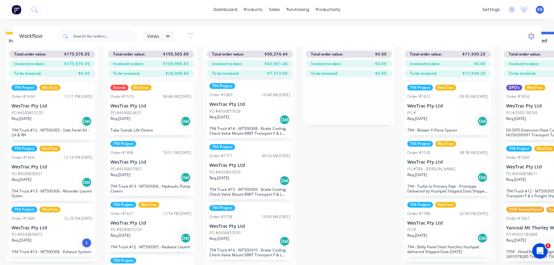
click at [249, 184] on div "Req. [DATE] Del" at bounding box center [250, 180] width 81 height 11
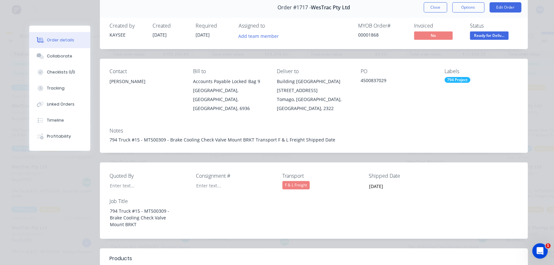
scroll to position [0, 0]
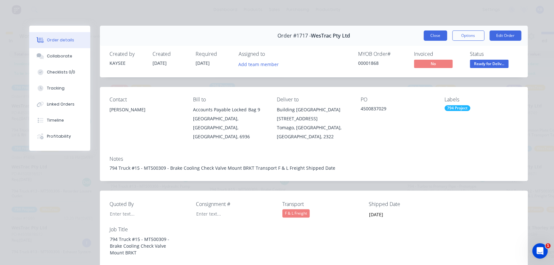
click at [437, 39] on button "Close" at bounding box center [435, 36] width 23 height 10
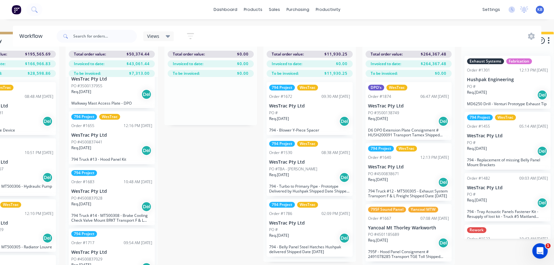
scroll to position [200, 0]
click at [99, 149] on div "Req. 01/10/25 Del" at bounding box center [111, 151] width 81 height 11
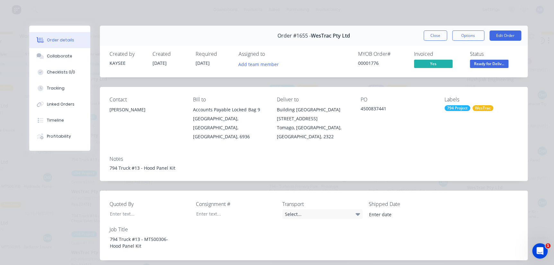
click at [494, 68] on button "Ready for Deliv..." at bounding box center [489, 65] width 39 height 10
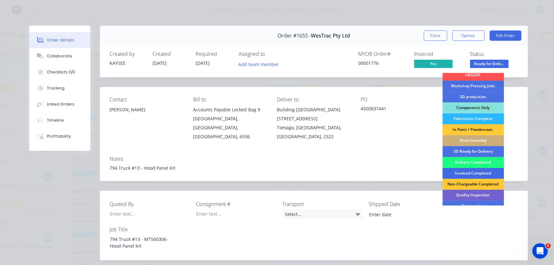
scroll to position [58, 0]
click at [466, 173] on div "Invoiced Completed" at bounding box center [473, 173] width 61 height 11
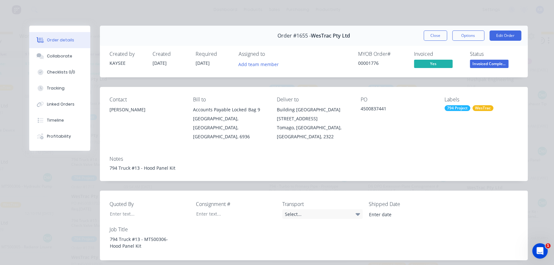
drag, startPoint x: 430, startPoint y: 33, endPoint x: 506, endPoint y: 69, distance: 84.5
click at [506, 69] on div "Order #1655 - WesTrac Pty Ltd Close Options Edit Order Created by KAYSEE Create…" at bounding box center [278, 256] width 499 height 460
click at [501, 66] on span "Invoiced Comple..." at bounding box center [489, 64] width 39 height 8
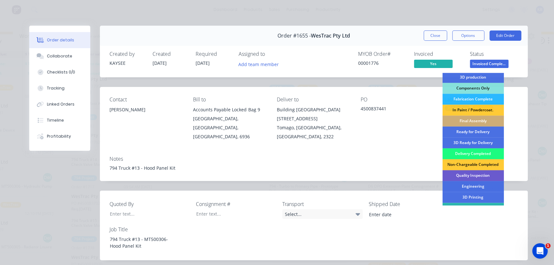
scroll to position [87, 0]
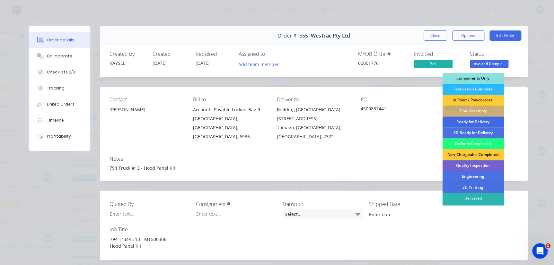
click at [470, 120] on div "Ready for Delivery" at bounding box center [473, 122] width 61 height 11
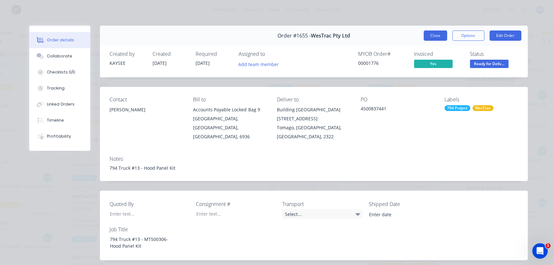
click at [434, 34] on button "Close" at bounding box center [435, 36] width 23 height 10
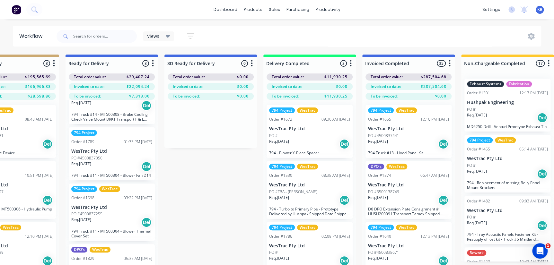
scroll to position [0, 0]
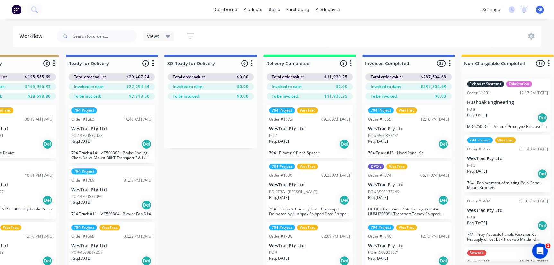
click at [103, 139] on div "Req. 04/12/25 Del" at bounding box center [111, 144] width 81 height 11
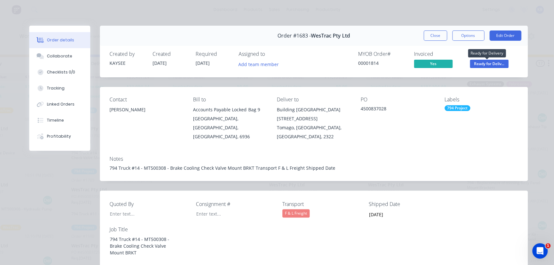
click at [484, 63] on span "Ready for Deliv..." at bounding box center [489, 64] width 39 height 8
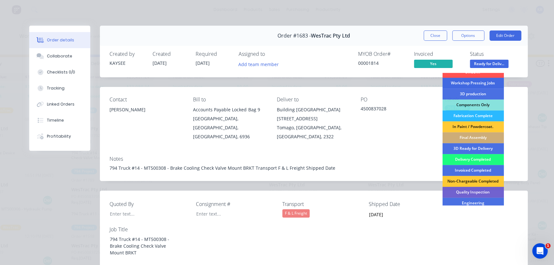
scroll to position [87, 0]
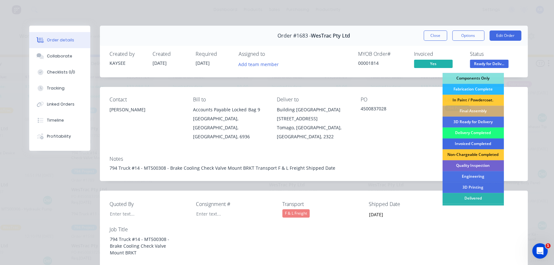
click at [468, 144] on div "Invoiced Completed" at bounding box center [473, 144] width 61 height 11
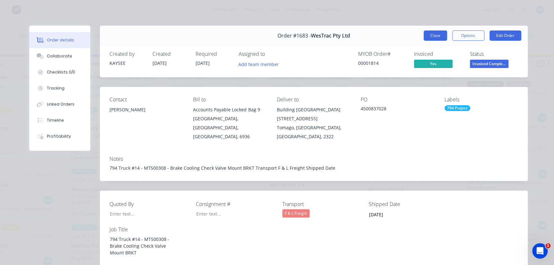
click at [432, 32] on button "Close" at bounding box center [435, 36] width 23 height 10
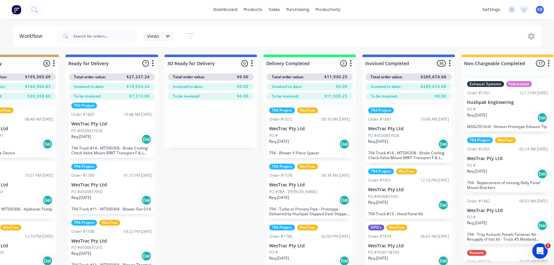
scroll to position [0, 0]
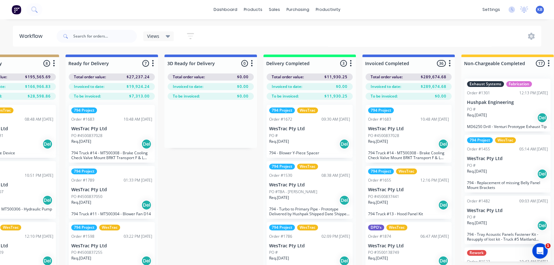
click at [112, 147] on div "Req. 04/12/25 Del" at bounding box center [111, 144] width 81 height 11
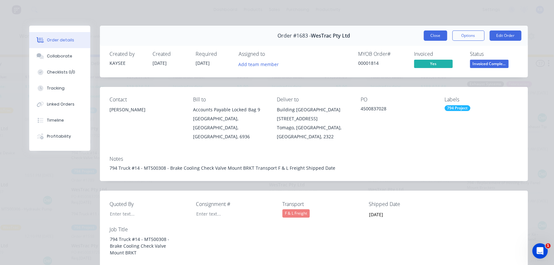
click at [432, 36] on button "Close" at bounding box center [435, 36] width 23 height 10
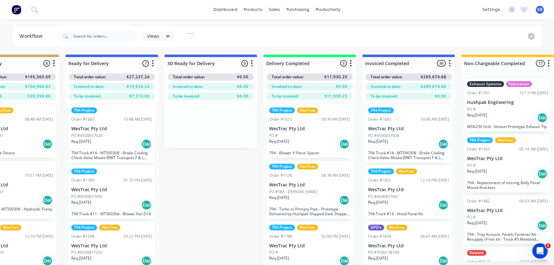
click at [420, 126] on p "WesTrac Pty Ltd" at bounding box center [408, 128] width 81 height 5
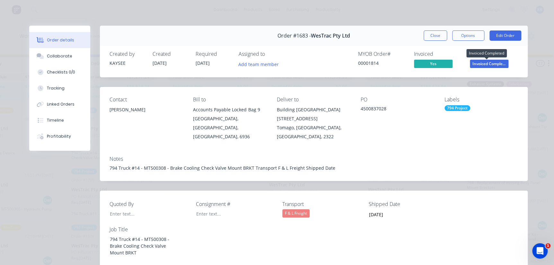
click at [499, 61] on span "Invoiced Comple..." at bounding box center [489, 64] width 39 height 8
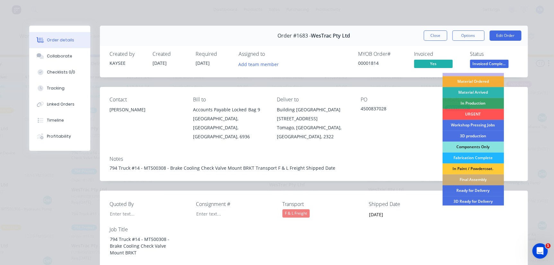
scroll to position [29, 0]
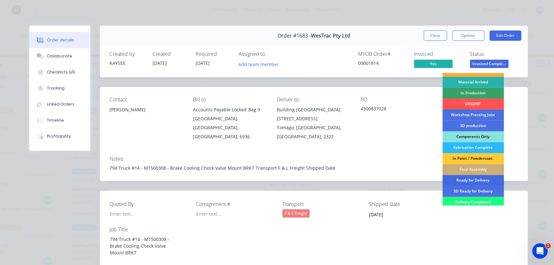
click at [473, 180] on div "Ready for Delivery" at bounding box center [473, 180] width 61 height 11
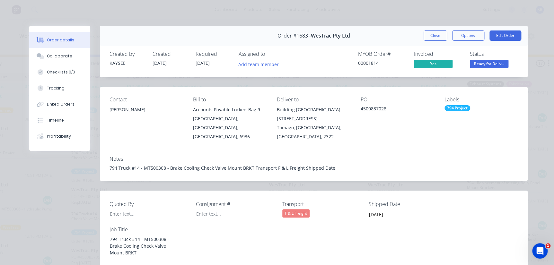
click at [427, 29] on div "Order #1683 - WesTrac Pty Ltd Close Options Edit Order" at bounding box center [314, 36] width 428 height 20
click at [429, 34] on button "Close" at bounding box center [435, 36] width 23 height 10
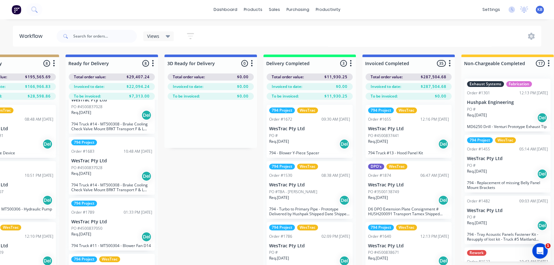
click at [102, 159] on p "WesTrac Pty Ltd" at bounding box center [111, 160] width 81 height 5
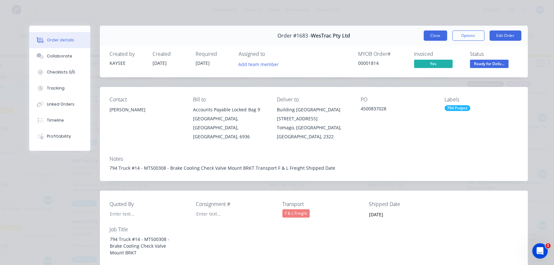
click at [439, 35] on button "Close" at bounding box center [435, 36] width 23 height 10
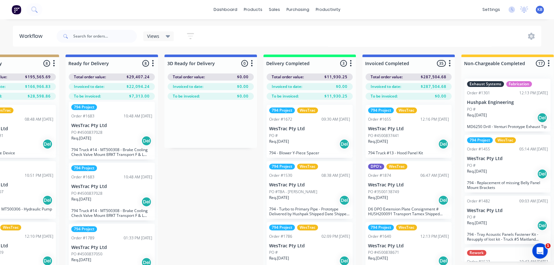
scroll to position [0, 0]
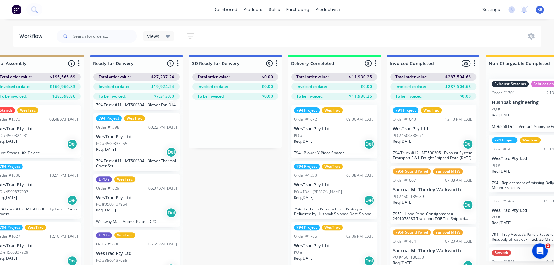
scroll to position [58, 0]
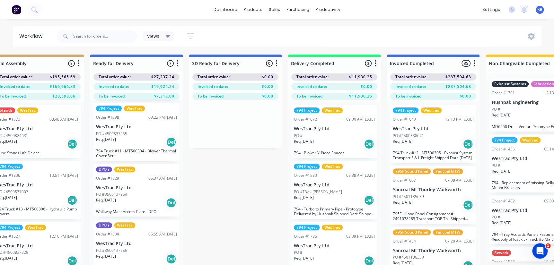
click at [124, 203] on div "Req. 28/08/25 Del" at bounding box center [136, 203] width 81 height 11
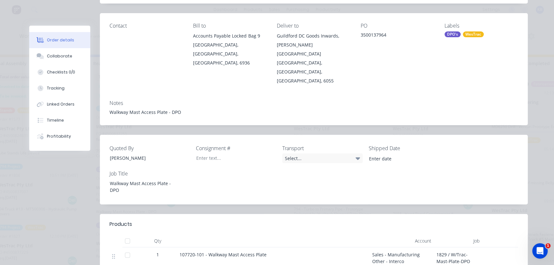
scroll to position [0, 0]
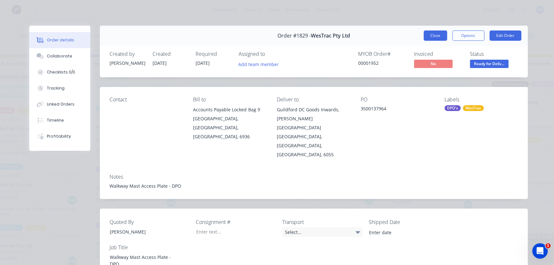
click at [428, 39] on button "Close" at bounding box center [435, 36] width 23 height 10
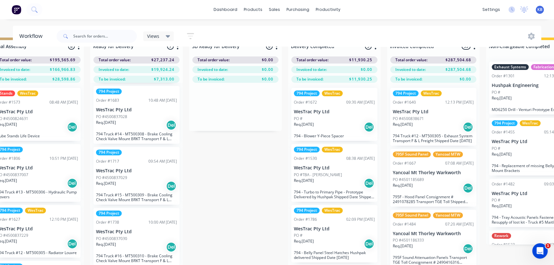
scroll to position [27, 1111]
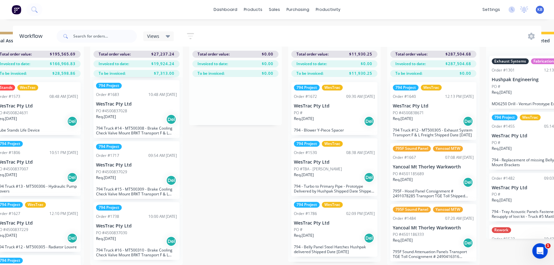
click at [124, 240] on div "Req. 04/01/26 Del" at bounding box center [136, 241] width 81 height 11
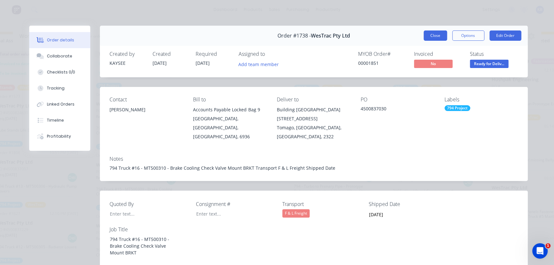
click at [439, 35] on button "Close" at bounding box center [435, 36] width 23 height 10
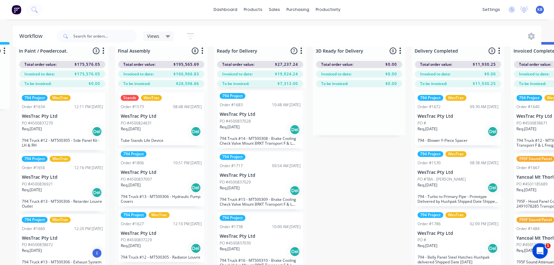
scroll to position [0, 988]
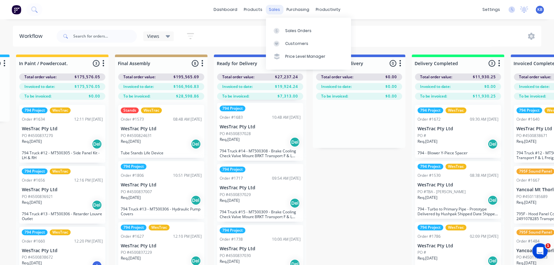
click at [270, 10] on div "sales" at bounding box center [275, 10] width 18 height 10
click at [281, 25] on link "Sales Orders" at bounding box center [308, 30] width 85 height 13
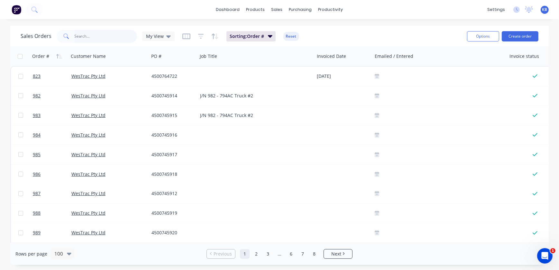
click at [118, 35] on input "text" at bounding box center [106, 36] width 63 height 13
click at [299, 12] on div "purchasing" at bounding box center [300, 10] width 29 height 10
click at [299, 30] on div at bounding box center [297, 31] width 10 height 6
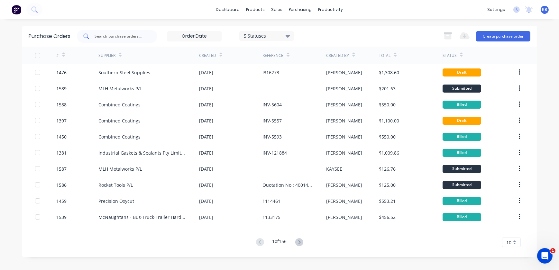
click at [106, 36] on input "text" at bounding box center [120, 36] width 53 height 6
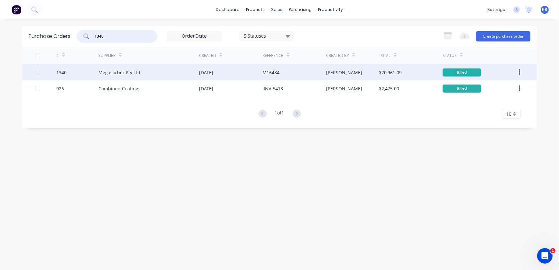
type input "1340"
click at [208, 76] on div "29 Aug 2025" at bounding box center [230, 72] width 63 height 16
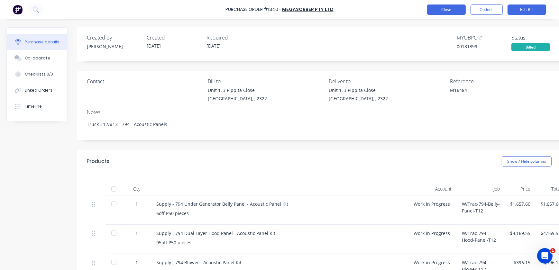
click at [445, 8] on button "Close" at bounding box center [446, 9] width 39 height 10
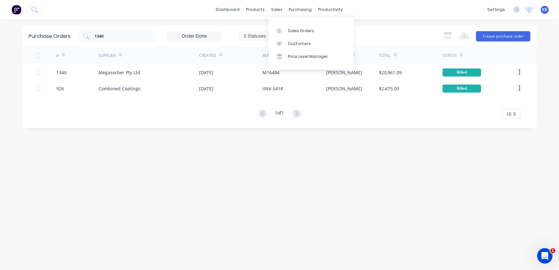
drag, startPoint x: 281, startPoint y: 11, endPoint x: 288, endPoint y: 20, distance: 10.9
click at [281, 11] on div "sales" at bounding box center [277, 10] width 18 height 10
click at [292, 24] on link "Sales Orders" at bounding box center [310, 30] width 85 height 13
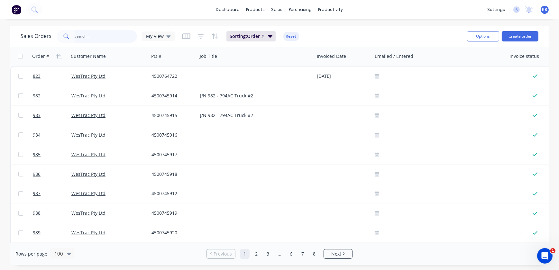
click at [126, 40] on input "text" at bounding box center [106, 36] width 63 height 13
type input "1793"
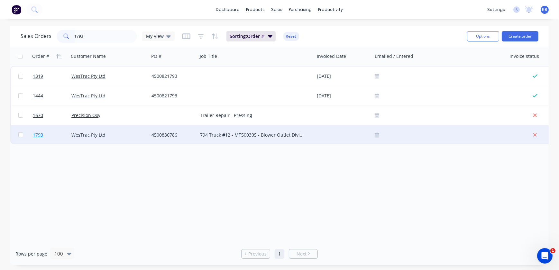
click at [45, 131] on link "1793" at bounding box center [52, 134] width 39 height 19
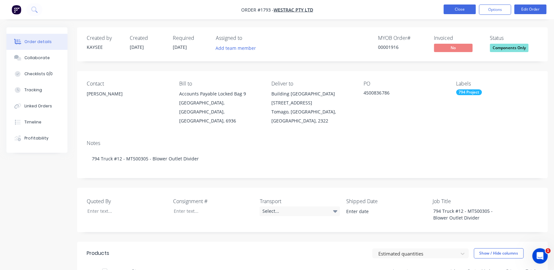
click at [450, 11] on button "Close" at bounding box center [460, 9] width 32 height 10
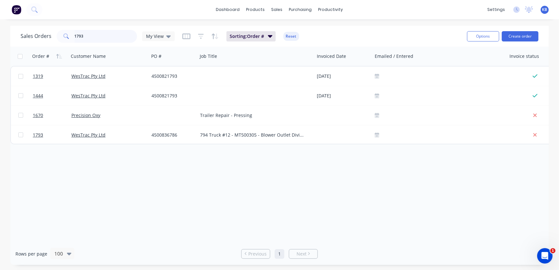
click at [100, 35] on input "1793" at bounding box center [106, 36] width 63 height 13
type input "1788"
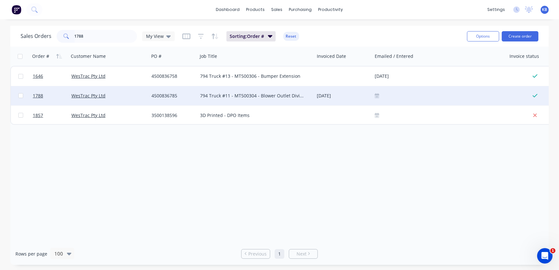
click at [99, 100] on div "WesTrac Pty Ltd" at bounding box center [109, 95] width 80 height 19
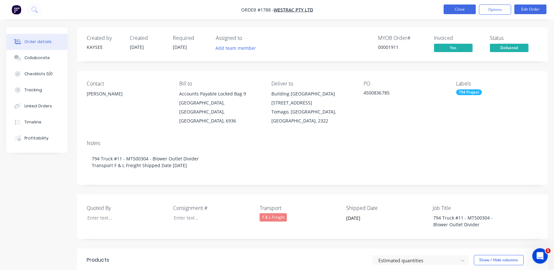
click at [463, 9] on button "Close" at bounding box center [460, 9] width 32 height 10
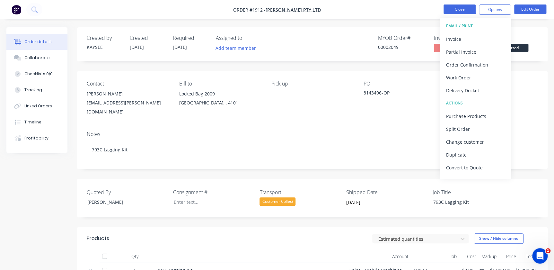
click at [475, 9] on button "Close" at bounding box center [460, 9] width 32 height 10
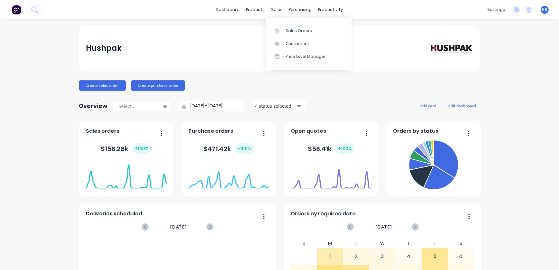
click at [273, 9] on div "sales" at bounding box center [277, 10] width 18 height 10
click at [285, 28] on div "Sales Orders" at bounding box center [298, 31] width 26 height 6
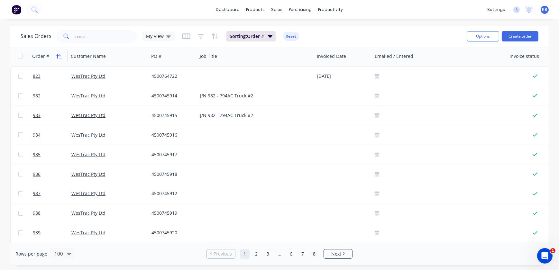
click at [57, 56] on icon "button" at bounding box center [57, 56] width 2 height 4
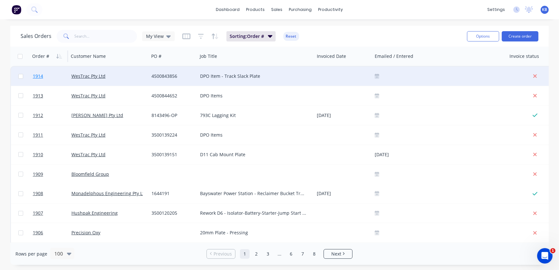
click at [41, 81] on link "1914" at bounding box center [52, 76] width 39 height 19
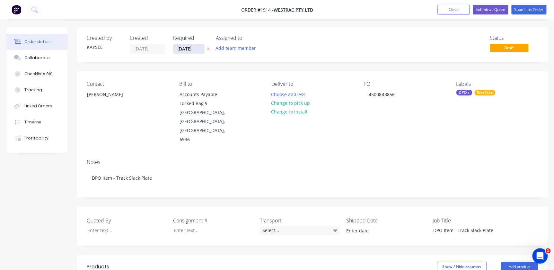
click at [188, 53] on input "[DATE]" at bounding box center [188, 49] width 31 height 10
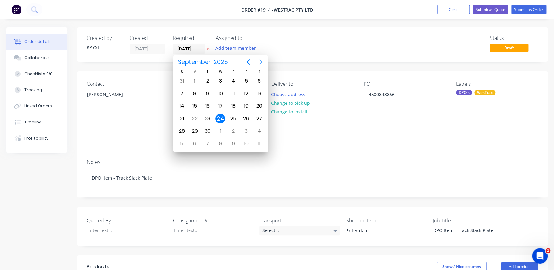
click at [262, 64] on icon "Next page" at bounding box center [261, 62] width 8 height 8
click at [246, 132] on div "28" at bounding box center [247, 131] width 10 height 10
type input "[DATE]"
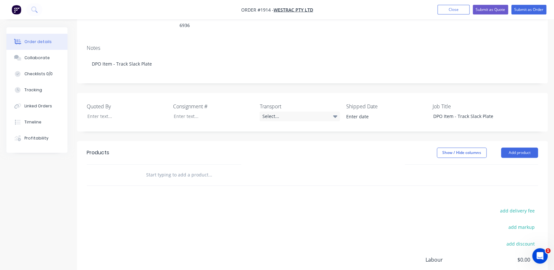
scroll to position [117, 0]
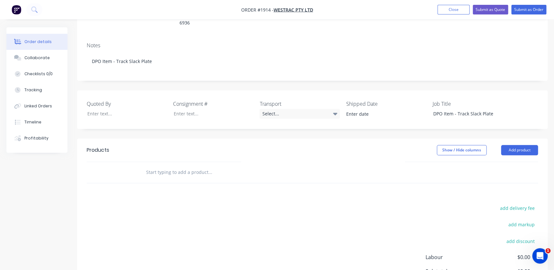
click at [156, 166] on input "text" at bounding box center [210, 172] width 129 height 13
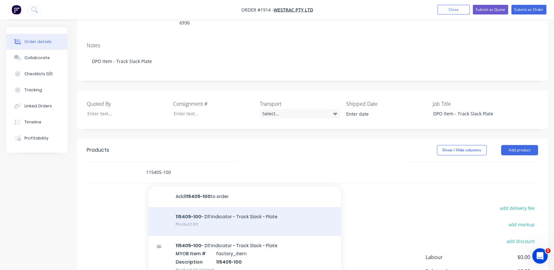
scroll to position [146, 0]
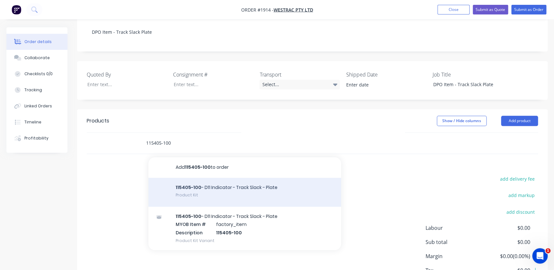
type input "115405-100"
click at [217, 178] on div "115405-100 - D11 Indicator - Track Slack - Plate Product Kit" at bounding box center [244, 192] width 193 height 29
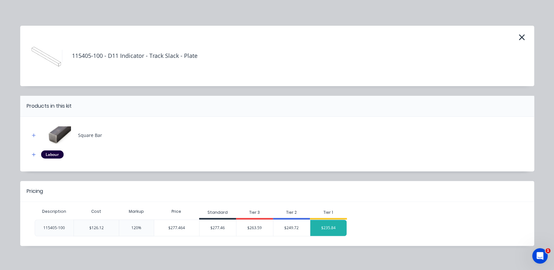
click at [337, 233] on div "$235.84" at bounding box center [328, 228] width 36 height 16
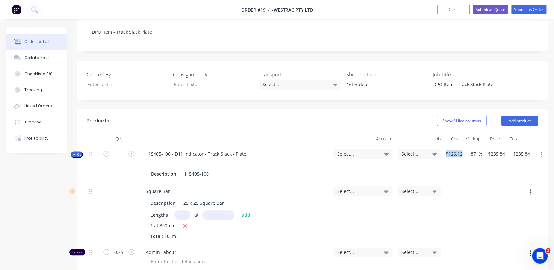
drag, startPoint x: 464, startPoint y: 135, endPoint x: 433, endPoint y: 136, distance: 31.2
click at [433, 145] on div "Kit 1 115405-100 - D11 Indicator - Track Slack - Plate Description 115405-100 S…" at bounding box center [313, 163] width 452 height 37
click at [492, 149] on input "235.84" at bounding box center [496, 153] width 17 height 9
type input "68.30"
type input "-45.85"
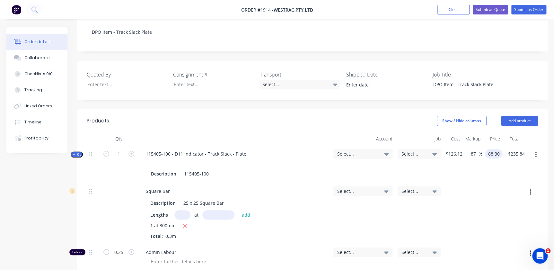
type input "$68.30"
click at [487, 183] on div at bounding box center [493, 213] width 20 height 61
click at [460, 150] on span "$126.12" at bounding box center [454, 153] width 17 height 7
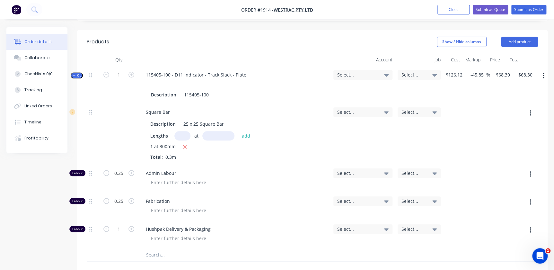
scroll to position [234, 0]
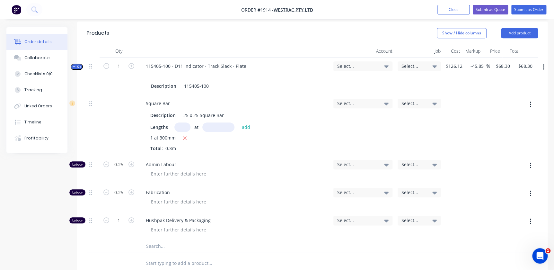
click at [80, 64] on span "Kit" at bounding box center [77, 66] width 8 height 5
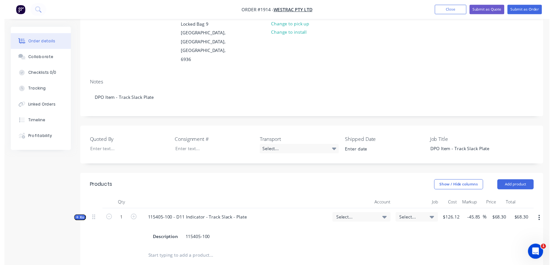
scroll to position [79, 0]
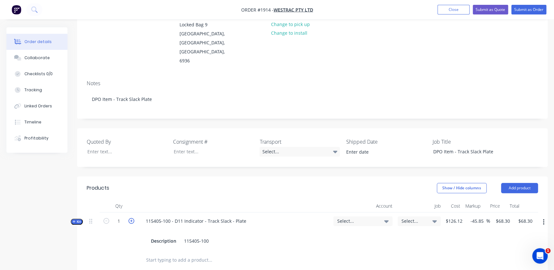
click at [132, 218] on icon "button" at bounding box center [132, 221] width 6 height 6
type input "2"
type input "$66.6429"
type input "$133.29"
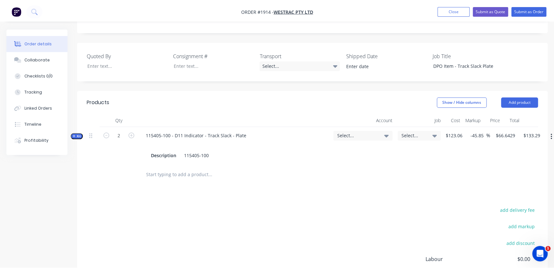
scroll to position [225, 0]
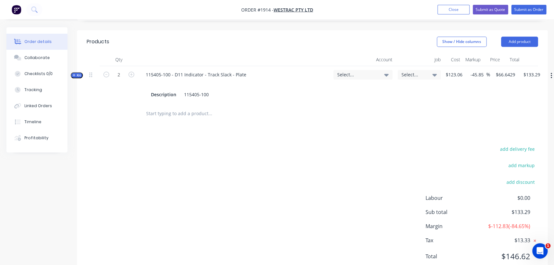
click at [535, 238] on icon at bounding box center [535, 241] width 6 height 6
click at [510, 70] on input "66.6429" at bounding box center [506, 74] width 20 height 9
click at [481, 70] on input "-45.85" at bounding box center [479, 74] width 16 height 9
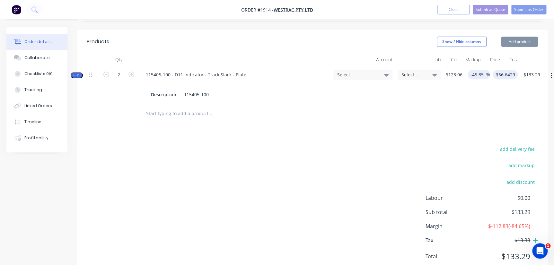
type input "66.637"
type input "$133.27"
click at [509, 70] on input "66.637" at bounding box center [507, 74] width 22 height 9
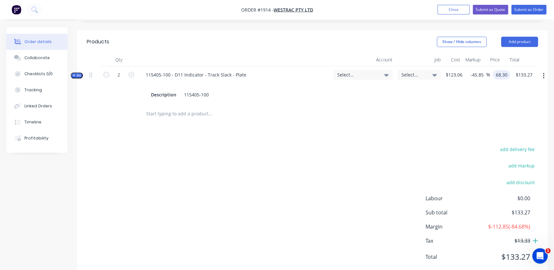
type input "68.30"
type input "-44.5"
type input "$68.30"
type input "$136.60"
click at [526, 10] on button "Submit as Order" at bounding box center [529, 10] width 35 height 10
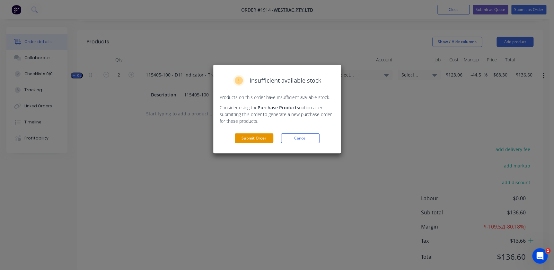
click at [244, 135] on button "Submit Order" at bounding box center [254, 138] width 39 height 10
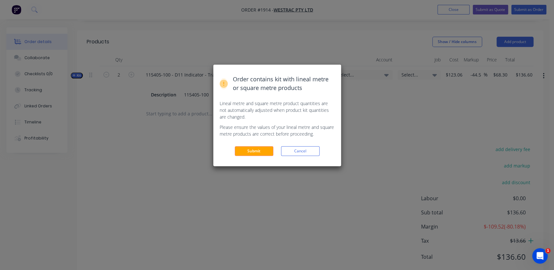
click at [252, 146] on div "Order contains kit with lineal metre or square metre products Lineal metre and …" at bounding box center [277, 116] width 128 height 102
click at [252, 148] on button "Submit" at bounding box center [254, 151] width 39 height 10
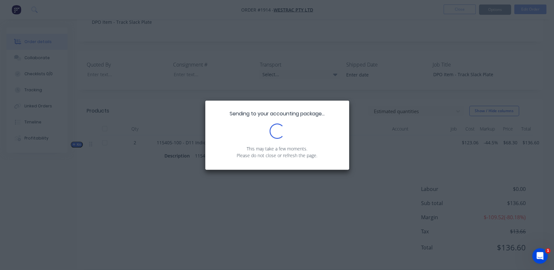
scroll to position [147, 0]
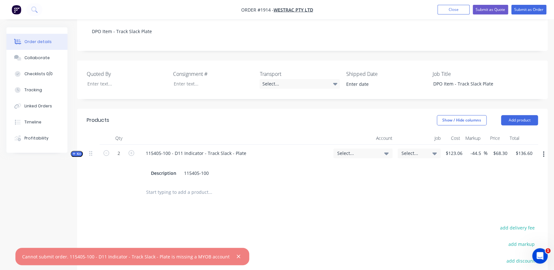
click at [364, 148] on div "Select..." at bounding box center [363, 153] width 59 height 10
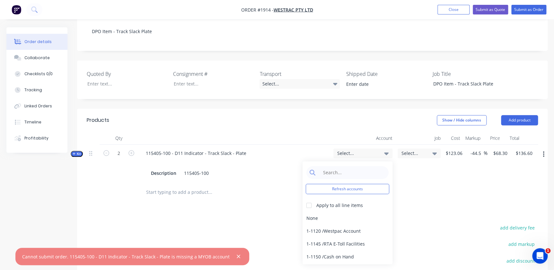
click at [366, 150] on span "Select..." at bounding box center [357, 153] width 40 height 7
click at [361, 161] on div "Refresh accounts Apply to all line items None 1-1120 / Westpac Account 1-1145 /…" at bounding box center [348, 212] width 90 height 103
click at [361, 166] on input at bounding box center [353, 172] width 66 height 13
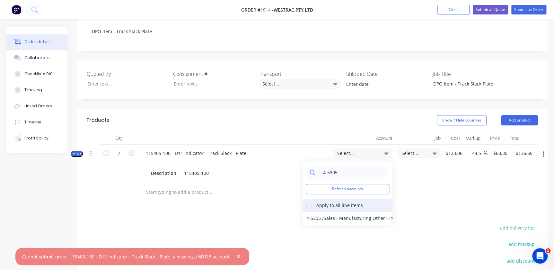
type input "4-5305"
click at [310, 199] on div at bounding box center [309, 205] width 13 height 13
click at [312, 212] on div "4-5305 / Sales - Manufacturing Other - Interco" at bounding box center [348, 218] width 90 height 13
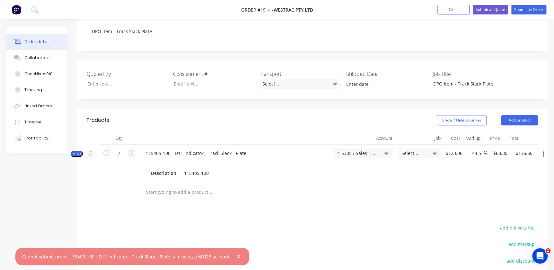
click at [420, 148] on div "Select..." at bounding box center [419, 153] width 43 height 10
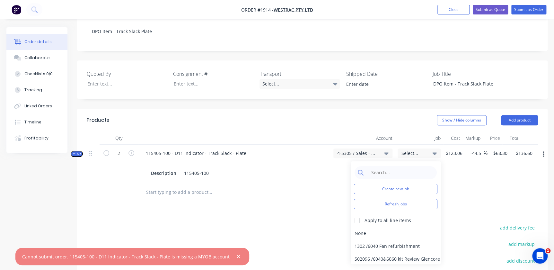
click at [422, 150] on span "Select..." at bounding box center [414, 153] width 24 height 7
click at [411, 166] on input at bounding box center [401, 172] width 66 height 13
type input "191"
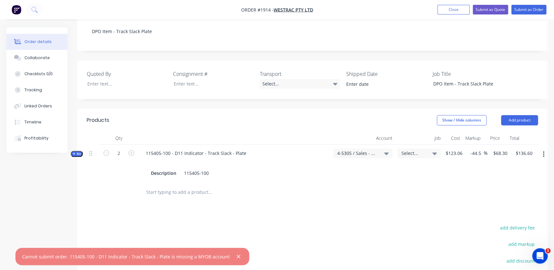
click at [414, 150] on span "Select..." at bounding box center [414, 153] width 24 height 7
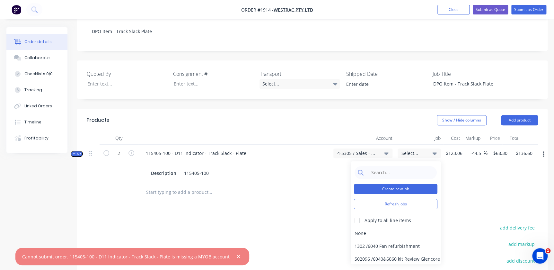
click at [386, 184] on button "Create new job" at bounding box center [396, 189] width 84 height 10
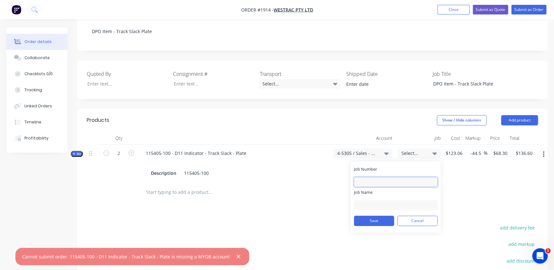
click at [371, 177] on input "Job Number" at bounding box center [396, 182] width 84 height 10
type input "1914"
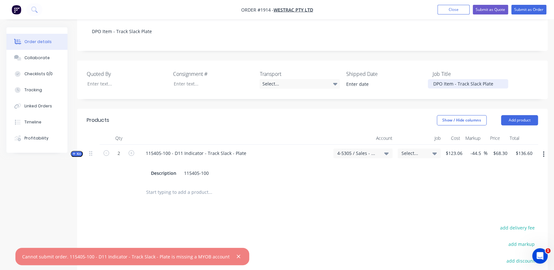
drag, startPoint x: 494, startPoint y: 67, endPoint x: 424, endPoint y: 68, distance: 69.4
click at [424, 68] on div "Quoted By Consignment # Transport Select... Shipped Date Job Title DPO Item - T…" at bounding box center [312, 79] width 471 height 39
copy div "DPO Item - Track Slack Plate"
click at [418, 150] on span "Select..." at bounding box center [414, 153] width 24 height 7
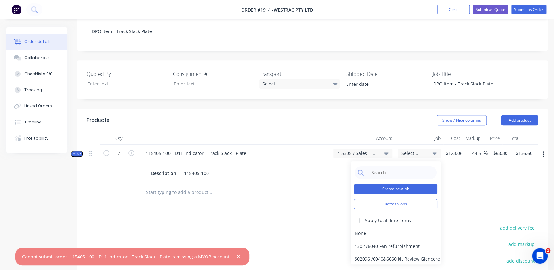
click at [401, 184] on button "Create new job" at bounding box center [396, 189] width 84 height 10
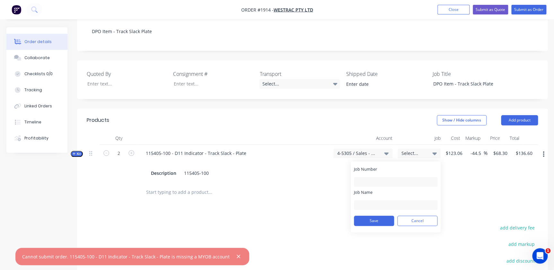
click at [399, 166] on div "Job Number" at bounding box center [396, 176] width 84 height 21
click at [395, 177] on input "Job Number" at bounding box center [396, 182] width 84 height 10
drag, startPoint x: 360, startPoint y: 157, endPoint x: 369, endPoint y: 158, distance: 9.1
click at [360, 166] on div "Job Number Required" at bounding box center [396, 180] width 84 height 28
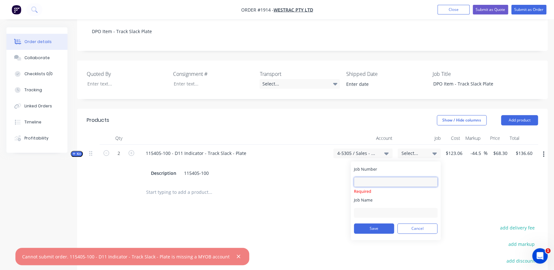
click at [370, 177] on input "Job Number" at bounding box center [396, 182] width 84 height 10
type input "1914"
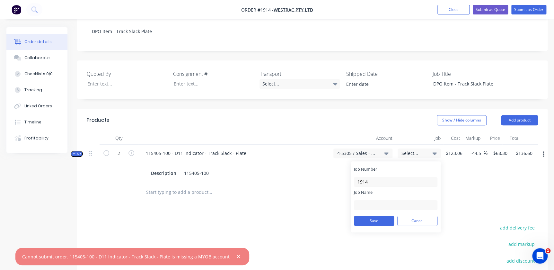
click at [373, 189] on div "Job Name" at bounding box center [396, 199] width 84 height 21
click at [371, 200] on input "Job Name" at bounding box center [396, 205] width 84 height 10
paste input "DPO Item - Track Slack Plate"
drag, startPoint x: 383, startPoint y: 187, endPoint x: 335, endPoint y: 189, distance: 48.2
click at [335, 189] on div "Products Show / Hide columns Add product Qty Account Job Cost Markup Price Tota…" at bounding box center [312, 233] width 471 height 248
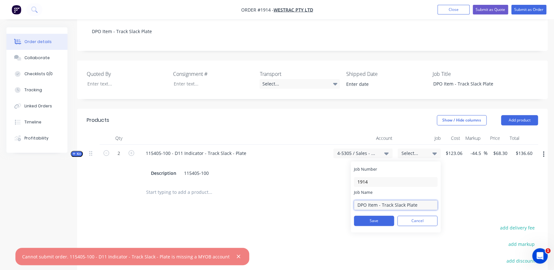
drag, startPoint x: 389, startPoint y: 187, endPoint x: 385, endPoint y: 187, distance: 3.6
click at [389, 200] on input "DPO Item - Track Slack Plate" at bounding box center [396, 205] width 84 height 10
drag, startPoint x: 383, startPoint y: 187, endPoint x: 346, endPoint y: 188, distance: 37.3
click at [346, 188] on div "Products Show / Hide columns Add product Qty Account Job Cost Markup Price Tota…" at bounding box center [312, 233] width 471 height 248
click at [420, 200] on input "W/Trac - Track Slack Plate" at bounding box center [396, 205] width 84 height 10
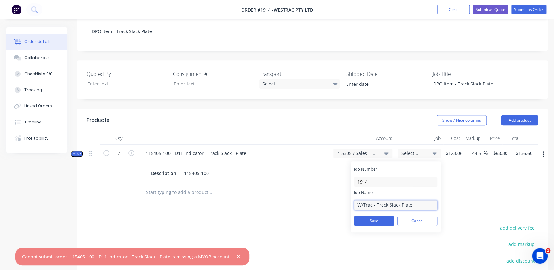
click at [377, 200] on input "W/Trac - Track Slack Plate" at bounding box center [396, 205] width 84 height 10
click at [378, 200] on input "W/Trac - Track Slack Plate" at bounding box center [396, 205] width 84 height 10
click at [420, 200] on input "W/Trac - Track Slack Plate" at bounding box center [396, 205] width 84 height 10
click at [375, 200] on input "W/Trac - Track Slack Plate" at bounding box center [396, 205] width 84 height 10
drag, startPoint x: 396, startPoint y: 186, endPoint x: 389, endPoint y: 187, distance: 7.3
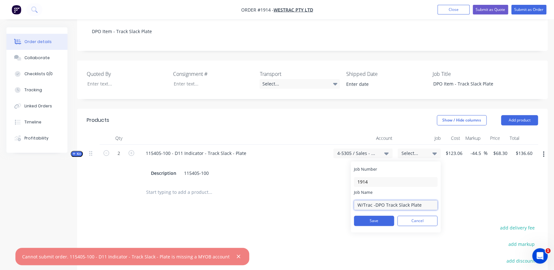
click at [389, 200] on input "W/Trac -DPO Track Slack Plate" at bounding box center [396, 205] width 84 height 10
drag, startPoint x: 422, startPoint y: 186, endPoint x: 418, endPoint y: 186, distance: 3.9
click at [412, 200] on input "W/Trac -DPO Track Slack Plate" at bounding box center [396, 205] width 84 height 10
click at [421, 200] on input "W/Trac -DPO Track Slack Plate" at bounding box center [396, 205] width 84 height 10
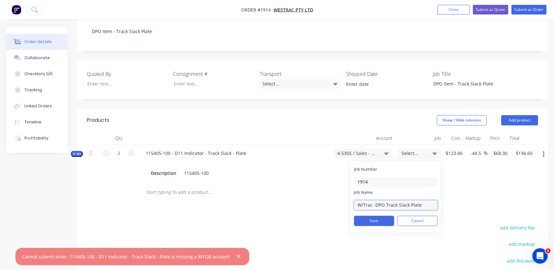
click at [428, 200] on input "W/Trac -DPO Track Slack Plate" at bounding box center [396, 205] width 84 height 10
type input "W/Trac -DPO Track Slack"
click at [375, 216] on button "Save" at bounding box center [374, 221] width 40 height 10
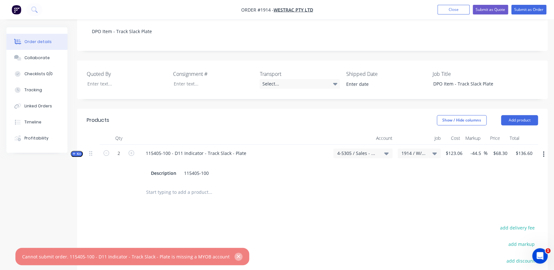
click at [237, 257] on icon "button" at bounding box center [239, 257] width 4 height 6
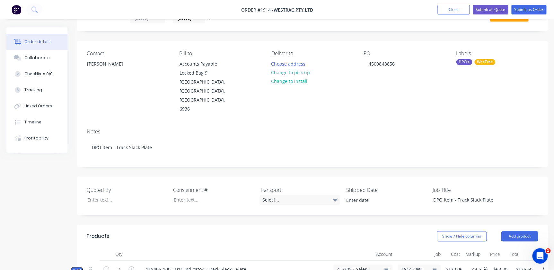
scroll to position [20, 0]
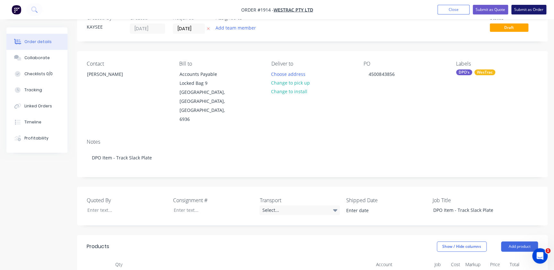
click at [525, 10] on button "Submit as Order" at bounding box center [529, 10] width 35 height 10
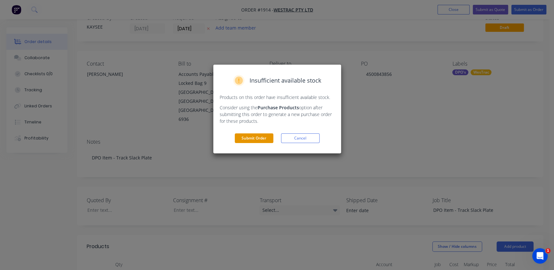
click at [244, 143] on button "Submit Order" at bounding box center [254, 138] width 39 height 10
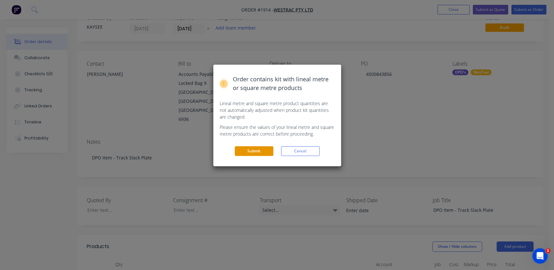
click at [259, 152] on button "Submit" at bounding box center [254, 151] width 39 height 10
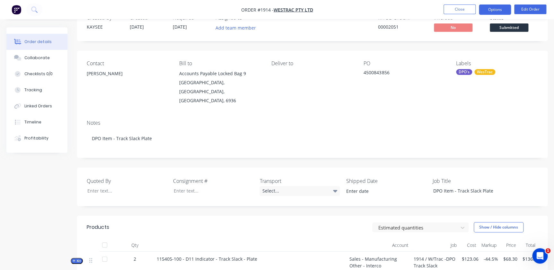
click at [496, 14] on button "Options" at bounding box center [495, 9] width 32 height 10
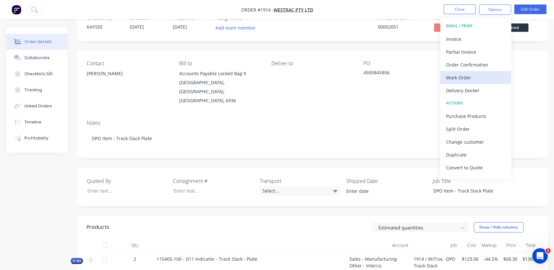
click at [464, 72] on button "Work Order" at bounding box center [476, 77] width 71 height 13
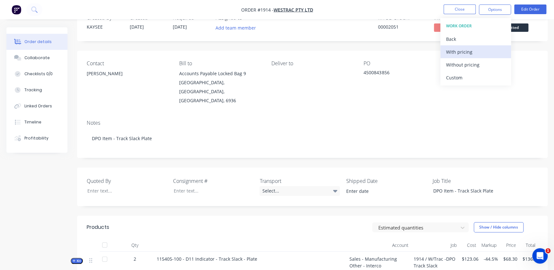
click at [468, 52] on div "With pricing" at bounding box center [475, 51] width 59 height 9
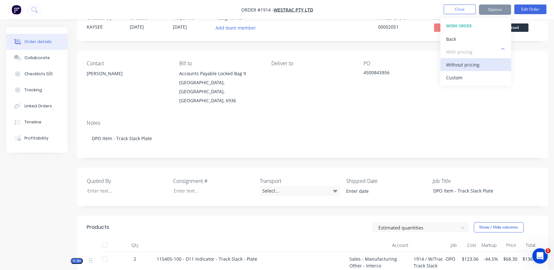
click at [466, 65] on div "Without pricing" at bounding box center [475, 64] width 59 height 9
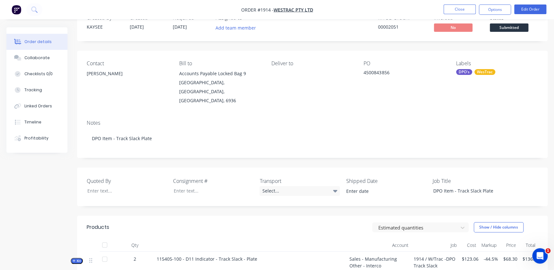
drag, startPoint x: 460, startPoint y: 13, endPoint x: 544, endPoint y: 115, distance: 131.8
click at [544, 115] on div "Order #1914 - WesTrac Pty Ltd Close Options Edit Order Order details Collaborat…" at bounding box center [277, 188] width 554 height 416
click at [455, 6] on button "Close" at bounding box center [460, 9] width 32 height 10
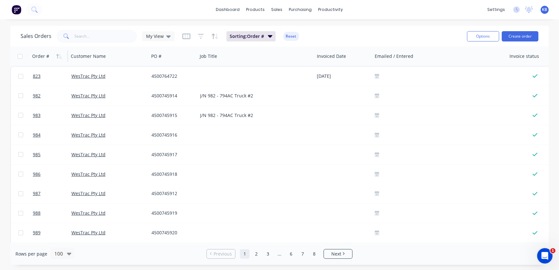
click at [52, 55] on div "Order #" at bounding box center [48, 56] width 32 height 13
click at [59, 56] on icon "button" at bounding box center [59, 56] width 6 height 5
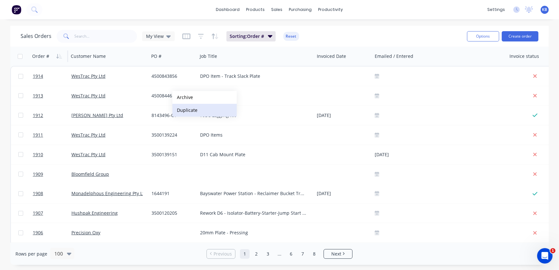
click at [184, 109] on button "Duplicate" at bounding box center [204, 110] width 64 height 13
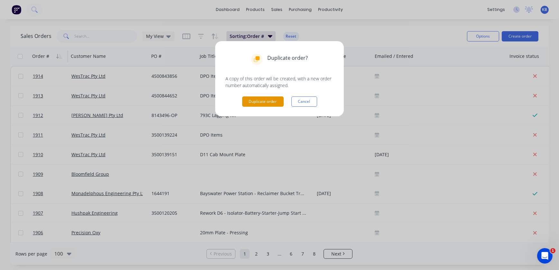
click at [257, 103] on button "Duplicate order" at bounding box center [262, 101] width 41 height 10
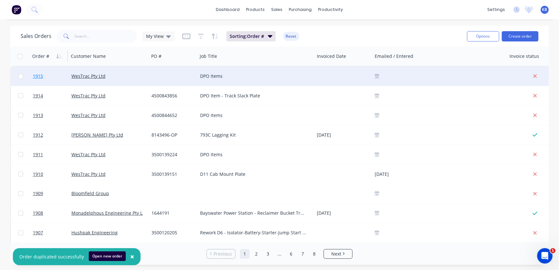
click at [44, 80] on link "1915" at bounding box center [52, 76] width 39 height 19
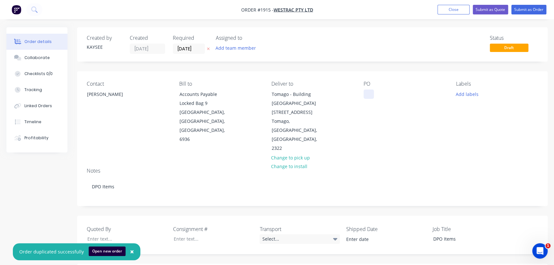
drag, startPoint x: 392, startPoint y: 90, endPoint x: 373, endPoint y: 91, distance: 18.4
click at [390, 90] on div "PO" at bounding box center [405, 117] width 82 height 72
click at [373, 91] on div at bounding box center [369, 94] width 10 height 9
click at [458, 101] on div "Labels Add labels" at bounding box center [497, 117] width 82 height 72
click at [463, 94] on button "Add labels" at bounding box center [468, 94] width 30 height 9
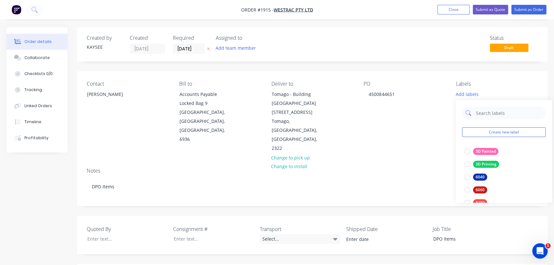
click at [477, 116] on input "text" at bounding box center [509, 113] width 67 height 13
click at [468, 151] on div at bounding box center [467, 151] width 13 height 13
drag, startPoint x: 489, startPoint y: 113, endPoint x: 462, endPoint y: 112, distance: 26.7
click at [462, 112] on div "dpo Create new label DPO's edit" at bounding box center [504, 129] width 96 height 64
type input "westrac"
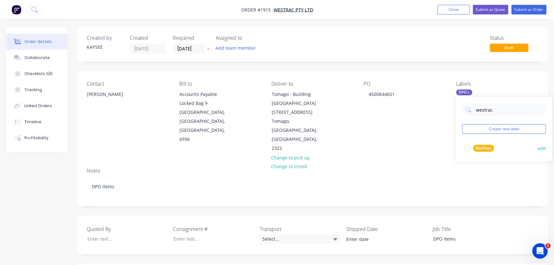
click at [466, 145] on div at bounding box center [467, 148] width 13 height 13
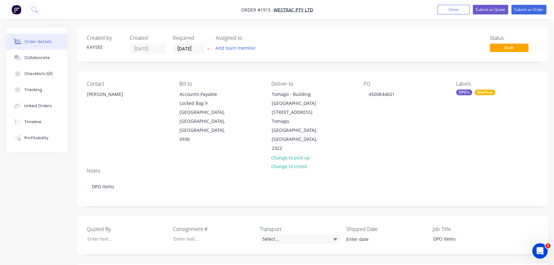
click at [449, 133] on div "Contact Helen Cameron Bill to Accounts Payable Locked Bag 9 MIDLAND, Western Au…" at bounding box center [312, 117] width 471 height 92
click at [209, 48] on icon "button" at bounding box center [208, 49] width 3 height 4
click at [195, 45] on input at bounding box center [190, 49] width 35 height 10
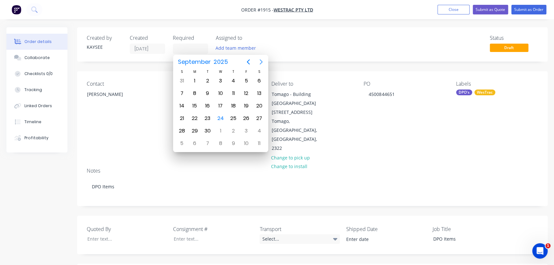
click at [259, 64] on icon "Next page" at bounding box center [261, 62] width 8 height 8
click at [207, 104] on div "14" at bounding box center [208, 106] width 10 height 10
type input "14/10/25"
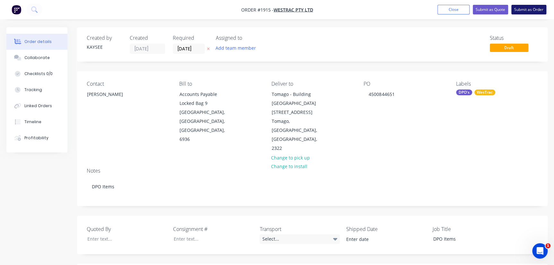
click at [522, 7] on button "Submit as Order" at bounding box center [529, 10] width 35 height 10
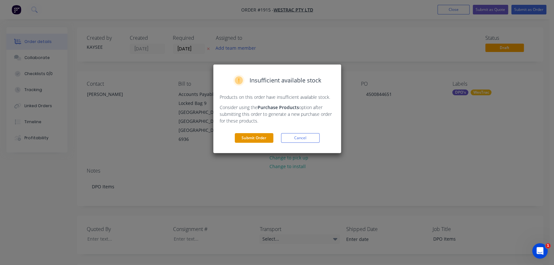
click at [259, 136] on button "Submit Order" at bounding box center [254, 138] width 39 height 10
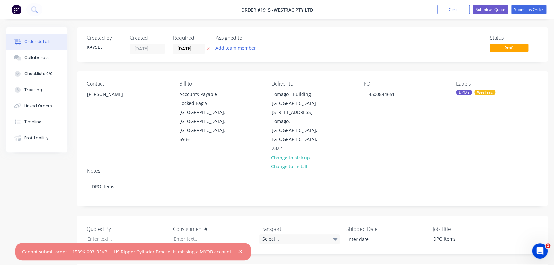
click at [240, 250] on div "Cannot submit order. 115396-003_REVB - LHS Ripper Cylinder Bracket is missing a…" at bounding box center [133, 251] width 236 height 17
click at [238, 250] on div "Cannot submit order. 115396-003_REVB - LHS Ripper Cylinder Bracket is missing a…" at bounding box center [133, 251] width 236 height 17
click at [236, 251] on button "button" at bounding box center [240, 252] width 8 height 8
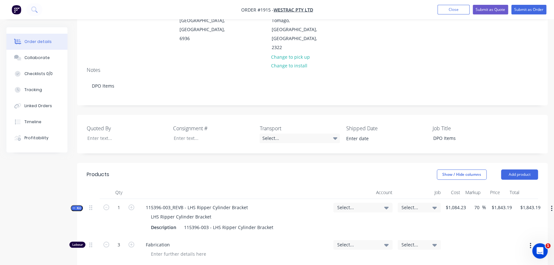
scroll to position [146, 0]
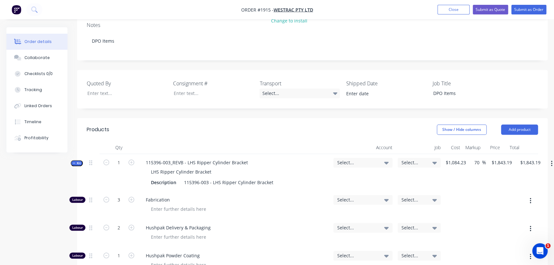
click at [370, 154] on div "Select..." at bounding box center [363, 172] width 64 height 37
click at [370, 159] on span "Select..." at bounding box center [357, 162] width 40 height 7
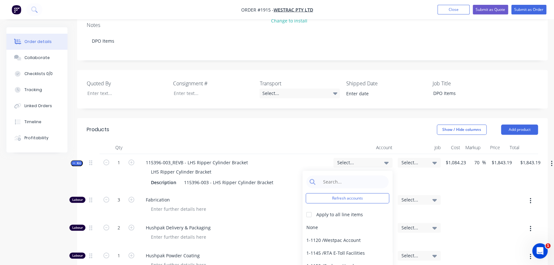
click at [386, 162] on icon at bounding box center [386, 163] width 4 height 3
click at [362, 176] on input at bounding box center [353, 182] width 66 height 13
type input "5"
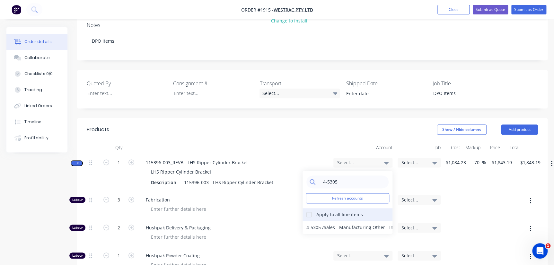
type input "4-5305"
click at [311, 209] on div at bounding box center [309, 215] width 13 height 13
click at [315, 221] on div "4-5305 / Sales - Manufacturing Other - Interco" at bounding box center [348, 227] width 90 height 13
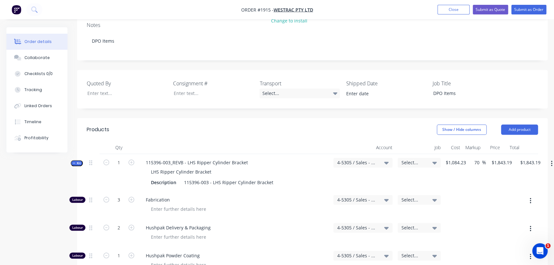
click at [414, 158] on div "Select..." at bounding box center [419, 163] width 43 height 10
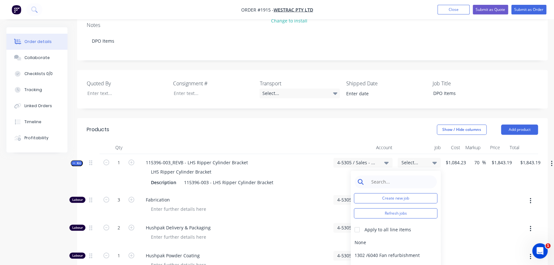
click at [383, 176] on input at bounding box center [401, 182] width 66 height 13
click at [366, 193] on button "Create new job" at bounding box center [396, 198] width 84 height 10
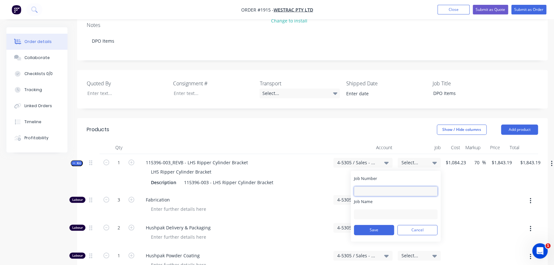
click at [367, 187] on input "Job Number" at bounding box center [396, 192] width 84 height 10
type input "1915"
click at [364, 199] on div "Job Name" at bounding box center [396, 209] width 84 height 21
click at [363, 210] on input "Job Name" at bounding box center [396, 215] width 84 height 10
type input "W/Trac - DPO Items"
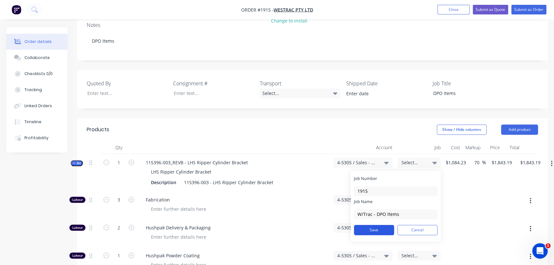
click at [382, 225] on button "Save" at bounding box center [374, 230] width 40 height 10
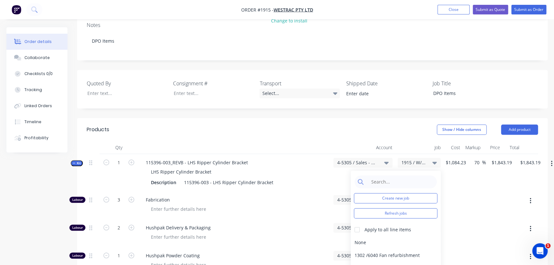
click at [386, 171] on div "Create new job Refresh jobs Apply to all line items None 1302 / 6040 Fan refurb…" at bounding box center [396, 222] width 90 height 103
click at [387, 176] on input at bounding box center [401, 182] width 66 height 13
type input "1915"
click at [363, 224] on div at bounding box center [357, 230] width 13 height 13
click at [365, 237] on div "1915 / W/Trac - DPO Items" at bounding box center [396, 243] width 90 height 13
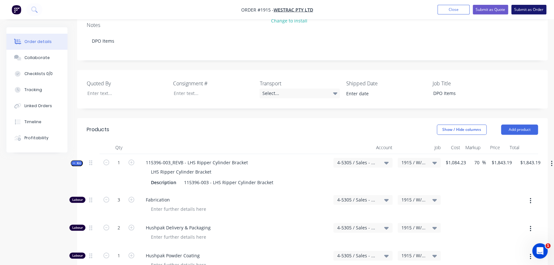
click at [522, 11] on button "Submit as Order" at bounding box center [529, 10] width 35 height 10
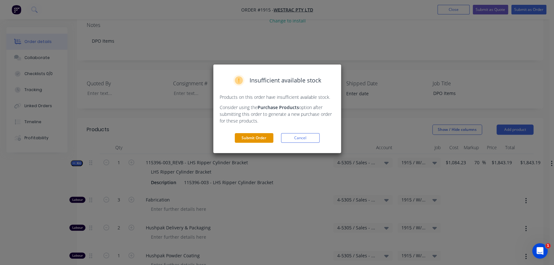
click at [265, 138] on button "Submit Order" at bounding box center [254, 138] width 39 height 10
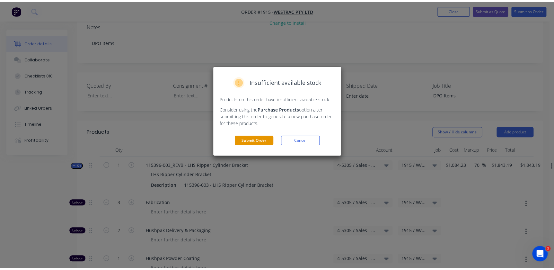
scroll to position [136, 0]
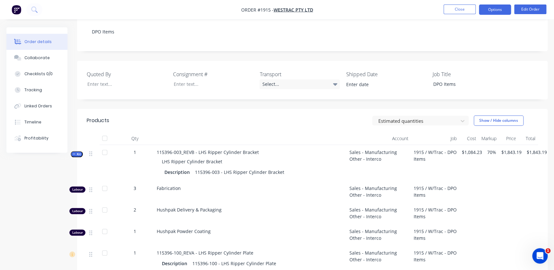
click at [508, 12] on button "Options" at bounding box center [495, 9] width 32 height 10
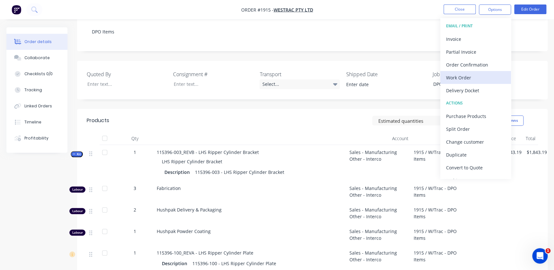
click at [467, 81] on div "Work Order" at bounding box center [475, 77] width 59 height 9
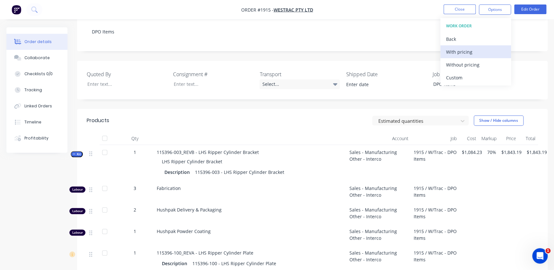
click at [460, 55] on div "With pricing" at bounding box center [475, 51] width 59 height 9
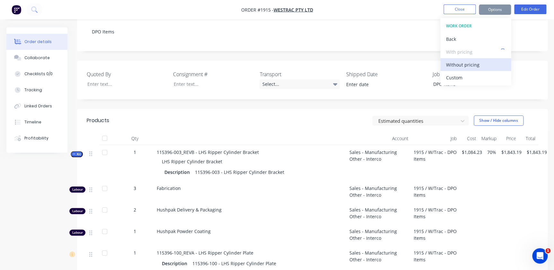
click at [465, 65] on div "Without pricing" at bounding box center [475, 64] width 59 height 9
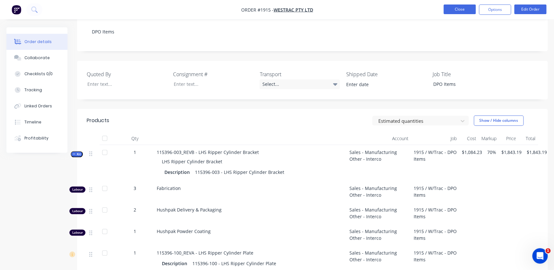
click at [461, 11] on button "Close" at bounding box center [460, 9] width 32 height 10
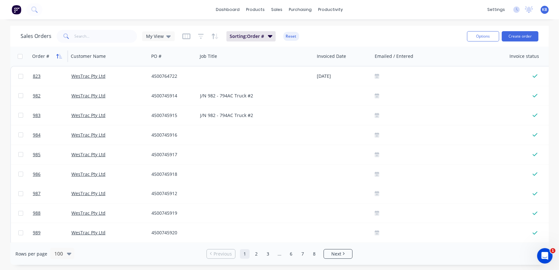
click at [58, 57] on icon "button" at bounding box center [59, 56] width 6 height 5
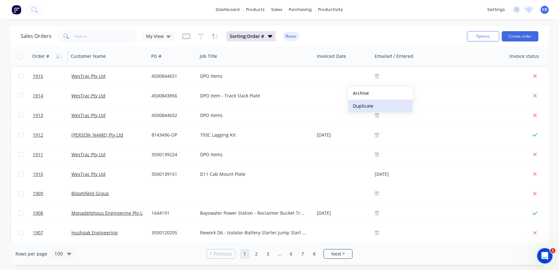
click at [372, 100] on button "Duplicate" at bounding box center [380, 106] width 64 height 13
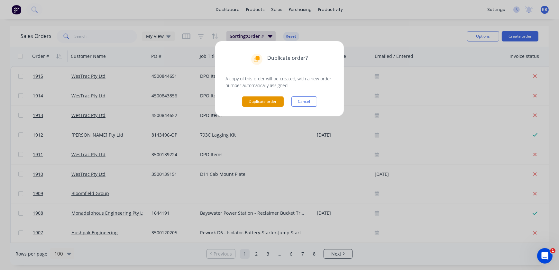
click at [270, 99] on button "Duplicate order" at bounding box center [262, 101] width 41 height 10
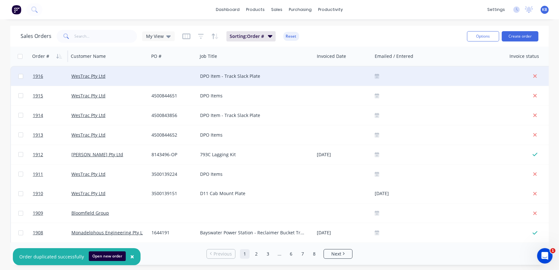
click at [210, 79] on div "DPO Item - Track Slack Plate" at bounding box center [253, 76] width 106 height 6
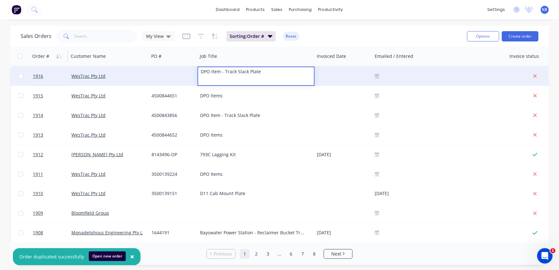
click at [129, 75] on div "WesTrac Pty Ltd" at bounding box center [106, 76] width 71 height 6
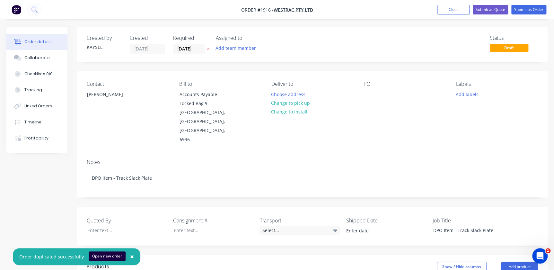
drag, startPoint x: 376, startPoint y: 76, endPoint x: 371, endPoint y: 89, distance: 13.4
click at [376, 77] on div "Contact Helen Cameron Bill to Accounts Payable Locked Bag 9 MIDLAND, Western Au…" at bounding box center [312, 112] width 471 height 83
click at [371, 89] on div "PO" at bounding box center [405, 112] width 82 height 63
click at [370, 90] on div at bounding box center [369, 94] width 10 height 9
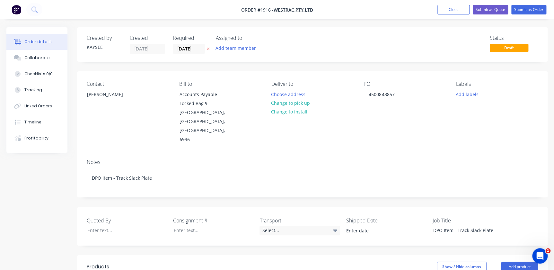
drag, startPoint x: 442, startPoint y: 92, endPoint x: 450, endPoint y: 93, distance: 8.1
click at [447, 92] on div "Contact Helen Cameron Bill to Accounts Payable Locked Bag 9 MIDLAND, Western Au…" at bounding box center [312, 112] width 471 height 83
click at [460, 94] on button "Add labels" at bounding box center [468, 94] width 30 height 9
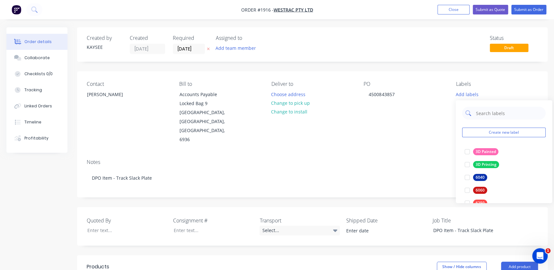
click at [480, 112] on input "text" at bounding box center [509, 113] width 67 height 13
type input "s"
click at [468, 149] on div at bounding box center [467, 151] width 13 height 13
type input "d"
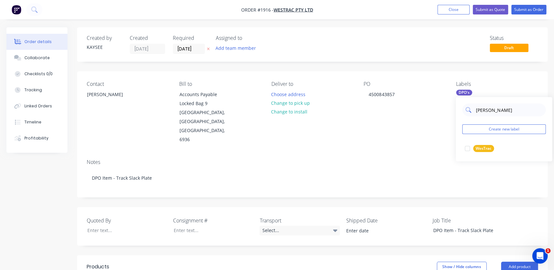
type input "westrac"
click at [469, 149] on div at bounding box center [467, 148] width 13 height 13
click at [419, 134] on div "Contact Helen Cameron Bill to Accounts Payable Locked Bag 9 MIDLAND, Western Au…" at bounding box center [312, 112] width 471 height 83
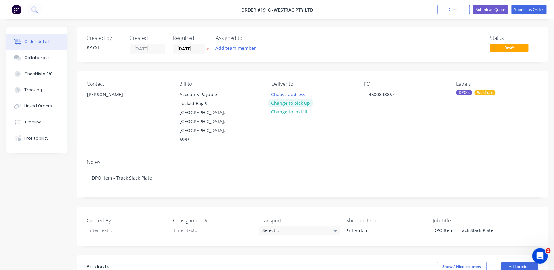
click at [291, 99] on button "Change to pick up" at bounding box center [291, 103] width 46 height 9
click at [293, 95] on div "Pick up Change to delivery Change to install" at bounding box center [313, 112] width 82 height 63
click at [283, 101] on button "Change to delivery" at bounding box center [291, 103] width 47 height 9
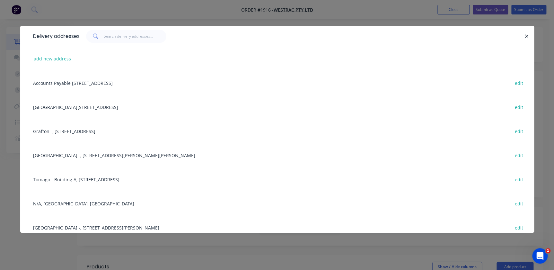
click at [61, 104] on div "Tomago - Building L, 1 Westrac Drive, Tomago, New South Wales, Australia, 2322 …" at bounding box center [277, 107] width 495 height 24
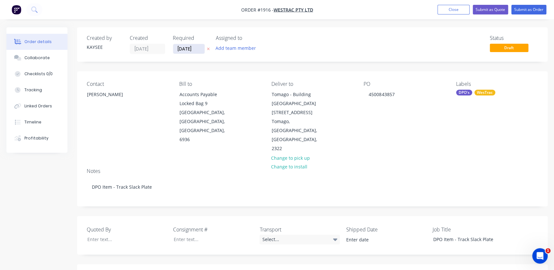
click at [180, 49] on input "[DATE]" at bounding box center [188, 49] width 31 height 10
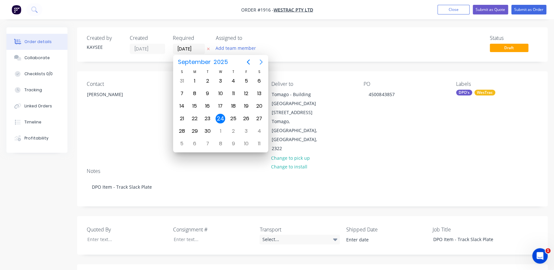
click at [261, 64] on icon "Next page" at bounding box center [261, 61] width 3 height 5
click at [240, 125] on div "28" at bounding box center [246, 131] width 13 height 12
type input "28/11/25"
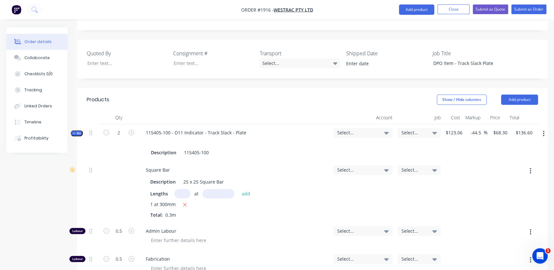
scroll to position [175, 0]
click at [362, 130] on span "Select..." at bounding box center [357, 133] width 40 height 7
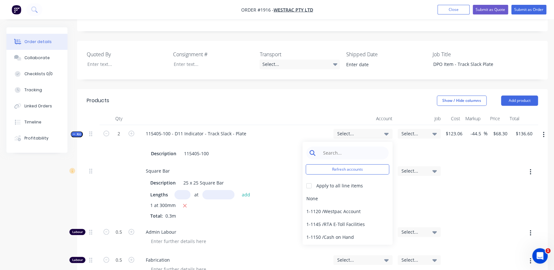
click at [353, 147] on input at bounding box center [353, 153] width 66 height 13
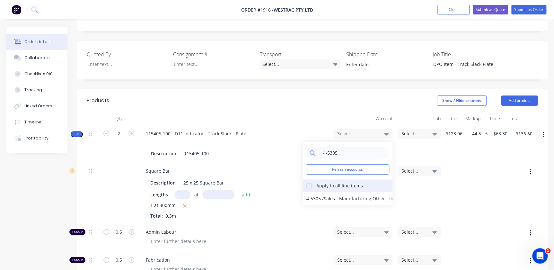
type input "4-5305"
click at [311, 179] on div at bounding box center [309, 185] width 13 height 13
click at [309, 179] on div at bounding box center [309, 185] width 13 height 13
click at [313, 192] on div "4-5305 / Sales - Manufacturing Other - Interco" at bounding box center [348, 198] width 90 height 13
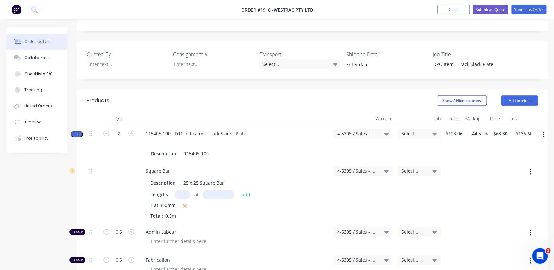
click at [425, 130] on span "Select..." at bounding box center [414, 133] width 24 height 7
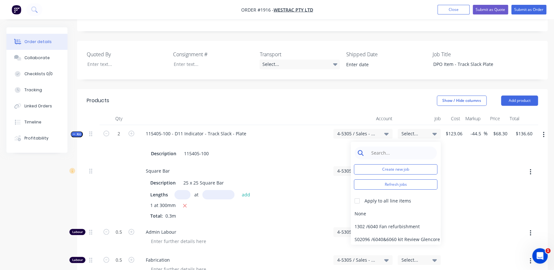
click at [401, 147] on input at bounding box center [401, 153] width 66 height 13
click at [368, 164] on button "Create new job" at bounding box center [396, 169] width 84 height 10
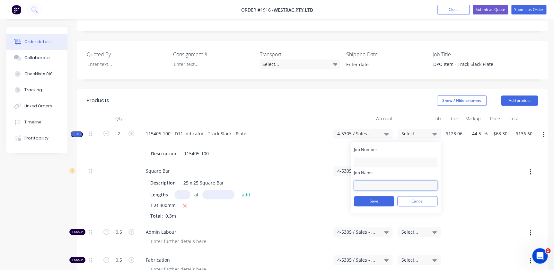
drag, startPoint x: 361, startPoint y: 160, endPoint x: 362, endPoint y: 155, distance: 5.2
click at [361, 181] on input "Job Name" at bounding box center [396, 186] width 84 height 10
click at [366, 157] on input "Job Number" at bounding box center [396, 162] width 84 height 10
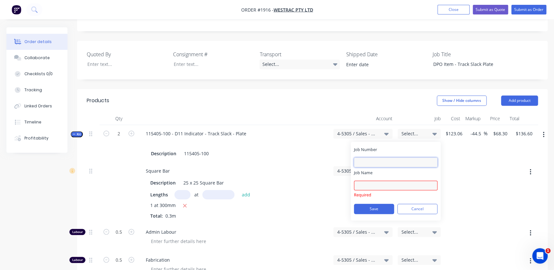
type input "1914"
type input "W/Trac -DPO Track Slack"
click at [371, 157] on input "1914" at bounding box center [396, 162] width 84 height 10
type input "1916"
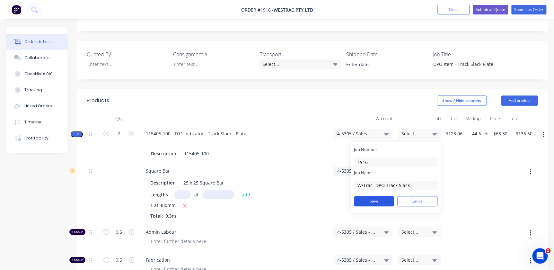
drag, startPoint x: 379, startPoint y: 181, endPoint x: 380, endPoint y: 174, distance: 7.1
click at [380, 196] on button "Save" at bounding box center [374, 201] width 40 height 10
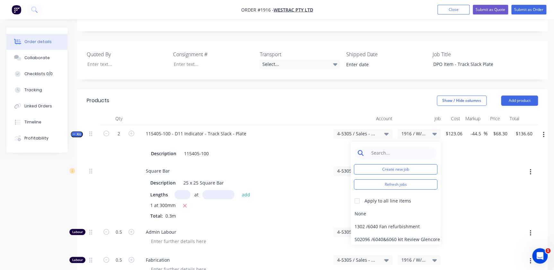
click at [397, 147] on input at bounding box center [401, 153] width 66 height 13
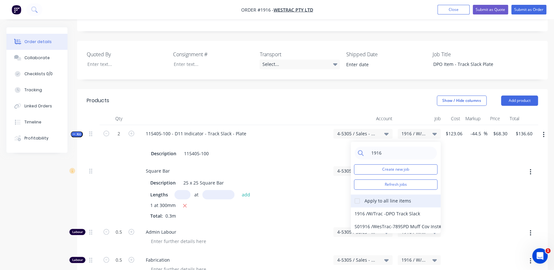
type input "1916"
click at [357, 194] on div at bounding box center [357, 200] width 13 height 13
click at [359, 207] on div "1916 / W/Trac -DPO Track Slack" at bounding box center [396, 213] width 90 height 13
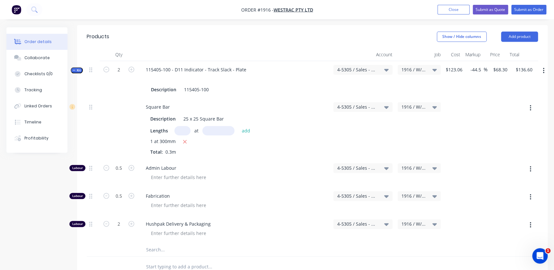
scroll to position [292, 0]
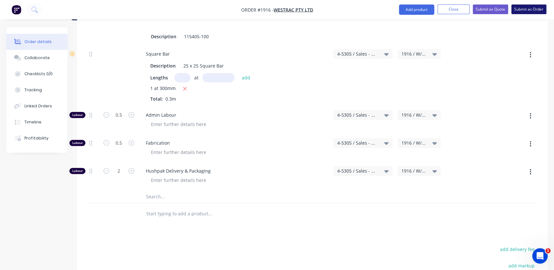
click at [521, 11] on button "Submit as Order" at bounding box center [529, 9] width 35 height 10
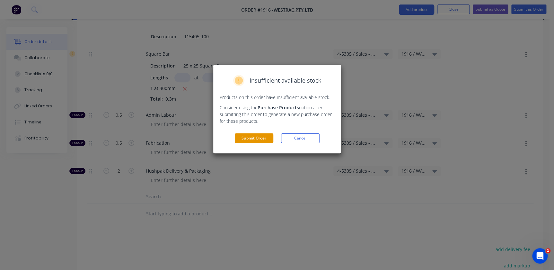
click at [239, 138] on button "Submit Order" at bounding box center [254, 138] width 39 height 10
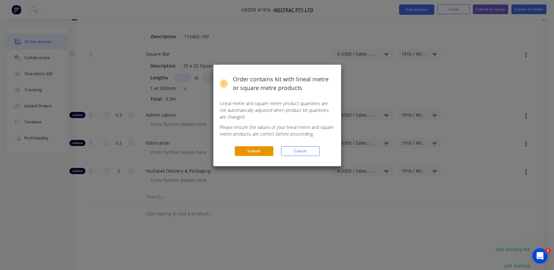
click at [252, 151] on button "Submit" at bounding box center [254, 151] width 39 height 10
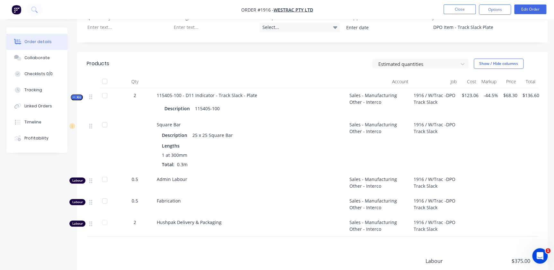
scroll to position [168, 0]
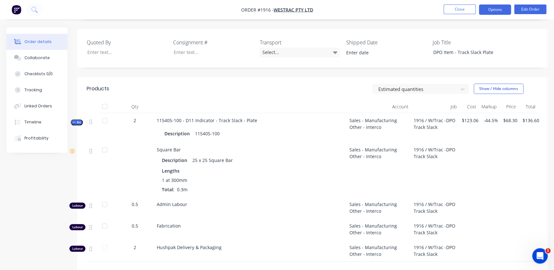
click at [490, 8] on button "Options" at bounding box center [495, 9] width 32 height 10
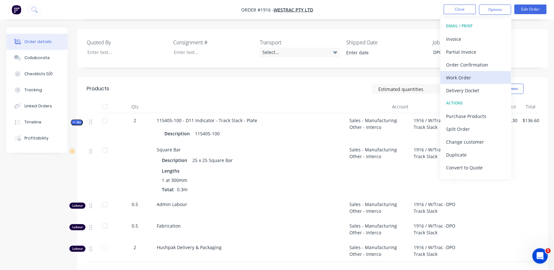
click at [469, 75] on div "Work Order" at bounding box center [475, 77] width 59 height 9
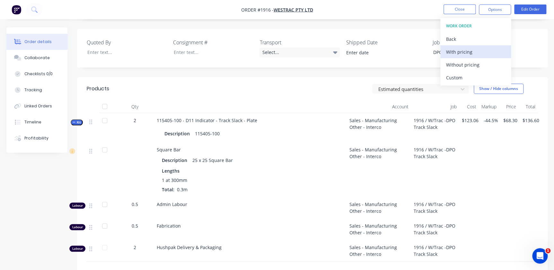
click at [465, 47] on div "With pricing" at bounding box center [475, 51] width 59 height 9
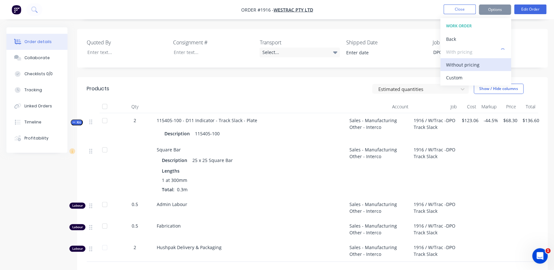
click at [469, 63] on div "Without pricing" at bounding box center [475, 64] width 59 height 9
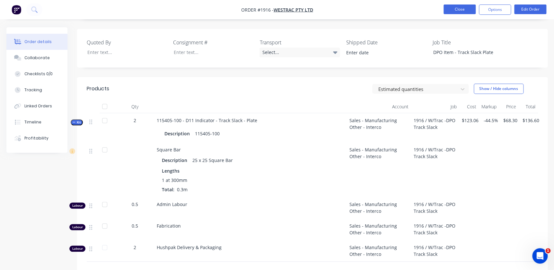
click at [458, 8] on button "Close" at bounding box center [460, 9] width 32 height 10
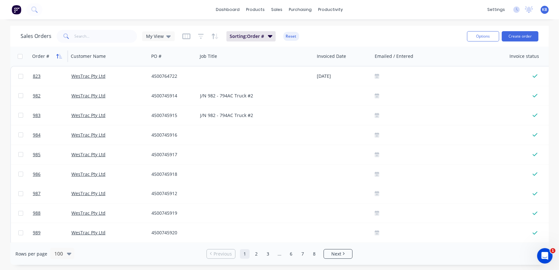
click at [55, 54] on button "button" at bounding box center [59, 56] width 10 height 10
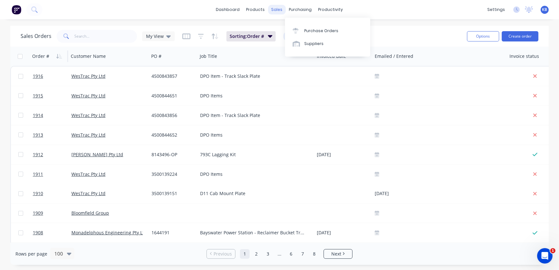
click at [281, 12] on div "sales" at bounding box center [277, 10] width 18 height 10
click at [300, 28] on div "Sales Orders" at bounding box center [301, 31] width 26 height 6
click at [328, 11] on div "productivity" at bounding box center [330, 10] width 31 height 10
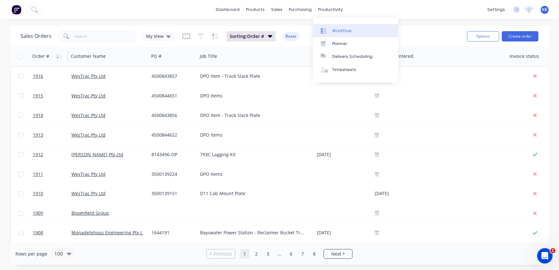
click at [334, 27] on link "Workflow" at bounding box center [355, 30] width 85 height 13
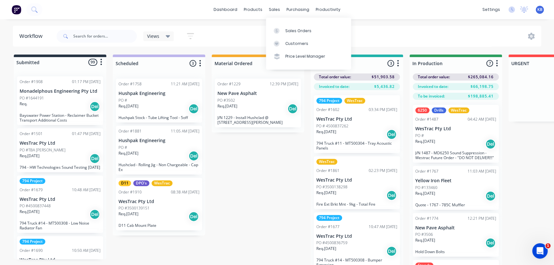
drag, startPoint x: 280, startPoint y: 11, endPoint x: 290, endPoint y: 23, distance: 16.7
click at [280, 11] on div "sales" at bounding box center [275, 10] width 18 height 10
click at [296, 29] on div "Sales Orders" at bounding box center [298, 31] width 26 height 6
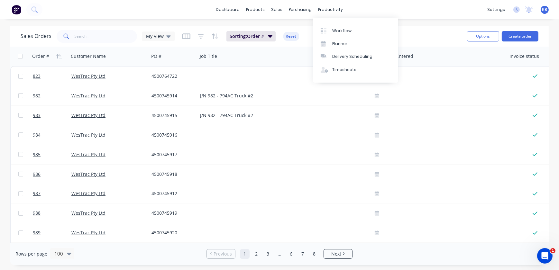
click at [322, 4] on div "dashboard products sales purchasing productivity dashboard products Product Cat…" at bounding box center [279, 9] width 559 height 19
click at [356, 35] on link "Workflow" at bounding box center [355, 30] width 85 height 13
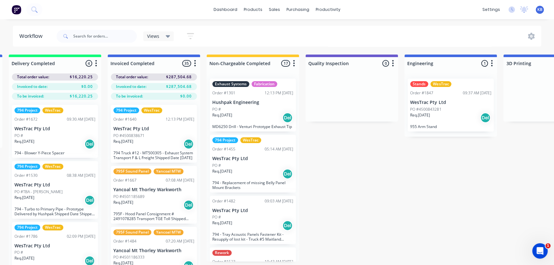
scroll to position [0, 1364]
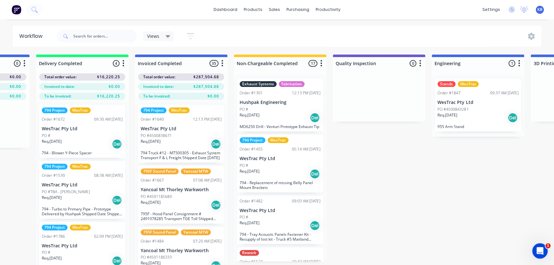
click at [67, 142] on div "Req. 28/07/25 Del" at bounding box center [82, 144] width 81 height 11
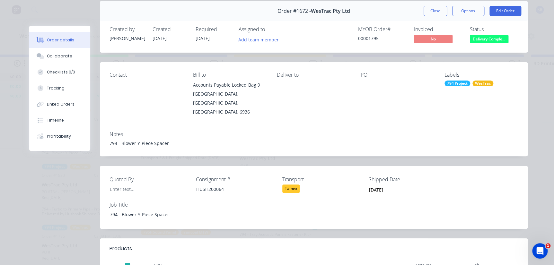
scroll to position [0, 0]
drag, startPoint x: 438, startPoint y: 13, endPoint x: 419, endPoint y: 98, distance: 87.3
click at [419, 98] on div "Order #1672 - WesTrac Pty Ltd Close Options Edit Order Created by Greg Created …" at bounding box center [278, 215] width 499 height 429
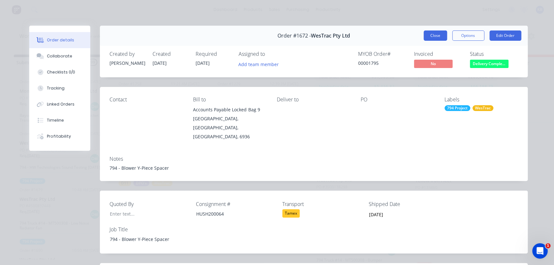
click at [435, 40] on button "Close" at bounding box center [435, 36] width 23 height 10
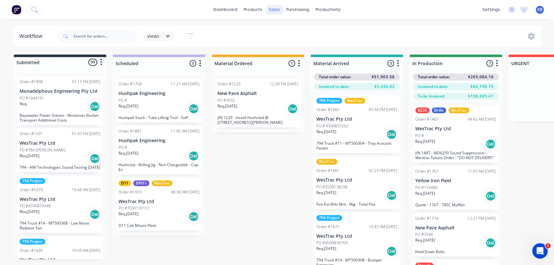
click at [279, 11] on div "sales" at bounding box center [275, 10] width 18 height 10
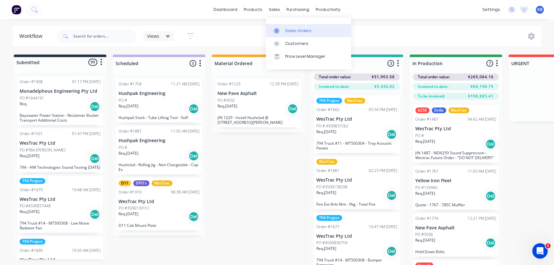
click at [283, 28] on div at bounding box center [279, 31] width 10 height 6
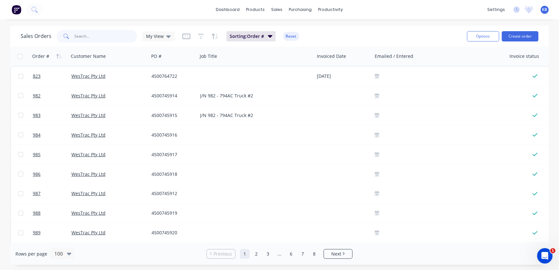
click at [114, 37] on input "text" at bounding box center [106, 36] width 63 height 13
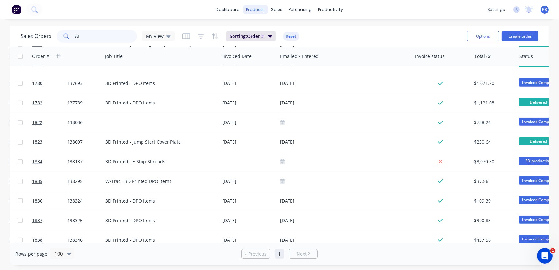
scroll to position [526, 94]
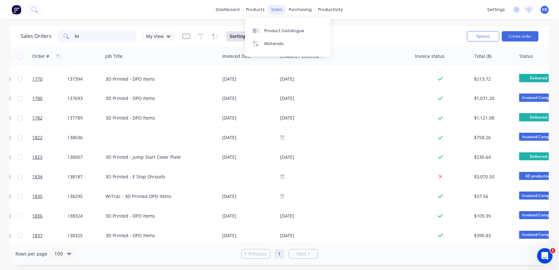
type input "3d"
click at [271, 9] on div "sales" at bounding box center [277, 10] width 18 height 10
click at [291, 30] on div "Sales Orders" at bounding box center [301, 31] width 26 height 6
click at [308, 28] on div "Sales Orders" at bounding box center [301, 31] width 26 height 6
drag, startPoint x: 110, startPoint y: 32, endPoint x: 37, endPoint y: 29, distance: 72.4
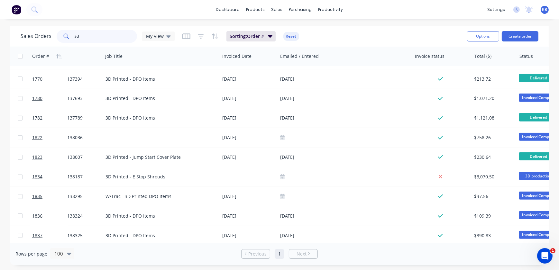
click at [50, 31] on div "Sales Orders 3d My View" at bounding box center [98, 36] width 154 height 13
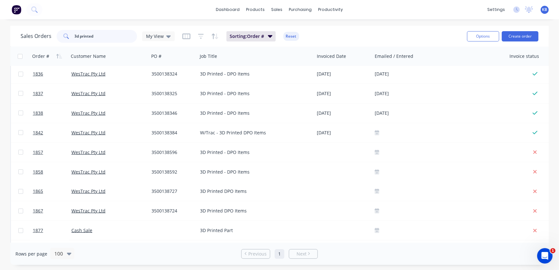
scroll to position [570, 0]
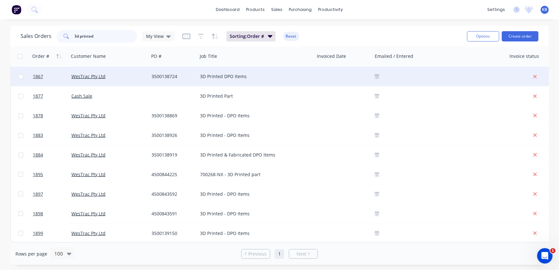
type input "3d printed"
click at [222, 77] on div "3D Printed DPO Items" at bounding box center [255, 76] width 117 height 19
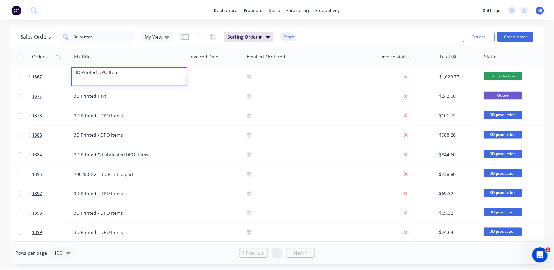
scroll to position [570, 12]
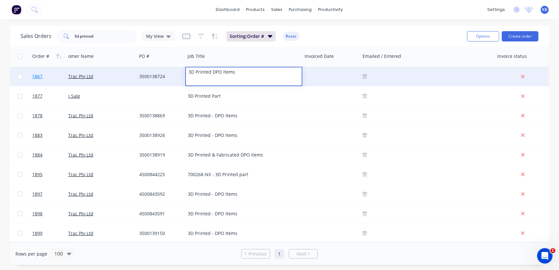
click at [35, 73] on span "1867" at bounding box center [37, 76] width 10 height 6
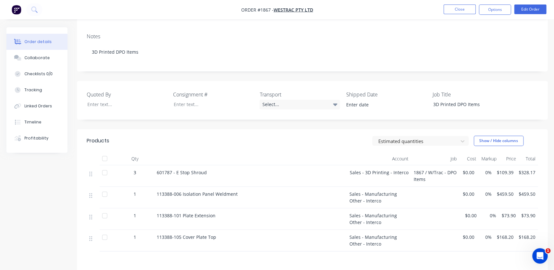
scroll to position [117, 0]
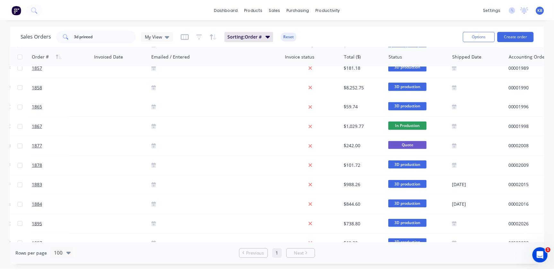
scroll to position [512, 222]
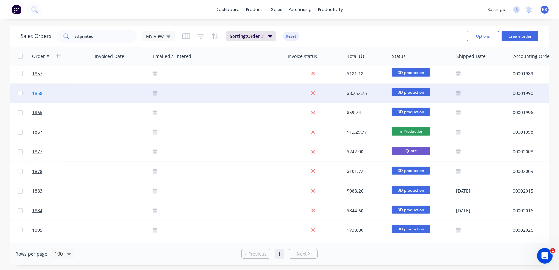
click at [33, 95] on span "1858" at bounding box center [37, 93] width 10 height 6
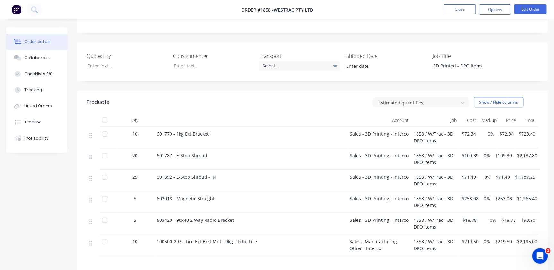
scroll to position [146, 0]
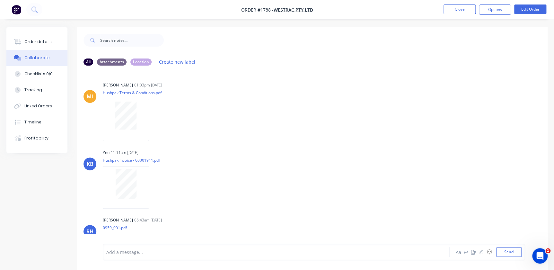
scroll to position [170, 0]
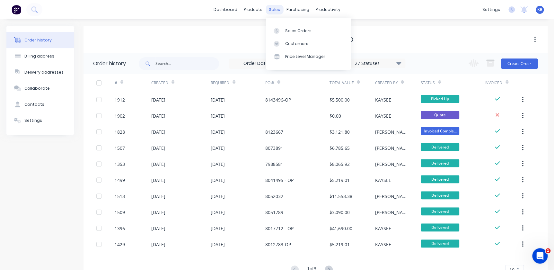
click at [275, 11] on div "sales" at bounding box center [275, 10] width 18 height 10
click at [289, 28] on div "Sales Orders" at bounding box center [298, 31] width 26 height 6
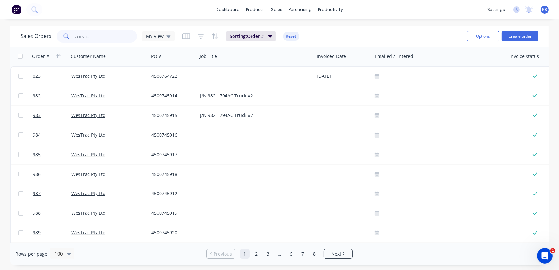
click at [75, 36] on input "text" at bounding box center [106, 36] width 63 height 13
click at [517, 36] on button "Create order" at bounding box center [519, 36] width 37 height 10
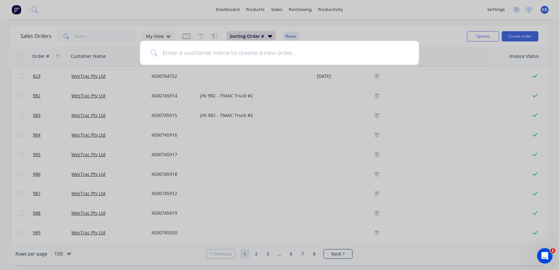
click at [202, 54] on input at bounding box center [282, 53] width 251 height 24
click at [341, 30] on div at bounding box center [279, 135] width 559 height 270
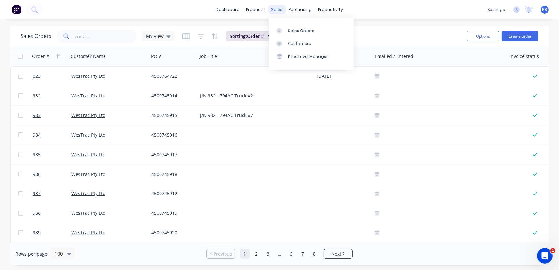
click at [275, 10] on div "sales" at bounding box center [277, 10] width 18 height 10
click at [301, 11] on div "purchasing" at bounding box center [300, 10] width 29 height 10
click at [306, 26] on link "Purchase Orders" at bounding box center [327, 30] width 85 height 13
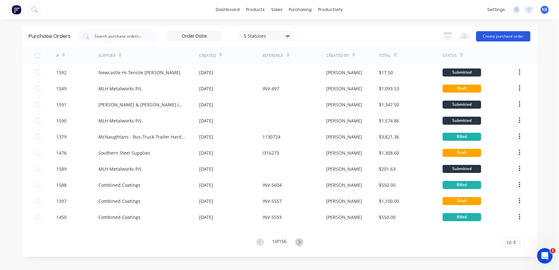
click at [519, 32] on button "Create purchase order" at bounding box center [503, 36] width 54 height 10
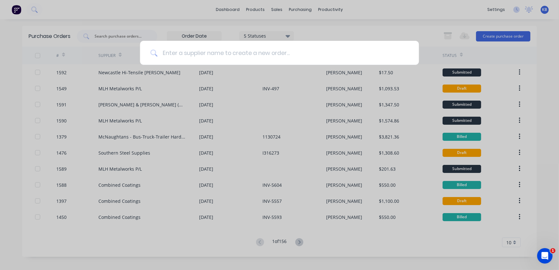
click at [208, 57] on input at bounding box center [282, 53] width 251 height 24
click at [110, 6] on div at bounding box center [279, 135] width 559 height 270
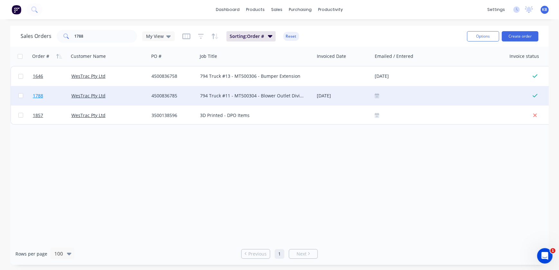
click at [36, 93] on span "1788" at bounding box center [38, 96] width 10 height 6
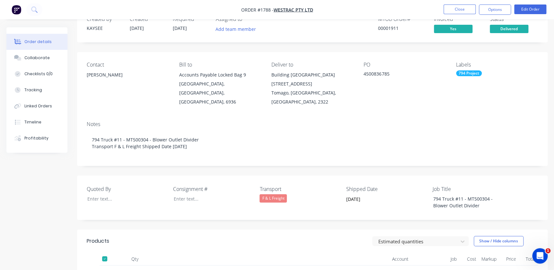
scroll to position [29, 0]
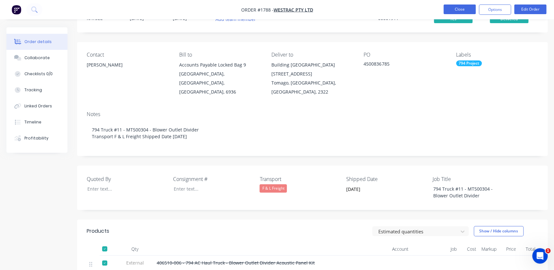
click at [455, 9] on button "Close" at bounding box center [460, 9] width 32 height 10
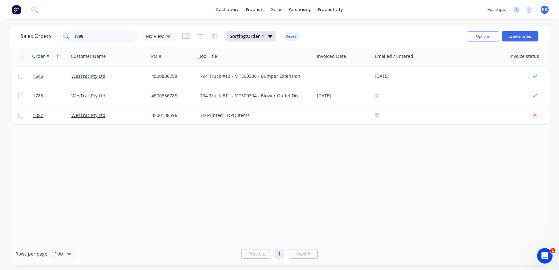
drag, startPoint x: 67, startPoint y: 36, endPoint x: 30, endPoint y: 35, distance: 37.0
click at [39, 35] on div "Sales Orders 1788 My View" at bounding box center [98, 36] width 154 height 13
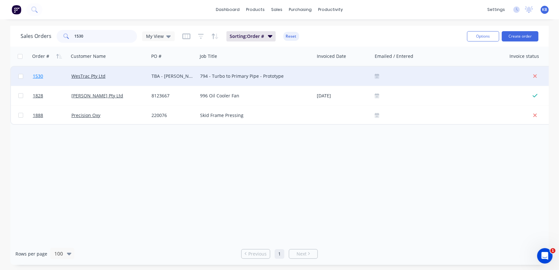
type input "1530"
click at [43, 77] on span "1530" at bounding box center [38, 76] width 10 height 6
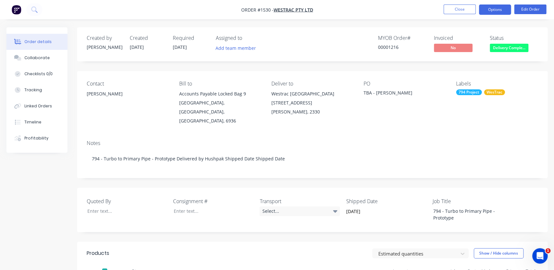
click at [499, 6] on button "Options" at bounding box center [495, 9] width 32 height 10
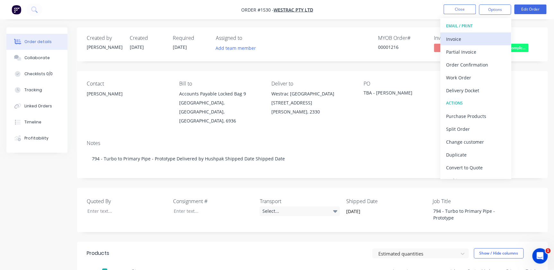
click at [461, 40] on div "Invoice" at bounding box center [475, 38] width 59 height 9
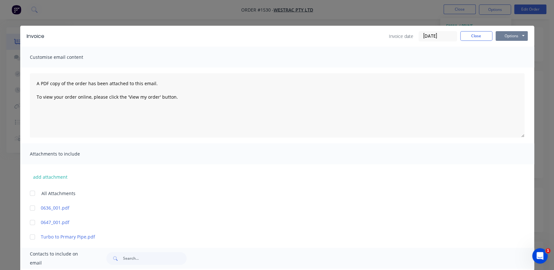
click at [509, 36] on button "Options" at bounding box center [512, 36] width 32 height 10
click at [508, 61] on button "Print" at bounding box center [516, 58] width 41 height 11
click at [461, 35] on button "Close" at bounding box center [477, 36] width 32 height 10
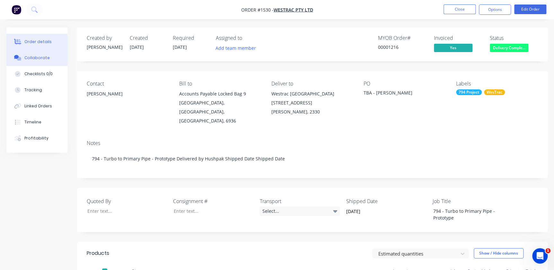
click at [40, 60] on div "Collaborate" at bounding box center [36, 58] width 25 height 6
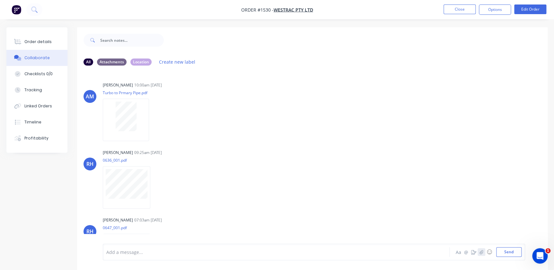
click at [483, 253] on icon "button" at bounding box center [482, 252] width 4 height 4
drag, startPoint x: 525, startPoint y: 257, endPoint x: 521, endPoint y: 255, distance: 5.0
click at [524, 257] on div "Add a message... Aa @ ☺ Send" at bounding box center [312, 235] width 471 height 69
click at [518, 254] on button "Send" at bounding box center [509, 252] width 25 height 10
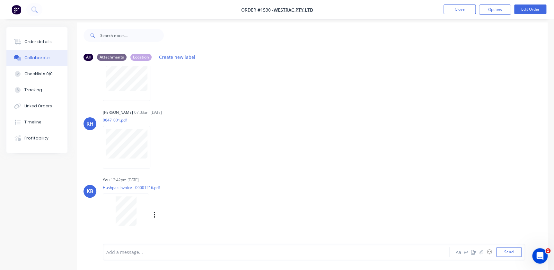
scroll to position [10, 0]
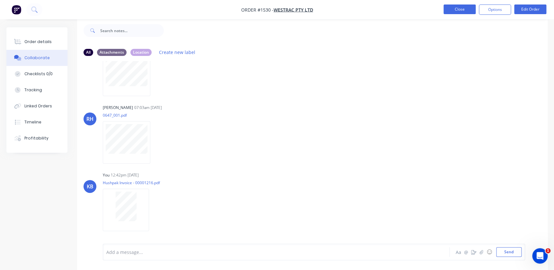
click at [451, 11] on button "Close" at bounding box center [460, 9] width 32 height 10
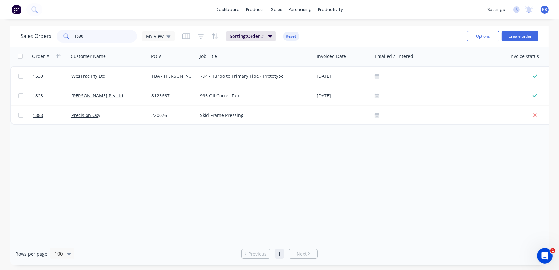
drag, startPoint x: 92, startPoint y: 35, endPoint x: 54, endPoint y: 35, distance: 37.6
click at [55, 35] on div "Sales Orders 1530 My View" at bounding box center [98, 36] width 154 height 13
type input "1786"
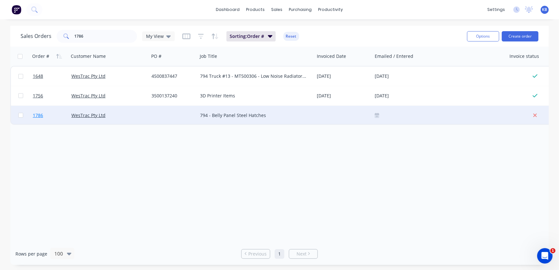
click at [37, 112] on link "1786" at bounding box center [52, 115] width 39 height 19
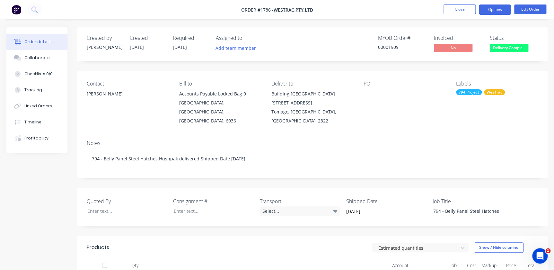
click at [490, 6] on button "Options" at bounding box center [495, 9] width 32 height 10
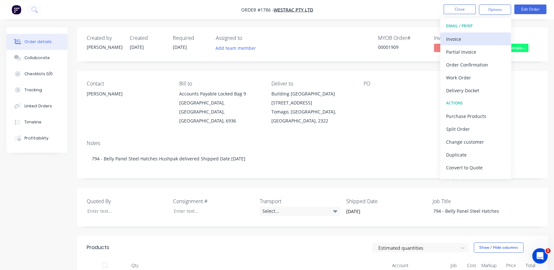
click at [476, 41] on div "Invoice" at bounding box center [475, 38] width 59 height 9
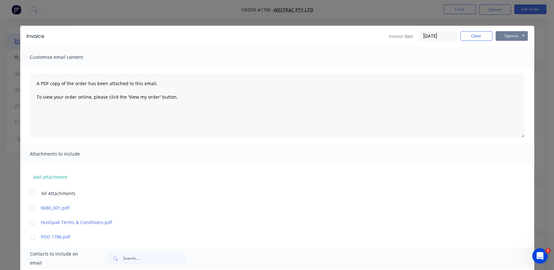
click at [506, 37] on button "Options" at bounding box center [512, 36] width 32 height 10
click at [506, 60] on button "Print" at bounding box center [516, 58] width 41 height 11
click at [467, 35] on button "Close" at bounding box center [477, 36] width 32 height 10
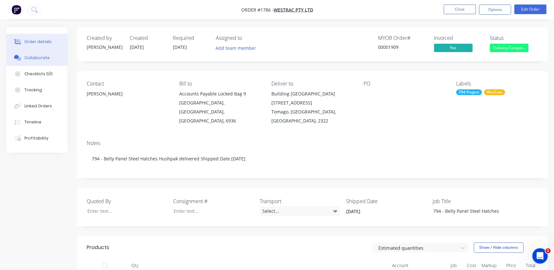
click at [44, 61] on button "Collaborate" at bounding box center [36, 58] width 61 height 16
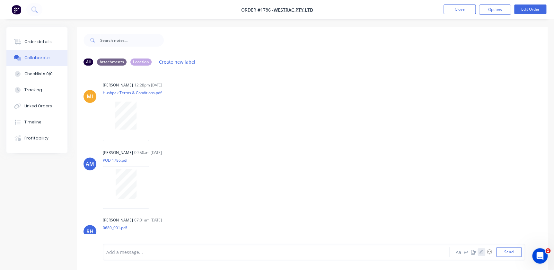
click at [479, 255] on button "button" at bounding box center [482, 252] width 8 height 8
click at [505, 255] on button "Send" at bounding box center [509, 252] width 25 height 10
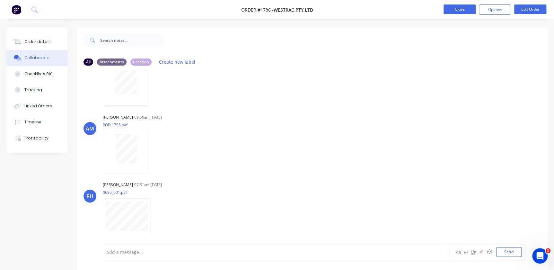
click at [450, 12] on button "Close" at bounding box center [460, 9] width 32 height 10
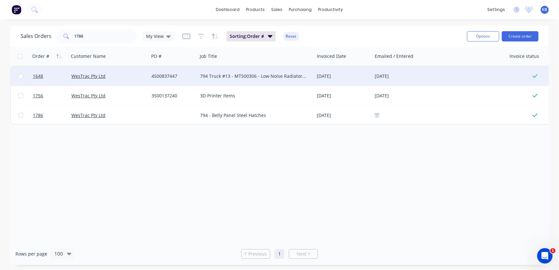
click at [302, 82] on div "794 Truck #13 - MT500306 - Low Noise Radiator Fan" at bounding box center [255, 76] width 117 height 19
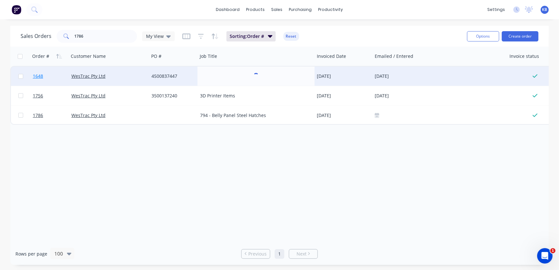
click at [48, 79] on link "1648" at bounding box center [52, 76] width 39 height 19
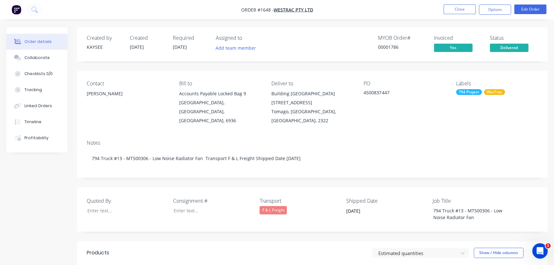
click at [498, 45] on span "Delivered" at bounding box center [509, 48] width 39 height 8
click at [463, 7] on button "Close" at bounding box center [460, 9] width 32 height 10
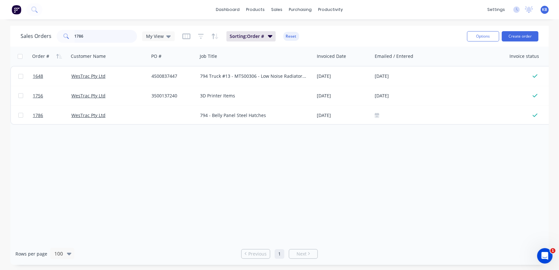
click at [94, 36] on input "1786" at bounding box center [106, 36] width 63 height 13
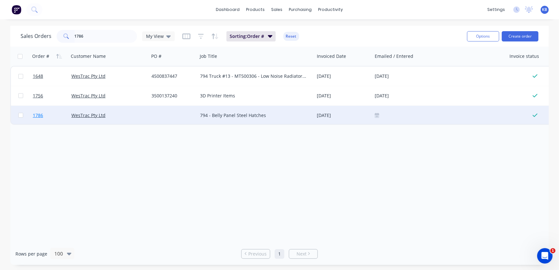
click at [34, 116] on span "1786" at bounding box center [38, 115] width 10 height 6
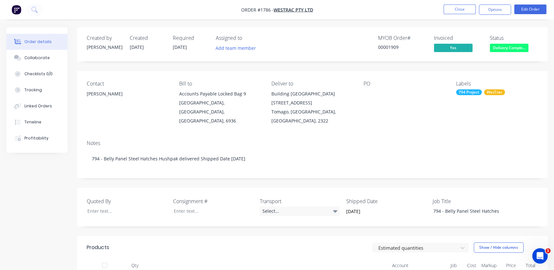
click at [504, 50] on span "Delivery Comple..." at bounding box center [509, 48] width 39 height 8
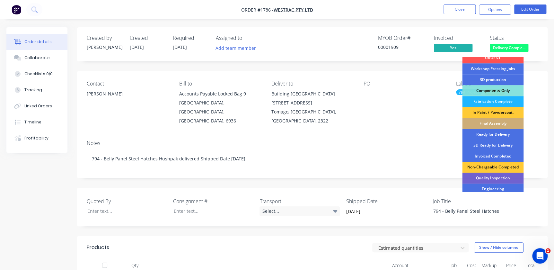
scroll to position [87, 0]
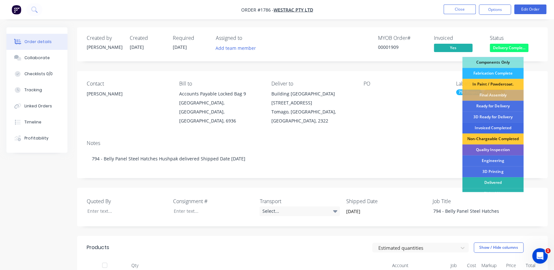
click at [495, 130] on div "Invoiced Completed" at bounding box center [493, 127] width 61 height 11
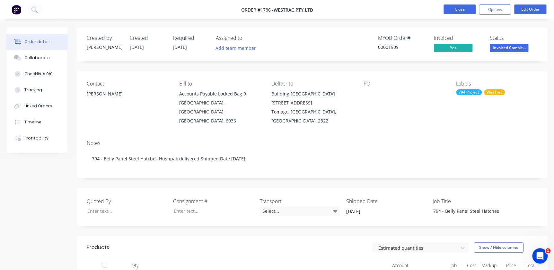
click at [463, 13] on button "Close" at bounding box center [460, 9] width 32 height 10
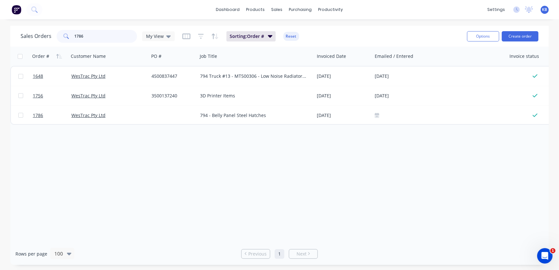
drag, startPoint x: 103, startPoint y: 35, endPoint x: 73, endPoint y: 33, distance: 30.6
click at [73, 34] on div "1786" at bounding box center [97, 36] width 80 height 13
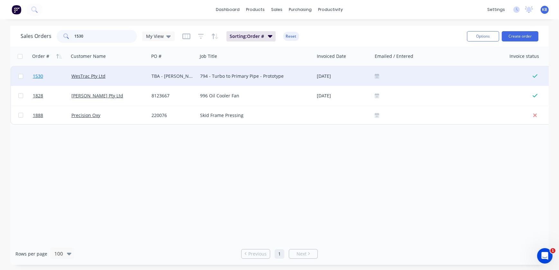
type input "1530"
click at [40, 80] on link "1530" at bounding box center [52, 76] width 39 height 19
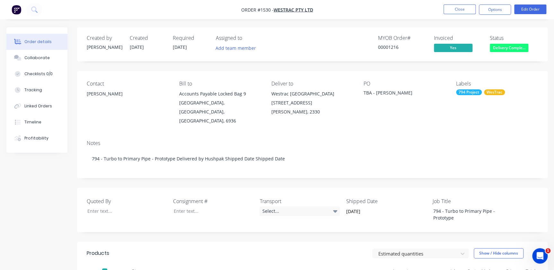
click at [517, 44] on span "Delivery Comple..." at bounding box center [509, 48] width 39 height 8
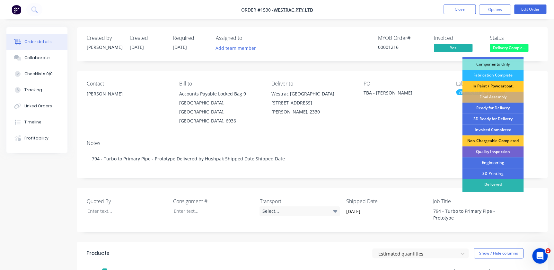
scroll to position [87, 0]
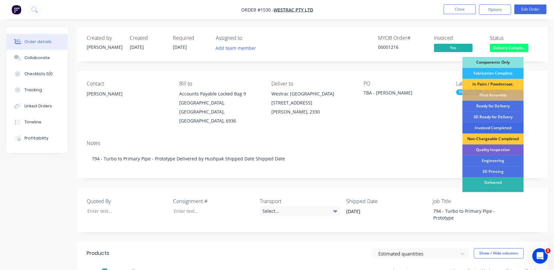
click at [483, 125] on div "Invoiced Completed" at bounding box center [493, 127] width 61 height 11
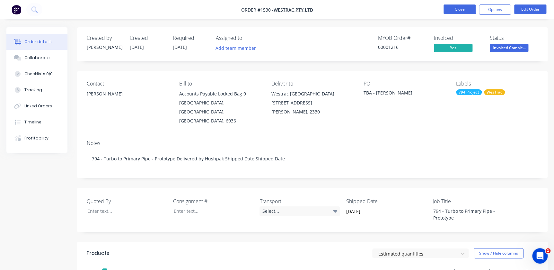
click at [473, 9] on button "Close" at bounding box center [460, 9] width 32 height 10
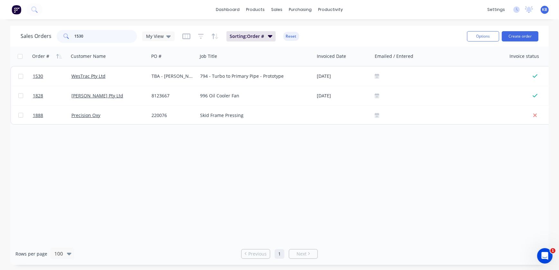
drag, startPoint x: 122, startPoint y: 32, endPoint x: -29, endPoint y: 16, distance: 151.6
click at [0, 16] on html "dashboard products sales purchasing productivity dashboard products Product Cat…" at bounding box center [279, 135] width 559 height 270
type input "1821"
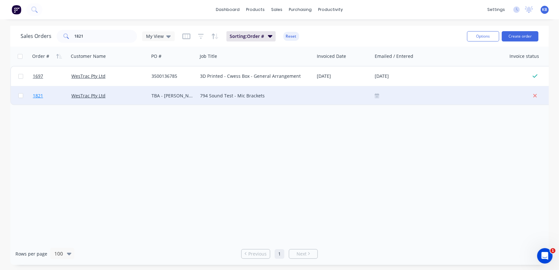
click at [63, 100] on link "1821" at bounding box center [52, 95] width 39 height 19
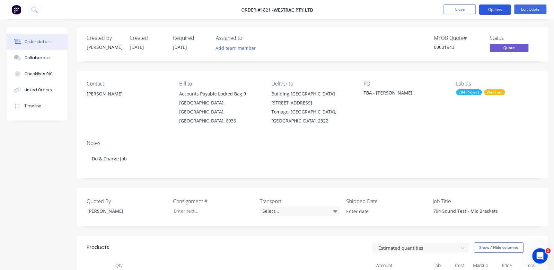
click at [500, 10] on button "Options" at bounding box center [495, 9] width 32 height 10
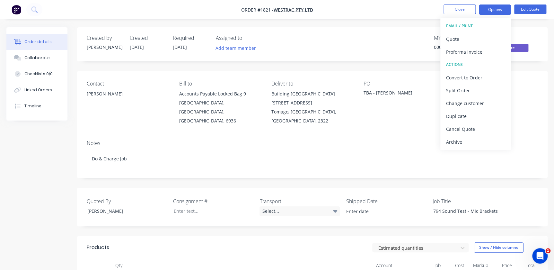
click at [384, 16] on nav "Order #1821 - WesTrac Pty Ltd Close Options EMAIL / PRINT Quote Proforma Invoic…" at bounding box center [277, 9] width 554 height 19
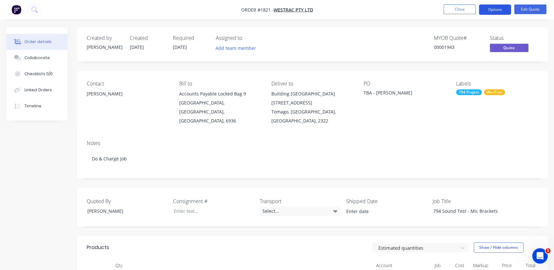
click at [498, 6] on button "Options" at bounding box center [495, 9] width 32 height 10
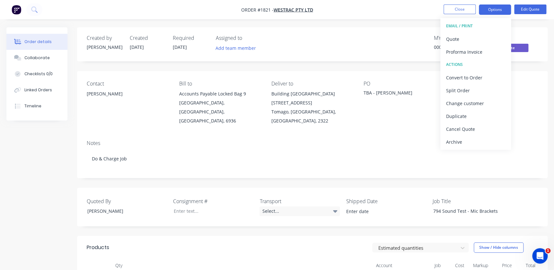
click at [326, 33] on div "Created by [PERSON_NAME] Created [DATE] Required [DATE] Assigned to Add team me…" at bounding box center [312, 44] width 471 height 34
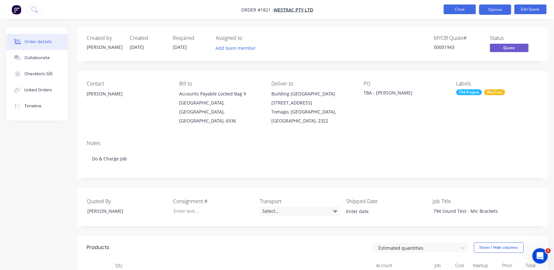
click at [452, 8] on button "Close" at bounding box center [460, 9] width 32 height 10
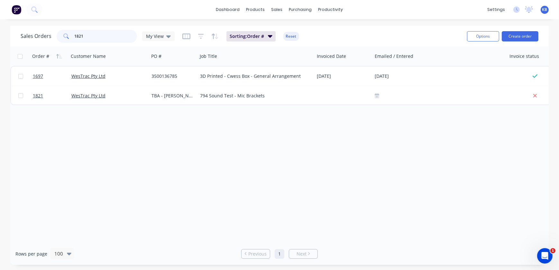
drag, startPoint x: 93, startPoint y: 35, endPoint x: 54, endPoint y: 33, distance: 39.6
click at [66, 33] on div "1821" at bounding box center [97, 36] width 80 height 13
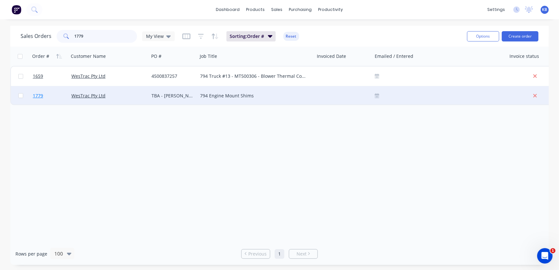
type input "1779"
click at [46, 99] on link "1779" at bounding box center [52, 95] width 39 height 19
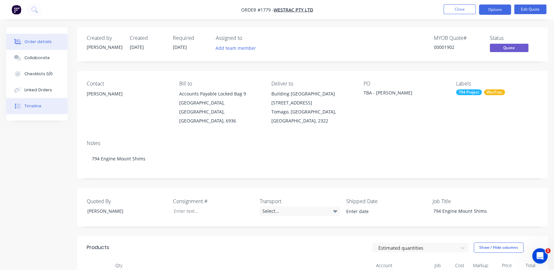
drag, startPoint x: 53, startPoint y: 100, endPoint x: 45, endPoint y: 104, distance: 8.9
click at [48, 103] on button "Timeline" at bounding box center [36, 106] width 61 height 16
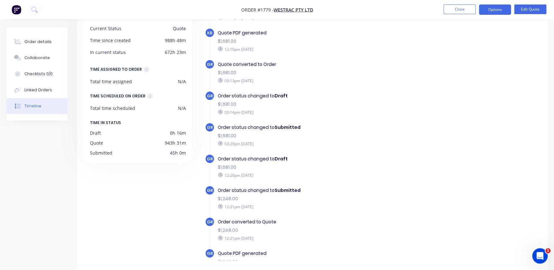
scroll to position [364, 0]
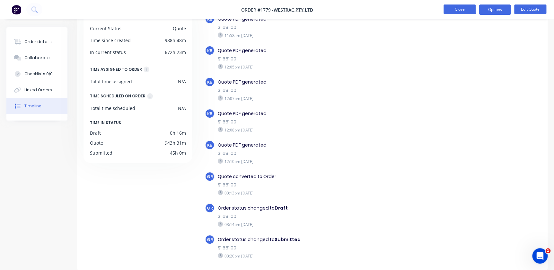
click at [467, 10] on button "Close" at bounding box center [460, 9] width 32 height 10
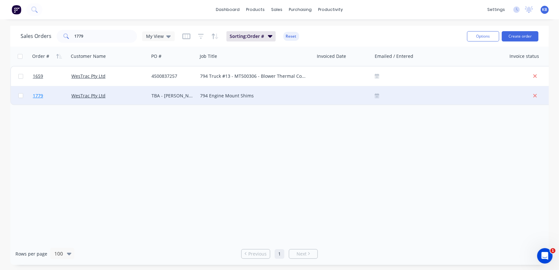
click at [42, 95] on span "1779" at bounding box center [38, 96] width 10 height 6
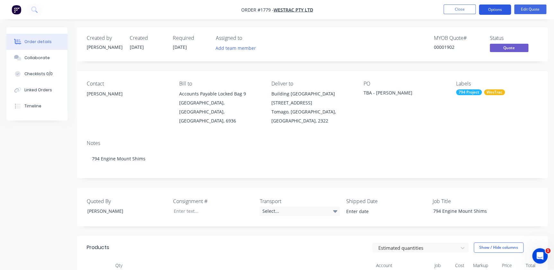
click at [506, 9] on button "Options" at bounding box center [495, 9] width 32 height 10
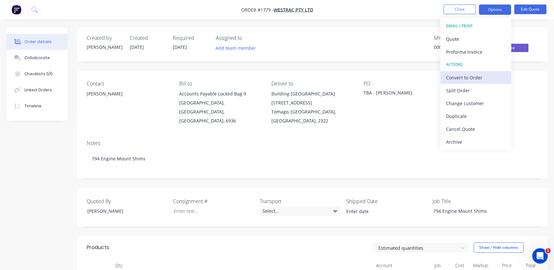
click at [455, 75] on div "Convert to Order" at bounding box center [475, 77] width 59 height 9
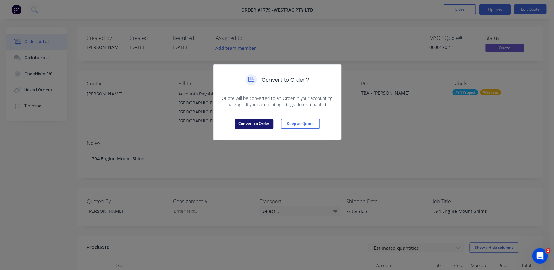
click at [250, 119] on button "Convert to Order" at bounding box center [254, 124] width 39 height 10
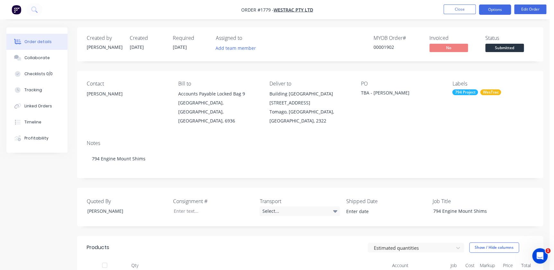
click at [504, 13] on button "Options" at bounding box center [495, 9] width 32 height 10
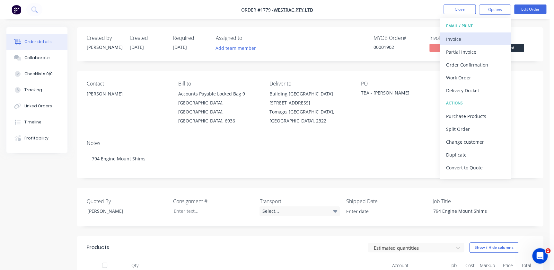
click at [491, 33] on button "Invoice" at bounding box center [476, 38] width 71 height 13
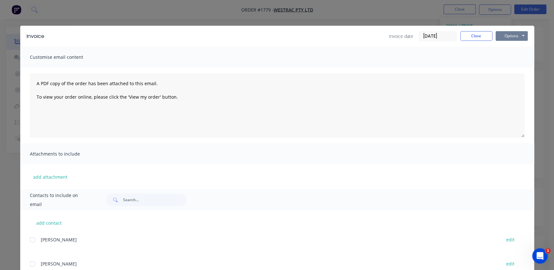
click at [496, 37] on button "Options" at bounding box center [512, 36] width 32 height 10
click at [510, 60] on button "Print" at bounding box center [516, 58] width 41 height 11
click at [471, 34] on button "Close" at bounding box center [477, 36] width 32 height 10
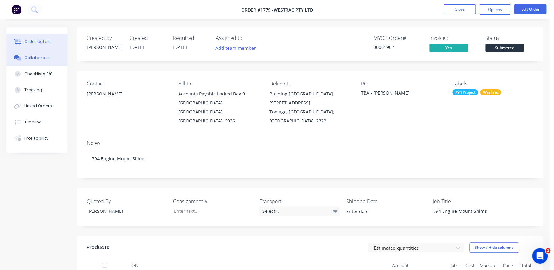
click at [58, 53] on button "Collaborate" at bounding box center [36, 58] width 61 height 16
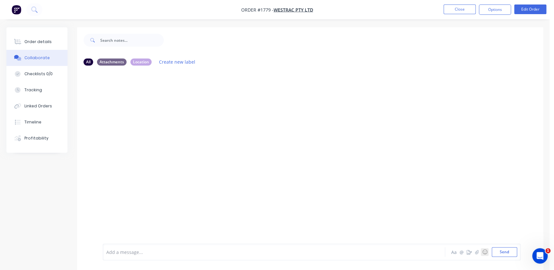
click at [481, 251] on button "☺" at bounding box center [485, 252] width 8 height 8
click at [479, 252] on div "Add a message... Aa @ ☺ Send" at bounding box center [312, 252] width 418 height 17
click at [478, 251] on icon "button" at bounding box center [477, 252] width 4 height 4
click at [502, 255] on button "Send" at bounding box center [504, 252] width 25 height 10
click at [459, 8] on button "Close" at bounding box center [460, 9] width 32 height 10
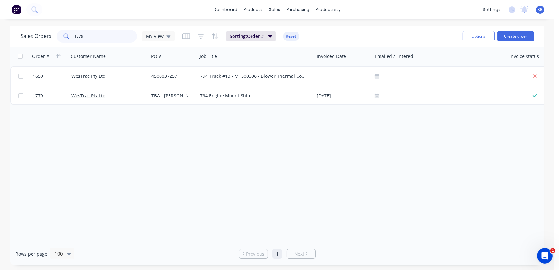
drag, startPoint x: 87, startPoint y: 35, endPoint x: 75, endPoint y: 34, distance: 11.9
click at [75, 34] on input "1779" at bounding box center [106, 36] width 63 height 13
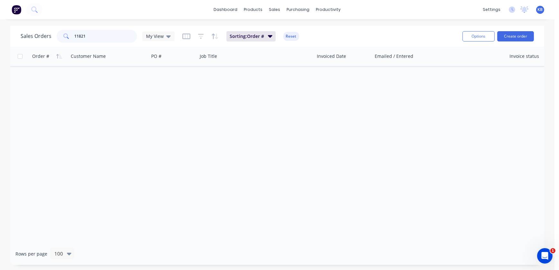
drag, startPoint x: 90, startPoint y: 38, endPoint x: 69, endPoint y: 33, distance: 21.6
click at [72, 35] on div "11821" at bounding box center [97, 36] width 80 height 13
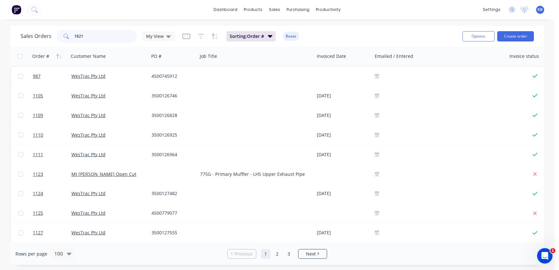
type input "1821"
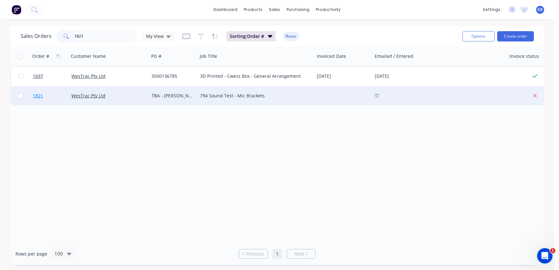
click at [55, 94] on link "1821" at bounding box center [52, 95] width 39 height 19
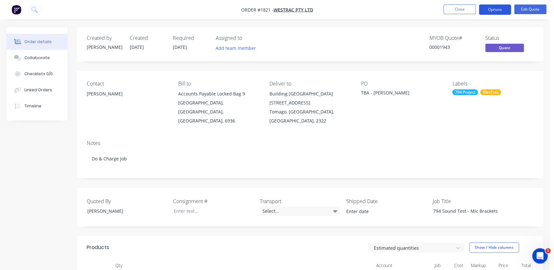
click at [493, 8] on button "Options" at bounding box center [495, 9] width 32 height 10
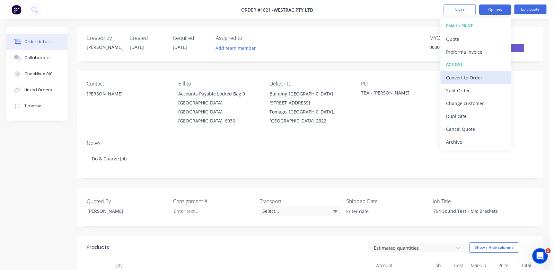
click at [471, 75] on div "Convert to Order" at bounding box center [475, 77] width 59 height 9
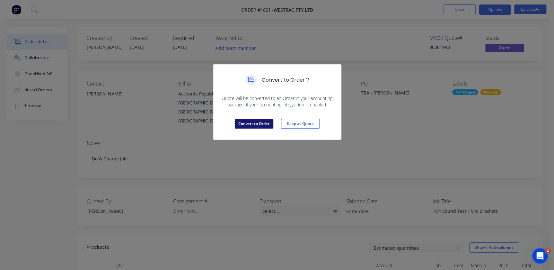
click at [264, 127] on button "Convert to Order" at bounding box center [254, 124] width 39 height 10
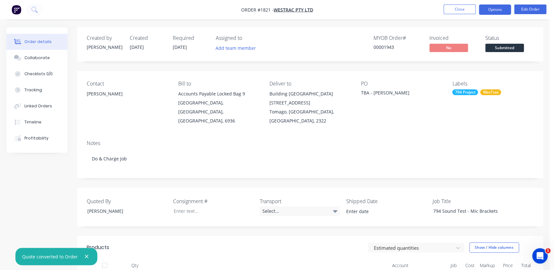
click at [490, 11] on button "Options" at bounding box center [495, 9] width 32 height 10
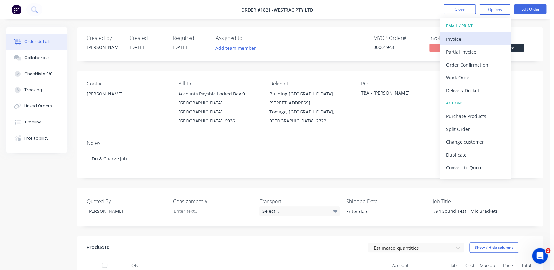
click at [476, 39] on div "Invoice" at bounding box center [475, 38] width 59 height 9
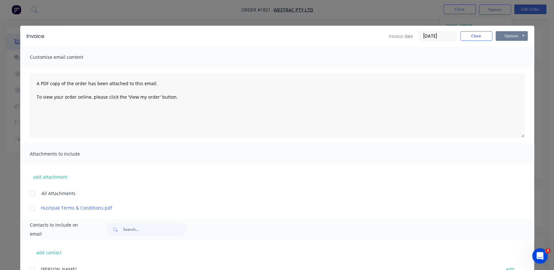
click at [500, 39] on button "Options" at bounding box center [512, 36] width 32 height 10
click at [512, 58] on button "Print" at bounding box center [516, 58] width 41 height 11
click at [484, 33] on button "Close" at bounding box center [477, 36] width 32 height 10
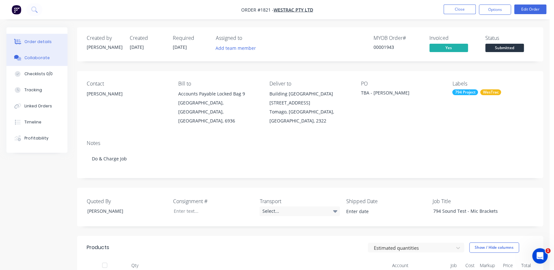
click at [38, 59] on div "Collaborate" at bounding box center [36, 58] width 25 height 6
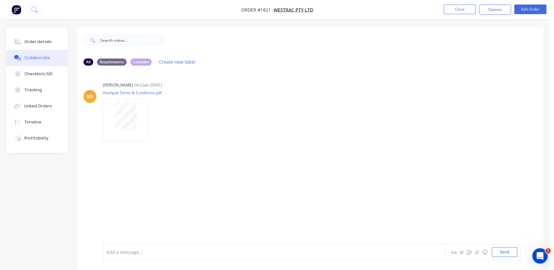
click at [477, 256] on div "Aa @ ☺ Send" at bounding box center [483, 252] width 67 height 10
click at [477, 254] on icon "button" at bounding box center [477, 252] width 4 height 4
click at [495, 251] on button "Send" at bounding box center [504, 252] width 25 height 10
click at [455, 10] on button "Close" at bounding box center [460, 9] width 32 height 10
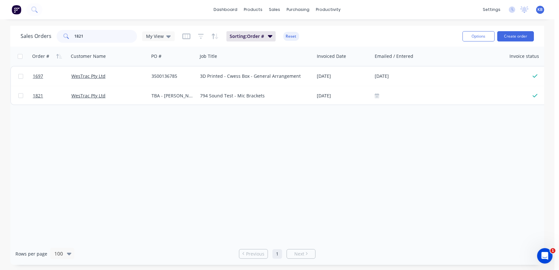
drag, startPoint x: 114, startPoint y: 37, endPoint x: 18, endPoint y: 30, distance: 96.4
click at [18, 30] on div "Sales Orders 1821 My View Sorting: Order # Reset Options Create order" at bounding box center [277, 36] width 534 height 21
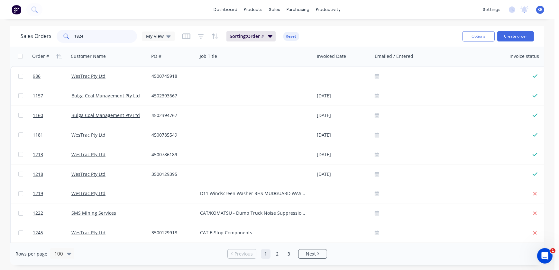
type input "1824"
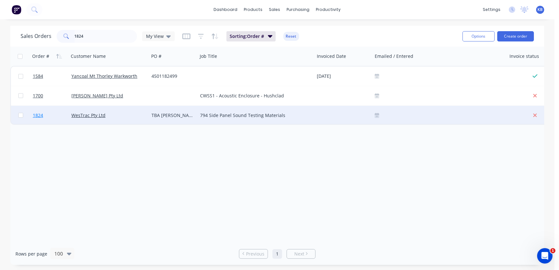
click at [36, 122] on link "1824" at bounding box center [52, 115] width 39 height 19
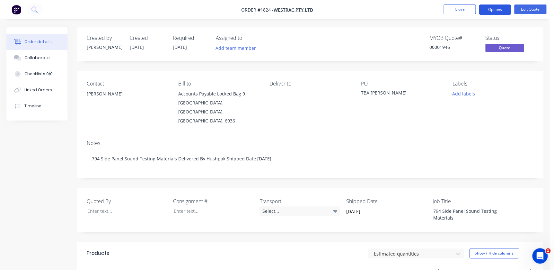
click at [492, 4] on button "Options" at bounding box center [495, 9] width 32 height 10
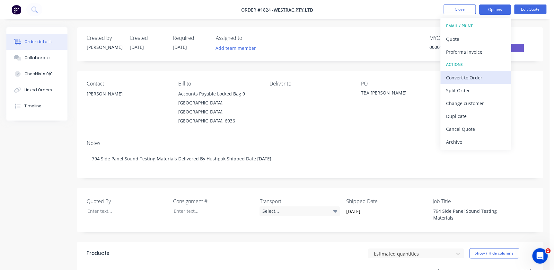
click at [466, 76] on div "Convert to Order" at bounding box center [475, 77] width 59 height 9
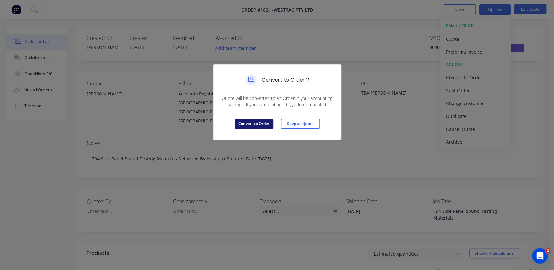
click at [266, 122] on button "Convert to Order" at bounding box center [254, 124] width 39 height 10
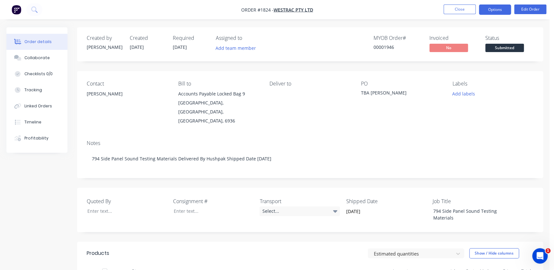
click at [505, 13] on button "Options" at bounding box center [495, 9] width 32 height 10
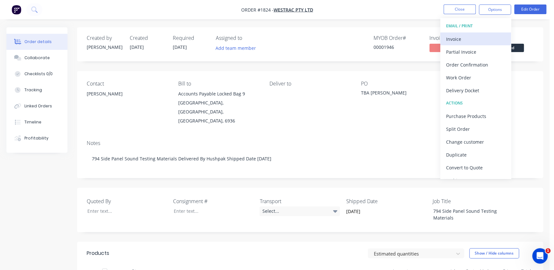
click at [459, 40] on div "Invoice" at bounding box center [475, 38] width 59 height 9
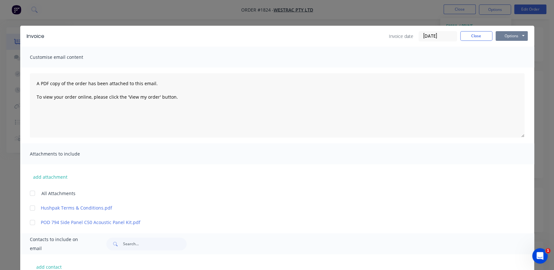
click at [503, 34] on button "Options" at bounding box center [512, 36] width 32 height 10
click at [511, 59] on button "Print" at bounding box center [516, 58] width 41 height 11
click at [472, 31] on button "Close" at bounding box center [477, 36] width 32 height 10
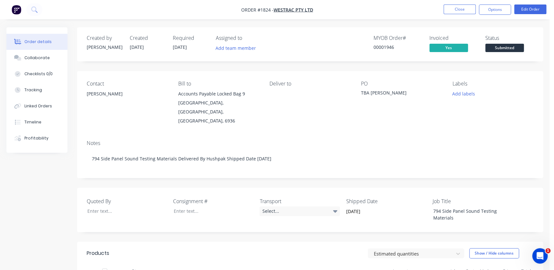
click at [47, 47] on button "Order details" at bounding box center [36, 42] width 61 height 16
click at [44, 53] on button "Collaborate" at bounding box center [36, 58] width 61 height 16
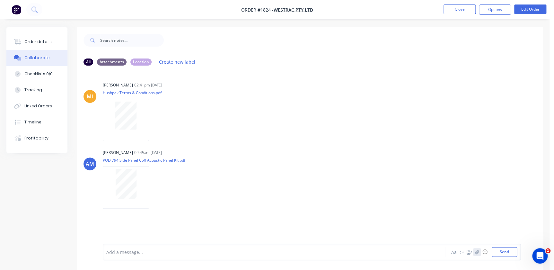
click at [479, 252] on button "button" at bounding box center [477, 252] width 8 height 8
click at [506, 250] on button "Send" at bounding box center [504, 252] width 25 height 10
click at [454, 15] on nav "Order #1824 - WesTrac Pty Ltd Close Options Edit Order" at bounding box center [277, 9] width 554 height 19
click at [457, 11] on button "Close" at bounding box center [460, 9] width 32 height 10
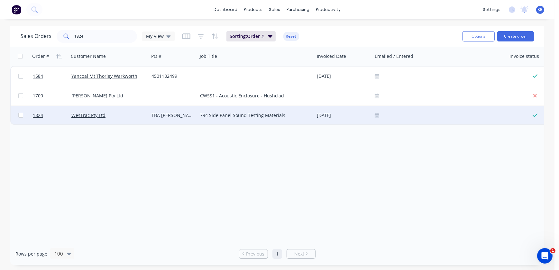
click at [294, 115] on div "794 Side Panel Sound Testing Materials" at bounding box center [253, 115] width 106 height 6
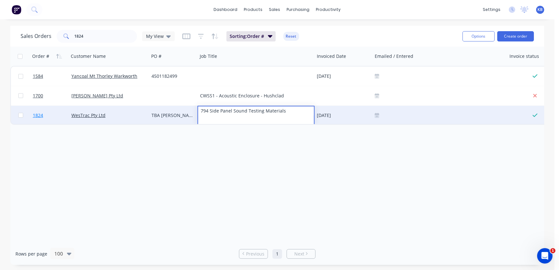
click at [40, 118] on span "1824" at bounding box center [38, 115] width 10 height 6
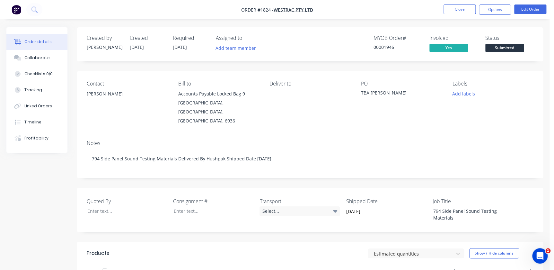
click at [507, 45] on span "Submitted" at bounding box center [505, 48] width 39 height 8
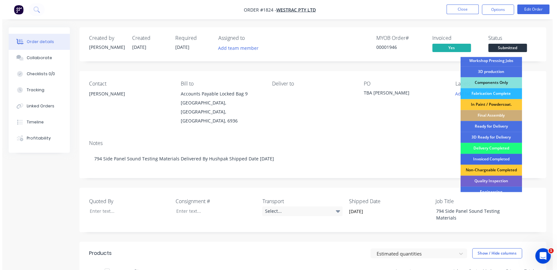
scroll to position [58, 0]
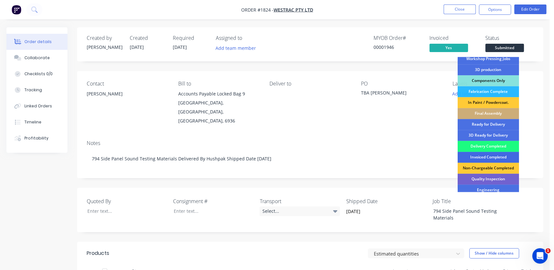
click at [486, 158] on div "Invoiced Completed" at bounding box center [488, 157] width 61 height 11
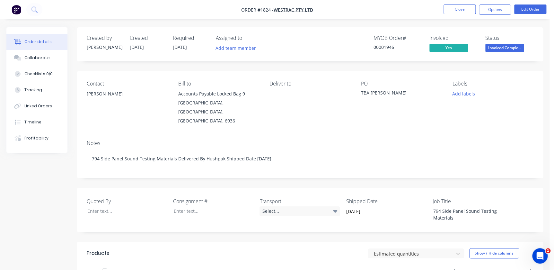
click at [466, 14] on li "Close" at bounding box center [460, 9] width 32 height 10
click at [466, 12] on button "Close" at bounding box center [460, 9] width 32 height 10
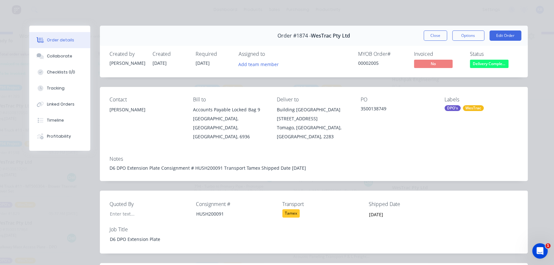
scroll to position [114, 0]
click at [435, 39] on button "Close" at bounding box center [435, 36] width 23 height 10
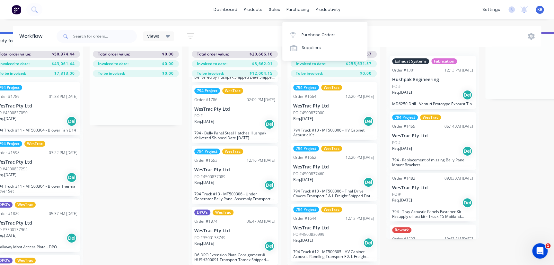
drag, startPoint x: 295, startPoint y: 9, endPoint x: 302, endPoint y: 15, distance: 9.1
click at [295, 9] on div "purchasing" at bounding box center [297, 10] width 29 height 10
click at [317, 28] on link "Purchase Orders" at bounding box center [325, 34] width 85 height 13
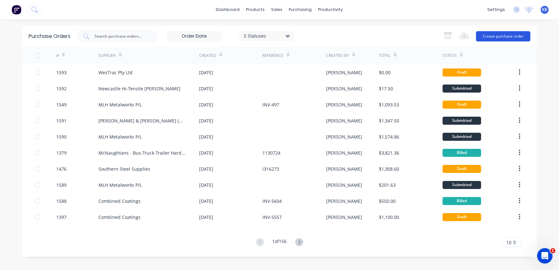
click at [507, 40] on button "Create purchase order" at bounding box center [503, 36] width 54 height 10
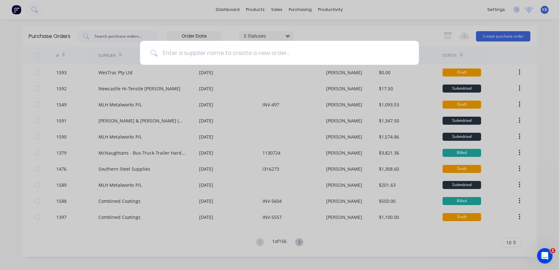
click at [233, 49] on input at bounding box center [282, 53] width 251 height 24
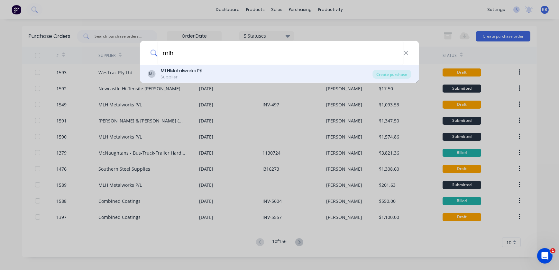
type input "mlh"
click at [231, 70] on div "ML MLH Metalworks P/L Supplier" at bounding box center [260, 73] width 225 height 13
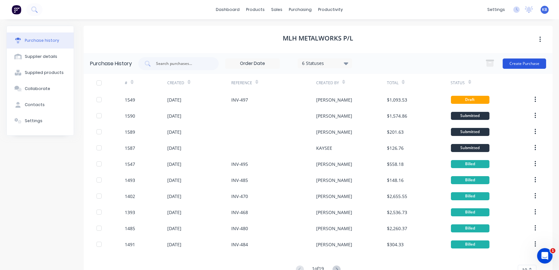
click at [528, 62] on button "Create Purchase" at bounding box center [523, 63] width 43 height 10
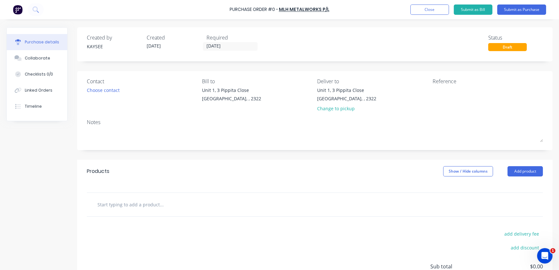
click at [109, 95] on div "Contact Choose contact" at bounding box center [142, 96] width 110 height 38
click at [110, 94] on div "Choose contact" at bounding box center [103, 90] width 33 height 7
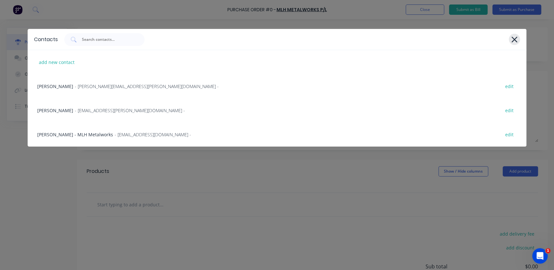
click at [513, 39] on icon at bounding box center [514, 39] width 7 height 9
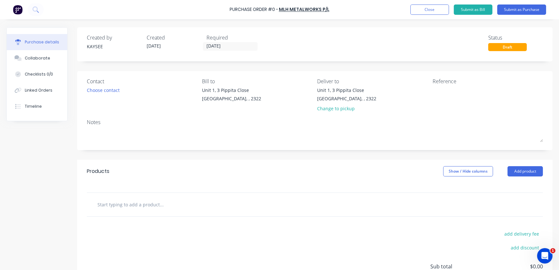
click at [130, 210] on input "text" at bounding box center [161, 204] width 129 height 13
click at [127, 204] on input "text" at bounding box center [161, 204] width 129 height 13
drag, startPoint x: 157, startPoint y: 196, endPoint x: 152, endPoint y: 204, distance: 9.8
click at [157, 196] on div at bounding box center [315, 204] width 456 height 23
click at [152, 204] on input "text" at bounding box center [161, 204] width 129 height 13
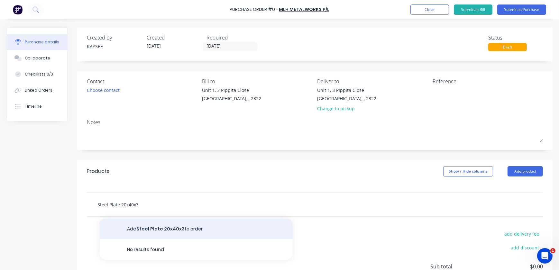
type input "Steel Plate 20x40x3"
click at [162, 234] on button "Add Steel Plate 20x40x3 to order" at bounding box center [196, 229] width 193 height 21
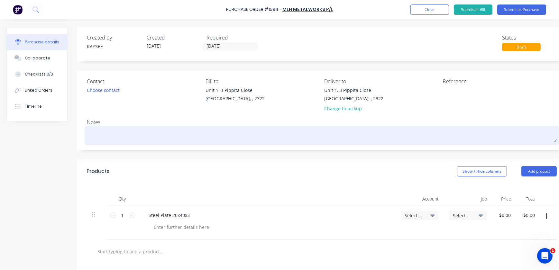
click at [99, 132] on textarea at bounding box center [322, 135] width 470 height 14
type textarea "J"
type textarea "x"
type textarea "J/"
type textarea "x"
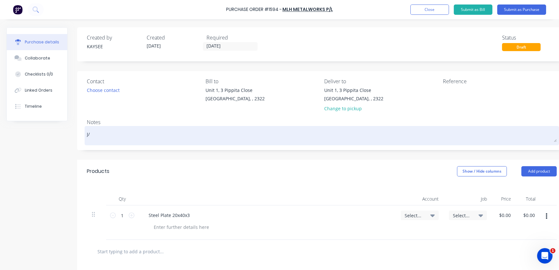
type textarea "J/N"
type textarea "x"
type textarea "J/N"
type textarea "x"
type textarea "J/N 1"
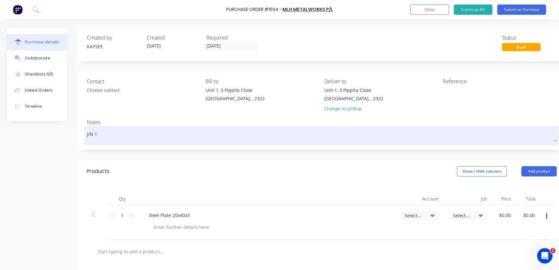
type textarea "x"
type textarea "J/N 18"
type textarea "x"
type textarea "J/N 185"
type textarea "x"
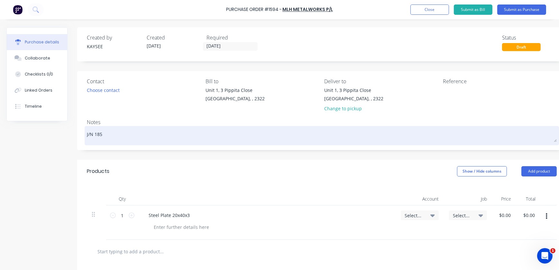
type textarea "J/N 1858"
type textarea "x"
type textarea "J/N 1858"
type textarea "x"
type textarea "J/N 1858 &"
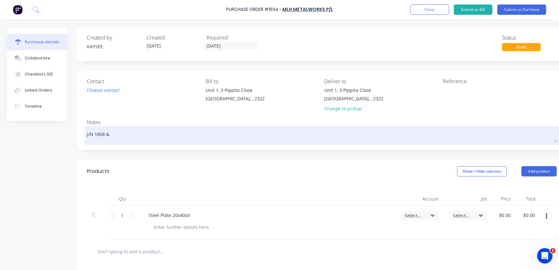
type textarea "x"
type textarea "J/N 1858 &"
type textarea "x"
type textarea "J/N 1858 & 1"
type textarea "x"
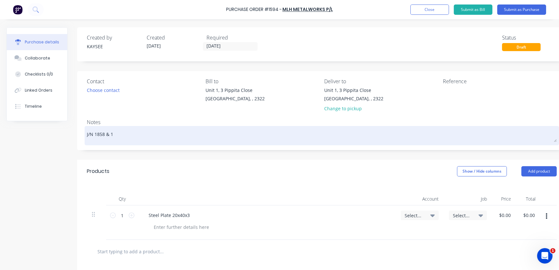
type textarea "J/N 1858 & 19"
type textarea "x"
type textarea "J/N 1858 & 191"
type textarea "x"
type textarea "J/N 1858 & 1911"
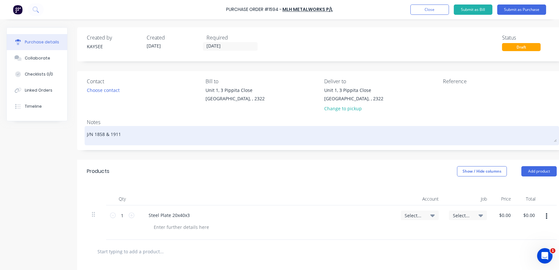
type textarea "x"
type textarea "J/N 1858 & 1911"
type textarea "x"
type textarea "J/N 1858 & 1911 S"
type textarea "x"
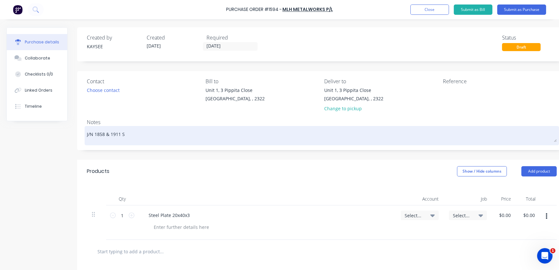
type textarea "J/N 1858 & 1911 St"
type textarea "x"
type textarea "J/N 1858 & 1911 Ste"
type textarea "x"
type textarea "J/N 1858 & 1911 Stee"
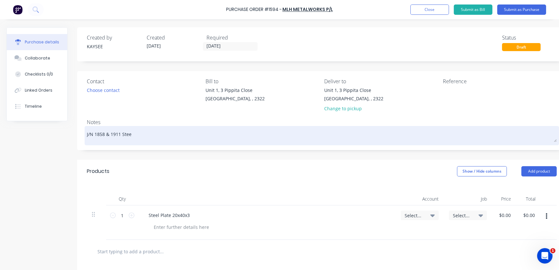
type textarea "x"
type textarea "J/N 1858 & 1911 Steel"
type textarea "x"
type textarea "J/N 1858 & 1911 Steel P"
type textarea "x"
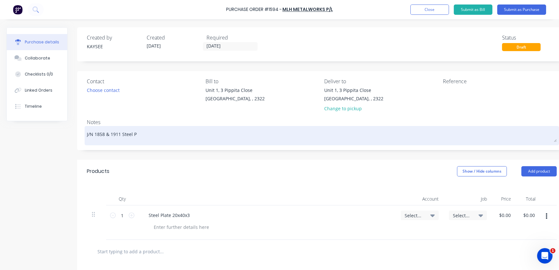
type textarea "J/N 1858 & 1911 Steel Pl"
type textarea "x"
type textarea "J/N 1858 & 1911 Steel Pla"
type textarea "x"
type textarea "J/N 1858 & 1911 Steel Plat"
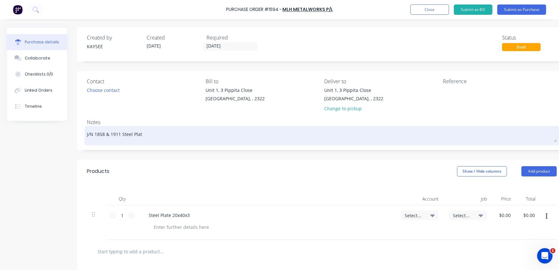
type textarea "x"
type textarea "J/N 1858 & 1911 Steel Plate"
type textarea "x"
type textarea "J/N 1858 & 1911 Steel Plates"
type textarea "x"
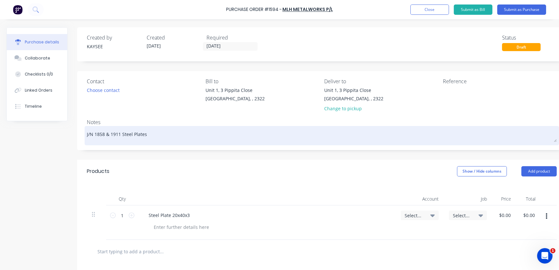
type textarea "J/N 1858 & 1911 Steel Plates"
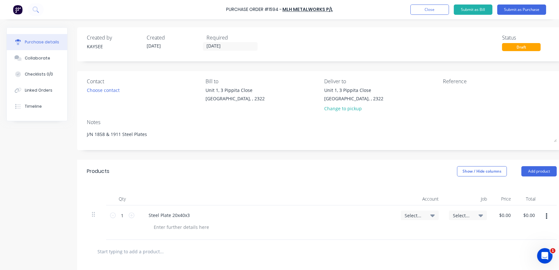
drag, startPoint x: 155, startPoint y: 138, endPoint x: 18, endPoint y: 136, distance: 136.9
click at [18, 136] on div "Created by KAYSEE Created 24/09/25 Required 24/09/25 Status Draft Contact Choos…" at bounding box center [286, 198] width 560 height 342
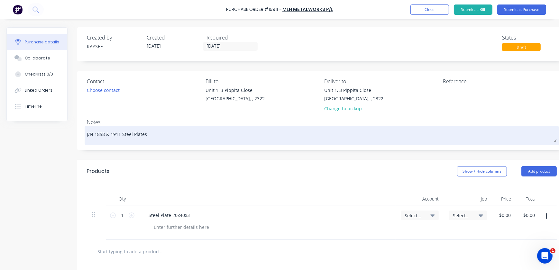
type textarea "x"
click at [153, 132] on textarea "J/N 1858 & 1911 Steel Plates" at bounding box center [322, 135] width 470 height 14
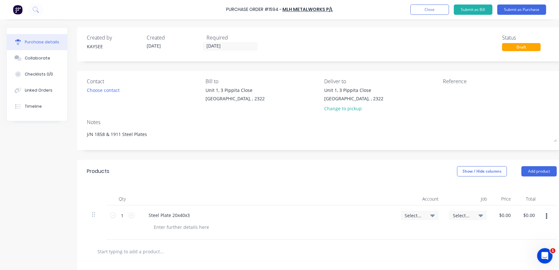
type textarea "J/N 1858 & 1911 Steel Plates"
type textarea "x"
type textarea "J/N 1858 & 1911 Steel Plates"
click at [215, 47] on input "[DATE]" at bounding box center [230, 46] width 54 height 8
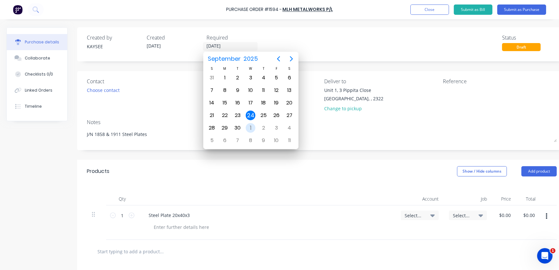
click at [247, 123] on div "Oct 1" at bounding box center [250, 128] width 13 height 12
type textarea "x"
type input "[DATE]"
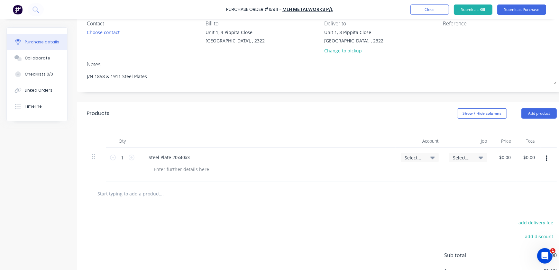
scroll to position [58, 0]
click at [424, 157] on span "Select..." at bounding box center [413, 157] width 19 height 7
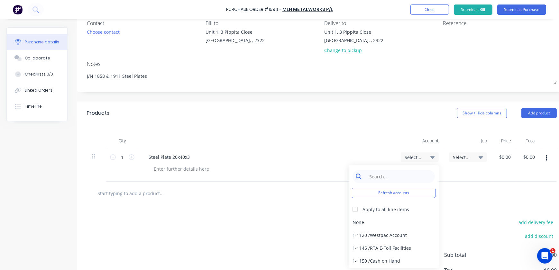
type textarea "x"
click at [395, 173] on input at bounding box center [398, 176] width 66 height 13
type input "5"
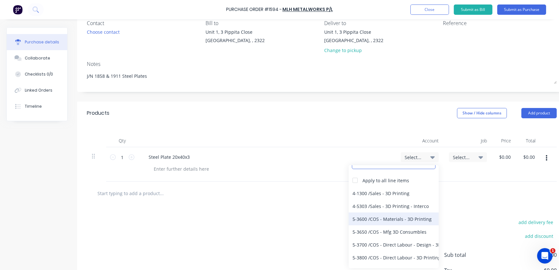
type input "3d"
click at [385, 221] on div "5-3600 / COS - Materials - 3D Printing" at bounding box center [393, 218] width 90 height 13
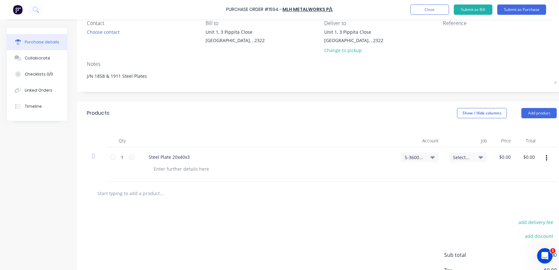
click at [471, 160] on div "Select..." at bounding box center [468, 157] width 38 height 10
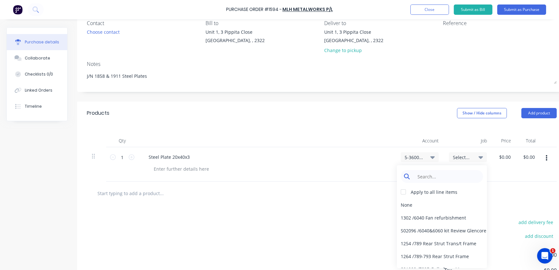
click at [428, 175] on input at bounding box center [447, 176] width 66 height 13
click at [473, 155] on div "Select..." at bounding box center [468, 157] width 30 height 6
click at [477, 157] on div "Select..." at bounding box center [468, 157] width 30 height 6
click at [439, 174] on input at bounding box center [447, 176] width 66 height 13
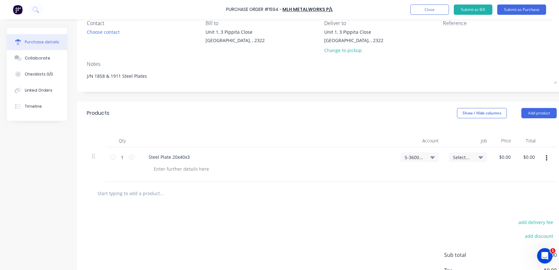
click at [344, 181] on div "Steel Plate 20x40x3" at bounding box center [266, 164] width 257 height 34
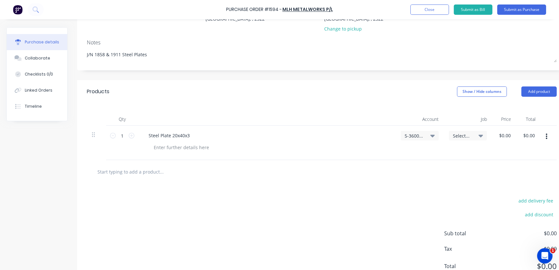
scroll to position [51, 0]
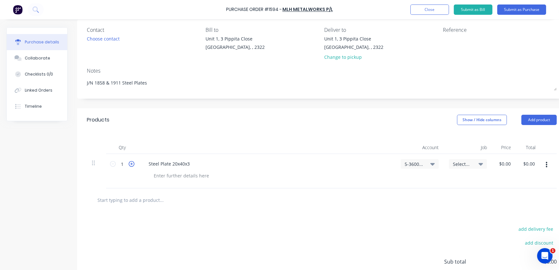
click at [131, 162] on icon at bounding box center [132, 164] width 6 height 6
type textarea "x"
type input "2"
click at [127, 164] on input "2" at bounding box center [122, 164] width 13 height 10
type textarea "x"
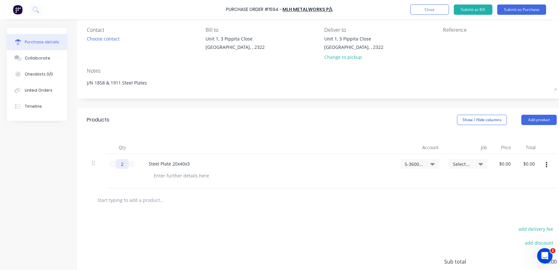
type input "20"
type textarea "x"
type input "20"
type textarea "x"
click at [509, 164] on div "0.00 0.00" at bounding box center [504, 163] width 15 height 9
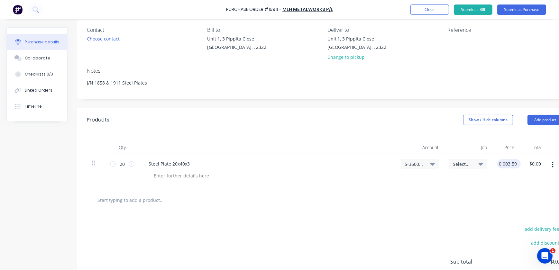
type input "$0.00"
type input "0.00"
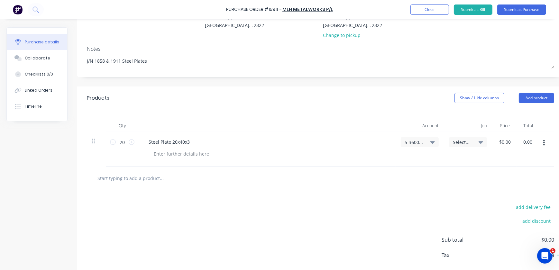
scroll to position [110, 0]
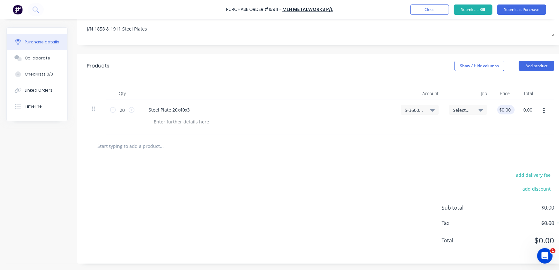
type input "0.00"
type input "$0.00"
click at [507, 105] on input "0.00" at bounding box center [504, 109] width 15 height 9
drag, startPoint x: 507, startPoint y: 105, endPoint x: 349, endPoint y: 112, distance: 158.0
click at [365, 108] on div "20 20 Steel Plate 20x40x3 5-3600 / COS - Materials - 3D Printing Select... 0.00…" at bounding box center [320, 117] width 467 height 34
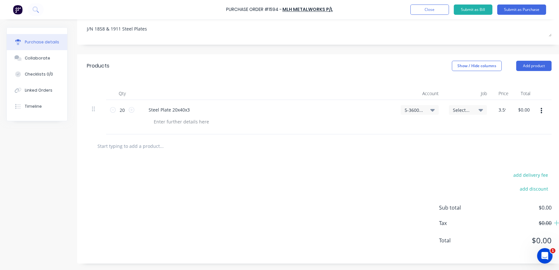
type input "$3.59"
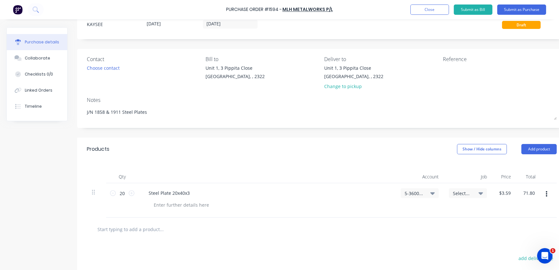
scroll to position [0, 0]
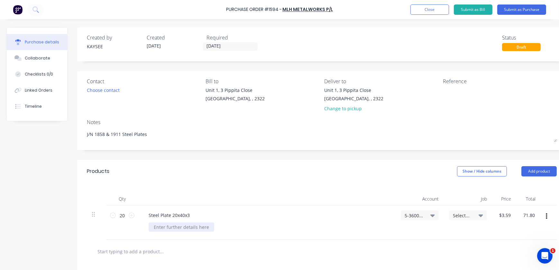
type input "$71.80"
click at [179, 225] on div at bounding box center [181, 226] width 66 height 9
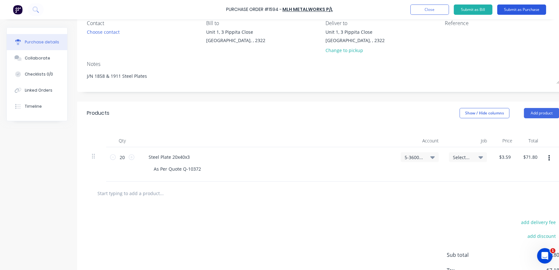
click at [517, 10] on button "Submit as Purchase" at bounding box center [521, 9] width 49 height 10
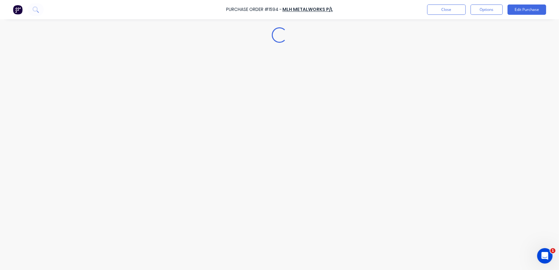
scroll to position [0, 0]
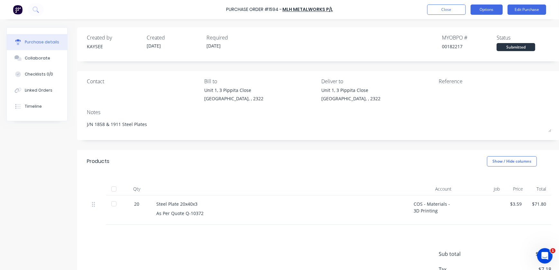
click at [482, 7] on button "Options" at bounding box center [486, 9] width 32 height 10
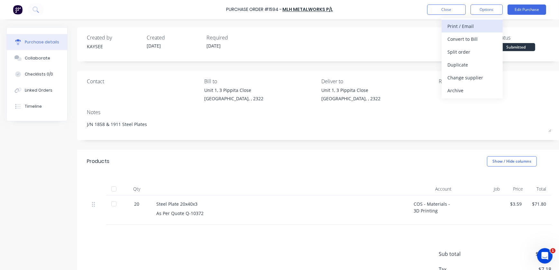
click at [464, 22] on div "Print / Email" at bounding box center [471, 26] width 49 height 9
click at [463, 41] on div "With pricing" at bounding box center [471, 38] width 49 height 9
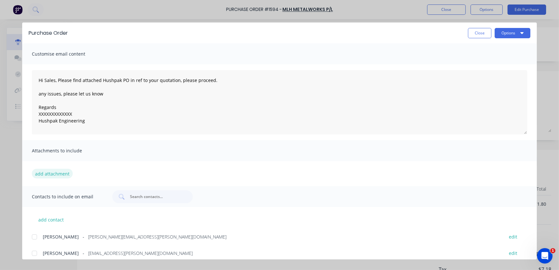
click at [58, 178] on button "add attachment" at bounding box center [52, 174] width 41 height 10
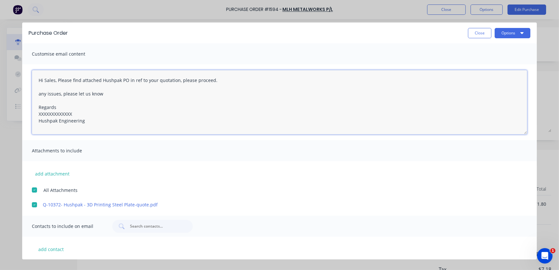
drag, startPoint x: 72, startPoint y: 112, endPoint x: 14, endPoint y: 108, distance: 58.3
click at [14, 108] on div "Purchase Order Close Options Customise email content Hi Sales, Please find atta…" at bounding box center [279, 135] width 559 height 270
click at [68, 109] on textarea "Hi Sales, Please find attached Hushpak PO in ref to your quotation, please proc…" at bounding box center [279, 102] width 495 height 64
drag, startPoint x: 66, startPoint y: 116, endPoint x: 31, endPoint y: 113, distance: 34.8
click at [31, 113] on div "Hi Sales, Please find attached Hushpak PO in ref to your quotation, please proc…" at bounding box center [279, 102] width 514 height 76
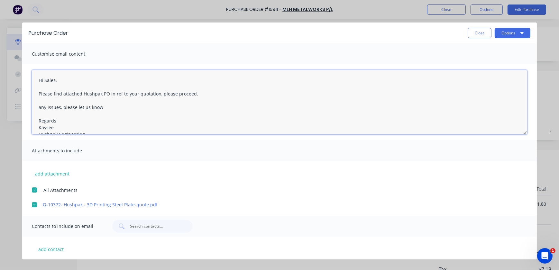
drag, startPoint x: 58, startPoint y: 83, endPoint x: 44, endPoint y: 82, distance: 13.5
click at [44, 82] on textarea "Hi Sales, Please find attached Hushpak PO in ref to your quotation, please proc…" at bounding box center [279, 102] width 495 height 64
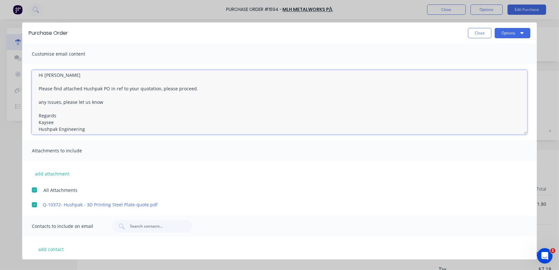
scroll to position [10, 0]
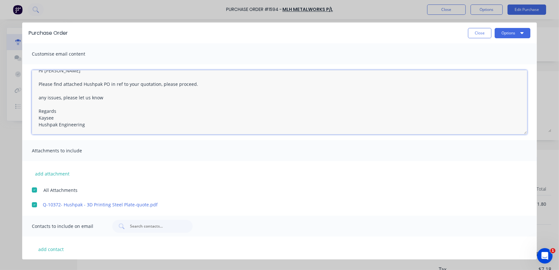
click at [39, 96] on textarea "Hi Mitch Please find attached Hushpak PO in ref to your quotation, please proce…" at bounding box center [279, 102] width 495 height 64
click at [128, 120] on textarea "Hi Mitch Please find attached Hushpak PO in ref to your quotation, please proce…" at bounding box center [279, 102] width 495 height 64
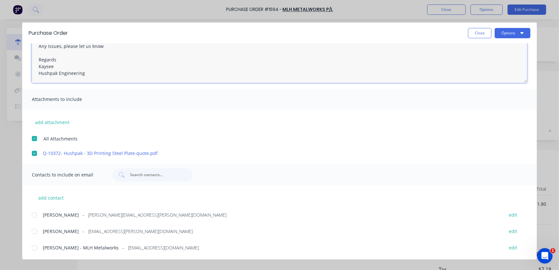
click at [36, 234] on div at bounding box center [34, 231] width 13 height 13
click at [32, 253] on div at bounding box center [34, 247] width 13 height 13
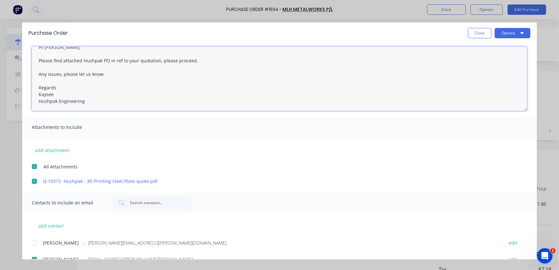
scroll to position [0, 0]
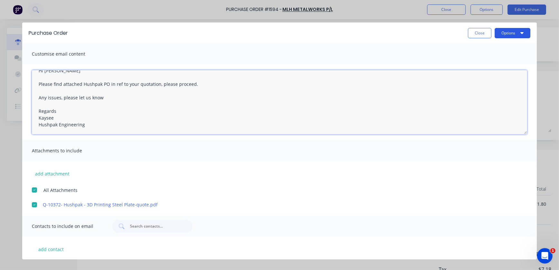
type textarea "Hi Mitch Please find attached Hushpak PO in ref to your quotation, please proce…"
click at [504, 35] on button "Options" at bounding box center [512, 33] width 36 height 10
click at [480, 75] on div "Email" at bounding box center [499, 74] width 49 height 9
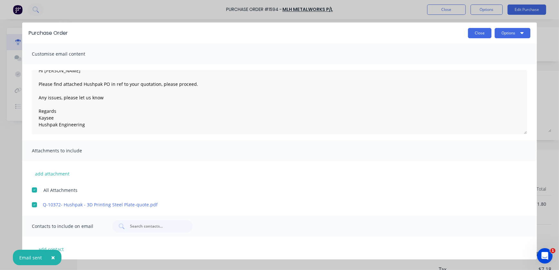
click at [471, 33] on button "Close" at bounding box center [479, 33] width 23 height 10
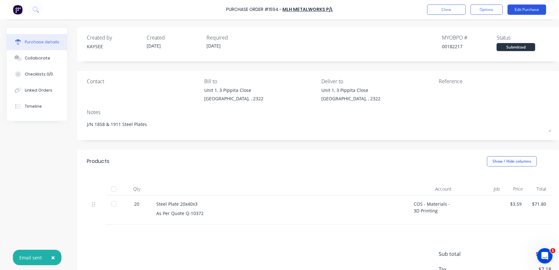
click at [524, 8] on button "Edit Purchase" at bounding box center [526, 9] width 39 height 10
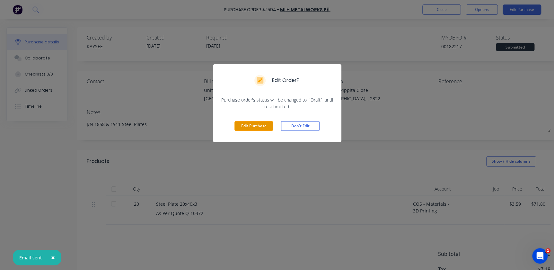
click at [243, 125] on button "Edit Purchase" at bounding box center [254, 126] width 39 height 10
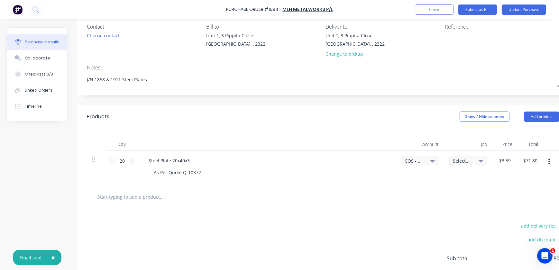
scroll to position [87, 0]
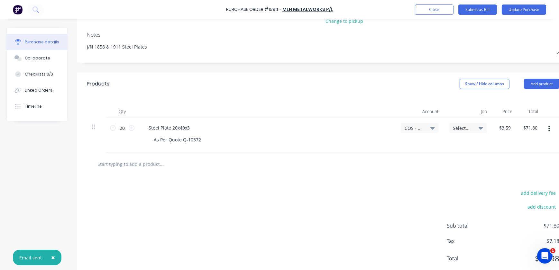
click at [554, 128] on button "button" at bounding box center [548, 129] width 15 height 12
click at [548, 130] on icon "button" at bounding box center [549, 128] width 2 height 7
click at [547, 129] on button "button" at bounding box center [548, 129] width 15 height 12
click at [529, 154] on button "Duplicate" at bounding box center [529, 158] width 55 height 13
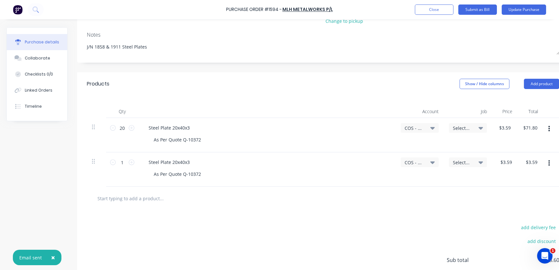
click at [553, 133] on button "button" at bounding box center [548, 129] width 15 height 12
click at [532, 159] on button "Duplicate" at bounding box center [529, 158] width 55 height 13
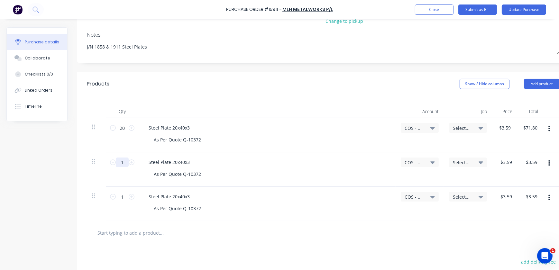
click at [124, 160] on input "1" at bounding box center [122, 162] width 13 height 10
type input "5"
type input "$17.95"
type input "5"
click at [127, 195] on input "1" at bounding box center [122, 197] width 13 height 10
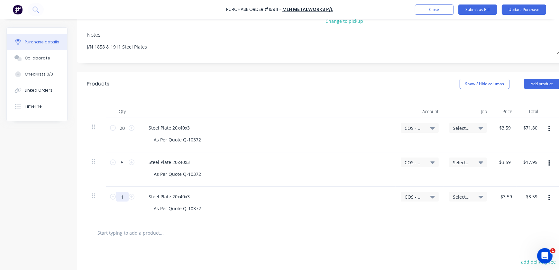
type input "2"
type input "$7.18"
type input "2"
click at [120, 122] on div "20 20" at bounding box center [122, 135] width 32 height 34
click at [123, 127] on input "20" at bounding box center [122, 128] width 13 height 10
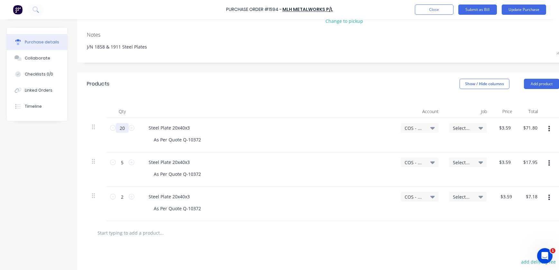
type input "1"
type input "$3.59"
type input "13"
type input "$46.67"
type input "13"
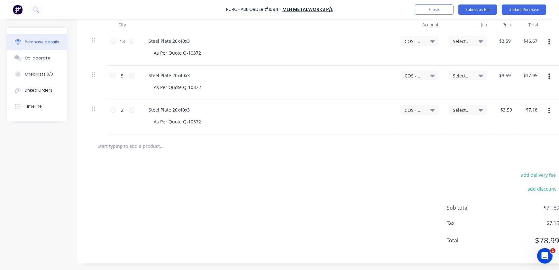
scroll to position [91, 0]
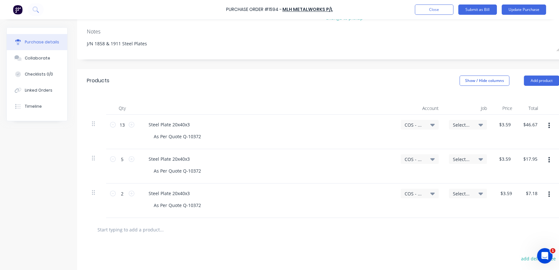
click at [481, 122] on icon at bounding box center [480, 124] width 4 height 7
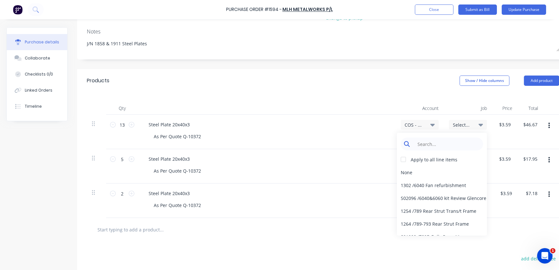
click at [445, 144] on input at bounding box center [447, 144] width 66 height 13
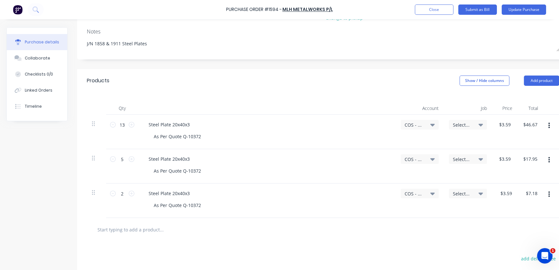
click at [422, 121] on div "COS - Materials - 3D Printing" at bounding box center [419, 125] width 38 height 10
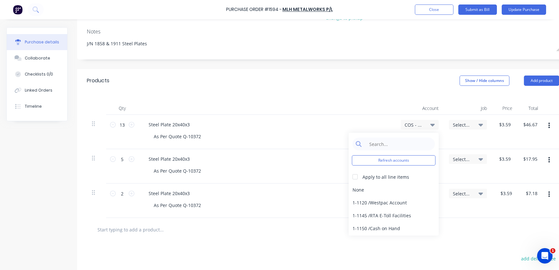
click at [421, 122] on span "COS - Materials - 3D Printing" at bounding box center [413, 124] width 19 height 7
click at [404, 144] on input at bounding box center [398, 144] width 66 height 13
type input "sto"
click at [368, 190] on div "1-1310 / Stock" at bounding box center [393, 189] width 90 height 13
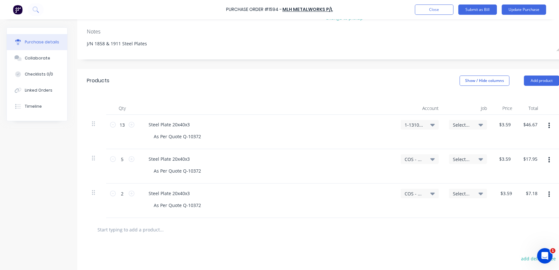
click at [421, 151] on div "COS - Materials - 3D Printing" at bounding box center [419, 166] width 48 height 34
click at [417, 161] on span "COS - Materials - 3D Printing" at bounding box center [413, 159] width 19 height 7
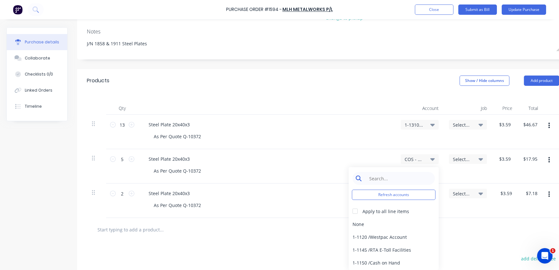
click at [373, 176] on input at bounding box center [398, 178] width 66 height 13
click at [426, 158] on div "COS - Materials - 3D Printing" at bounding box center [419, 159] width 30 height 6
click at [453, 132] on div "Select..." at bounding box center [468, 132] width 48 height 34
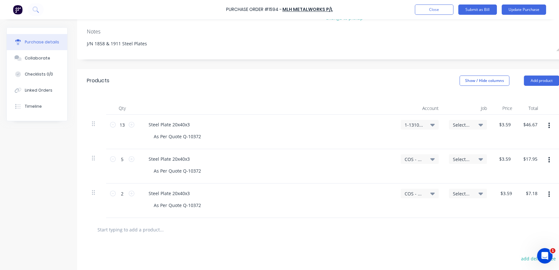
click at [460, 125] on span "Select..." at bounding box center [462, 124] width 19 height 7
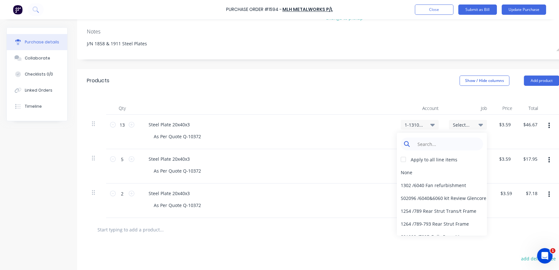
click at [447, 148] on input at bounding box center [447, 144] width 66 height 13
click at [500, 143] on div "$3.59 $3.59" at bounding box center [504, 132] width 24 height 34
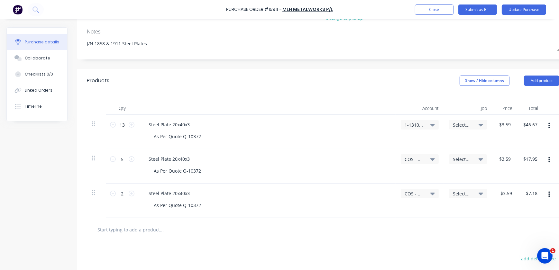
click at [467, 167] on div "Select..." at bounding box center [468, 166] width 48 height 34
click at [467, 163] on div "Select..." at bounding box center [468, 159] width 38 height 10
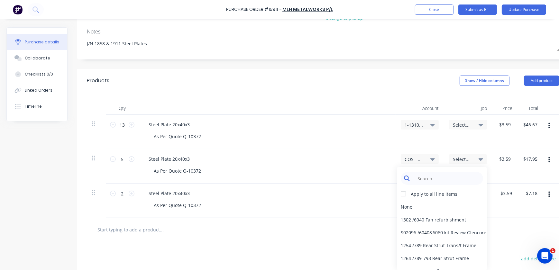
click at [442, 181] on input at bounding box center [447, 178] width 66 height 13
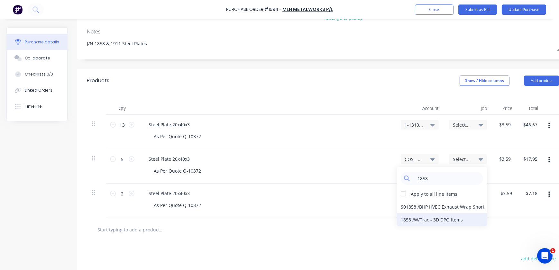
type input "1858"
click at [406, 221] on div "1858 / W/Trac - 3D DPO Items" at bounding box center [442, 219] width 90 height 13
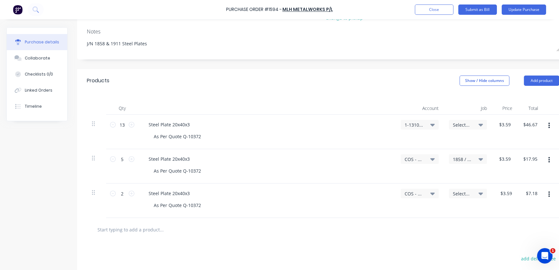
click at [464, 190] on span "Select..." at bounding box center [462, 193] width 19 height 7
click at [443, 206] on input at bounding box center [447, 212] width 66 height 13
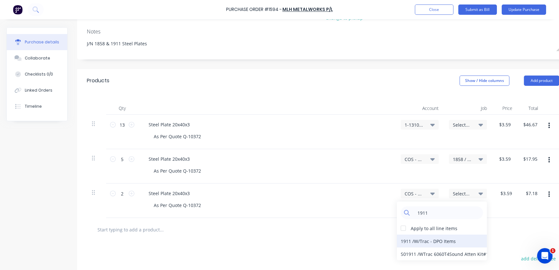
type input "1911"
click at [416, 241] on div "1911 / W/Trac - DPO Items" at bounding box center [442, 241] width 90 height 13
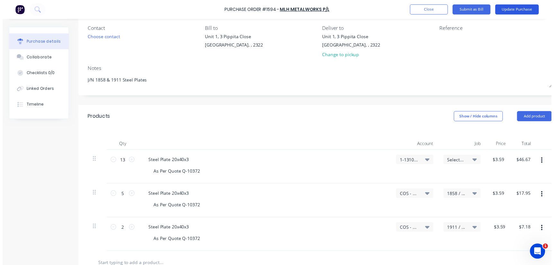
scroll to position [0, 0]
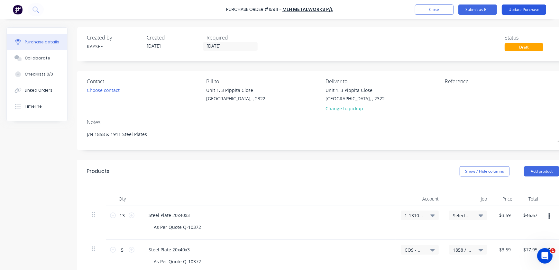
click at [533, 8] on button "Update Purchase" at bounding box center [523, 9] width 44 height 10
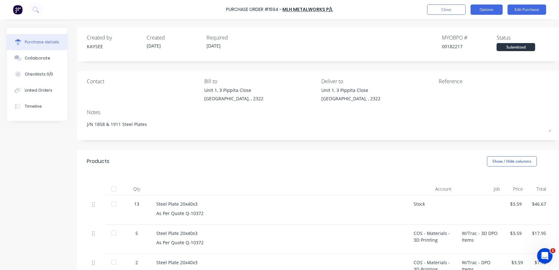
click at [475, 12] on button "Options" at bounding box center [486, 9] width 32 height 10
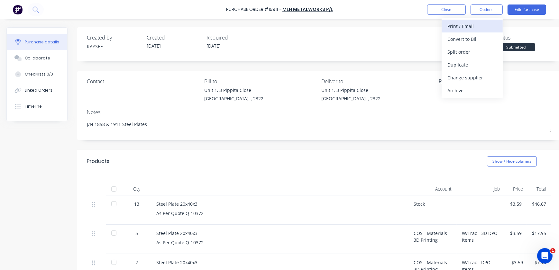
click at [460, 29] on div "Print / Email" at bounding box center [471, 26] width 49 height 9
click at [458, 42] on div "With pricing" at bounding box center [471, 38] width 49 height 9
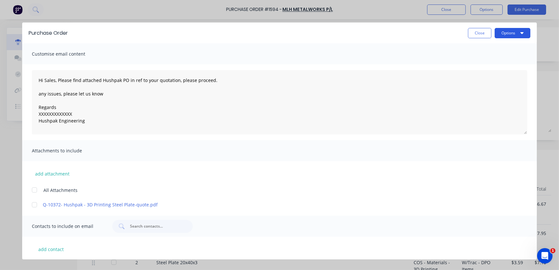
click at [511, 32] on button "Options" at bounding box center [512, 33] width 36 height 10
click at [493, 64] on div "Print" at bounding box center [499, 62] width 49 height 9
click at [483, 37] on button "Close" at bounding box center [479, 33] width 23 height 10
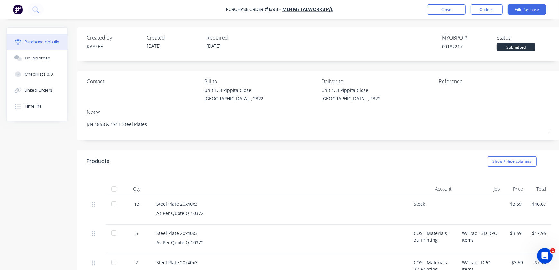
click at [523, 47] on div "Submitted" at bounding box center [515, 47] width 39 height 8
click at [458, 22] on div "Purchase details Collaborate Checklists 0/0 Linked Orders Timeline Created by K…" at bounding box center [279, 125] width 559 height 238
click at [458, 14] on button "Close" at bounding box center [446, 9] width 39 height 10
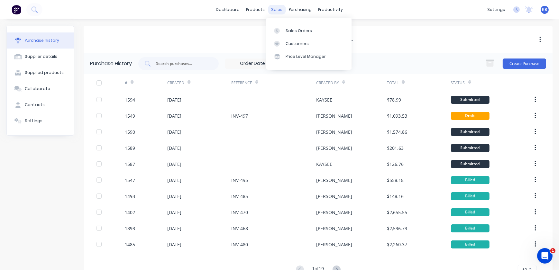
click at [273, 9] on div "sales" at bounding box center [277, 10] width 18 height 10
click at [277, 24] on link "Sales Orders" at bounding box center [308, 30] width 85 height 13
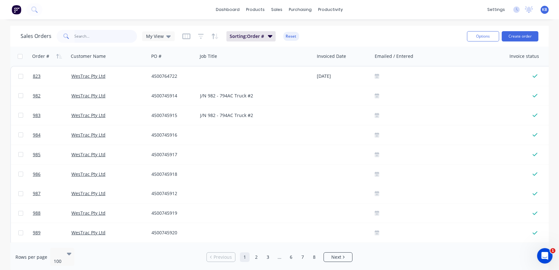
click at [94, 37] on input "text" at bounding box center [106, 36] width 63 height 13
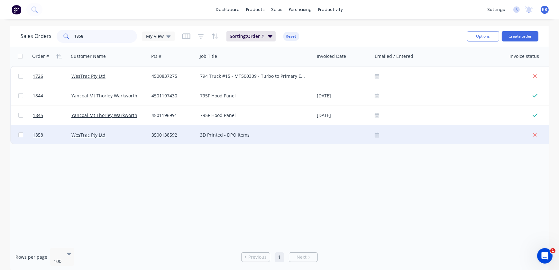
type input "1858"
click at [31, 133] on div at bounding box center [49, 134] width 39 height 19
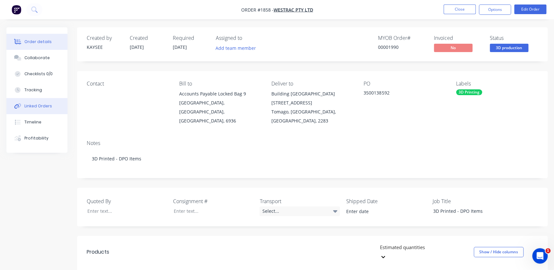
click at [47, 111] on button "Linked Orders" at bounding box center [36, 106] width 61 height 16
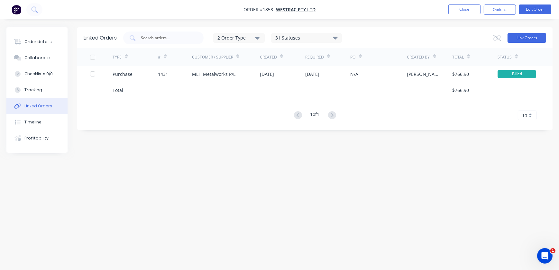
click at [522, 36] on button "Link Orders" at bounding box center [526, 38] width 39 height 10
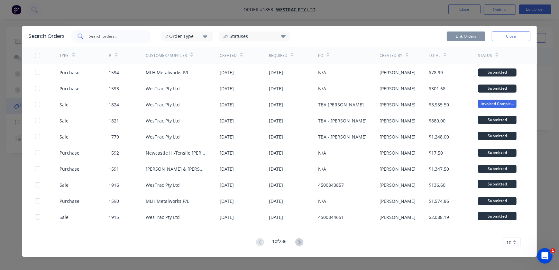
click at [113, 37] on input "text" at bounding box center [114, 36] width 53 height 6
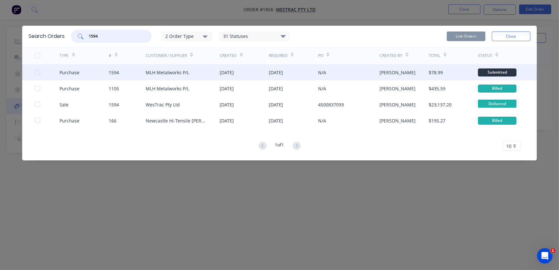
click at [35, 74] on div at bounding box center [37, 72] width 13 height 13
type input "1594"
click at [472, 38] on button "Link Orders" at bounding box center [465, 36] width 39 height 10
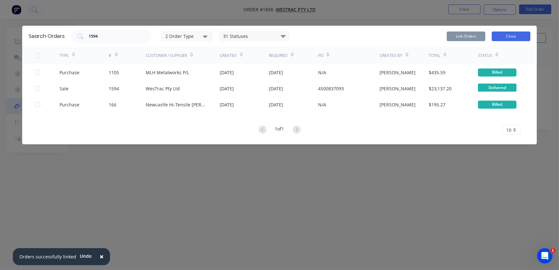
click at [522, 39] on button "Close" at bounding box center [510, 36] width 39 height 10
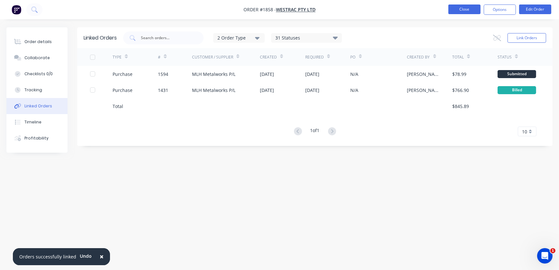
click at [456, 11] on button "Close" at bounding box center [464, 9] width 32 height 10
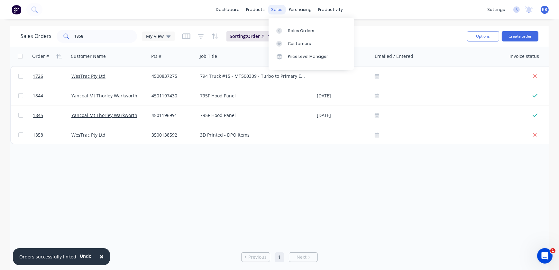
click at [276, 6] on div "sales" at bounding box center [277, 10] width 18 height 10
click at [283, 27] on link "Sales Orders" at bounding box center [310, 30] width 85 height 13
drag, startPoint x: 118, startPoint y: 36, endPoint x: -2, endPoint y: 29, distance: 120.5
click at [0, 29] on html "× Orders successfully linked Undo dashboard products sales purchasing productiv…" at bounding box center [279, 135] width 559 height 270
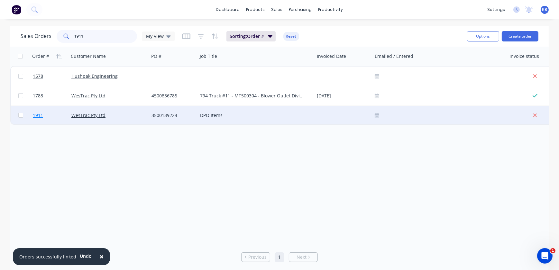
type input "1911"
click at [39, 116] on span "1911" at bounding box center [38, 115] width 10 height 6
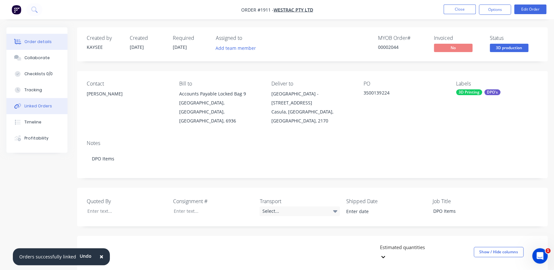
click at [42, 106] on div "Linked Orders" at bounding box center [38, 106] width 28 height 6
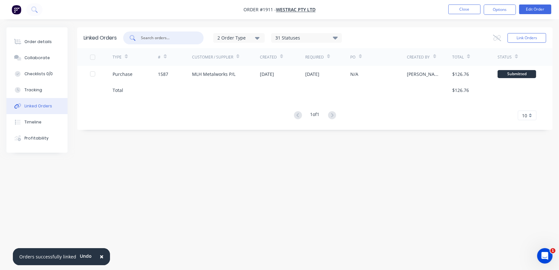
click at [165, 37] on input "text" at bounding box center [166, 38] width 53 height 6
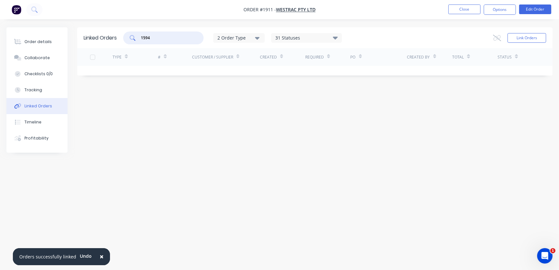
drag, startPoint x: 157, startPoint y: 35, endPoint x: 133, endPoint y: 37, distance: 24.5
click at [133, 37] on div "1594" at bounding box center [163, 37] width 80 height 13
type input "1594"
click at [521, 40] on button "Link Orders" at bounding box center [526, 38] width 39 height 10
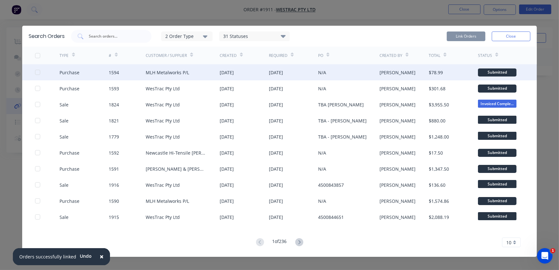
click at [34, 70] on div at bounding box center [37, 72] width 13 height 13
click at [475, 38] on button "Link Orders" at bounding box center [465, 36] width 39 height 10
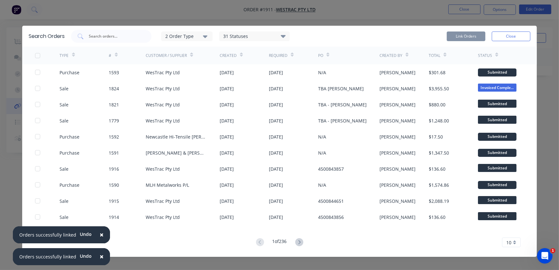
click at [507, 35] on button "Close" at bounding box center [510, 36] width 39 height 10
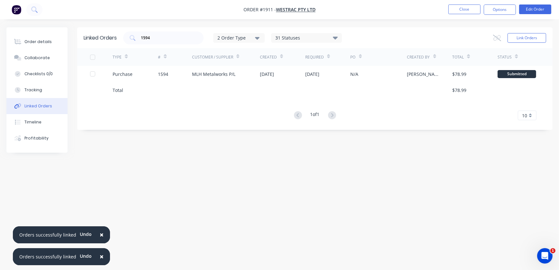
click at [469, 14] on li "Close" at bounding box center [464, 9] width 32 height 10
click at [469, 12] on button "Close" at bounding box center [464, 9] width 32 height 10
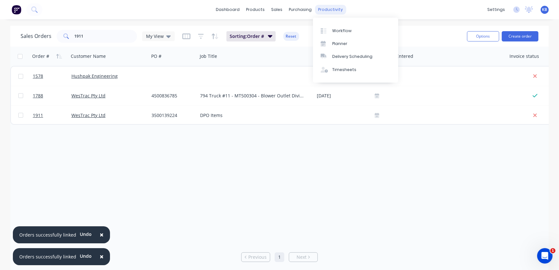
click at [335, 11] on div "productivity" at bounding box center [330, 10] width 31 height 10
click at [339, 26] on link "Workflow" at bounding box center [355, 30] width 85 height 13
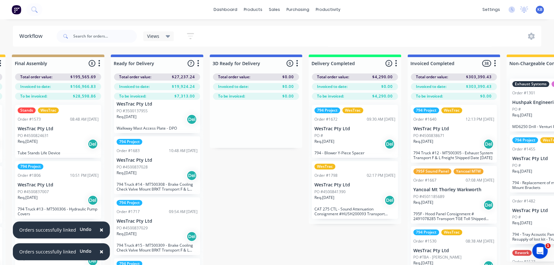
scroll to position [231, 0]
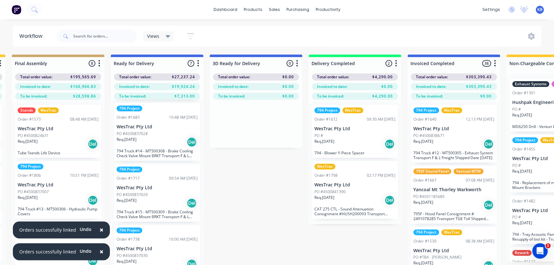
click at [349, 136] on div "PO #" at bounding box center [355, 136] width 81 height 6
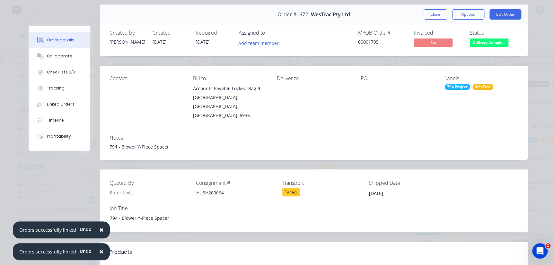
scroll to position [0, 0]
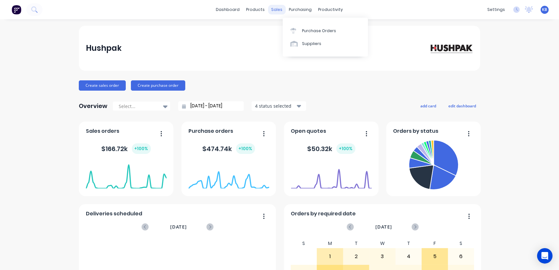
click at [279, 9] on div "sales" at bounding box center [277, 10] width 18 height 10
click at [290, 23] on div "Sales Orders Customers Price Level Manager" at bounding box center [308, 44] width 85 height 52
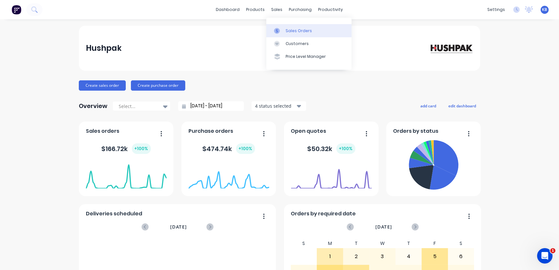
click at [290, 25] on link "Sales Orders" at bounding box center [308, 30] width 85 height 13
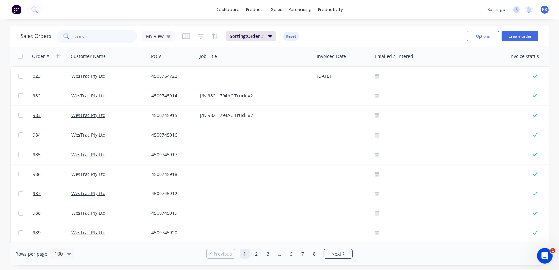
click at [124, 36] on input "text" at bounding box center [106, 36] width 63 height 13
click at [121, 38] on input "text" at bounding box center [106, 36] width 63 height 13
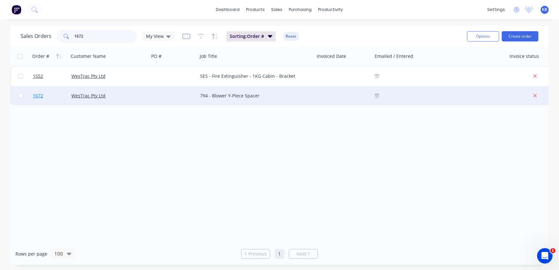
type input "1672"
click at [49, 96] on link "1672" at bounding box center [52, 95] width 39 height 19
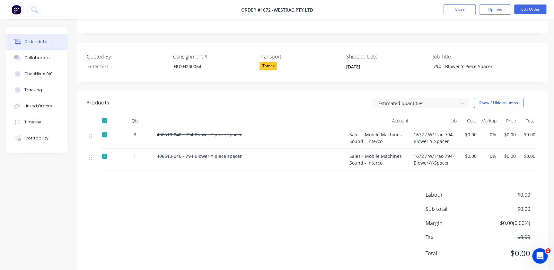
scroll to position [150, 0]
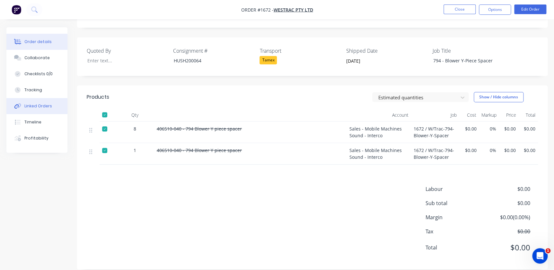
click at [38, 108] on div "Linked Orders" at bounding box center [38, 106] width 28 height 6
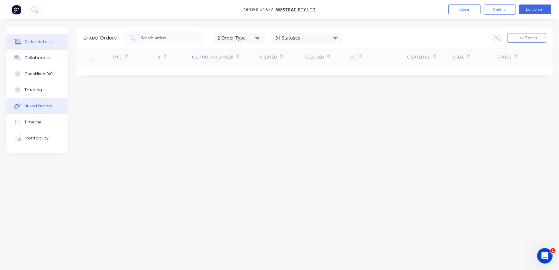
click at [45, 45] on button "Order details" at bounding box center [36, 42] width 61 height 16
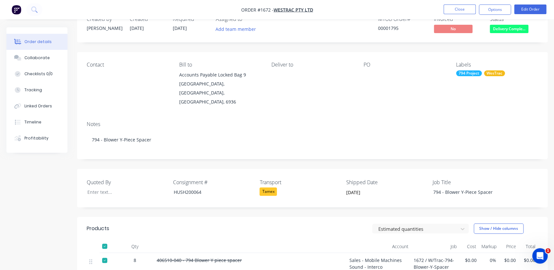
scroll to position [58, 0]
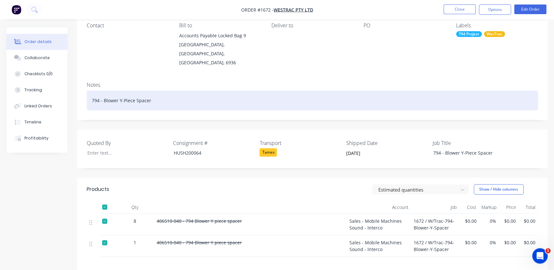
click at [452, 93] on div "794 - Blower Y-Piece Spacer" at bounding box center [313, 101] width 452 height 20
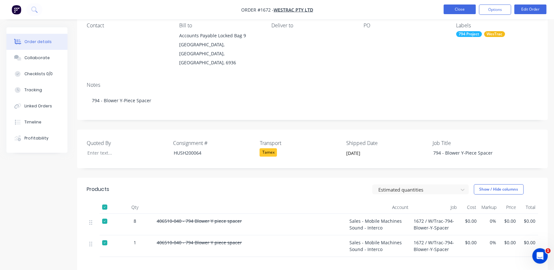
drag, startPoint x: 479, startPoint y: 9, endPoint x: 469, endPoint y: 9, distance: 9.6
click at [469, 9] on ul "Close Options Edit Order" at bounding box center [495, 9] width 118 height 10
click at [469, 9] on button "Close" at bounding box center [460, 9] width 32 height 10
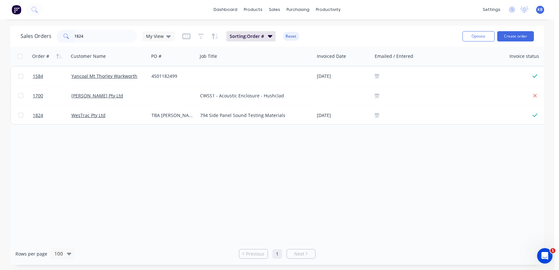
click at [53, 33] on div "Sales Orders 1824 My View" at bounding box center [98, 36] width 154 height 13
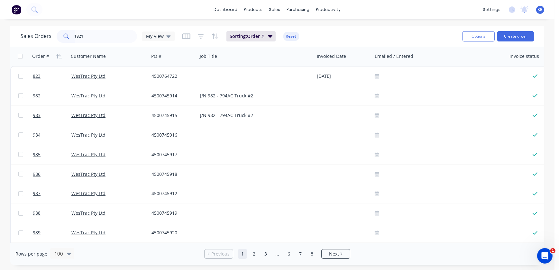
type input "1821"
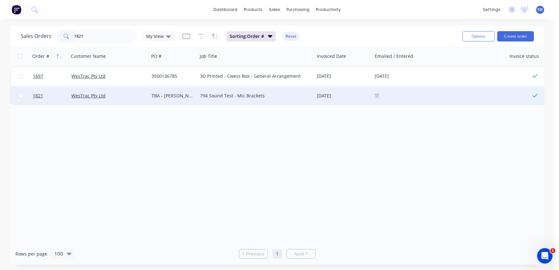
click at [30, 98] on div at bounding box center [20, 95] width 19 height 19
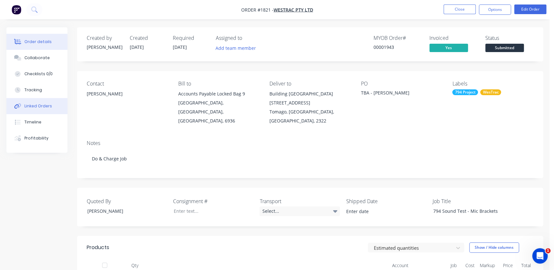
click at [38, 103] on div "Linked Orders" at bounding box center [38, 106] width 28 height 6
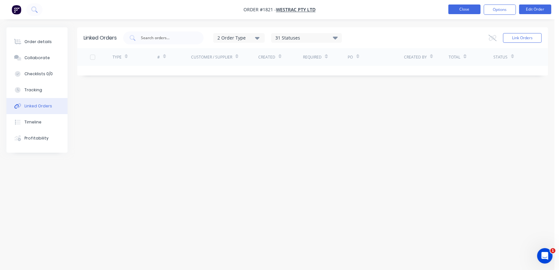
click at [471, 11] on button "Close" at bounding box center [464, 9] width 32 height 10
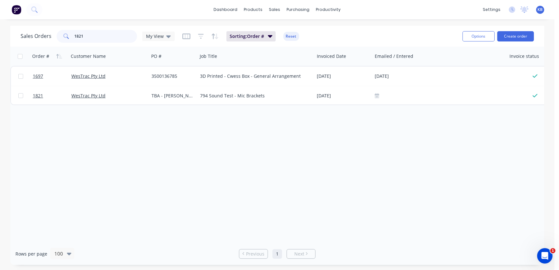
drag, startPoint x: 102, startPoint y: 38, endPoint x: 45, endPoint y: 40, distance: 56.6
click at [90, 38] on input "1821" at bounding box center [106, 36] width 63 height 13
type input "1"
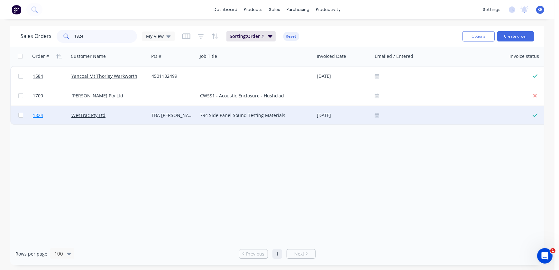
type input "1824"
click at [38, 118] on span "1824" at bounding box center [38, 115] width 10 height 6
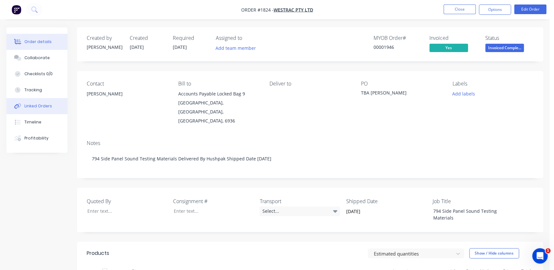
click at [44, 109] on button "Linked Orders" at bounding box center [36, 106] width 61 height 16
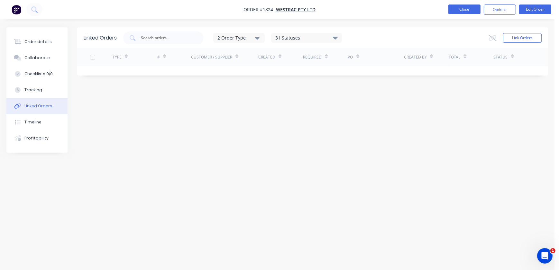
click at [457, 5] on button "Close" at bounding box center [464, 9] width 32 height 10
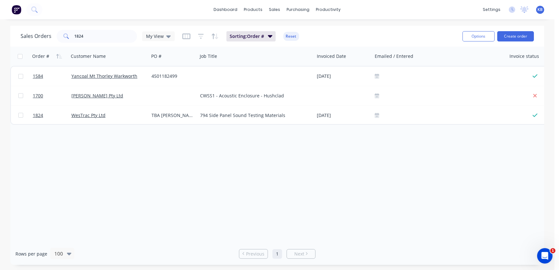
drag, startPoint x: 88, startPoint y: 26, endPoint x: 88, endPoint y: 32, distance: 6.8
click at [88, 26] on div "Sales Orders 1824 My View Sorting: Order # Reset Options Create order" at bounding box center [277, 36] width 534 height 21
drag, startPoint x: 88, startPoint y: 32, endPoint x: 42, endPoint y: 29, distance: 46.1
click at [42, 30] on div "Sales Orders 1824 My View" at bounding box center [98, 36] width 154 height 13
type input "1874"
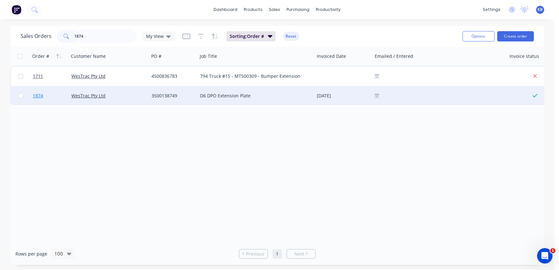
click at [40, 94] on span "1874" at bounding box center [38, 96] width 10 height 6
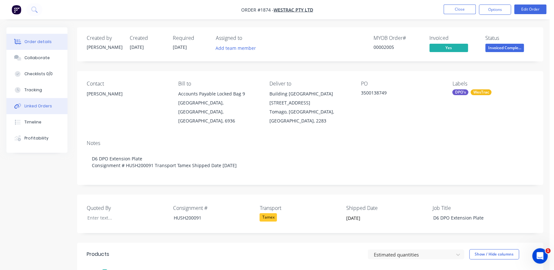
click at [32, 106] on div "Linked Orders" at bounding box center [38, 106] width 28 height 6
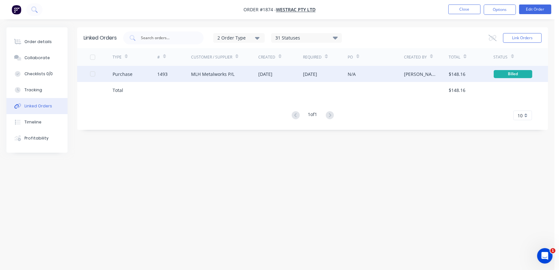
click at [126, 76] on div "Purchase" at bounding box center [122, 74] width 20 height 7
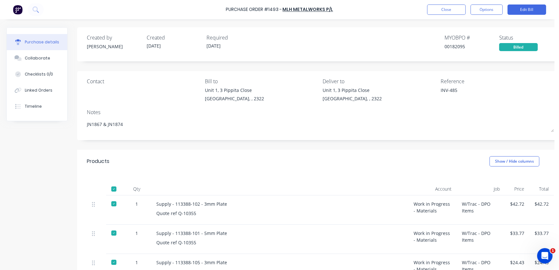
type textarea "x"
